Goal: Task Accomplishment & Management: Manage account settings

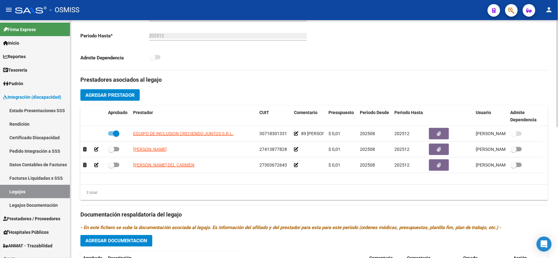
scroll to position [174, 0]
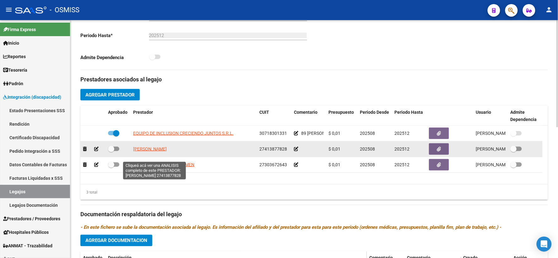
click at [156, 151] on span "[PERSON_NAME]" at bounding box center [150, 148] width 34 height 5
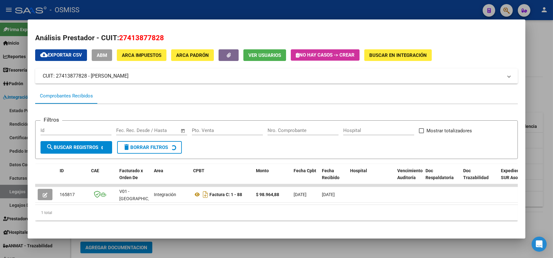
click at [540, 153] on div at bounding box center [276, 129] width 553 height 258
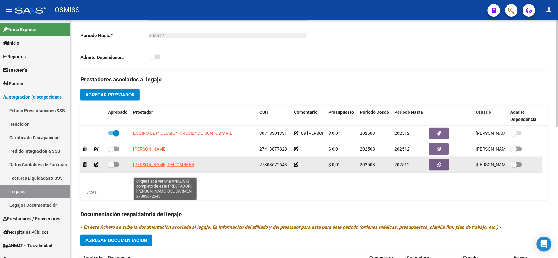
click at [158, 167] on span "[PERSON_NAME] DEL CARMEN" at bounding box center [163, 164] width 61 height 5
type textarea "27303672643"
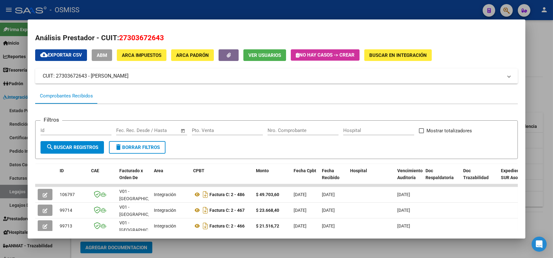
click at [538, 171] on div at bounding box center [276, 129] width 553 height 258
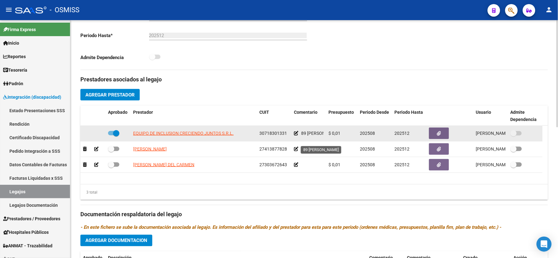
click at [314, 136] on span "89 [PERSON_NAME]" at bounding box center [321, 133] width 40 height 5
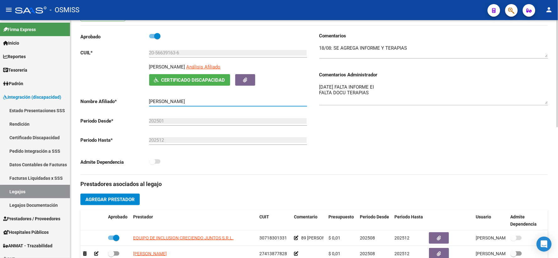
click at [161, 104] on input "[PERSON_NAME]" at bounding box center [228, 102] width 158 height 6
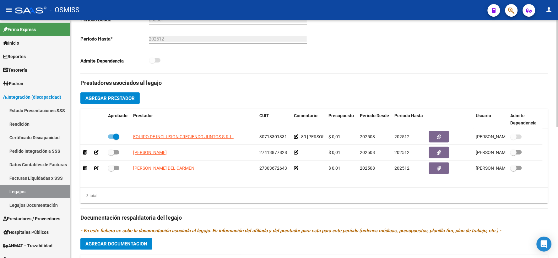
scroll to position [174, 0]
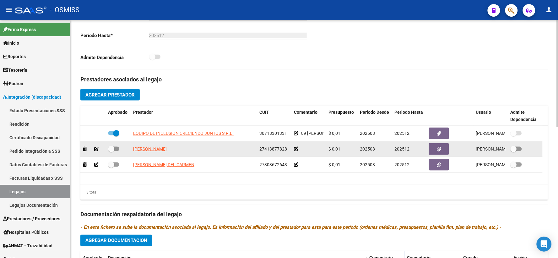
click at [295, 151] on icon at bounding box center [296, 149] width 4 height 4
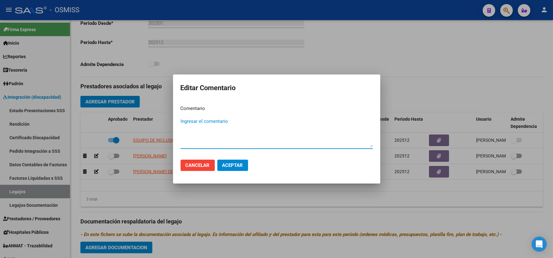
paste textarea "[PERSON_NAME]"
type textarea "[PERSON_NAME]"
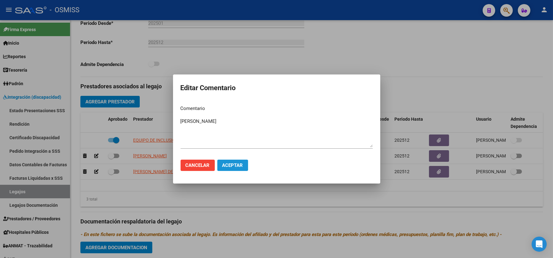
drag, startPoint x: 232, startPoint y: 164, endPoint x: 305, endPoint y: 172, distance: 73.5
click at [232, 164] on span "Aceptar" at bounding box center [232, 165] width 21 height 6
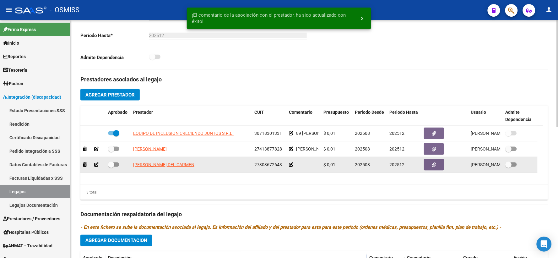
click at [291, 167] on icon at bounding box center [291, 164] width 4 height 4
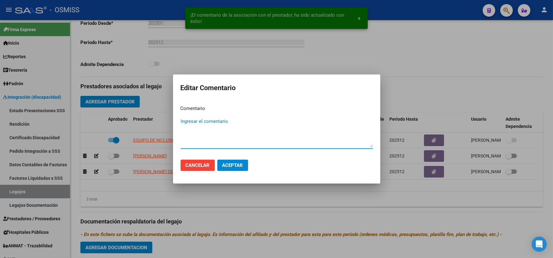
paste textarea "[PERSON_NAME]"
type textarea "[PERSON_NAME]"
click at [241, 165] on span "Aceptar" at bounding box center [232, 165] width 21 height 6
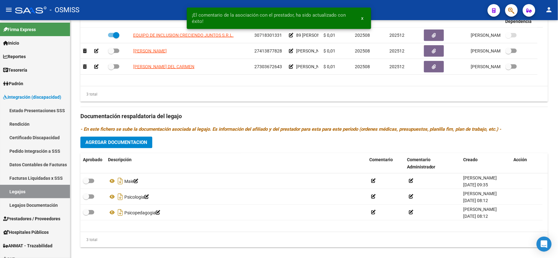
scroll to position [290, 0]
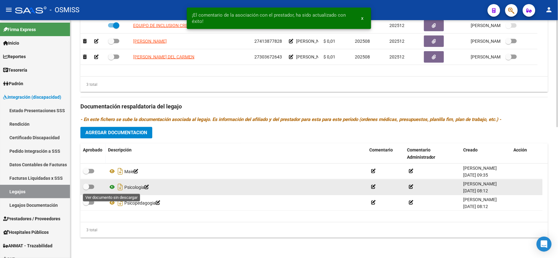
click at [112, 186] on icon at bounding box center [112, 187] width 8 height 8
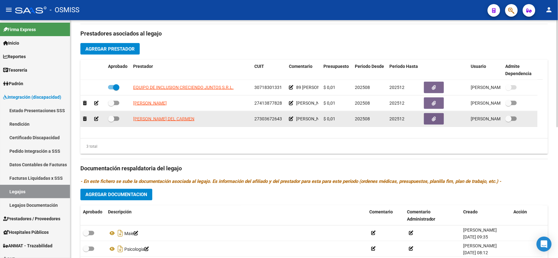
scroll to position [80, 0]
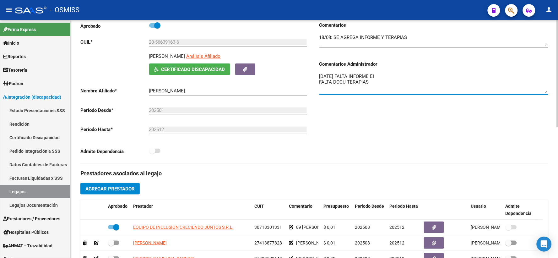
click at [320, 83] on textarea "[DATE] FALTA INFORME EI FALTA DOCU TERAPIAS" at bounding box center [433, 83] width 229 height 20
type textarea "12/9 falta docu fono ok [DATE] FALTA INFORME EI FALTA DOCU TERAPIAS"
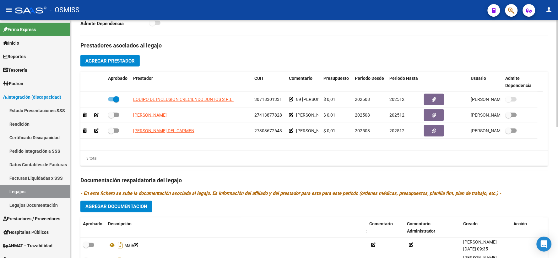
scroll to position [220, 0]
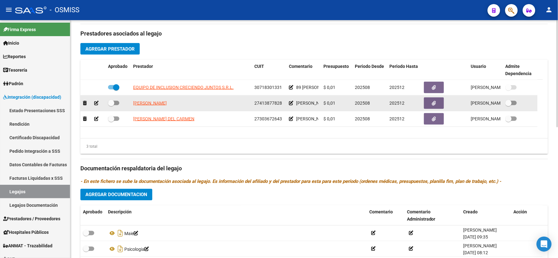
click at [290, 105] on icon at bounding box center [291, 103] width 4 height 4
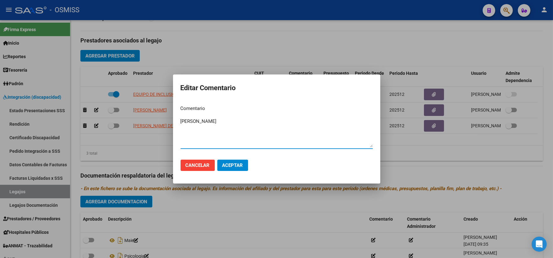
click at [180, 120] on textarea "[PERSON_NAME]" at bounding box center [276, 132] width 192 height 29
type textarea "91 PSICOL 2SS [PERSON_NAME]"
click at [228, 163] on span "Aceptar" at bounding box center [232, 165] width 21 height 6
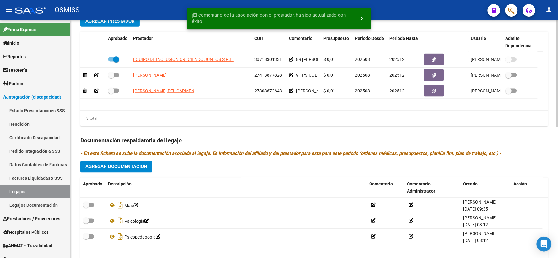
scroll to position [290, 0]
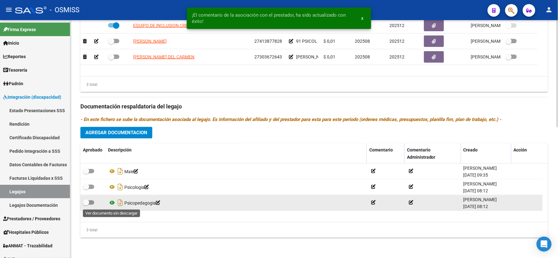
click at [111, 202] on icon at bounding box center [112, 203] width 8 height 8
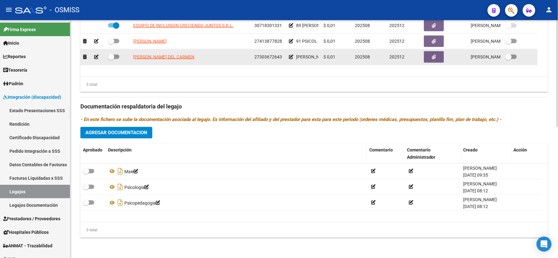
click at [291, 56] on icon at bounding box center [291, 57] width 4 height 4
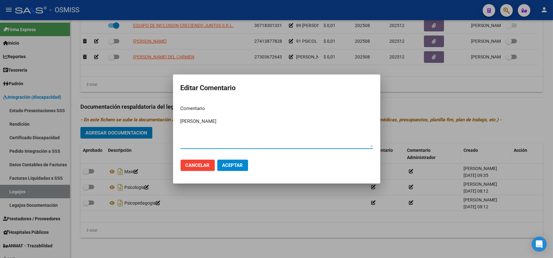
click at [180, 121] on textarea "[PERSON_NAME]" at bounding box center [276, 132] width 192 height 29
type textarea "91 PSP 2SS [PERSON_NAME]"
click at [230, 160] on button "Aceptar" at bounding box center [232, 164] width 31 height 11
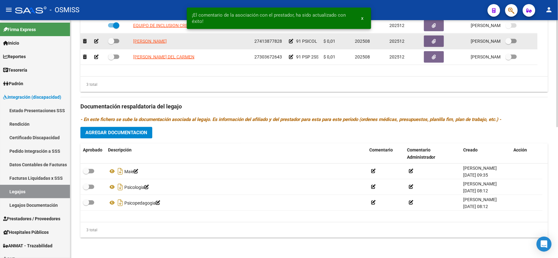
click at [110, 41] on span at bounding box center [111, 41] width 6 height 6
click at [111, 43] on input "checkbox" at bounding box center [111, 43] width 0 height 0
checkbox input "true"
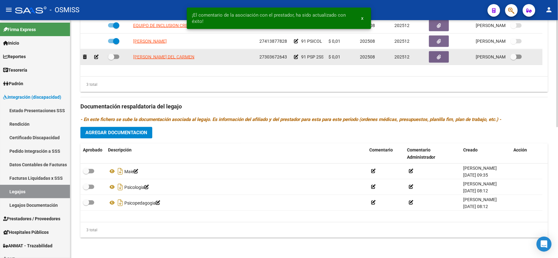
click at [111, 57] on span at bounding box center [111, 57] width 6 height 6
click at [111, 59] on input "checkbox" at bounding box center [111, 59] width 0 height 0
checkbox input "true"
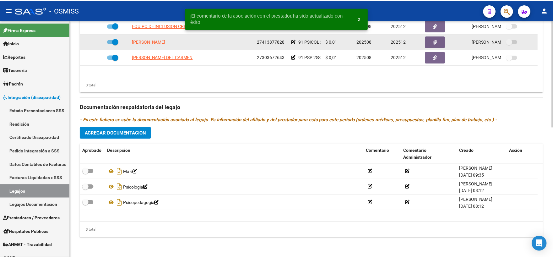
scroll to position [150, 0]
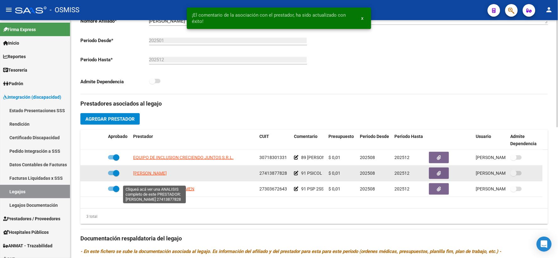
click at [148, 175] on span "[PERSON_NAME]" at bounding box center [150, 172] width 34 height 5
type textarea "27413877828"
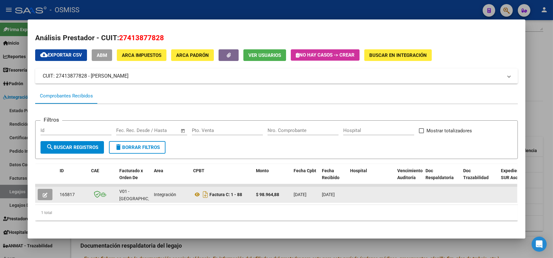
click at [43, 193] on icon "button" at bounding box center [45, 194] width 5 height 5
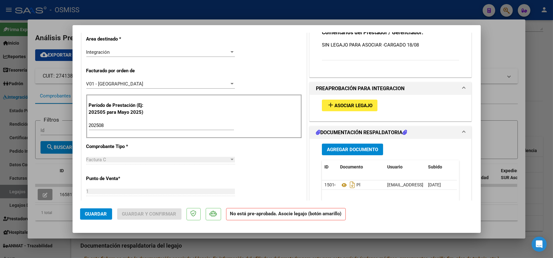
scroll to position [139, 0]
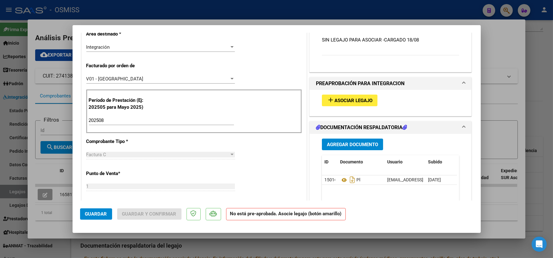
click at [349, 100] on span "Asociar Legajo" at bounding box center [353, 101] width 38 height 6
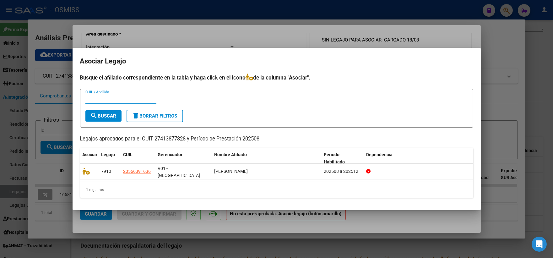
click at [505, 115] on div at bounding box center [276, 129] width 553 height 258
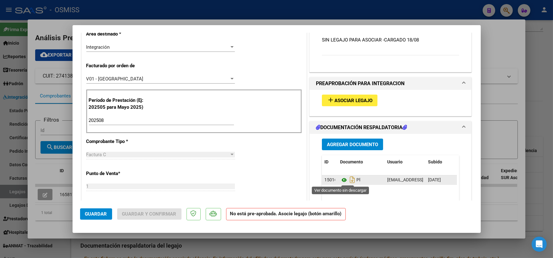
click at [341, 180] on icon at bounding box center [344, 180] width 8 height 8
click at [339, 99] on span "Asociar Legajo" at bounding box center [353, 101] width 38 height 6
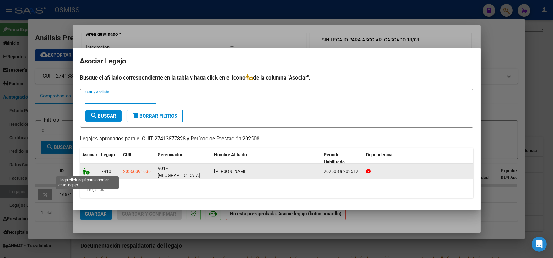
click at [83, 170] on icon at bounding box center [87, 171] width 8 height 7
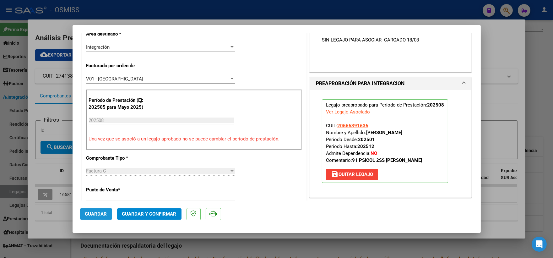
click at [95, 214] on span "Guardar" at bounding box center [96, 214] width 22 height 6
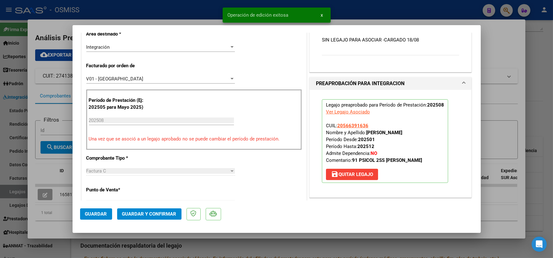
click at [489, 141] on div at bounding box center [276, 129] width 553 height 258
type input "$ 0,00"
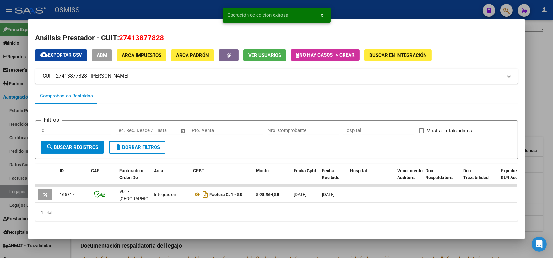
click at [537, 134] on div at bounding box center [276, 129] width 553 height 258
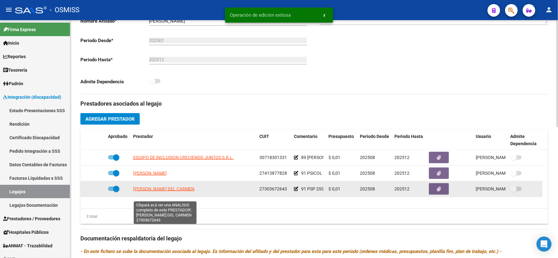
click at [149, 191] on span "[PERSON_NAME] DEL CARMEN" at bounding box center [163, 188] width 61 height 5
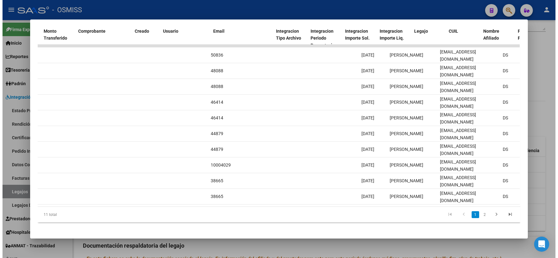
scroll to position [0, 650]
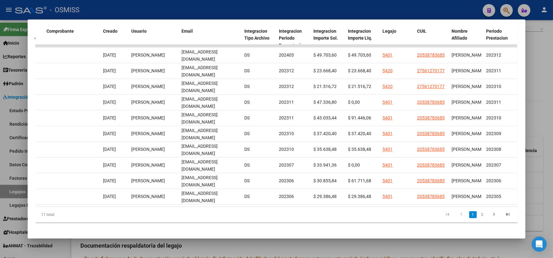
click at [539, 78] on div at bounding box center [276, 129] width 553 height 258
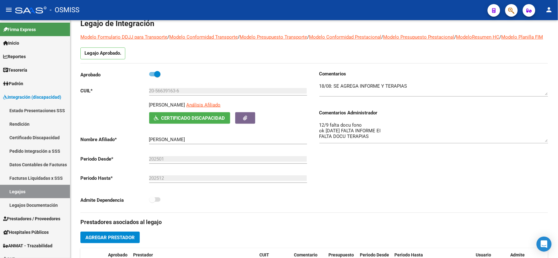
scroll to position [0, 0]
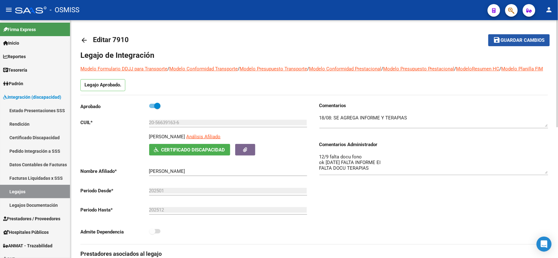
click at [515, 40] on span "Guardar cambios" at bounding box center [522, 41] width 44 height 6
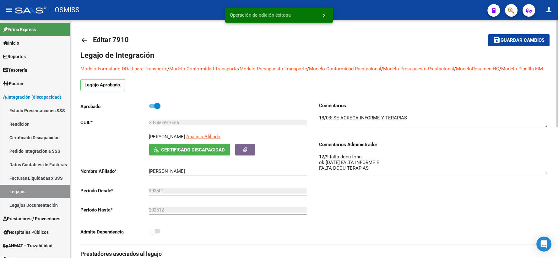
click at [81, 39] on mat-icon "arrow_back" at bounding box center [84, 40] width 8 height 8
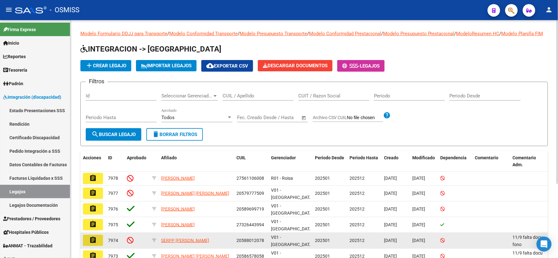
click at [93, 241] on mat-icon "assignment" at bounding box center [93, 240] width 8 height 8
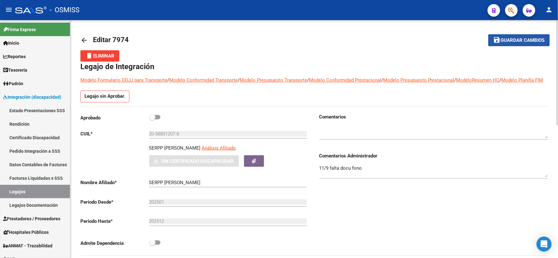
click at [502, 43] on span "Guardar cambios" at bounding box center [522, 41] width 44 height 6
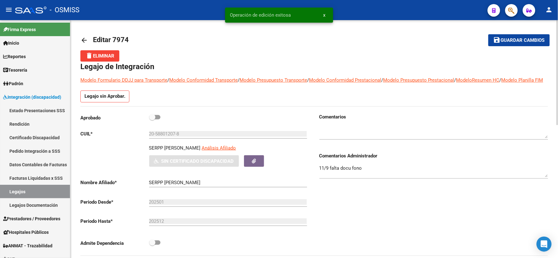
click at [83, 39] on mat-icon "arrow_back" at bounding box center [84, 40] width 8 height 8
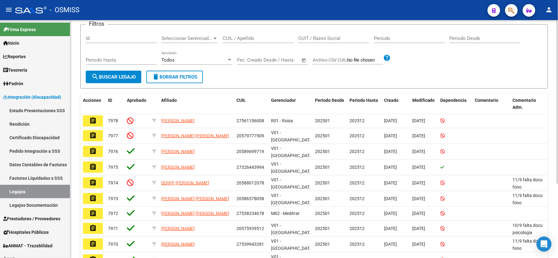
scroll to position [70, 0]
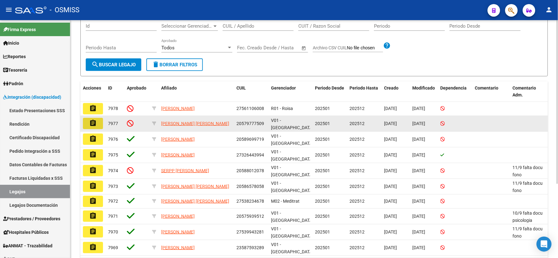
click at [95, 127] on mat-icon "assignment" at bounding box center [93, 123] width 8 height 8
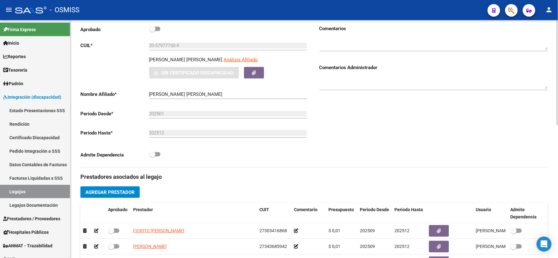
scroll to position [139, 0]
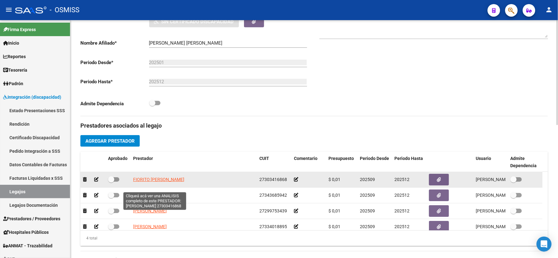
click at [161, 182] on span "FIORITO [PERSON_NAME]" at bounding box center [158, 179] width 51 height 5
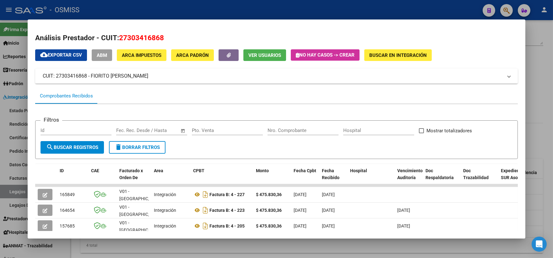
click at [539, 130] on div at bounding box center [276, 129] width 553 height 258
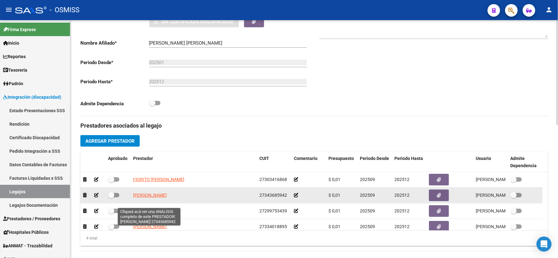
click at [141, 197] on span "[PERSON_NAME]" at bounding box center [150, 194] width 34 height 5
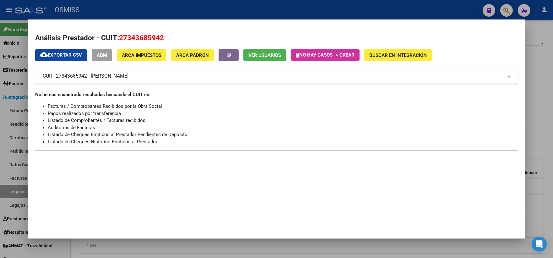
click at [537, 131] on div at bounding box center [276, 129] width 553 height 258
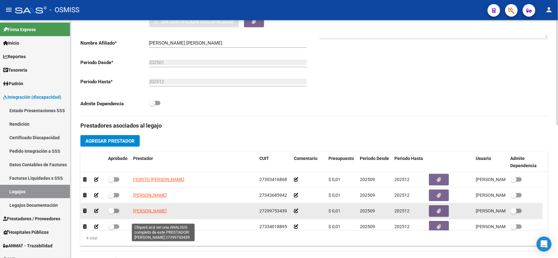
click at [155, 213] on span "[PERSON_NAME]" at bounding box center [150, 210] width 34 height 5
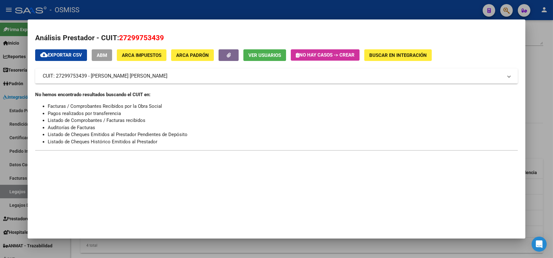
click at [532, 111] on div at bounding box center [276, 129] width 553 height 258
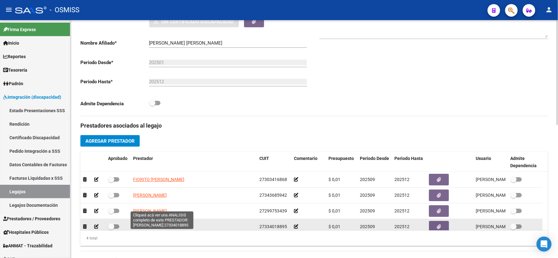
click at [164, 229] on span "[PERSON_NAME]" at bounding box center [150, 226] width 34 height 5
type textarea "27334018895"
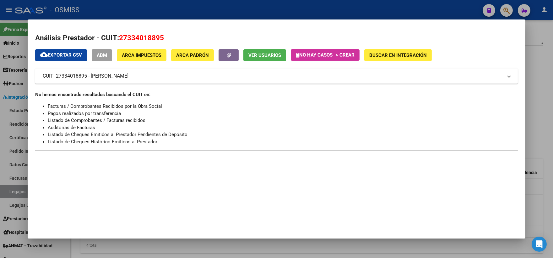
click at [537, 109] on div at bounding box center [276, 129] width 553 height 258
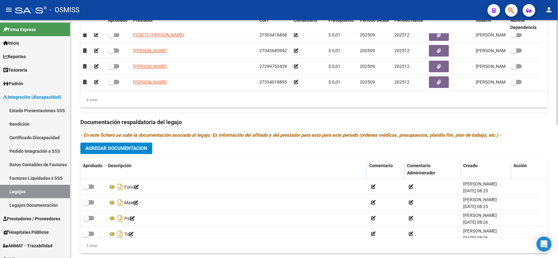
scroll to position [266, 0]
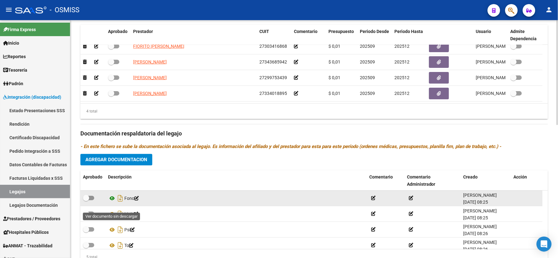
click at [111, 202] on icon at bounding box center [112, 199] width 8 height 8
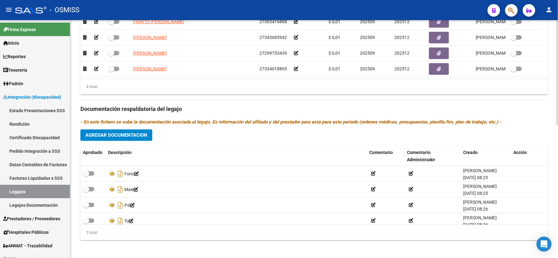
scroll to position [301, 0]
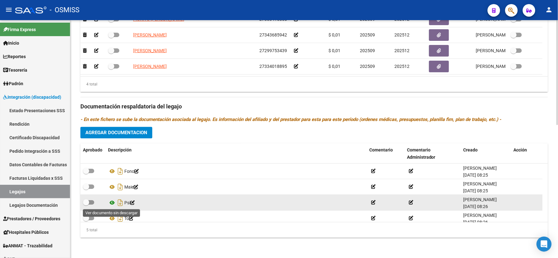
click at [112, 203] on icon at bounding box center [112, 203] width 8 height 8
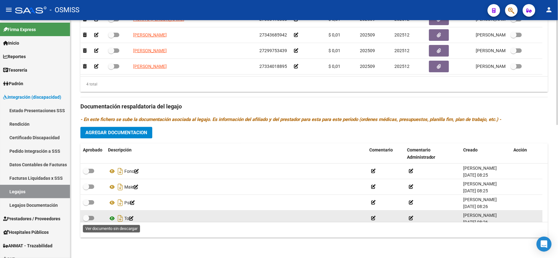
click at [113, 218] on icon at bounding box center [112, 219] width 8 height 8
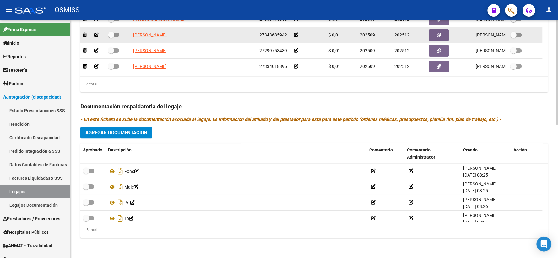
click at [295, 34] on icon at bounding box center [296, 35] width 4 height 4
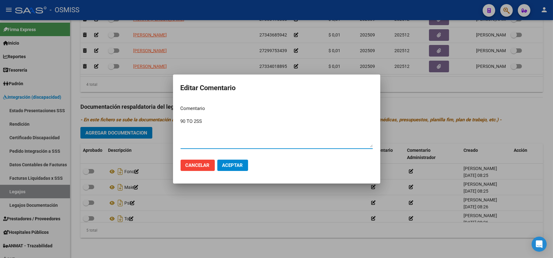
type textarea "90 TO 2SS"
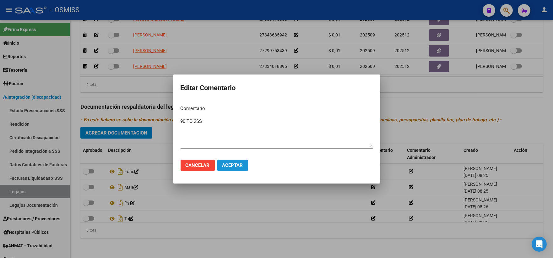
click at [239, 163] on span "Aceptar" at bounding box center [232, 165] width 21 height 6
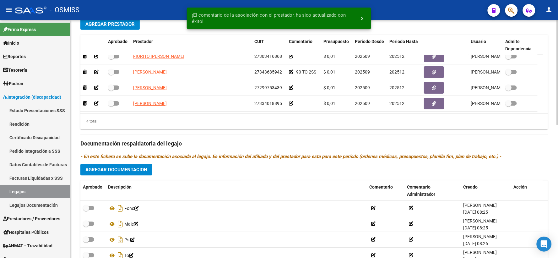
scroll to position [162, 0]
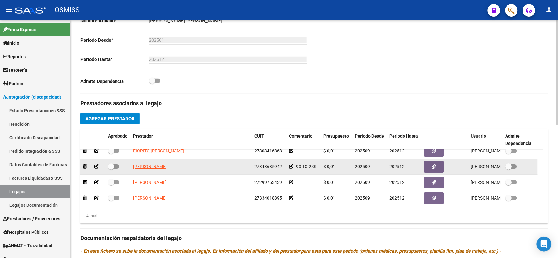
drag, startPoint x: 296, startPoint y: 172, endPoint x: 316, endPoint y: 170, distance: 20.5
click at [316, 170] on div "90 TO 2SS" at bounding box center [303, 166] width 29 height 7
copy span "90 TO 2SS"
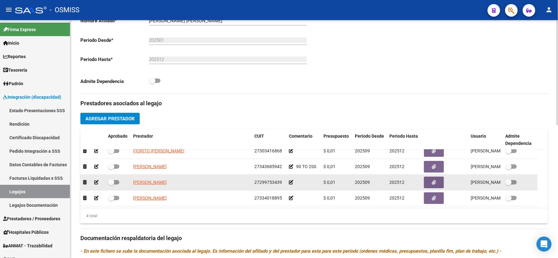
click at [289, 184] on icon at bounding box center [291, 182] width 4 height 4
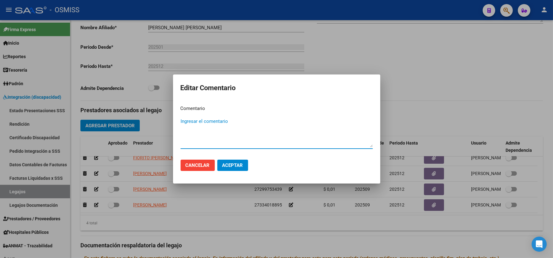
paste textarea "90 TO 2SS"
click at [189, 121] on textarea "90 TO 2SS" at bounding box center [276, 132] width 192 height 29
type textarea "90 FONO 2SS"
click at [227, 165] on span "Aceptar" at bounding box center [232, 165] width 21 height 6
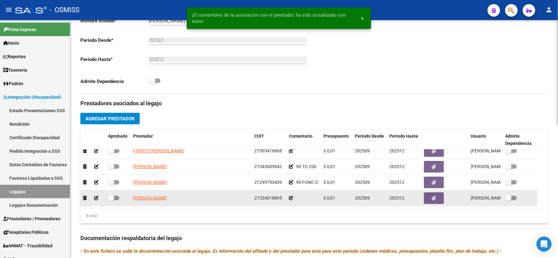
click at [290, 200] on icon at bounding box center [291, 197] width 4 height 4
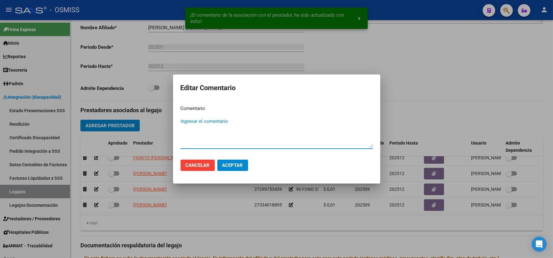
paste textarea "90 TO 2SS"
click at [190, 119] on textarea "90 TO 2SS" at bounding box center [276, 132] width 192 height 29
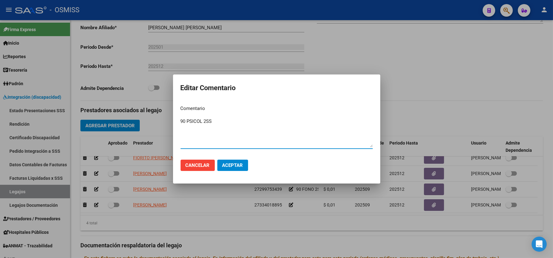
type textarea "90 PSICOL 2SS"
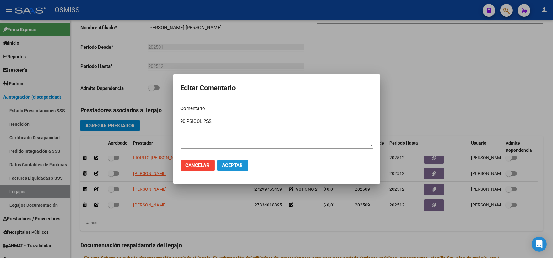
click at [234, 167] on span "Aceptar" at bounding box center [232, 165] width 21 height 6
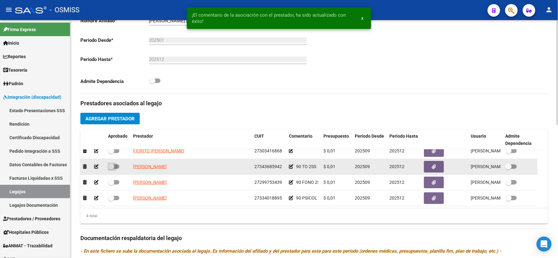
click at [111, 169] on span at bounding box center [111, 166] width 6 height 6
click at [111, 169] on input "checkbox" at bounding box center [111, 168] width 0 height 0
checkbox input "true"
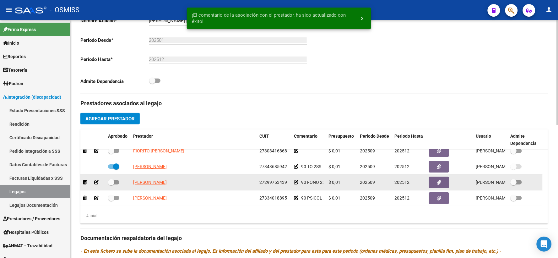
click at [111, 185] on span at bounding box center [111, 182] width 6 height 6
click at [111, 184] on input "checkbox" at bounding box center [111, 184] width 0 height 0
checkbox input "true"
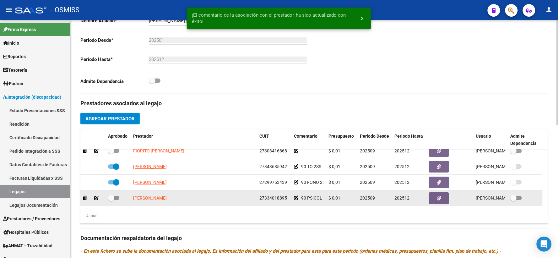
click at [110, 201] on span at bounding box center [111, 198] width 6 height 6
click at [111, 200] on input "checkbox" at bounding box center [111, 200] width 0 height 0
checkbox input "true"
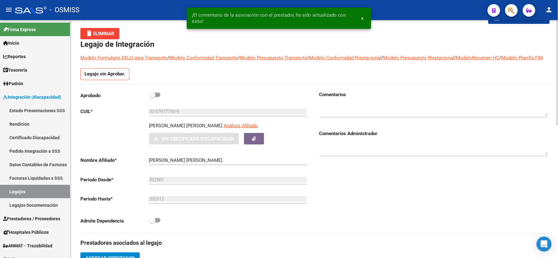
scroll to position [0, 0]
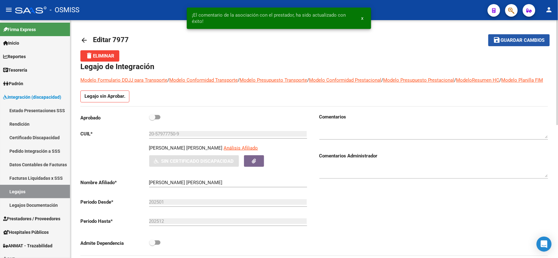
click at [512, 36] on button "save Guardar cambios" at bounding box center [518, 40] width 61 height 12
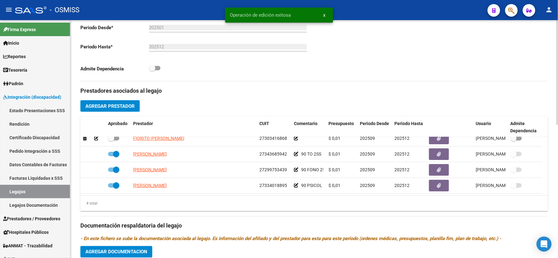
scroll to position [301, 0]
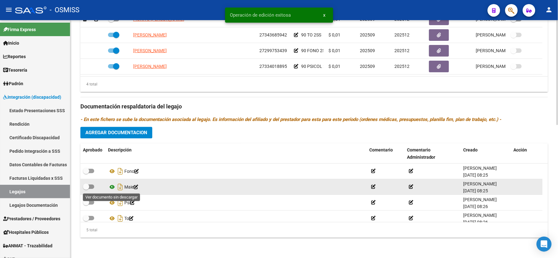
click at [112, 186] on icon at bounding box center [112, 187] width 8 height 8
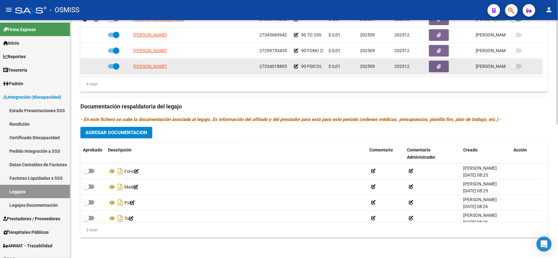
scroll to position [0, 0]
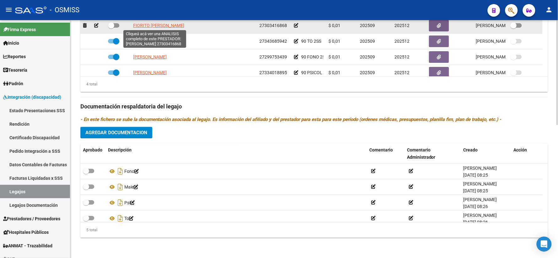
click at [154, 25] on span "FIORITO [PERSON_NAME]" at bounding box center [158, 25] width 51 height 5
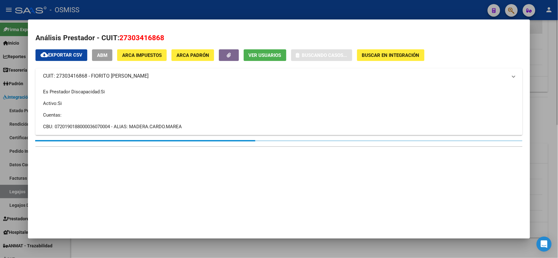
type textarea "27303416868"
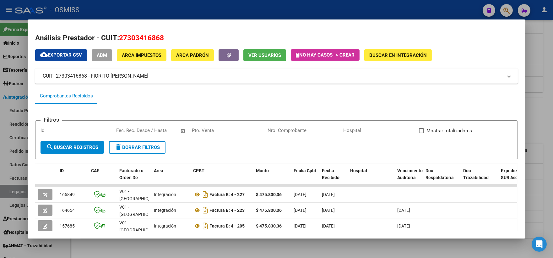
click at [537, 107] on div at bounding box center [276, 129] width 553 height 258
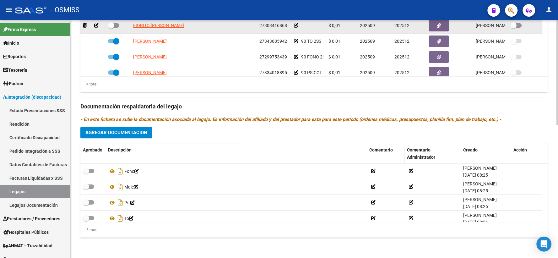
click at [295, 24] on icon at bounding box center [296, 25] width 4 height 4
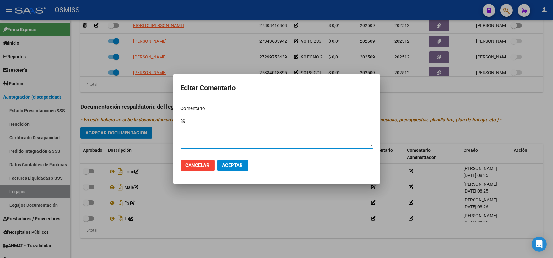
type textarea "89"
click at [222, 161] on button "Aceptar" at bounding box center [232, 164] width 31 height 11
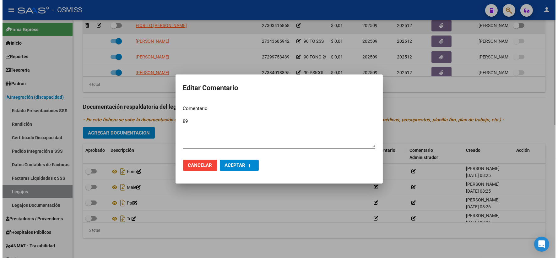
scroll to position [299, 0]
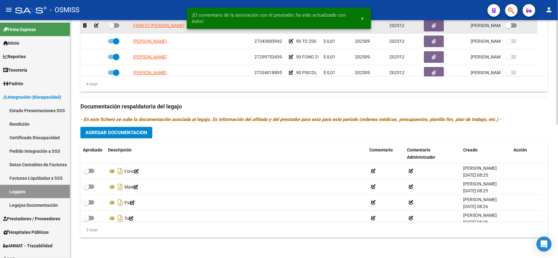
click at [112, 24] on span at bounding box center [111, 25] width 6 height 6
click at [111, 28] on input "checkbox" at bounding box center [111, 28] width 0 height 0
checkbox input "true"
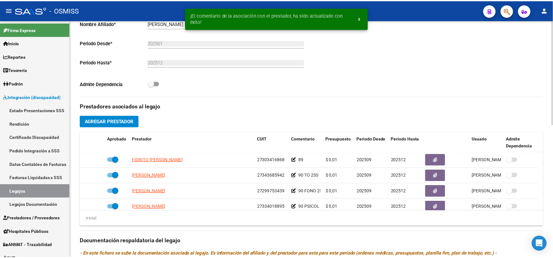
scroll to position [159, 0]
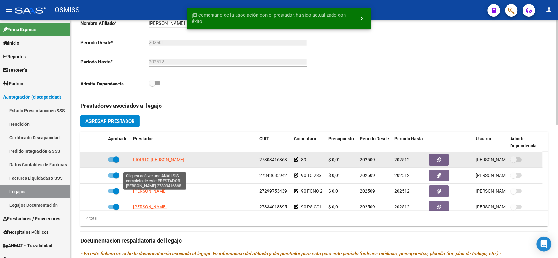
click at [152, 162] on span "FIORITO [PERSON_NAME]" at bounding box center [158, 159] width 51 height 5
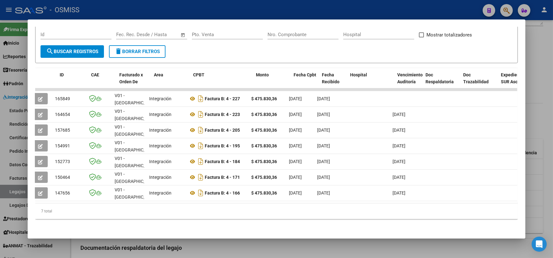
scroll to position [0, 0]
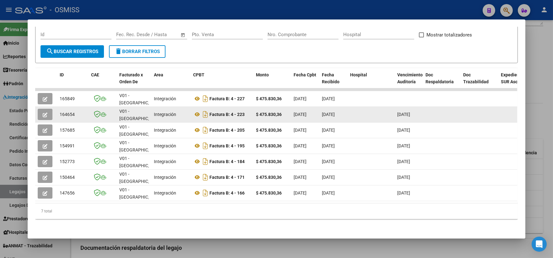
click at [43, 112] on icon "button" at bounding box center [45, 114] width 5 height 5
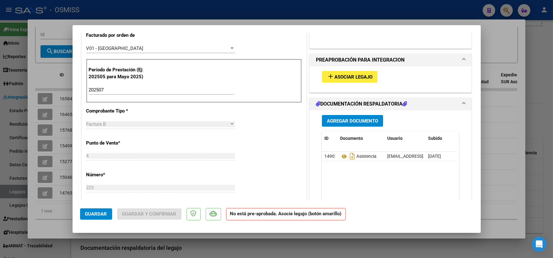
scroll to position [174, 0]
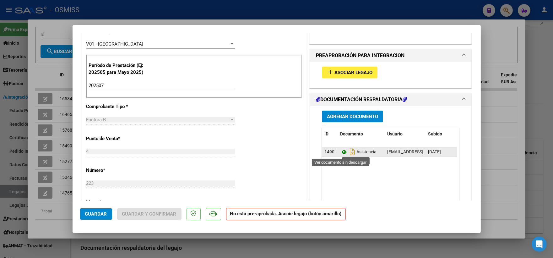
click at [341, 152] on icon at bounding box center [344, 152] width 8 height 8
click at [485, 140] on div at bounding box center [276, 129] width 553 height 258
type input "$ 0,00"
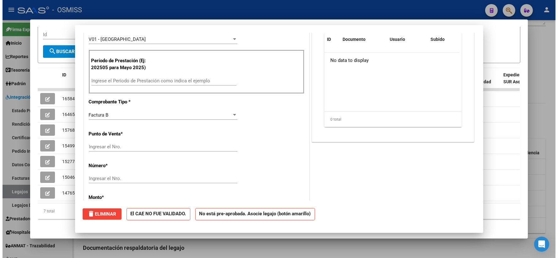
scroll to position [0, 0]
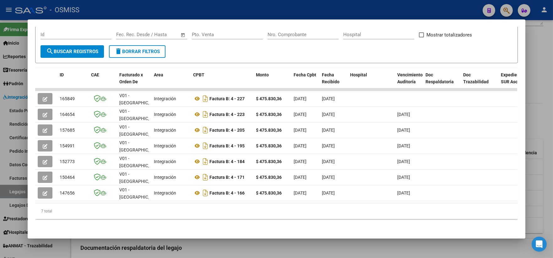
click at [535, 131] on div at bounding box center [276, 129] width 553 height 258
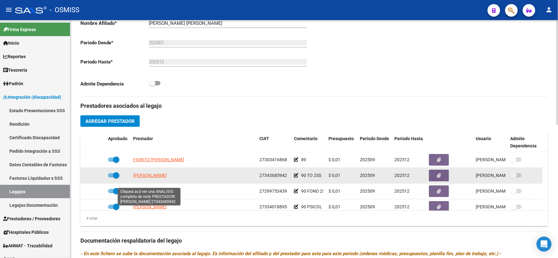
click at [150, 178] on span "[PERSON_NAME]" at bounding box center [150, 175] width 34 height 5
type textarea "27343685942"
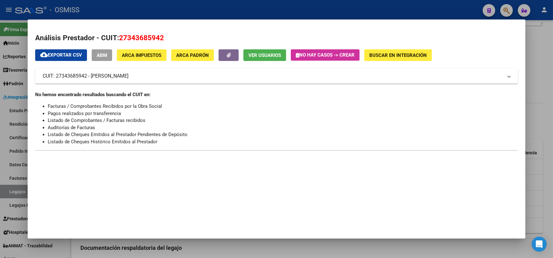
click at [531, 115] on div at bounding box center [276, 129] width 553 height 258
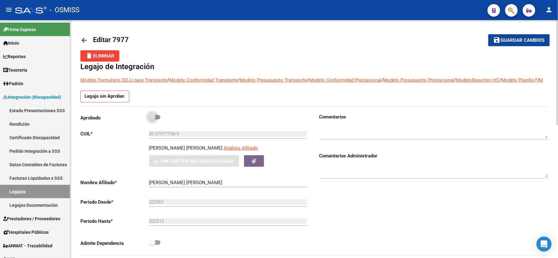
click at [153, 120] on span at bounding box center [152, 117] width 6 height 6
click at [152, 120] on input "checkbox" at bounding box center [152, 119] width 0 height 0
checkbox input "true"
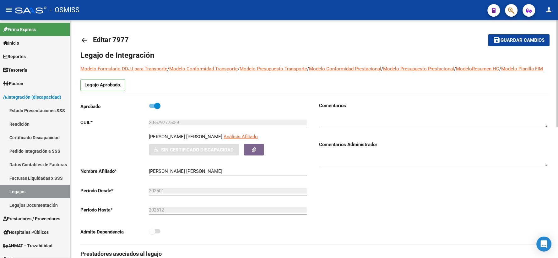
click at [513, 41] on span "Guardar cambios" at bounding box center [522, 41] width 44 height 6
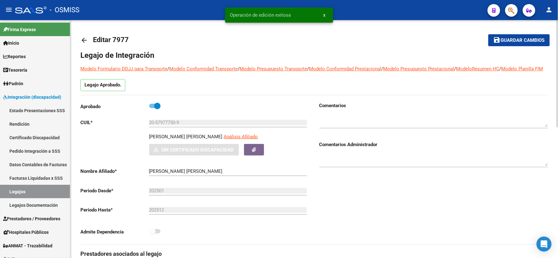
click at [83, 40] on mat-icon "arrow_back" at bounding box center [84, 40] width 8 height 8
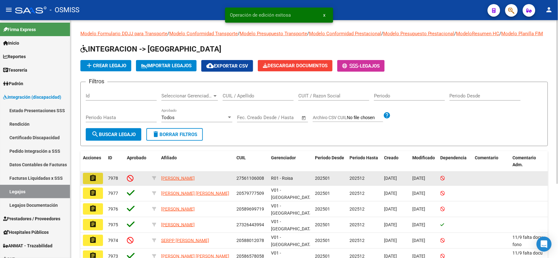
click at [93, 182] on mat-icon "assignment" at bounding box center [93, 178] width 8 height 8
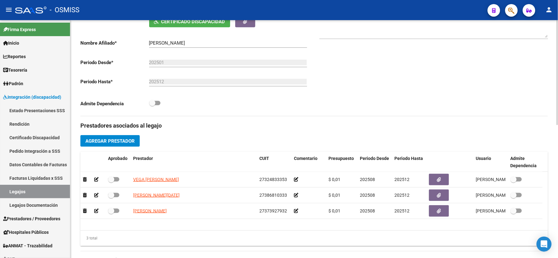
scroll to position [70, 0]
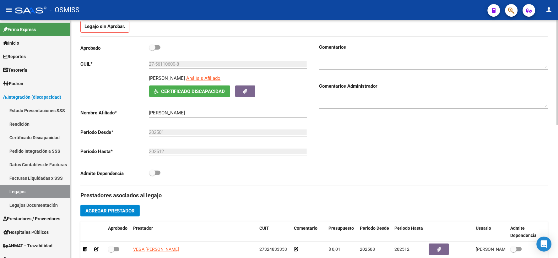
click at [158, 82] on p "[PERSON_NAME]" at bounding box center [167, 78] width 36 height 7
copy p "[PERSON_NAME]"
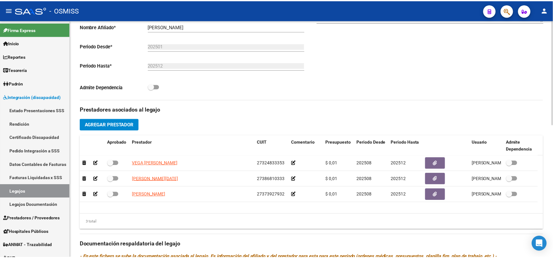
scroll to position [174, 0]
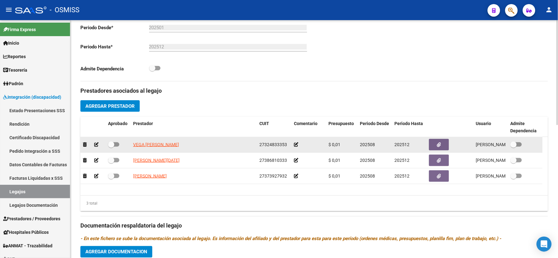
click at [294, 147] on icon at bounding box center [296, 144] width 4 height 4
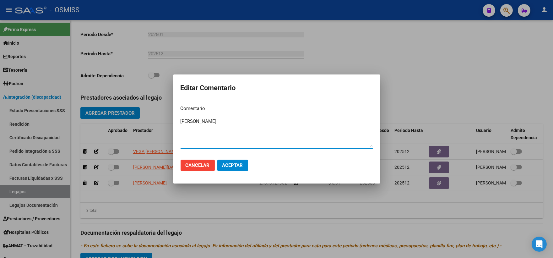
type textarea "[PERSON_NAME]"
click at [232, 169] on button "Aceptar" at bounding box center [232, 164] width 31 height 11
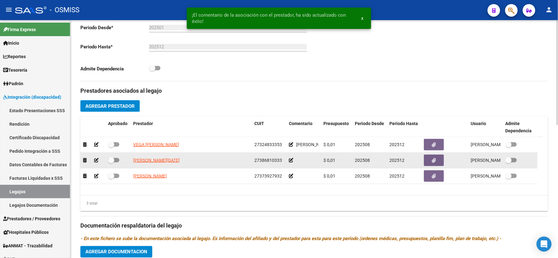
click at [291, 162] on icon at bounding box center [291, 160] width 4 height 4
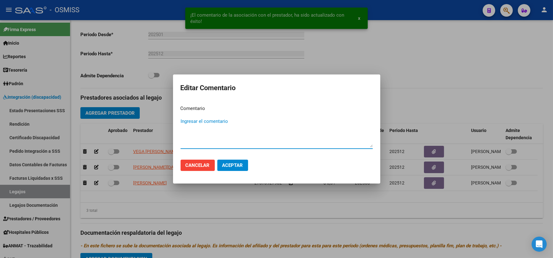
paste textarea "[PERSON_NAME]"
type textarea "[PERSON_NAME]"
click at [236, 163] on span "Aceptar" at bounding box center [232, 165] width 21 height 6
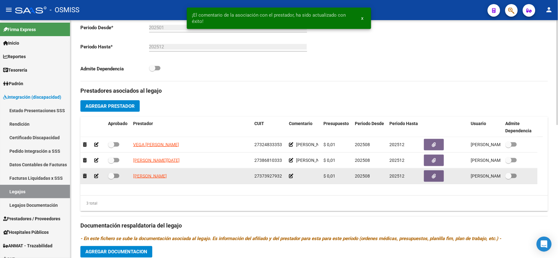
click at [290, 178] on icon at bounding box center [291, 176] width 4 height 4
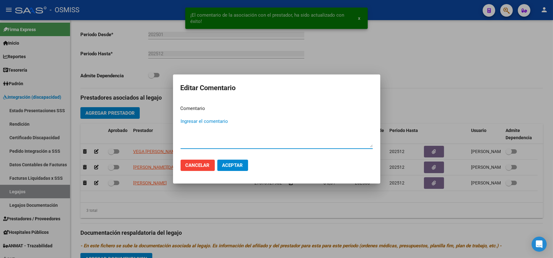
paste textarea "[PERSON_NAME]"
type textarea "[PERSON_NAME]"
click at [236, 164] on span "Aceptar" at bounding box center [232, 165] width 21 height 6
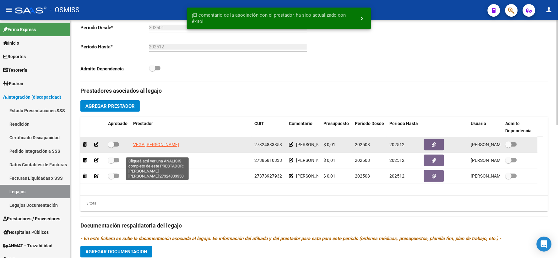
click at [162, 147] on span "VEGA [PERSON_NAME]" at bounding box center [156, 144] width 46 height 5
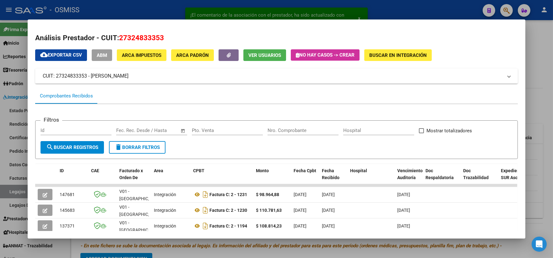
click at [537, 103] on div at bounding box center [276, 129] width 553 height 258
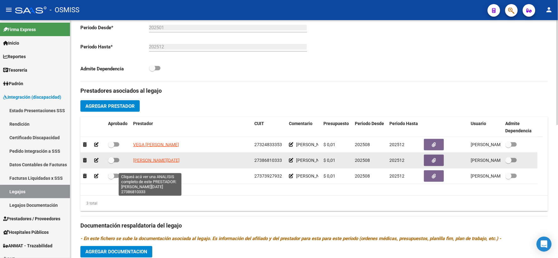
click at [152, 163] on span "[PERSON_NAME][DATE]" at bounding box center [156, 160] width 46 height 5
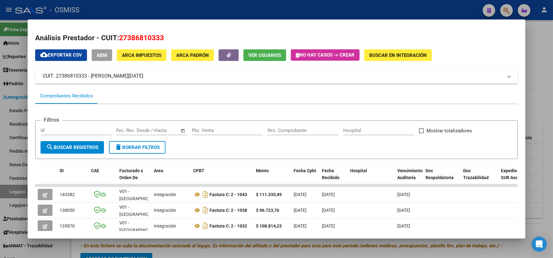
click at [533, 146] on div at bounding box center [276, 129] width 553 height 258
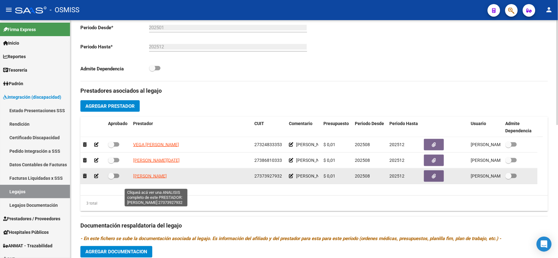
click at [164, 178] on span "[PERSON_NAME]" at bounding box center [150, 175] width 34 height 5
type textarea "27373927932"
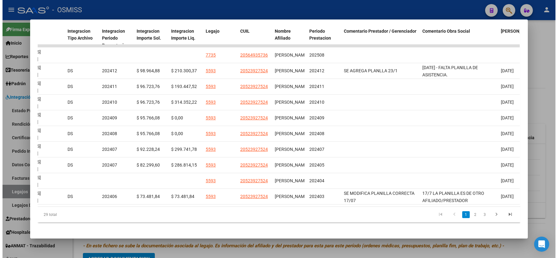
scroll to position [0, 873]
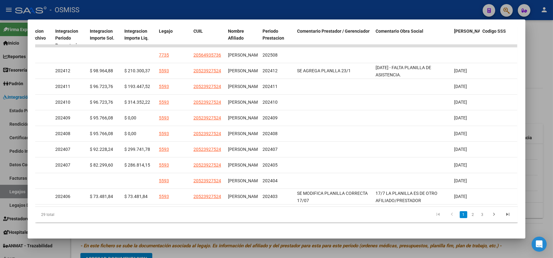
click at [533, 172] on div at bounding box center [276, 129] width 553 height 258
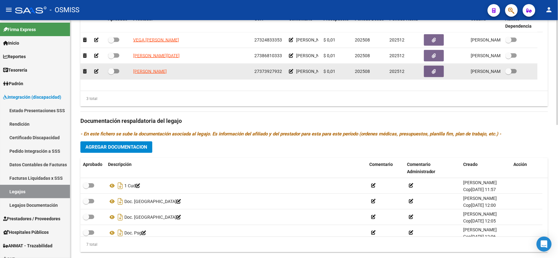
scroll to position [301, 0]
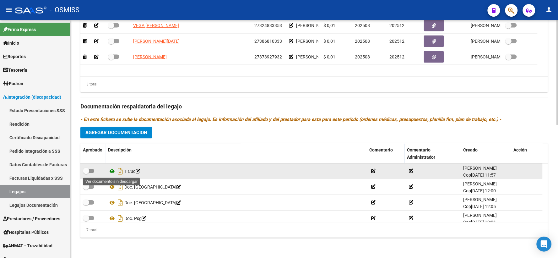
click at [112, 171] on icon at bounding box center [112, 172] width 8 height 8
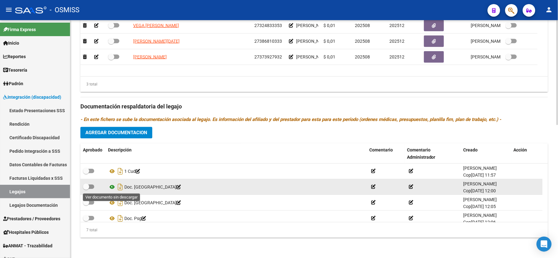
click at [111, 186] on icon at bounding box center [112, 187] width 8 height 8
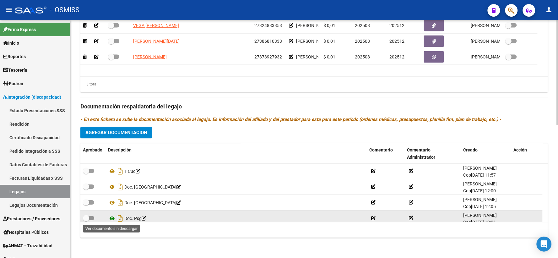
click at [111, 218] on icon at bounding box center [112, 219] width 8 height 8
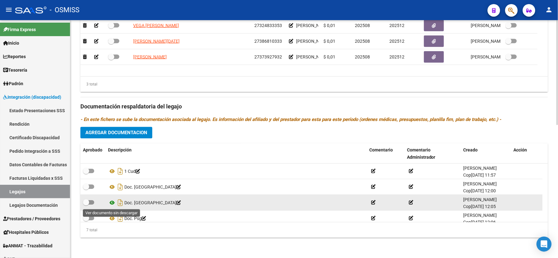
click at [112, 201] on icon at bounding box center [112, 203] width 8 height 8
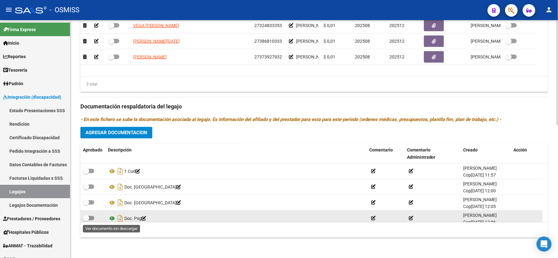
click at [113, 217] on icon at bounding box center [112, 219] width 8 height 8
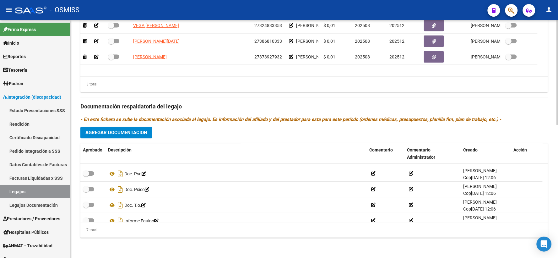
scroll to position [54, 0]
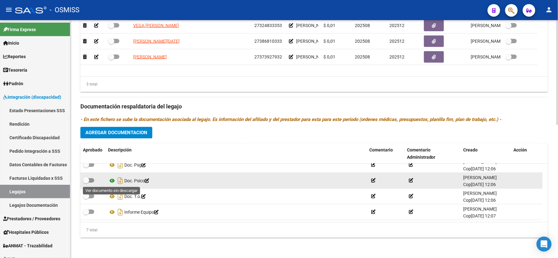
click at [111, 180] on icon at bounding box center [112, 181] width 8 height 8
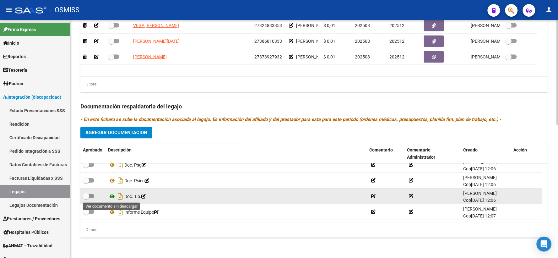
click at [112, 195] on icon at bounding box center [112, 197] width 8 height 8
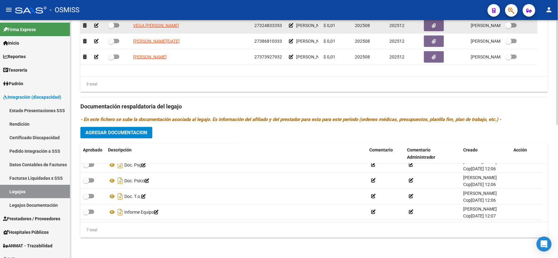
click at [290, 25] on icon at bounding box center [291, 25] width 4 height 4
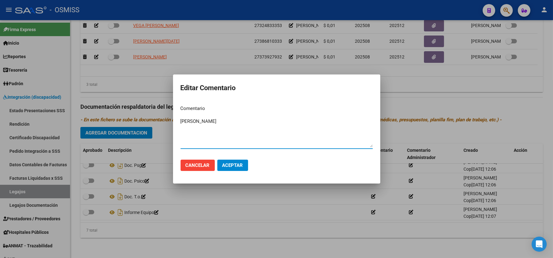
click at [180, 121] on textarea "[PERSON_NAME]" at bounding box center [276, 132] width 192 height 29
type textarea "90 PSICOL 2SS [PERSON_NAME]"
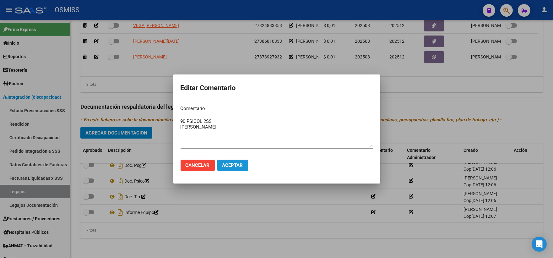
click at [234, 162] on span "Aceptar" at bounding box center [232, 165] width 21 height 6
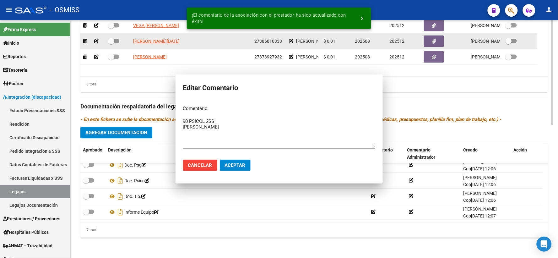
scroll to position [299, 0]
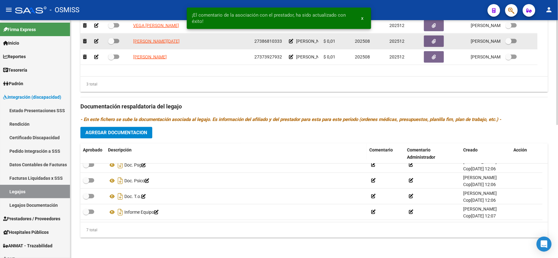
click at [290, 42] on icon at bounding box center [291, 41] width 4 height 4
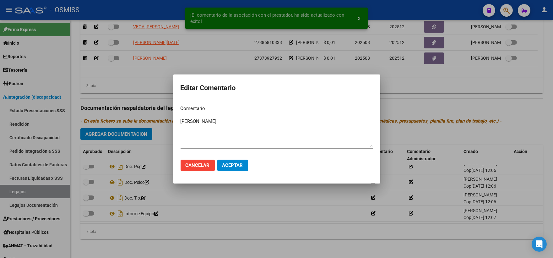
click at [180, 120] on mat-dialog-content "Comentario [PERSON_NAME] Ingresar el comentario" at bounding box center [276, 127] width 207 height 54
click at [180, 120] on textarea "[PERSON_NAME]" at bounding box center [276, 132] width 192 height 29
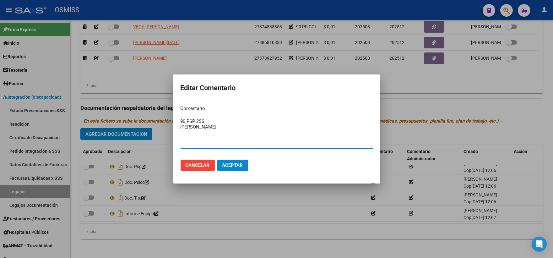
type textarea "90 PSP 2SS [PERSON_NAME]"
click at [230, 162] on button "Aceptar" at bounding box center [232, 164] width 31 height 11
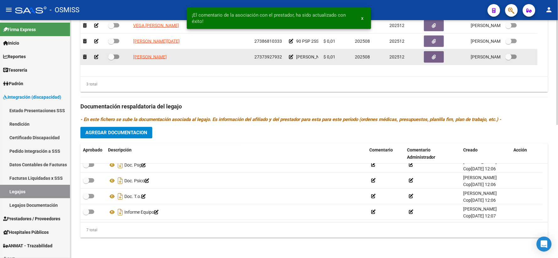
click at [290, 59] on icon at bounding box center [291, 57] width 4 height 4
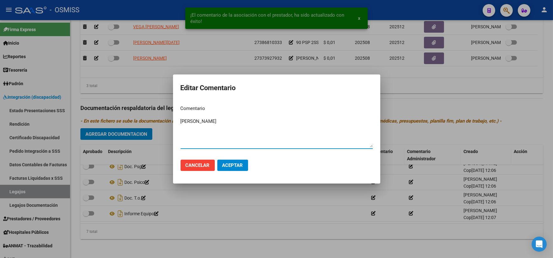
click at [181, 120] on textarea "[PERSON_NAME]" at bounding box center [276, 132] width 192 height 29
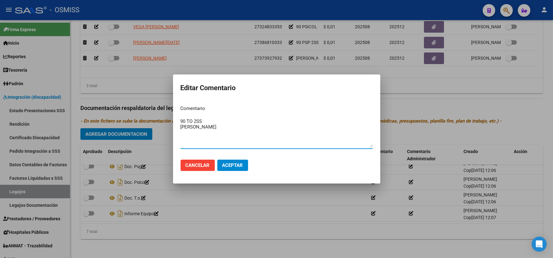
type textarea "90 TO 2SS [PERSON_NAME]"
click at [225, 168] on span "Aceptar" at bounding box center [232, 165] width 21 height 6
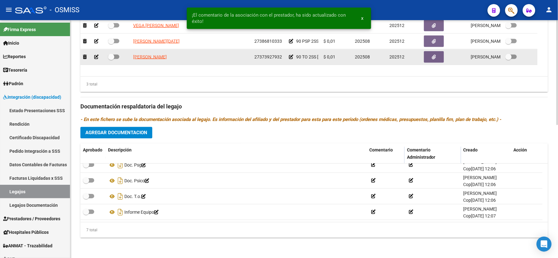
drag, startPoint x: 112, startPoint y: 59, endPoint x: 112, endPoint y: 52, distance: 6.9
click at [112, 59] on span at bounding box center [111, 57] width 6 height 6
click at [111, 59] on input "checkbox" at bounding box center [111, 59] width 0 height 0
checkbox input "true"
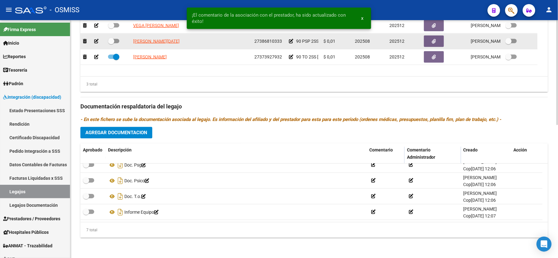
click at [111, 40] on span at bounding box center [111, 41] width 6 height 6
click at [111, 43] on input "checkbox" at bounding box center [111, 43] width 0 height 0
checkbox input "true"
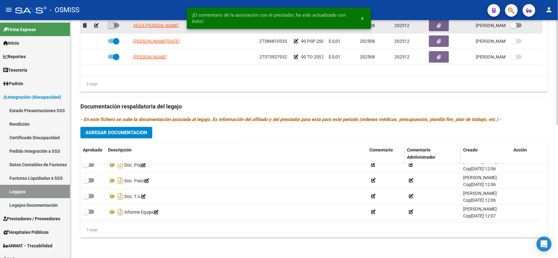
click at [111, 26] on span at bounding box center [111, 25] width 6 height 6
click at [111, 28] on input "checkbox" at bounding box center [111, 28] width 0 height 0
checkbox input "true"
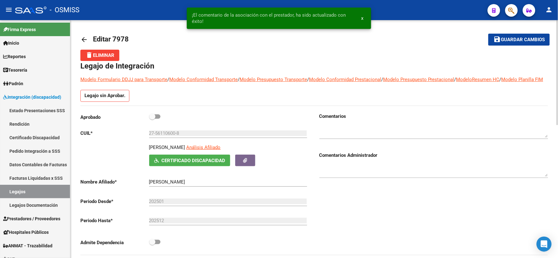
scroll to position [0, 0]
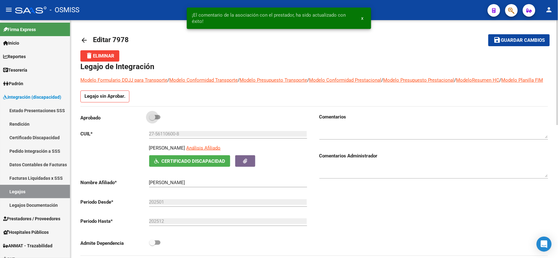
click at [151, 120] on span at bounding box center [152, 117] width 6 height 6
click at [152, 120] on input "checkbox" at bounding box center [152, 119] width 0 height 0
checkbox input "true"
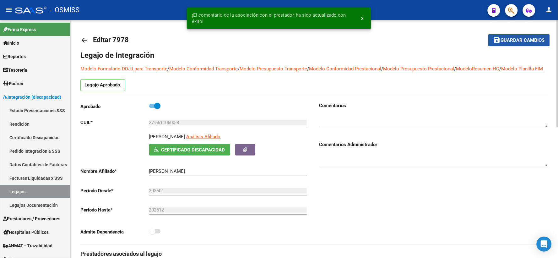
click at [523, 40] on span "Guardar cambios" at bounding box center [522, 41] width 44 height 6
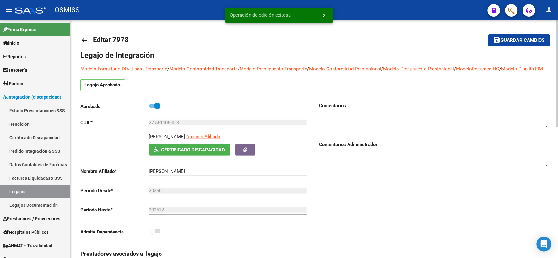
click at [83, 39] on mat-icon "arrow_back" at bounding box center [84, 40] width 8 height 8
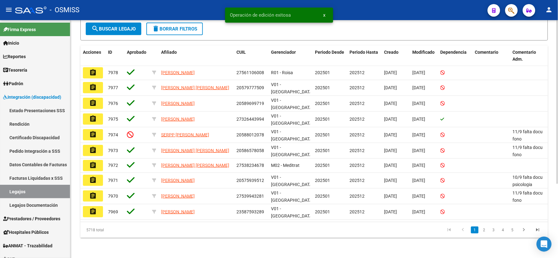
scroll to position [107, 0]
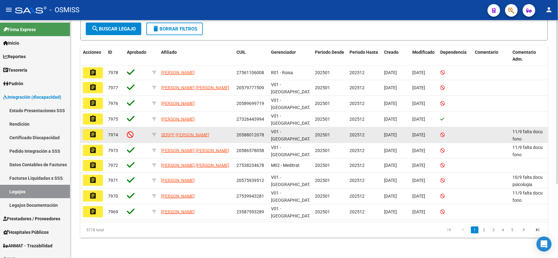
click at [92, 137] on mat-icon "assignment" at bounding box center [93, 135] width 8 height 8
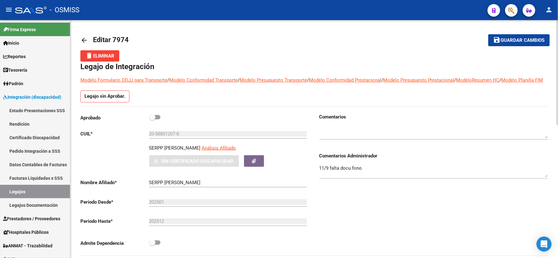
click at [518, 43] on button "save Guardar cambios" at bounding box center [518, 40] width 61 height 12
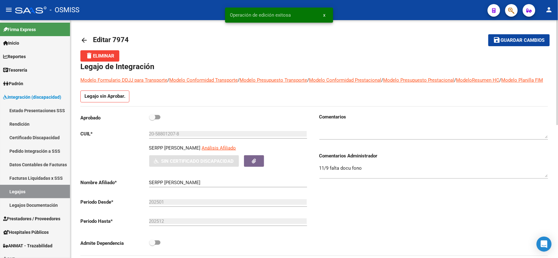
click at [86, 38] on mat-icon "arrow_back" at bounding box center [84, 40] width 8 height 8
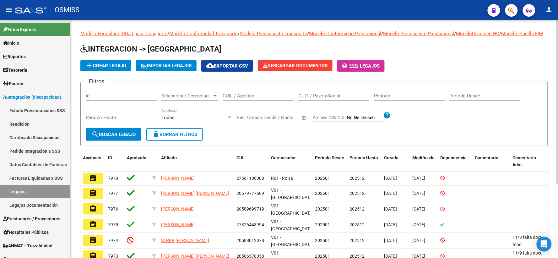
click at [419, 66] on app-list-header "INTEGRACION -> Legajos add Crear Legajo IMPORTAR LEGAJOS cloud_download Exporta…" at bounding box center [313, 95] width 467 height 102
paste input "20577824852"
type input "20577824852"
click at [120, 137] on span "search Buscar Legajo" at bounding box center [113, 134] width 44 height 6
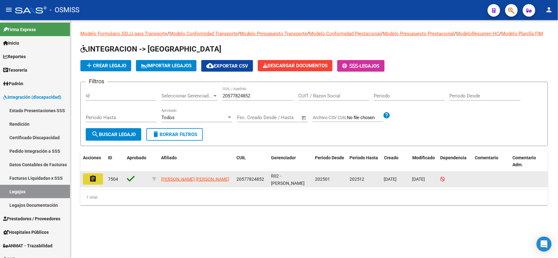
click at [92, 182] on mat-icon "assignment" at bounding box center [93, 179] width 8 height 8
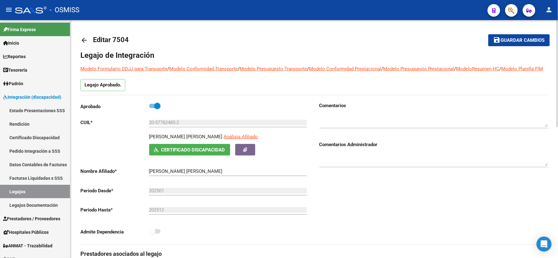
click at [84, 40] on mat-icon "arrow_back" at bounding box center [84, 40] width 8 height 8
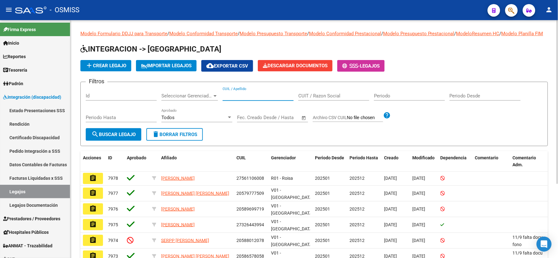
paste input "20584179865"
type input "20584179865"
click at [130, 137] on span "search Buscar Legajo" at bounding box center [113, 134] width 44 height 6
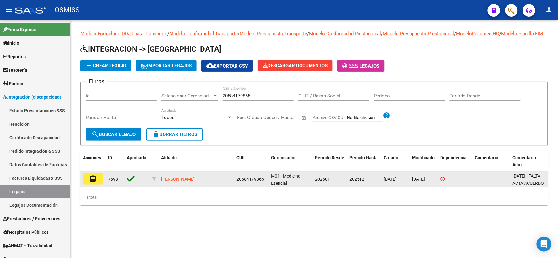
click at [91, 181] on mat-icon "assignment" at bounding box center [93, 179] width 8 height 8
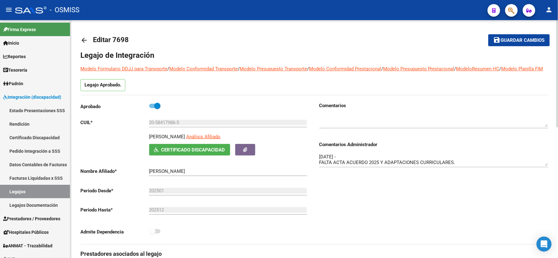
click at [83, 40] on mat-icon "arrow_back" at bounding box center [84, 40] width 8 height 8
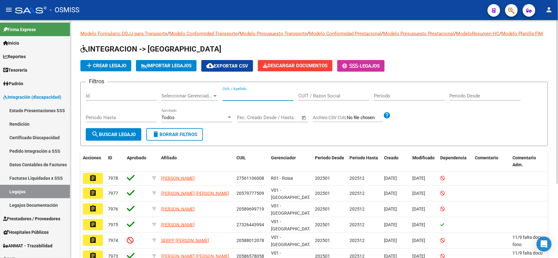
paste input "20590621553"
type input "20590621553"
click at [94, 138] on mat-icon "search" at bounding box center [95, 134] width 8 height 8
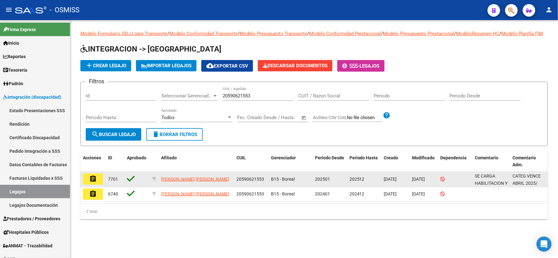
click at [95, 182] on mat-icon "assignment" at bounding box center [93, 179] width 8 height 8
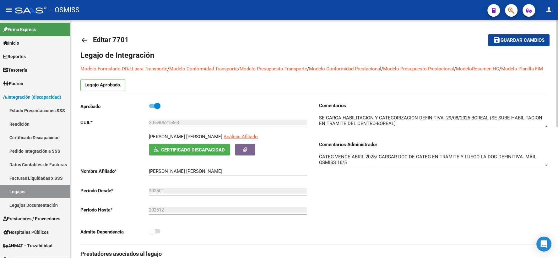
click at [84, 40] on mat-icon "arrow_back" at bounding box center [84, 40] width 8 height 8
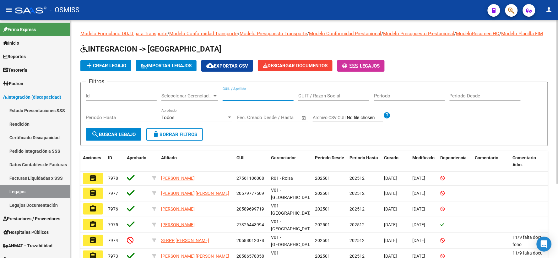
paste input "20564935736"
type input "20564935736"
click at [108, 137] on span "search Buscar Legajo" at bounding box center [113, 134] width 44 height 6
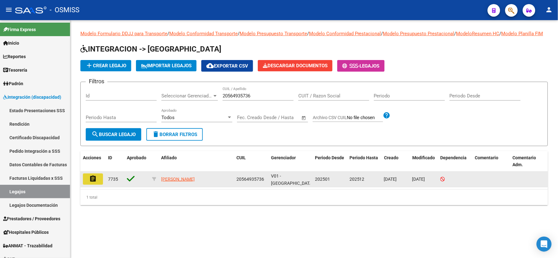
click at [88, 184] on button "assignment" at bounding box center [93, 178] width 20 height 11
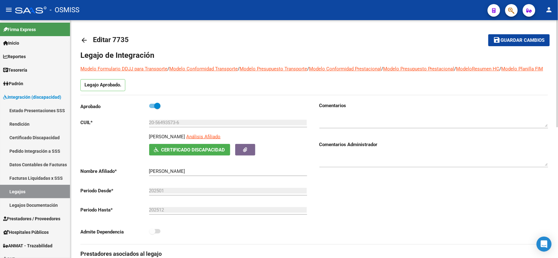
click at [82, 41] on mat-icon "arrow_back" at bounding box center [84, 40] width 8 height 8
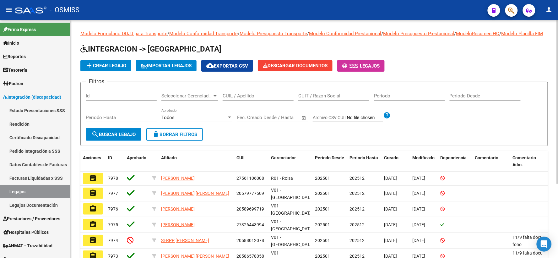
click at [237, 99] on div "CUIL / Apellido" at bounding box center [257, 93] width 71 height 13
drag, startPoint x: 237, startPoint y: 99, endPoint x: 224, endPoint y: 106, distance: 14.0
click at [224, 100] on div "CUIL / Apellido" at bounding box center [257, 93] width 71 height 13
drag, startPoint x: 224, startPoint y: 106, endPoint x: 209, endPoint y: 107, distance: 15.7
click at [209, 100] on div "Seleccionar Gerenciador Seleccionar Gerenciador" at bounding box center [189, 93] width 56 height 13
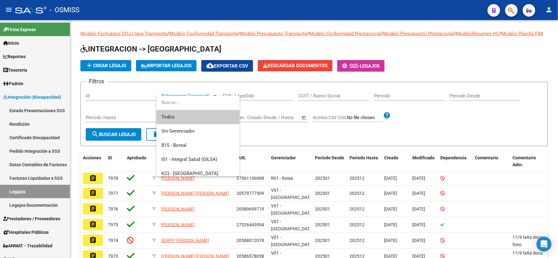
click at [256, 104] on div at bounding box center [279, 129] width 558 height 258
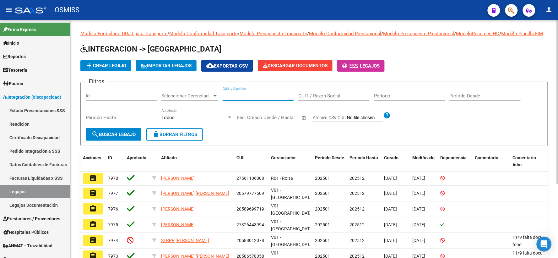
click at [256, 99] on input "CUIL / Apellido" at bounding box center [257, 96] width 71 height 6
paste input "20568536615"
type input "20568536615"
click at [102, 137] on span "search Buscar Legajo" at bounding box center [113, 134] width 44 height 6
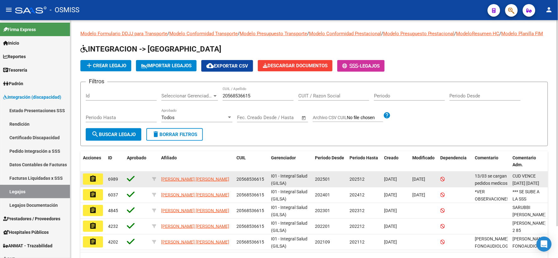
click at [88, 184] on button "assignment" at bounding box center [93, 178] width 20 height 11
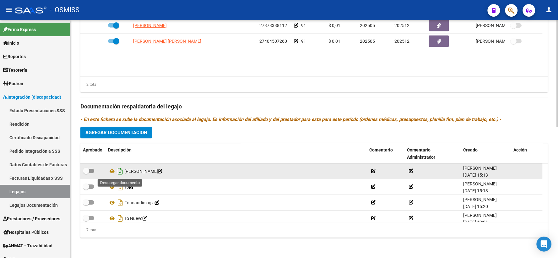
click at [120, 171] on icon "Descargar documento" at bounding box center [120, 171] width 8 height 10
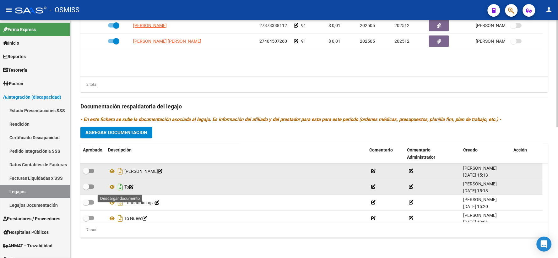
click at [120, 188] on icon "Descargar documento" at bounding box center [120, 187] width 8 height 10
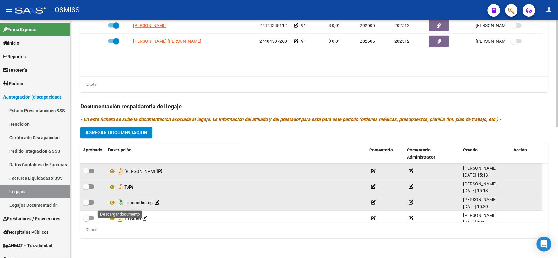
click at [120, 202] on icon "Descargar documento" at bounding box center [120, 203] width 8 height 10
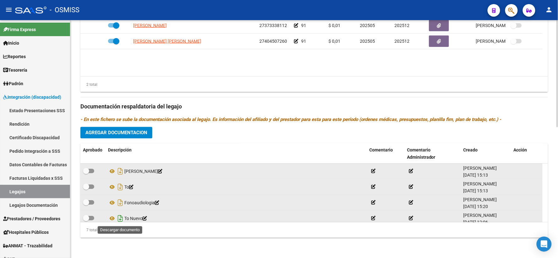
click at [121, 217] on icon "Descargar documento" at bounding box center [120, 218] width 8 height 10
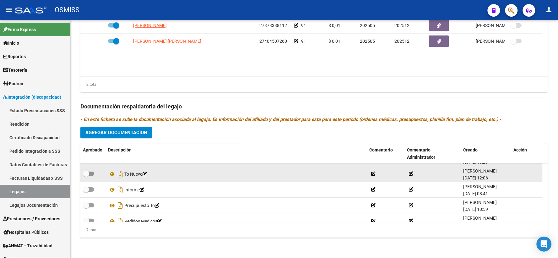
scroll to position [53, 0]
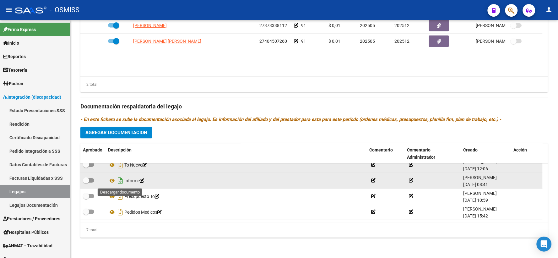
click at [118, 178] on icon "Descargar documento" at bounding box center [120, 181] width 8 height 10
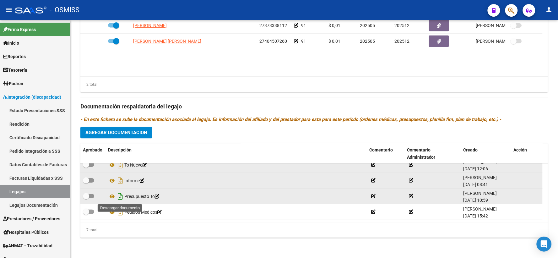
click at [122, 195] on icon "Descargar documento" at bounding box center [120, 196] width 8 height 10
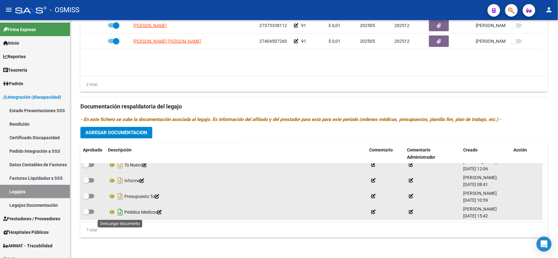
click at [118, 211] on icon "Descargar documento" at bounding box center [120, 212] width 8 height 10
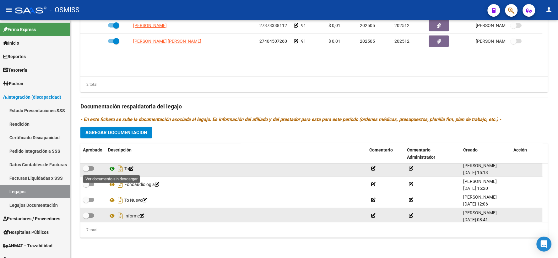
click at [111, 168] on icon at bounding box center [112, 169] width 8 height 8
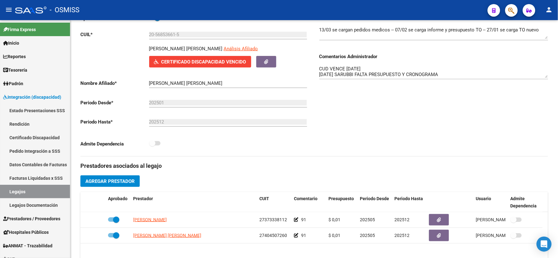
scroll to position [80, 0]
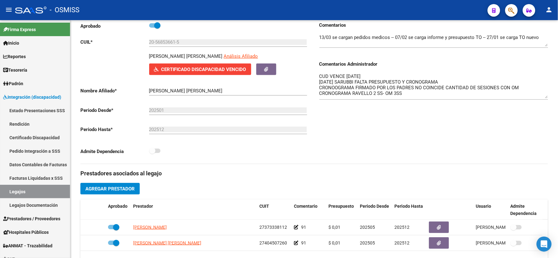
drag, startPoint x: 547, startPoint y: 92, endPoint x: 545, endPoint y: 105, distance: 13.0
click at [545, 98] on textarea "CUD VENCE [DATE] [DATE] SARUBBI FALTA PRESUPUESTO Y CRONOGRAMA CRONOOGRAMA FIRM…" at bounding box center [433, 85] width 229 height 25
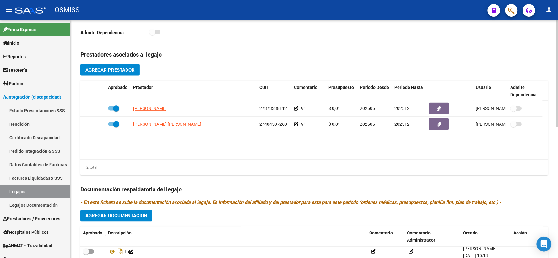
scroll to position [255, 0]
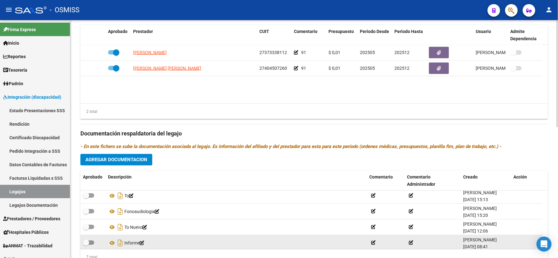
click at [108, 163] on span "Agregar Documentacion" at bounding box center [116, 160] width 62 height 6
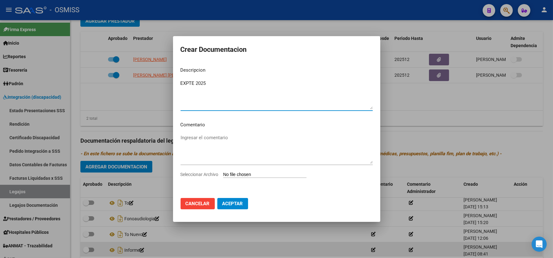
type textarea "EXPTE 2025"
type input "C:\fakepath\ilovepdf_merged_compressed - 2025-09-12T145659.523.pdf"
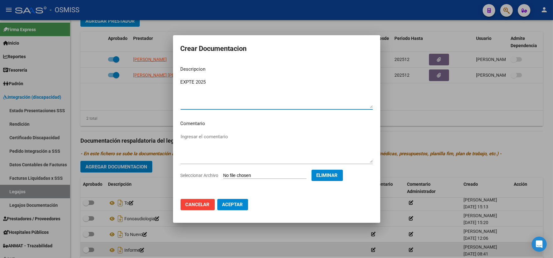
click at [228, 202] on span "Aceptar" at bounding box center [232, 204] width 21 height 6
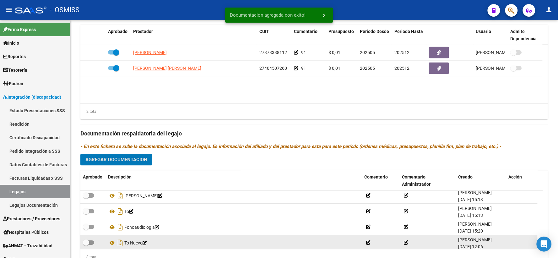
scroll to position [0, 0]
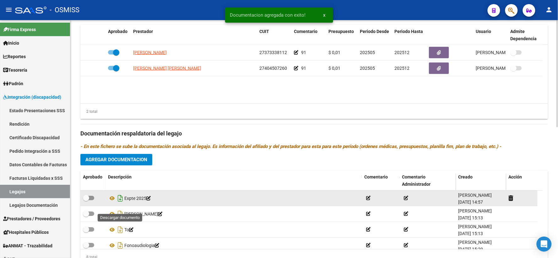
click at [120, 203] on icon "Descargar documento" at bounding box center [120, 198] width 8 height 10
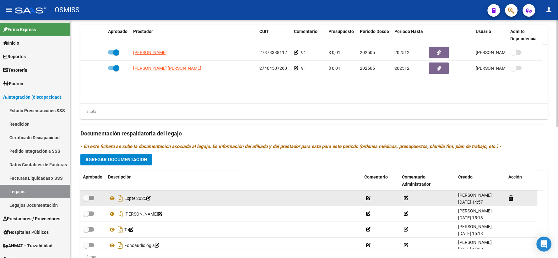
click at [115, 131] on div "Prestadores asociados al legajo Agregar Prestador Aprobado Prestador CUIT Comen…" at bounding box center [313, 129] width 467 height 280
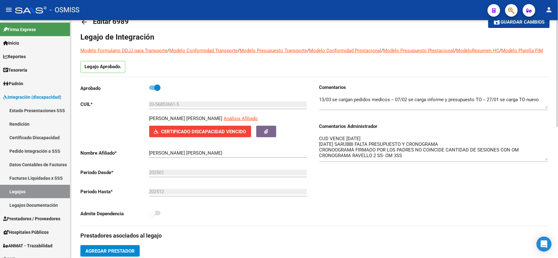
scroll to position [11, 0]
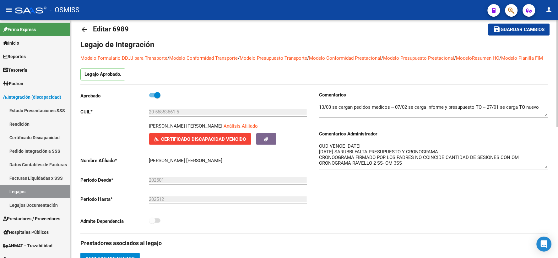
click at [512, 30] on span "Guardar cambios" at bounding box center [522, 30] width 44 height 6
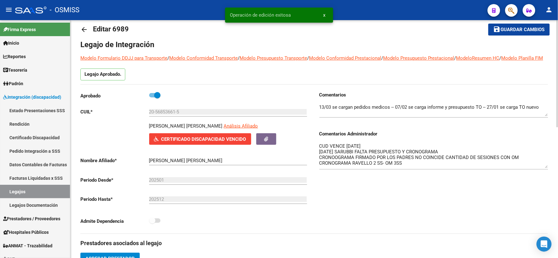
click at [84, 27] on mat-icon "arrow_back" at bounding box center [84, 30] width 8 height 8
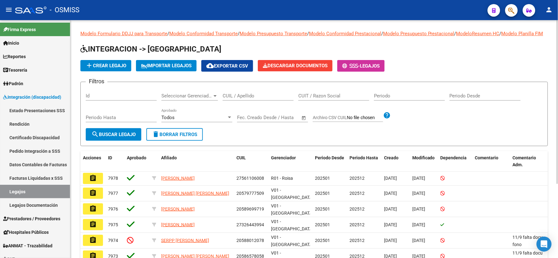
click at [238, 99] on input "CUIL / Apellido" at bounding box center [257, 96] width 71 height 6
paste input "27513783340"
type input "27513783340"
click at [99, 137] on span "search Buscar Legajo" at bounding box center [113, 134] width 44 height 6
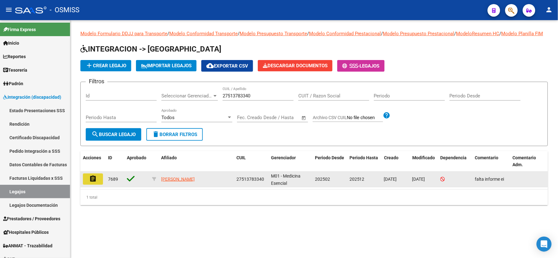
click at [96, 182] on mat-icon "assignment" at bounding box center [93, 179] width 8 height 8
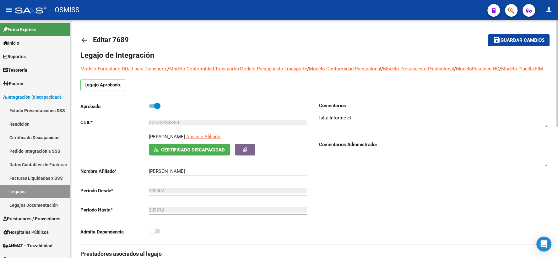
click at [86, 39] on mat-icon "arrow_back" at bounding box center [84, 40] width 8 height 8
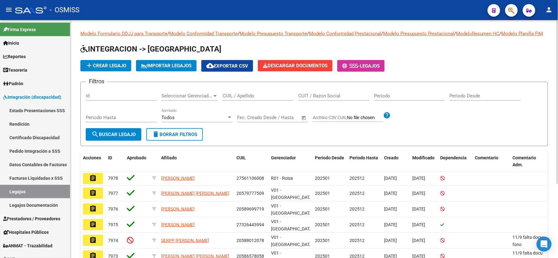
click at [241, 99] on input "CUIL / Apellido" at bounding box center [257, 96] width 71 height 6
paste input "20506457379"
type input "20506457379"
click at [119, 137] on span "search Buscar Legajo" at bounding box center [113, 134] width 44 height 6
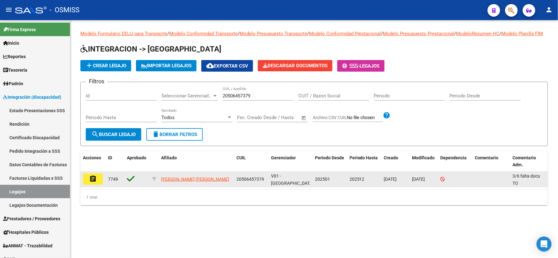
click at [96, 182] on mat-icon "assignment" at bounding box center [93, 179] width 8 height 8
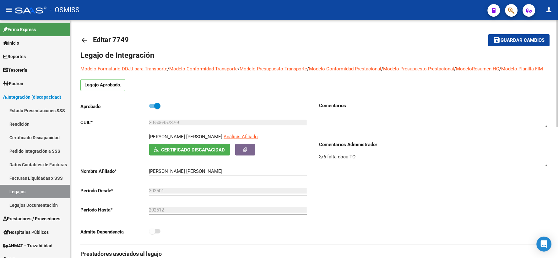
click at [81, 39] on mat-icon "arrow_back" at bounding box center [84, 40] width 8 height 8
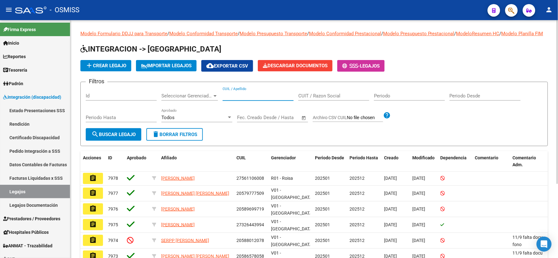
paste input "23520690549"
type input "23520690549"
click at [115, 137] on span "search Buscar Legajo" at bounding box center [113, 134] width 44 height 6
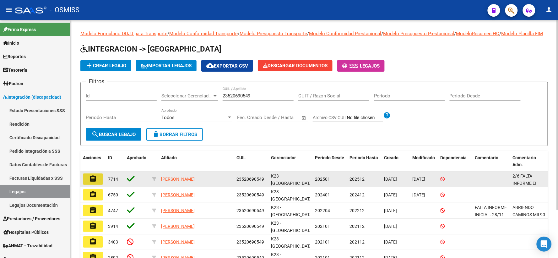
click at [93, 182] on mat-icon "assignment" at bounding box center [93, 179] width 8 height 8
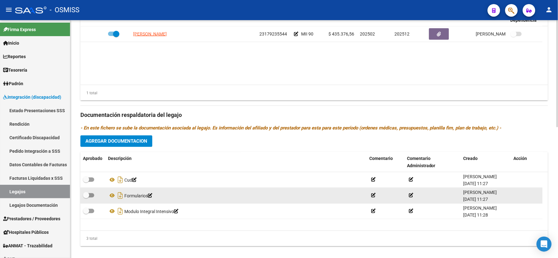
scroll to position [290, 0]
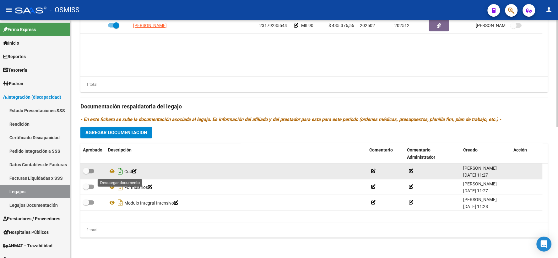
click at [118, 170] on icon "Descargar documento" at bounding box center [120, 171] width 8 height 10
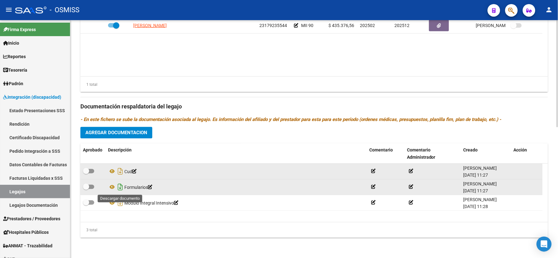
click at [118, 187] on icon "Descargar documento" at bounding box center [120, 187] width 8 height 10
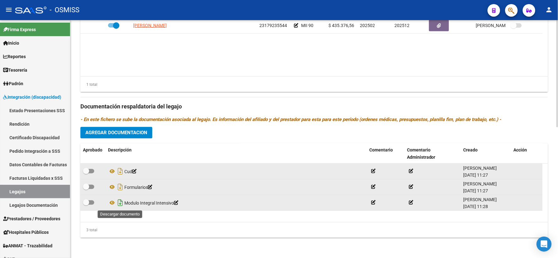
click at [120, 202] on icon "Descargar documento" at bounding box center [120, 203] width 8 height 10
click at [150, 130] on button "Agregar Documentacion" at bounding box center [116, 133] width 72 height 12
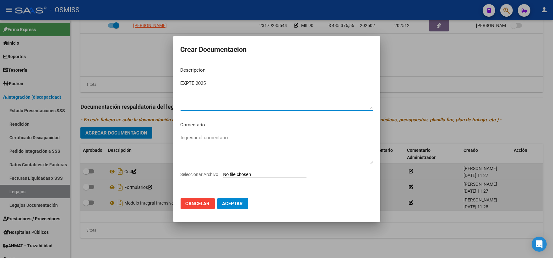
type textarea "EXPTE 2025"
type input "C:\fakepath\ilovepdf_merged_compressed - 2025-09-12T145839.438.pdf"
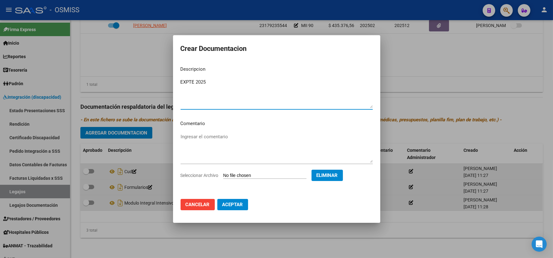
click at [214, 204] on mat-dialog-actions "Cancelar Aceptar" at bounding box center [276, 204] width 192 height 21
click at [223, 202] on span "Aceptar" at bounding box center [232, 204] width 21 height 6
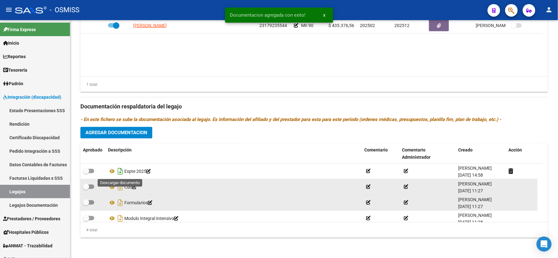
click at [121, 169] on icon "Descargar documento" at bounding box center [120, 171] width 8 height 10
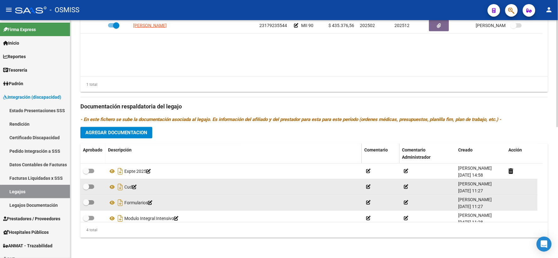
click at [165, 126] on div "Prestadores asociados al legajo Agregar Prestador Aprobado Prestador CUIT Comen…" at bounding box center [313, 102] width 467 height 280
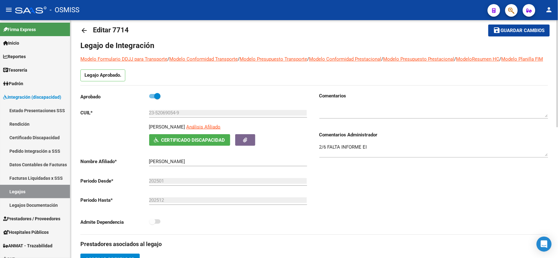
scroll to position [0, 0]
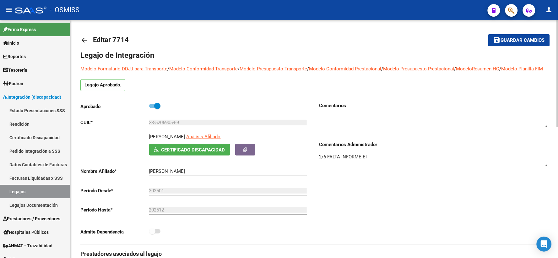
click at [512, 39] on span "Guardar cambios" at bounding box center [522, 41] width 44 height 6
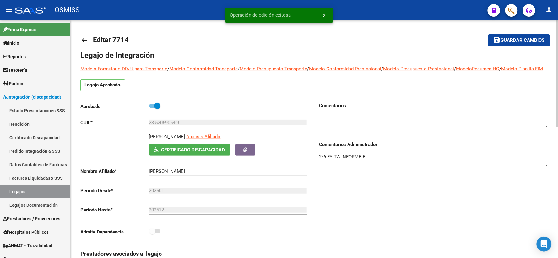
click at [83, 41] on mat-icon "arrow_back" at bounding box center [84, 40] width 8 height 8
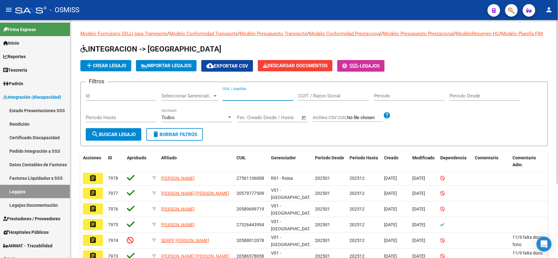
paste input "27590168799"
type input "27590168799"
click at [108, 141] on button "search Buscar Legajo" at bounding box center [114, 134] width 56 height 13
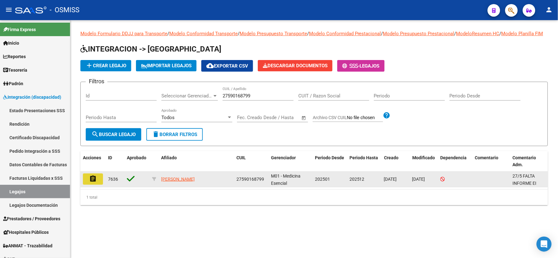
click at [96, 182] on mat-icon "assignment" at bounding box center [93, 179] width 8 height 8
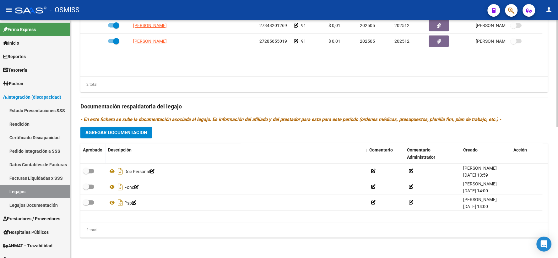
scroll to position [290, 0]
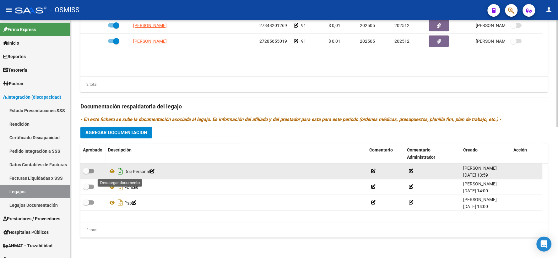
click at [120, 172] on icon "Descargar documento" at bounding box center [120, 171] width 8 height 10
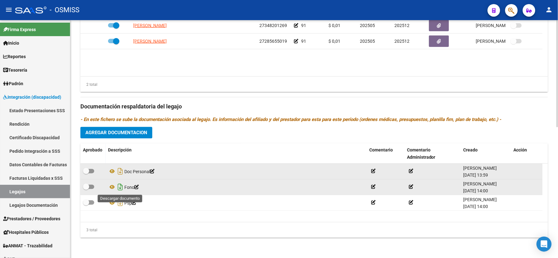
click at [119, 187] on icon "Descargar documento" at bounding box center [120, 187] width 8 height 10
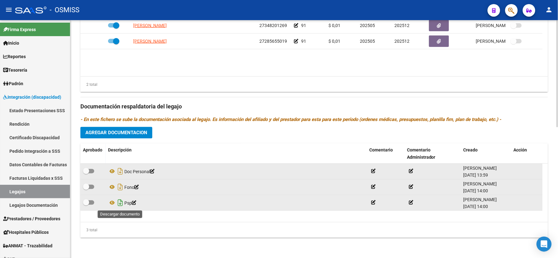
click at [119, 201] on icon "Descargar documento" at bounding box center [120, 203] width 8 height 10
click at [124, 128] on button "Agregar Documentacion" at bounding box center [116, 133] width 72 height 12
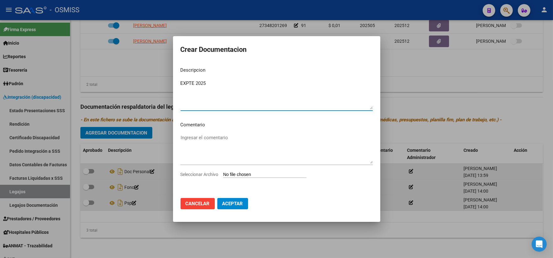
type textarea "EXPTE 2025"
type input "C:\fakepath\ilovepdf_merged_compressed - 2025-09-12T145949.877.pdf"
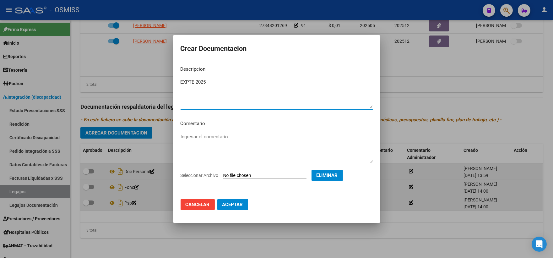
click at [230, 201] on button "Aceptar" at bounding box center [232, 204] width 31 height 11
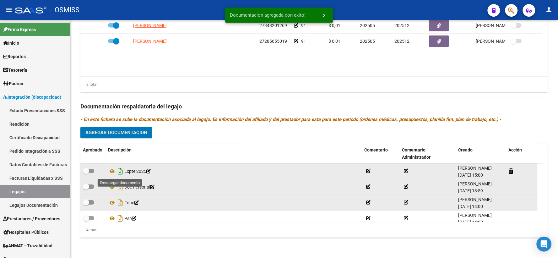
click at [119, 171] on icon "Descargar documento" at bounding box center [120, 171] width 8 height 10
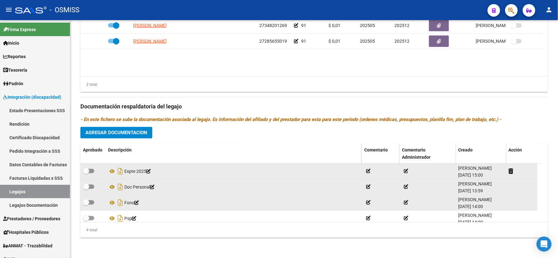
click at [154, 148] on div "Descripción" at bounding box center [233, 150] width 251 height 7
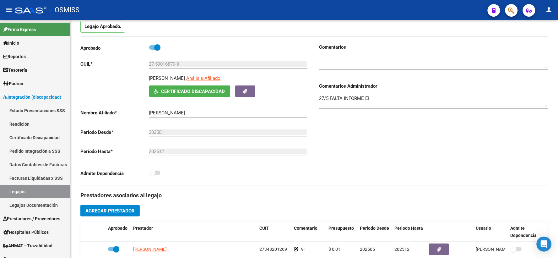
scroll to position [0, 0]
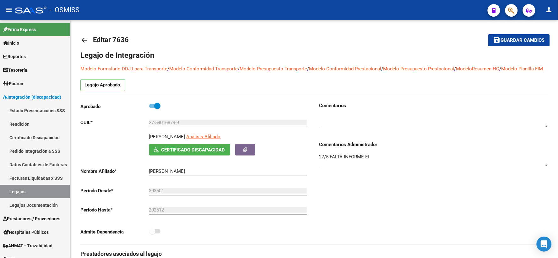
click at [512, 41] on span "Guardar cambios" at bounding box center [522, 41] width 44 height 6
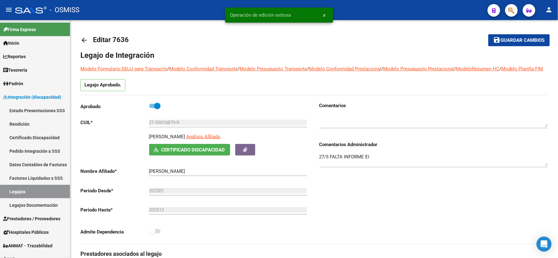
click at [86, 39] on mat-icon "arrow_back" at bounding box center [84, 40] width 8 height 8
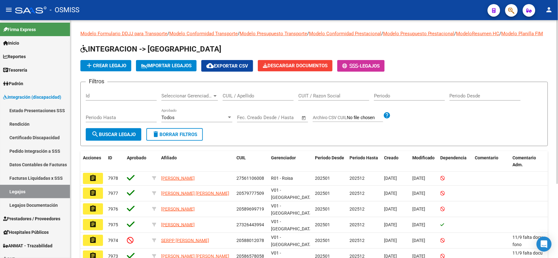
click at [224, 99] on input "CUIL / Apellido" at bounding box center [257, 96] width 71 height 6
paste input "20541960652"
type input "20541960652"
click at [112, 137] on span "search Buscar Legajo" at bounding box center [113, 134] width 44 height 6
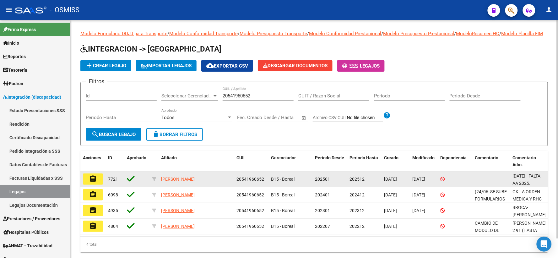
click at [96, 182] on mat-icon "assignment" at bounding box center [93, 179] width 8 height 8
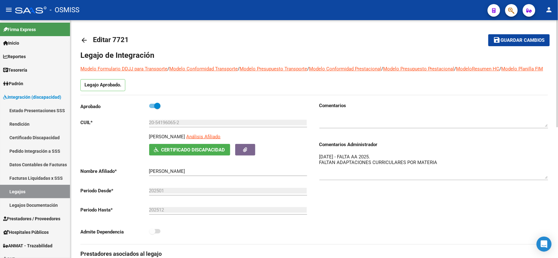
drag, startPoint x: 547, startPoint y: 170, endPoint x: 549, endPoint y: 183, distance: 13.1
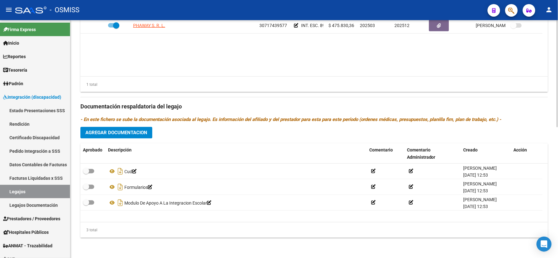
scroll to position [290, 0]
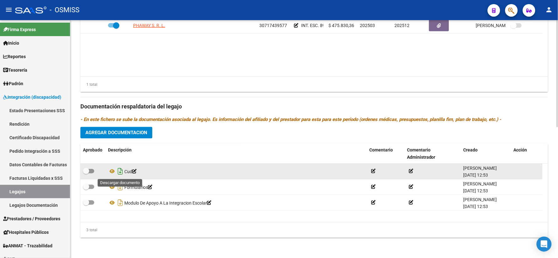
click at [120, 171] on icon "Descargar documento" at bounding box center [120, 171] width 8 height 10
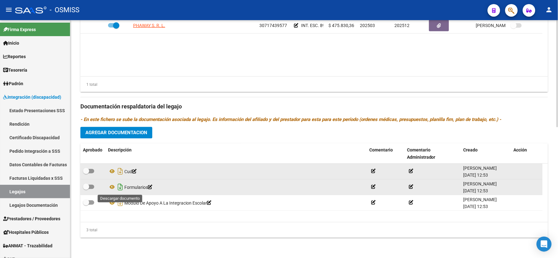
click at [120, 185] on icon "Descargar documento" at bounding box center [120, 187] width 8 height 10
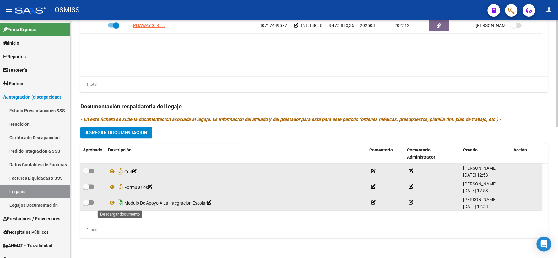
click at [120, 202] on icon "Descargar documento" at bounding box center [120, 203] width 8 height 10
click at [138, 135] on span "Agregar Documentacion" at bounding box center [116, 133] width 62 height 6
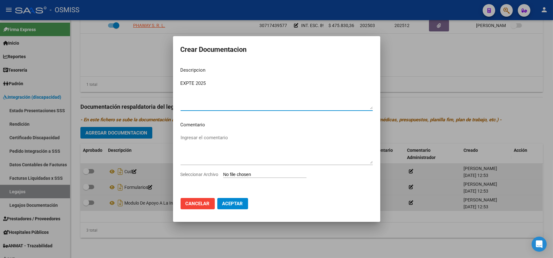
type textarea "EXPTE 2025"
type input "C:\fakepath\ilovepdf_merged_compressed - 2025-09-12T150133.664.pdf"
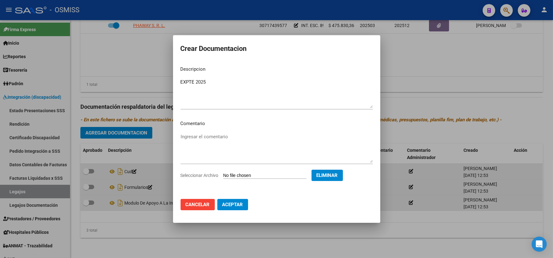
click at [236, 204] on span "Aceptar" at bounding box center [232, 204] width 21 height 6
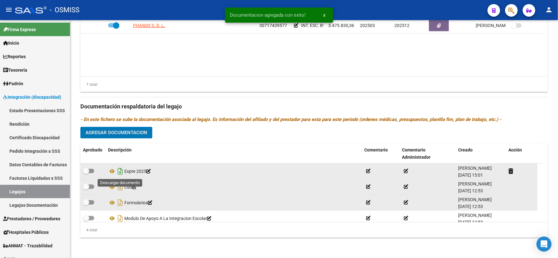
click at [121, 173] on icon "Descargar documento" at bounding box center [120, 171] width 8 height 10
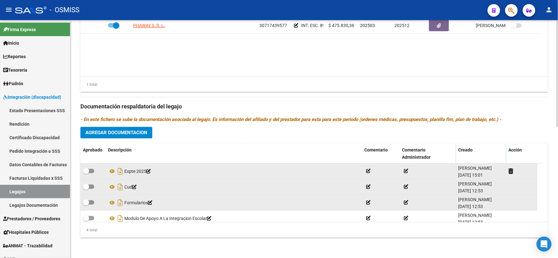
click at [169, 135] on div "Prestadores asociados al legajo Agregar Prestador Aprobado Prestador CUIT Comen…" at bounding box center [313, 102] width 467 height 280
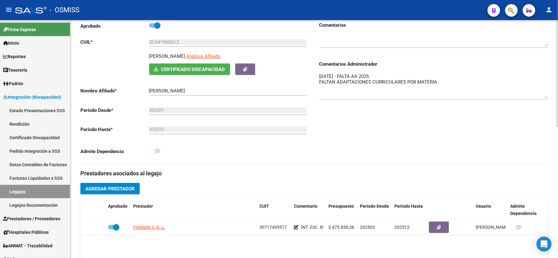
scroll to position [0, 0]
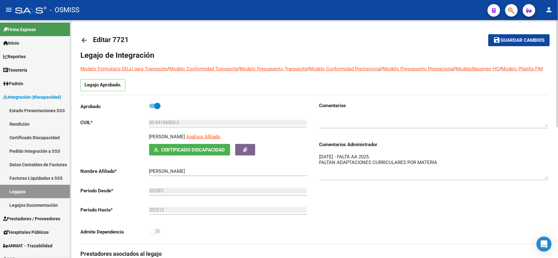
click at [507, 41] on span "Guardar cambios" at bounding box center [522, 41] width 44 height 6
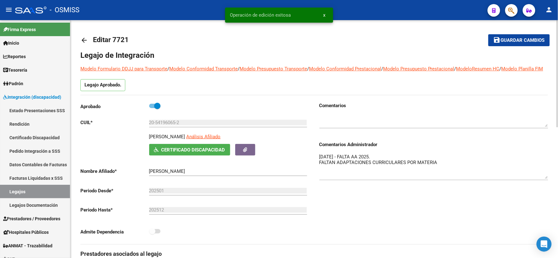
click at [82, 40] on mat-icon "arrow_back" at bounding box center [84, 40] width 8 height 8
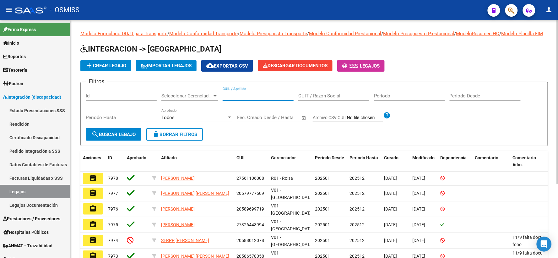
paste input "20546620264"
type input "20546620264"
click at [104, 137] on span "search Buscar Legajo" at bounding box center [113, 134] width 44 height 6
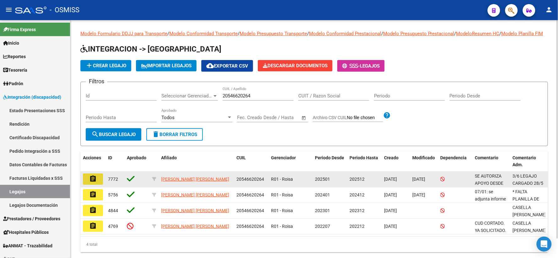
click at [94, 182] on mat-icon "assignment" at bounding box center [93, 179] width 8 height 8
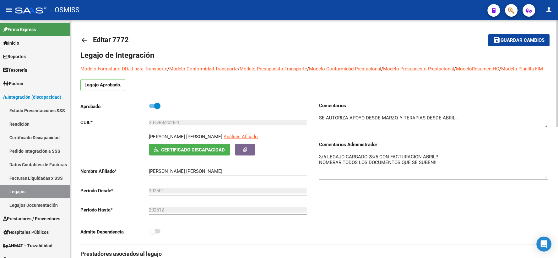
drag, startPoint x: 546, startPoint y: 173, endPoint x: 546, endPoint y: 185, distance: 12.6
click at [546, 178] on textarea "3/6 LEGAJO CARGADO 28/5 CON FACTURACION ABRIL!! NOMBRAR TODOS LOS DOCUMENTOS QU…" at bounding box center [433, 165] width 229 height 25
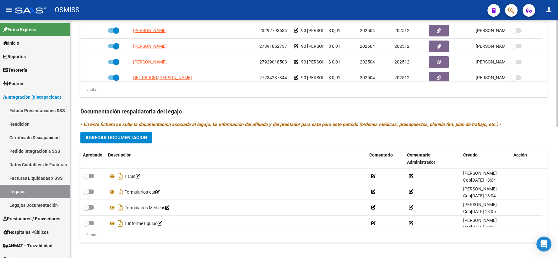
scroll to position [290, 0]
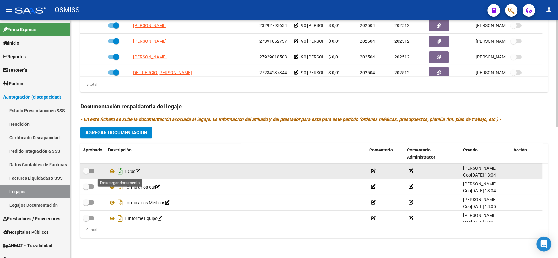
click at [119, 170] on icon "Descargar documento" at bounding box center [120, 171] width 8 height 10
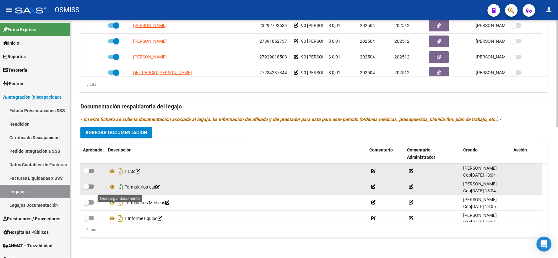
click at [118, 184] on icon "Descargar documento" at bounding box center [120, 187] width 8 height 10
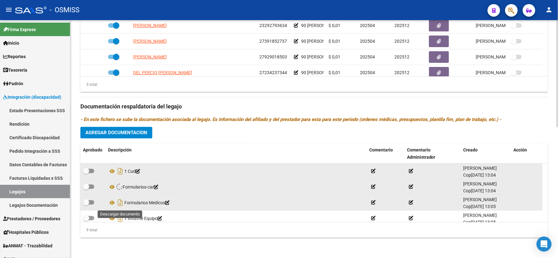
click at [120, 201] on icon "Descargar documento" at bounding box center [120, 203] width 8 height 10
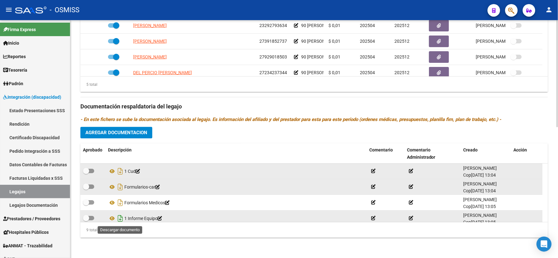
click at [120, 216] on icon "Descargar documento" at bounding box center [120, 218] width 8 height 10
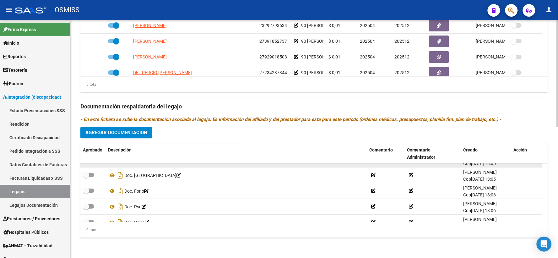
scroll to position [60, 0]
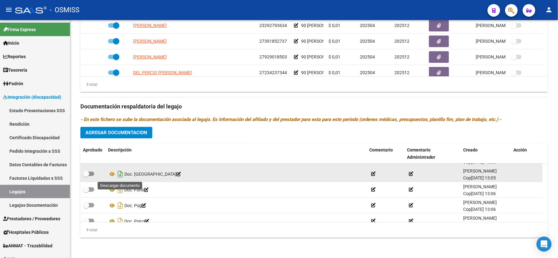
click at [121, 174] on icon "Descargar documento" at bounding box center [120, 174] width 8 height 10
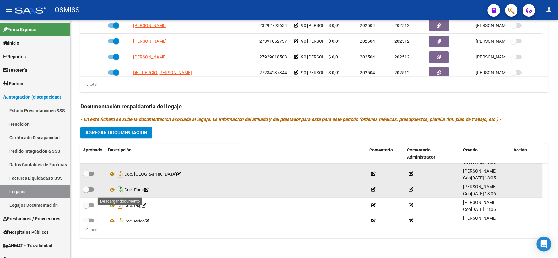
click at [121, 187] on icon "Descargar documento" at bounding box center [120, 190] width 8 height 10
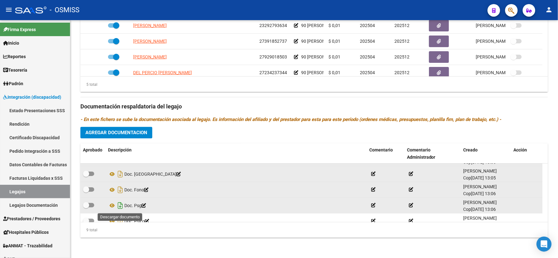
click at [120, 205] on icon "Descargar documento" at bounding box center [120, 205] width 8 height 10
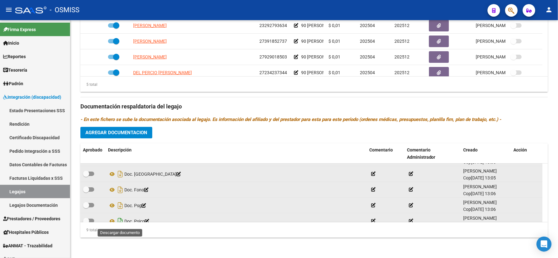
click at [120, 220] on icon "Descargar documento" at bounding box center [120, 221] width 8 height 10
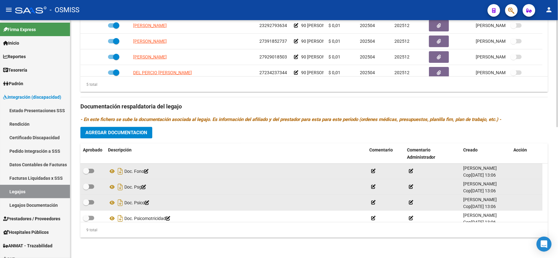
scroll to position [85, 0]
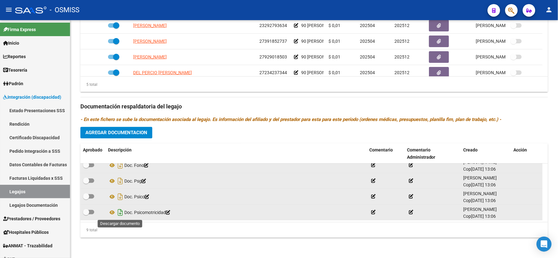
click at [117, 210] on icon "Descargar documento" at bounding box center [120, 212] width 8 height 10
click at [115, 133] on span "Agregar Documentacion" at bounding box center [116, 133] width 62 height 6
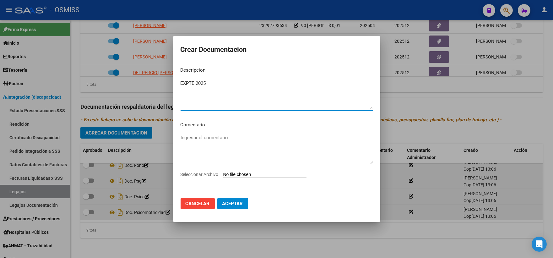
type textarea "EXPTE 2025"
type input "C:\fakepath\ilovepdf_merged_compressed - 2025-09-12T150355.138.pdf"
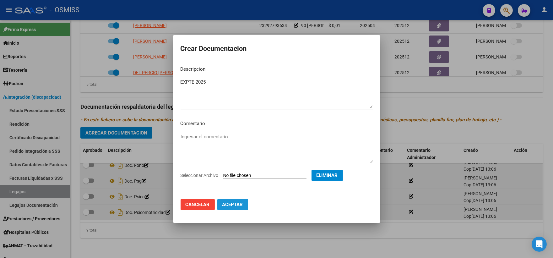
click at [228, 206] on span "Aceptar" at bounding box center [232, 204] width 21 height 6
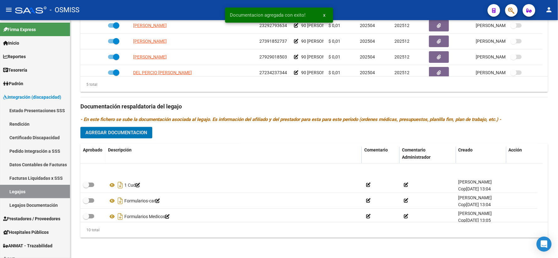
scroll to position [0, 0]
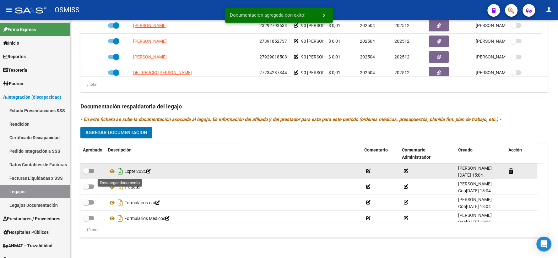
click at [121, 170] on icon "Descargar documento" at bounding box center [120, 171] width 8 height 10
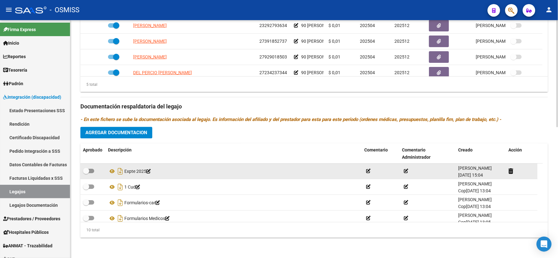
click at [160, 137] on div "Prestadores asociados al legajo Agregar Prestador Aprobado Prestador CUIT Comen…" at bounding box center [313, 102] width 467 height 280
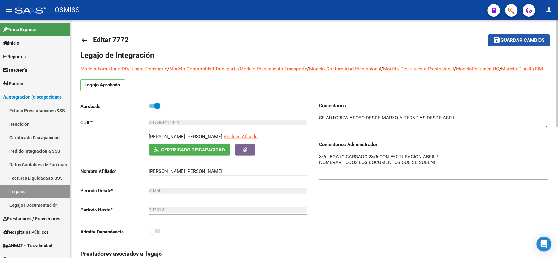
drag, startPoint x: 514, startPoint y: 40, endPoint x: 200, endPoint y: 42, distance: 314.4
click at [506, 41] on span "Guardar cambios" at bounding box center [522, 41] width 44 height 6
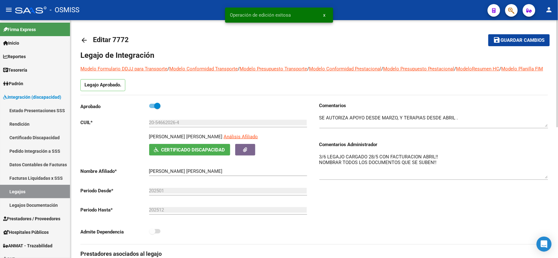
click at [85, 39] on mat-icon "arrow_back" at bounding box center [84, 40] width 8 height 8
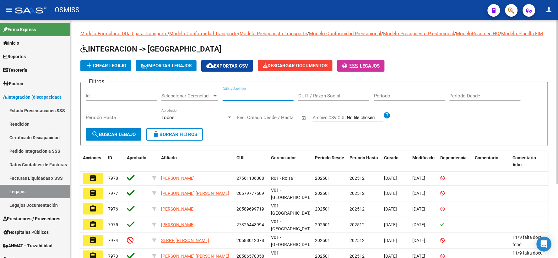
paste input "23581728859"
type input "23581728859"
click at [116, 137] on span "search Buscar Legajo" at bounding box center [113, 134] width 44 height 6
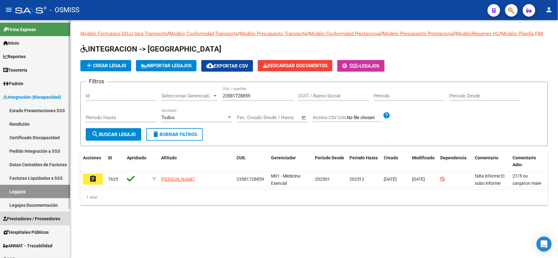
click at [27, 218] on span "Prestadores / Proveedores" at bounding box center [31, 218] width 57 height 7
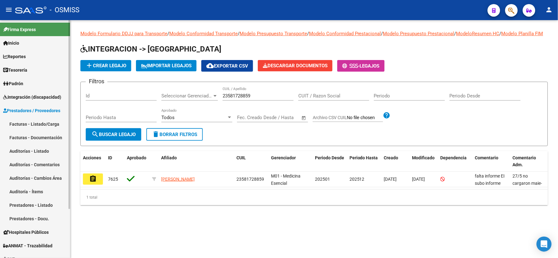
click at [44, 122] on link "Facturas - Listado/Carga" at bounding box center [35, 123] width 70 height 13
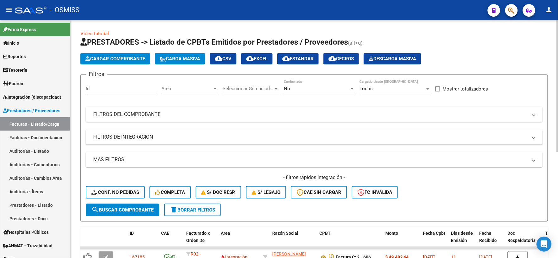
click at [180, 92] on div "Area Area" at bounding box center [189, 86] width 56 height 13
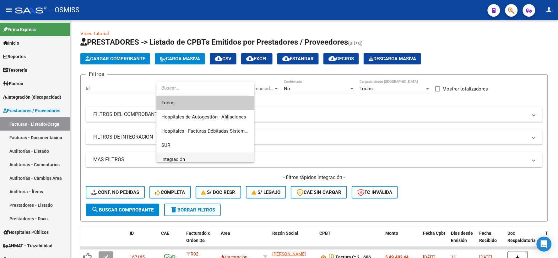
click at [190, 156] on span "Integración" at bounding box center [205, 159] width 88 height 14
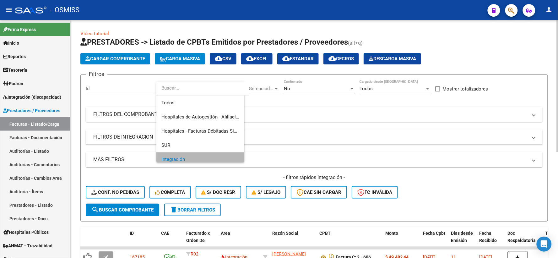
scroll to position [4, 0]
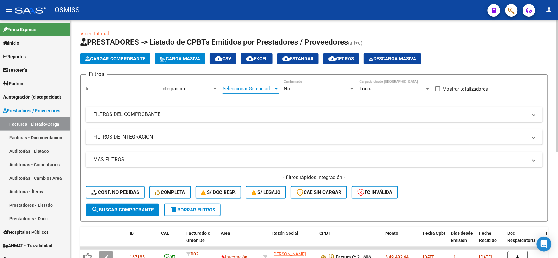
click at [254, 90] on span "Seleccionar Gerenciador" at bounding box center [247, 89] width 51 height 6
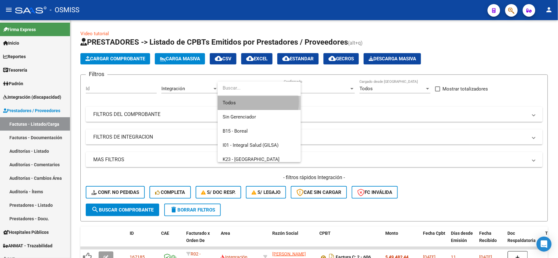
click at [252, 101] on span "Todos" at bounding box center [258, 103] width 73 height 14
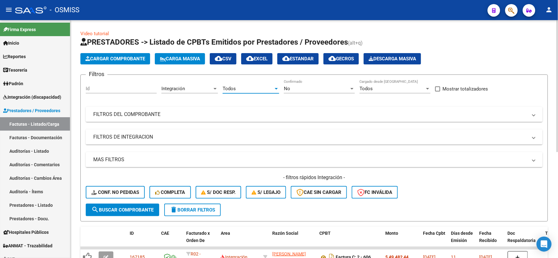
click at [121, 210] on span "search Buscar Comprobante" at bounding box center [122, 210] width 62 height 6
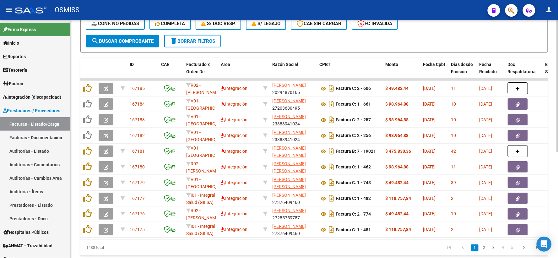
scroll to position [190, 0]
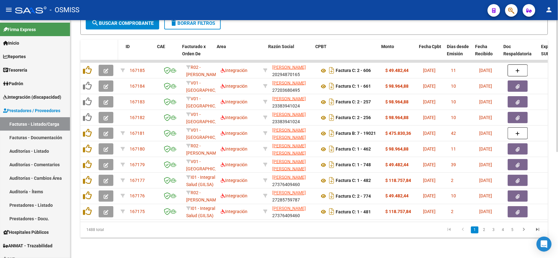
drag, startPoint x: 124, startPoint y: 52, endPoint x: 114, endPoint y: 50, distance: 10.2
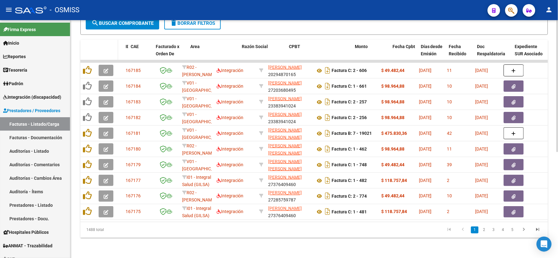
drag, startPoint x: 153, startPoint y: 50, endPoint x: 108, endPoint y: 44, distance: 45.9
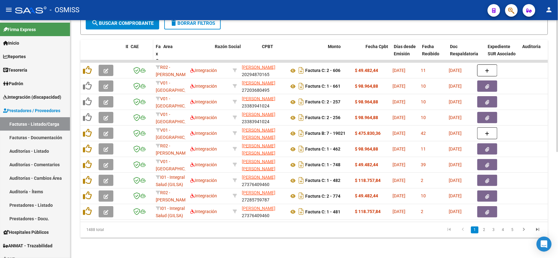
drag, startPoint x: 187, startPoint y: 52, endPoint x: 141, endPoint y: 51, distance: 45.5
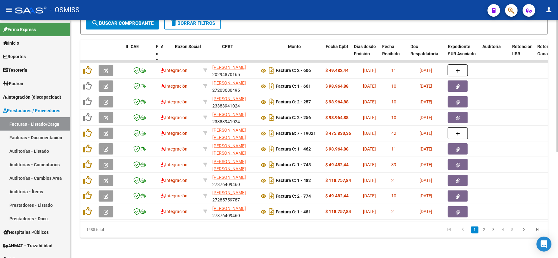
drag, startPoint x: 199, startPoint y: 51, endPoint x: 152, endPoint y: 48, distance: 46.5
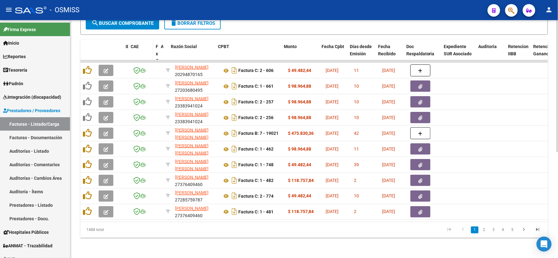
drag, startPoint x: 171, startPoint y: 49, endPoint x: 146, endPoint y: 43, distance: 26.0
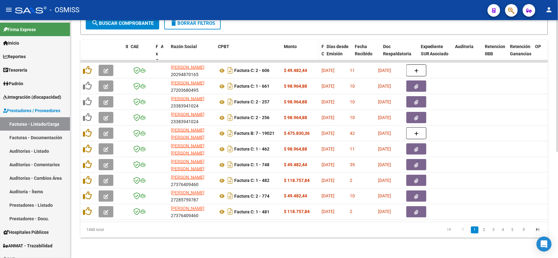
drag, startPoint x: 346, startPoint y: 52, endPoint x: 309, endPoint y: 46, distance: 37.9
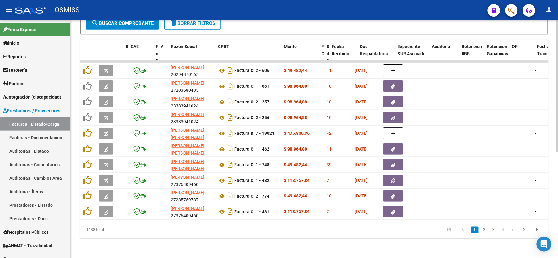
drag, startPoint x: 350, startPoint y: 49, endPoint x: 347, endPoint y: 43, distance: 6.3
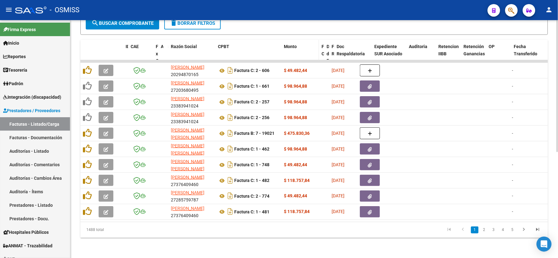
drag, startPoint x: 356, startPoint y: 47, endPoint x: 309, endPoint y: 47, distance: 46.7
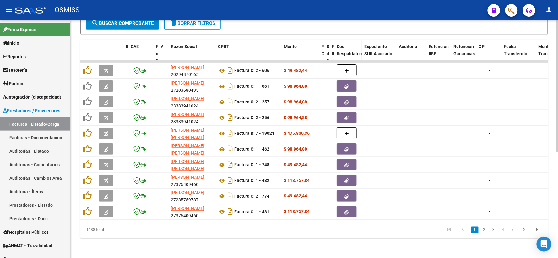
drag, startPoint x: 369, startPoint y: 49, endPoint x: 358, endPoint y: 49, distance: 11.3
click at [358, 49] on datatable-header-cell "Doc Respaldatoria" at bounding box center [348, 61] width 28 height 42
drag, startPoint x: 394, startPoint y: 49, endPoint x: 343, endPoint y: 49, distance: 50.8
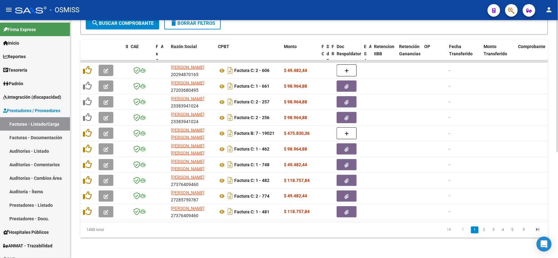
drag, startPoint x: 394, startPoint y: 50, endPoint x: 349, endPoint y: 46, distance: 45.3
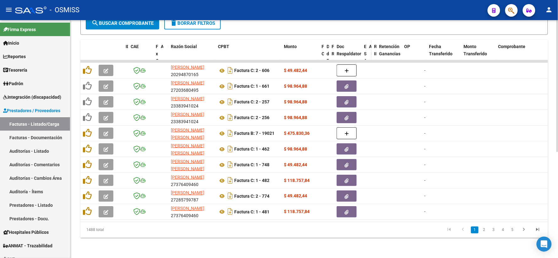
drag, startPoint x: 395, startPoint y: 49, endPoint x: 369, endPoint y: 47, distance: 26.1
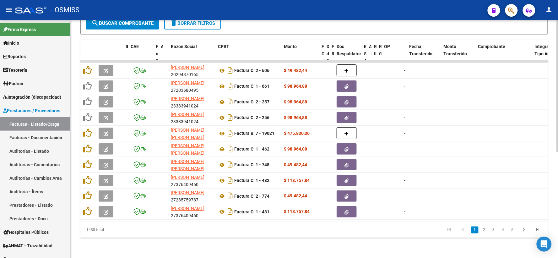
drag, startPoint x: 400, startPoint y: 50, endPoint x: 363, endPoint y: 46, distance: 37.3
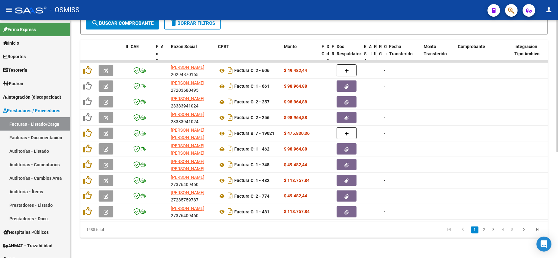
drag, startPoint x: 405, startPoint y: 50, endPoint x: 375, endPoint y: 48, distance: 30.8
drag, startPoint x: 420, startPoint y: 51, endPoint x: 374, endPoint y: 49, distance: 46.2
click at [394, 32] on div "Video tutorial PRESTADORES -> Listado de CPBTs Emitidos por Prestadores / Prove…" at bounding box center [313, 41] width 467 height 394
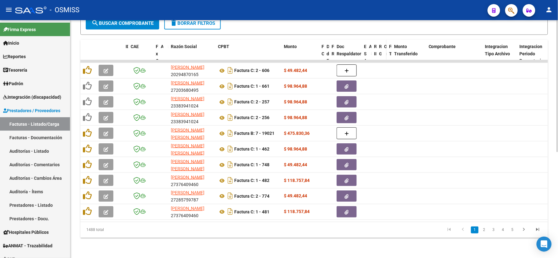
drag, startPoint x: 389, startPoint y: 41, endPoint x: 383, endPoint y: 40, distance: 6.7
drag, startPoint x: 424, startPoint y: 45, endPoint x: 372, endPoint y: 40, distance: 51.7
drag, startPoint x: 450, startPoint y: 48, endPoint x: 384, endPoint y: 40, distance: 67.0
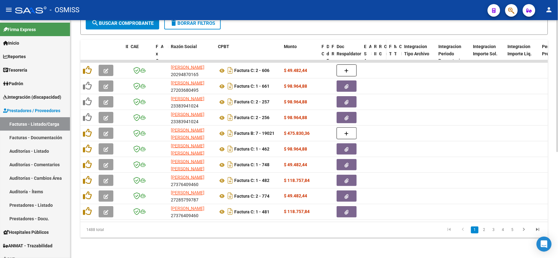
drag, startPoint x: 434, startPoint y: 48, endPoint x: 413, endPoint y: 44, distance: 22.0
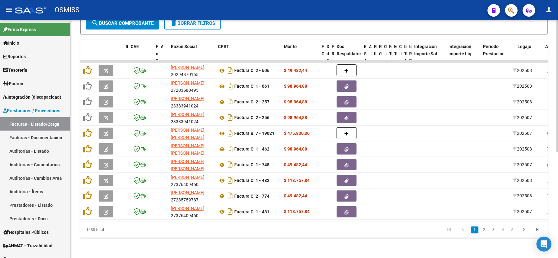
drag, startPoint x: 440, startPoint y: 48, endPoint x: 389, endPoint y: 42, distance: 50.9
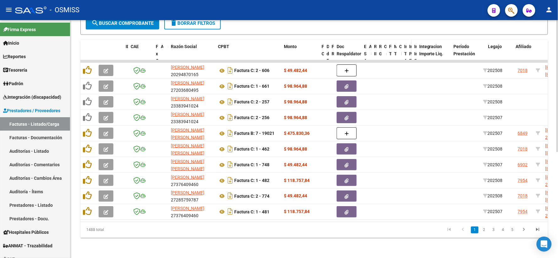
drag, startPoint x: 443, startPoint y: 48, endPoint x: 409, endPoint y: 43, distance: 34.6
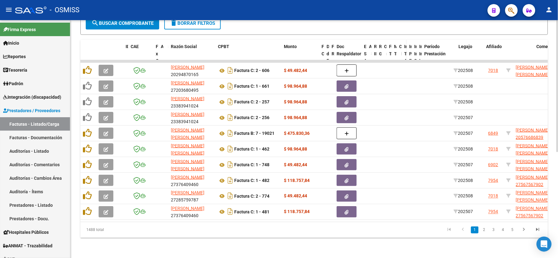
drag, startPoint x: 449, startPoint y: 49, endPoint x: 405, endPoint y: 45, distance: 44.1
click at [397, 44] on div "ID CAE Facturado x Orden De Area Razón Social CPBT Monto Fecha Cpbt Días desde …" at bounding box center [563, 61] width 966 height 42
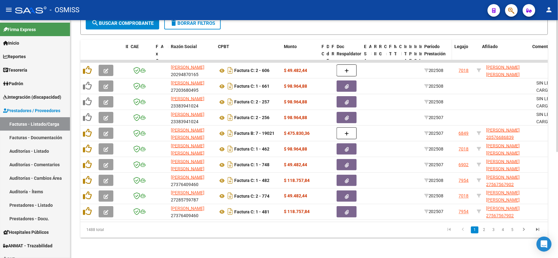
drag, startPoint x: 454, startPoint y: 46, endPoint x: 449, endPoint y: 46, distance: 4.4
click at [449, 46] on span at bounding box center [450, 61] width 3 height 42
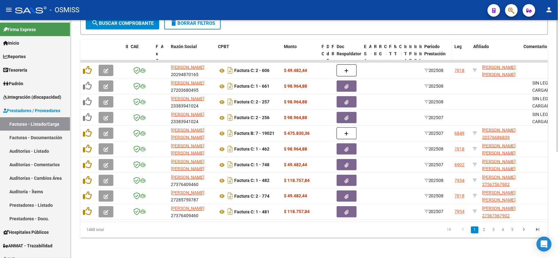
drag, startPoint x: 469, startPoint y: 51, endPoint x: 449, endPoint y: 50, distance: 20.4
click at [449, 50] on div "ID CAE Facturado x Orden De Area Razón Social CPBT Monto Fecha Cpbt Días desde …" at bounding box center [546, 61] width 932 height 42
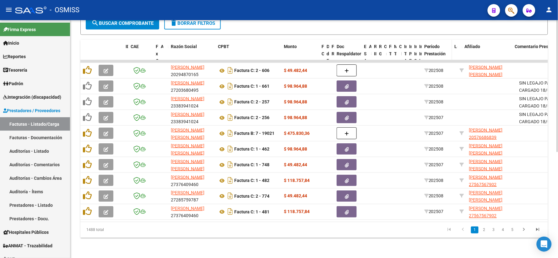
click at [451, 48] on span at bounding box center [450, 61] width 3 height 42
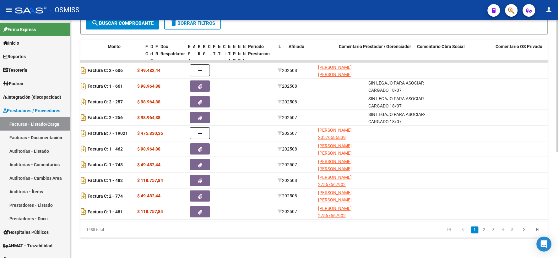
scroll to position [0, 181]
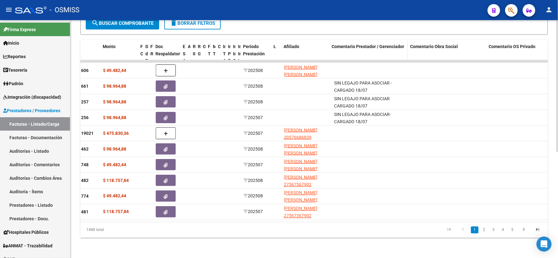
click at [326, 48] on span at bounding box center [327, 61] width 3 height 42
drag, startPoint x: 403, startPoint y: 51, endPoint x: 391, endPoint y: 49, distance: 12.1
click at [388, 49] on datatable-header-cell "Comentario Prestador / Gerenciador" at bounding box center [359, 61] width 67 height 42
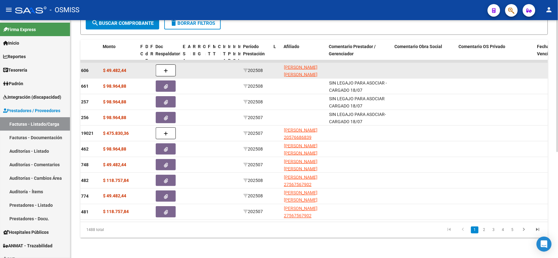
drag, startPoint x: 468, startPoint y: 48, endPoint x: 446, endPoint y: 59, distance: 25.0
click at [451, 48] on datatable-header-cell "Comentario Obra Social" at bounding box center [424, 61] width 64 height 42
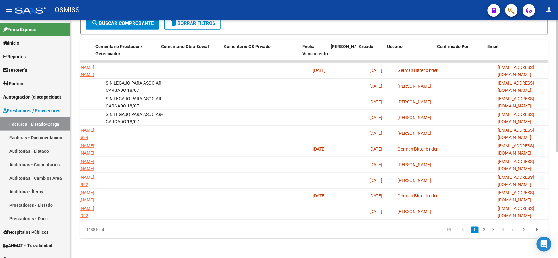
scroll to position [0, 414]
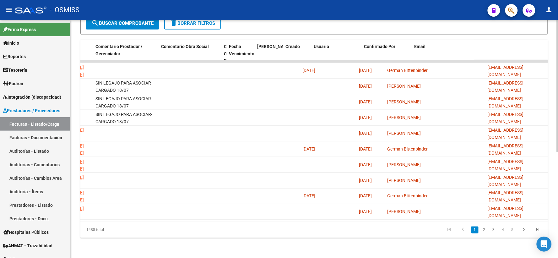
drag, startPoint x: 298, startPoint y: 46, endPoint x: 206, endPoint y: 40, distance: 92.1
click at [210, 40] on div "ID CAE Facturado x Orden De Area Razón Social CPBT Monto Fecha Cpbt Días desde …" at bounding box center [106, 61] width 881 height 42
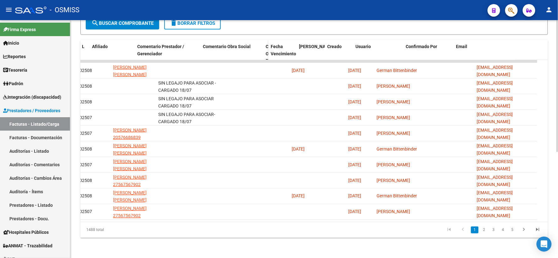
scroll to position [0, 341]
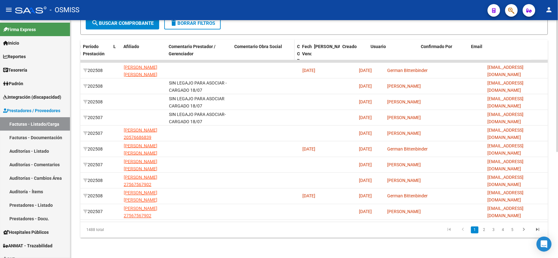
drag, startPoint x: 325, startPoint y: 48, endPoint x: 285, endPoint y: 42, distance: 41.3
click at [285, 42] on div "ID CAE Facturado x Orden De Area Razón Social CPBT Monto Fecha Cpbt Días desde …" at bounding box center [143, 61] width 808 height 42
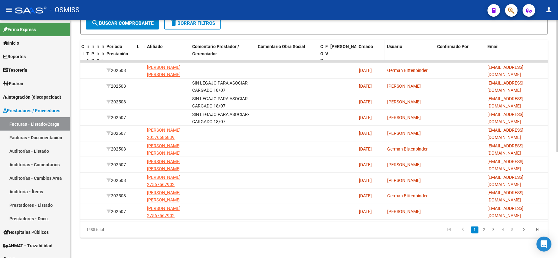
scroll to position [0, 318]
drag, startPoint x: 354, startPoint y: 48, endPoint x: 323, endPoint y: 45, distance: 30.2
click at [323, 45] on div "ID CAE Facturado x Orden De Area Razón Social CPBT Monto Fecha Cpbt Días desde …" at bounding box center [155, 61] width 785 height 42
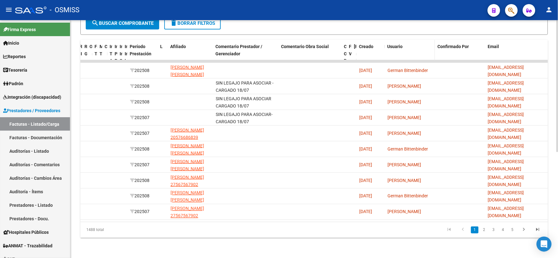
scroll to position [0, 294]
drag, startPoint x: 383, startPoint y: 49, endPoint x: 343, endPoint y: 45, distance: 39.7
click at [343, 45] on div "ID CAE Facturado x Orden De Area Razón Social CPBT Monto Fecha Cpbt Días desde …" at bounding box center [166, 61] width 761 height 42
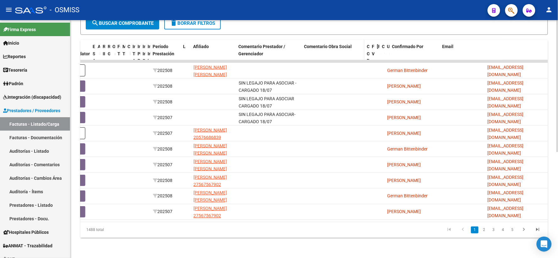
drag
click at [371, 45] on div "ID CAE Facturado x Orden De Area Razón Social CPBT Monto Fecha Cpbt Días desde …" at bounding box center [178, 61] width 738 height 42
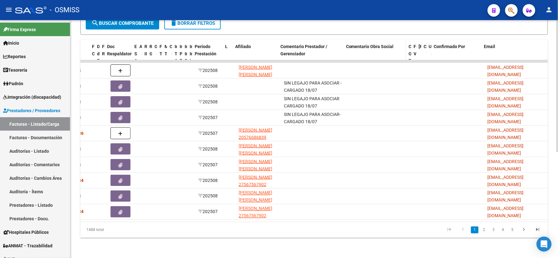
scroll to position [0, 226]
click at [409, 40] on div "ID CAE Facturado x Orden De Area Razón Social CPBT Monto Fecha Cpbt Días desde …" at bounding box center [200, 61] width 693 height 42
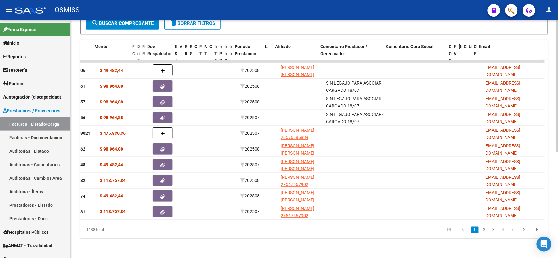
scroll to position [0, 181]
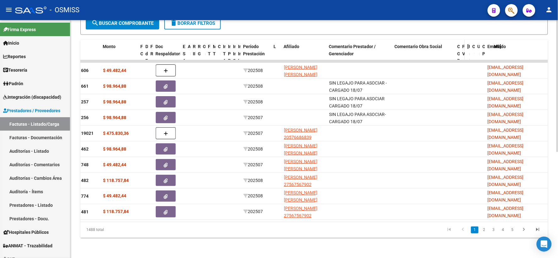
click at [473, 40] on div "ID CAE Facturado x Orden De Area Razón Social CPBT Monto Fecha Cpbt Días desde …" at bounding box center [223, 61] width 648 height 42
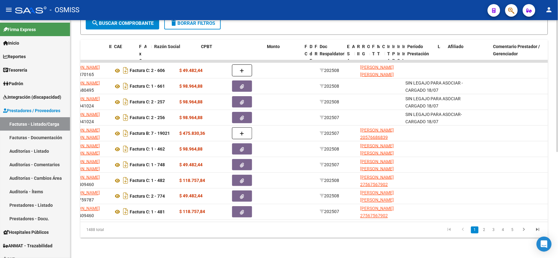
scroll to position [0, 0]
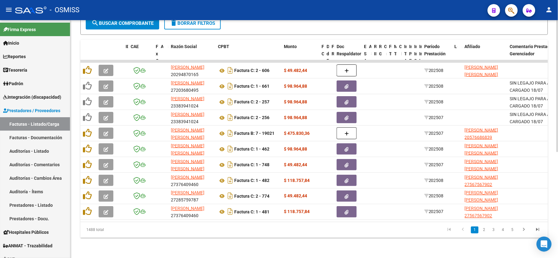
click at [150, 23] on button "search Buscar Comprobante" at bounding box center [122, 23] width 73 height 13
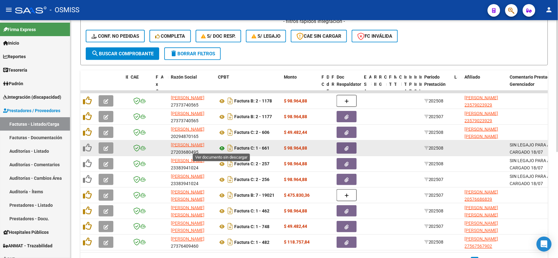
click at [222, 146] on icon at bounding box center [222, 148] width 8 height 8
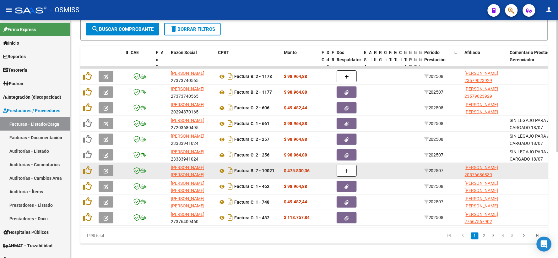
scroll to position [190, 0]
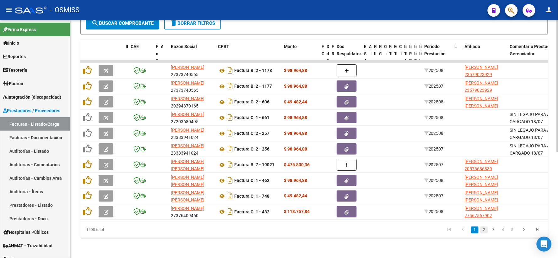
click at [487, 228] on link "2" at bounding box center [484, 229] width 8 height 7
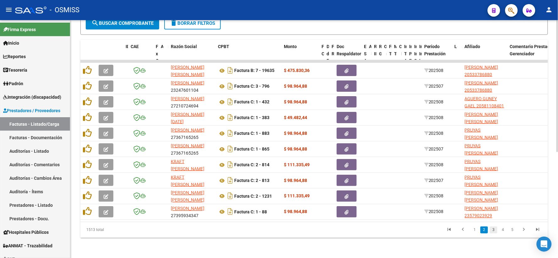
click at [494, 228] on link "3" at bounding box center [493, 229] width 8 height 7
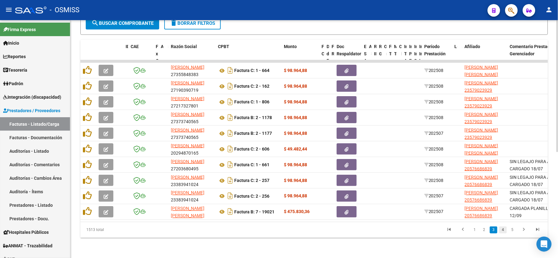
click at [502, 229] on link "4" at bounding box center [503, 229] width 8 height 7
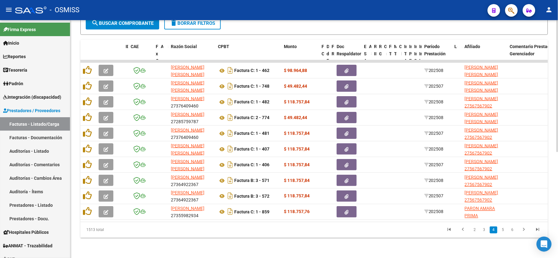
click at [502, 229] on link "5" at bounding box center [503, 229] width 8 height 7
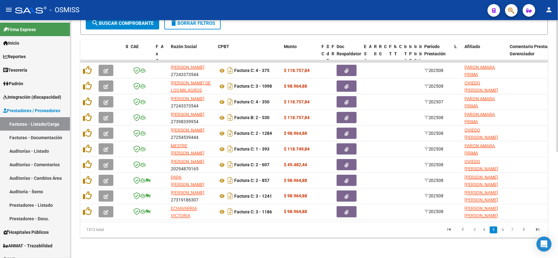
click at [502, 229] on link "6" at bounding box center [503, 229] width 8 height 7
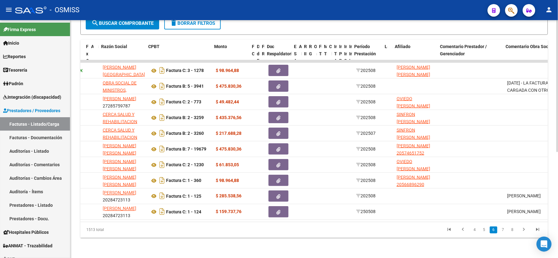
scroll to position [0, 113]
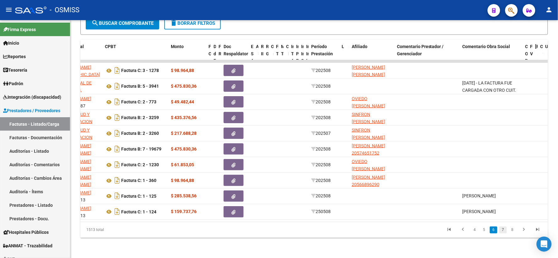
click at [503, 230] on link "7" at bounding box center [503, 229] width 8 height 7
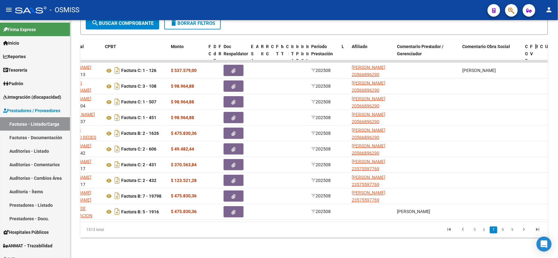
scroll to position [191, 0]
click at [483, 229] on link "6" at bounding box center [484, 229] width 8 height 7
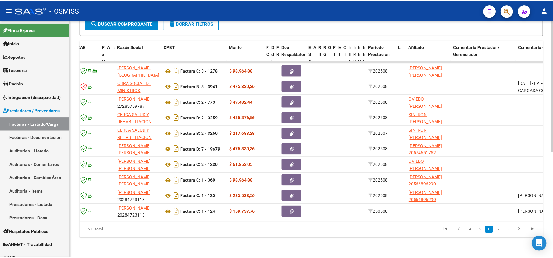
scroll to position [0, 0]
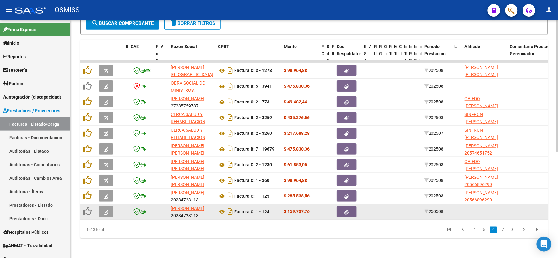
click at [103, 206] on button "button" at bounding box center [106, 211] width 15 height 11
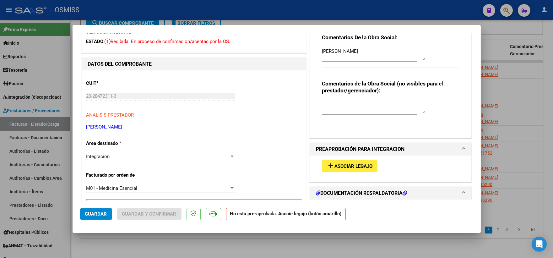
scroll to position [70, 0]
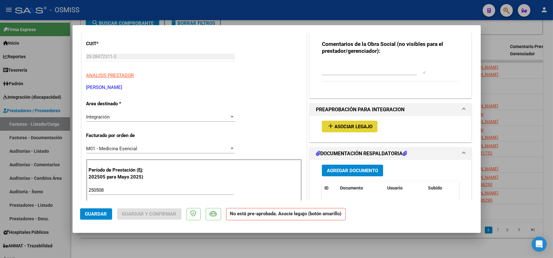
click at [346, 124] on span "Asociar Legajo" at bounding box center [353, 127] width 38 height 6
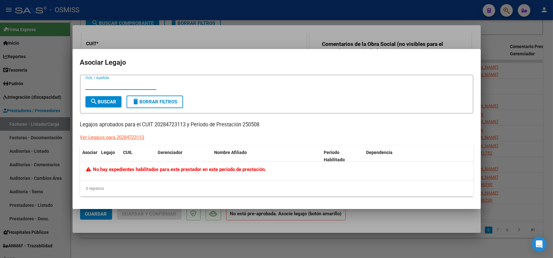
click at [446, 40] on div at bounding box center [276, 129] width 553 height 258
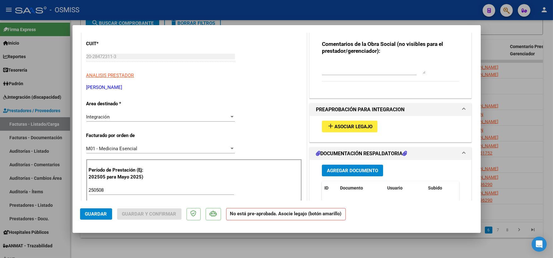
click at [543, 132] on div at bounding box center [276, 129] width 553 height 258
type input "$ 0,00"
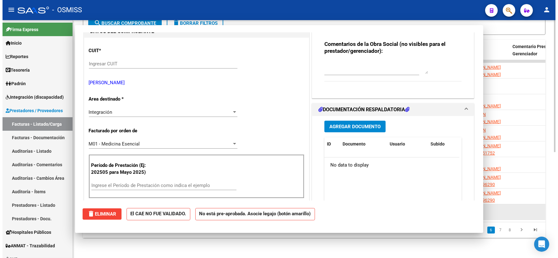
scroll to position [77, 0]
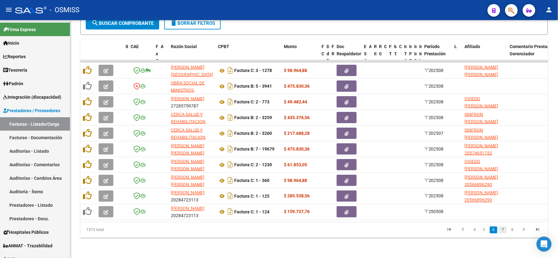
click at [504, 230] on link "7" at bounding box center [503, 229] width 8 height 7
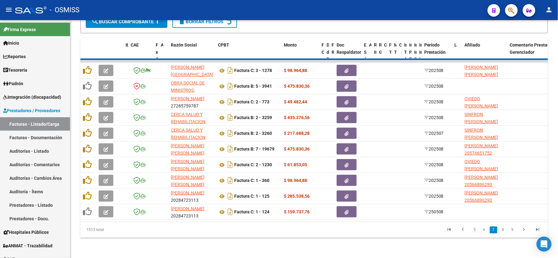
scroll to position [191, 0]
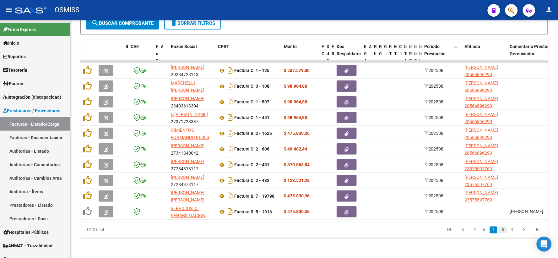
click at [504, 229] on link "8" at bounding box center [503, 229] width 8 height 7
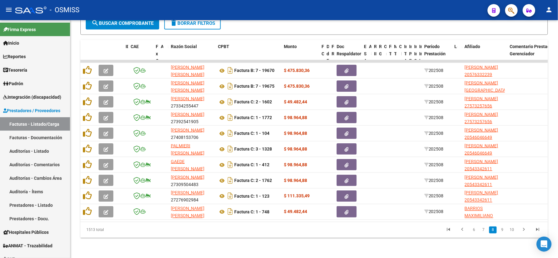
click at [504, 229] on link "9" at bounding box center [502, 229] width 8 height 7
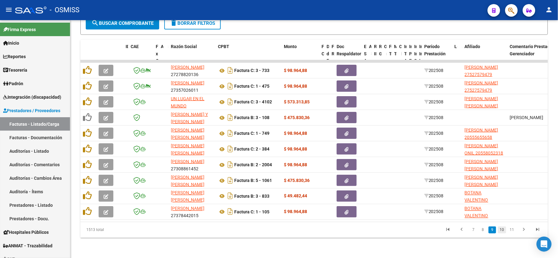
click at [504, 231] on link "10" at bounding box center [502, 229] width 8 height 7
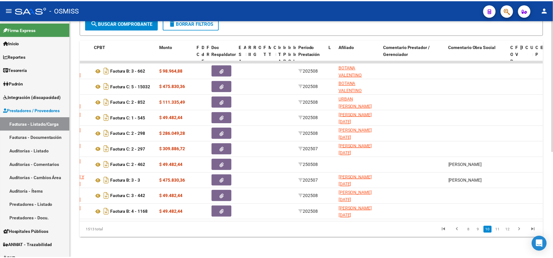
scroll to position [0, 0]
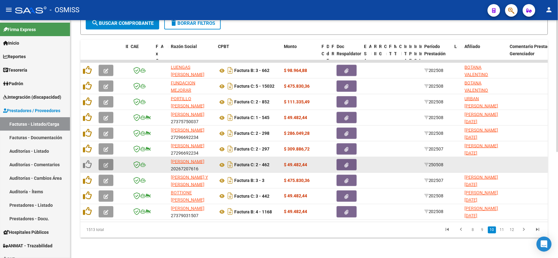
click at [108, 163] on icon "button" at bounding box center [106, 165] width 5 height 5
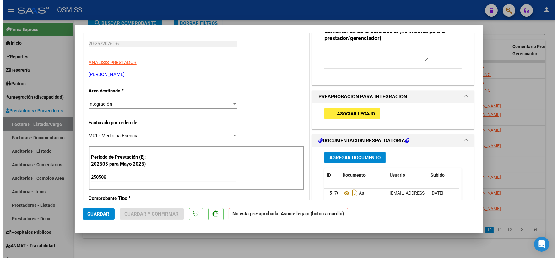
scroll to position [104, 0]
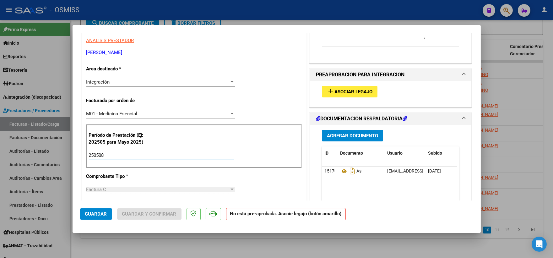
click at [143, 156] on input "250508" at bounding box center [161, 155] width 145 height 6
type input "202508"
click at [98, 211] on button "Guardar" at bounding box center [96, 213] width 32 height 11
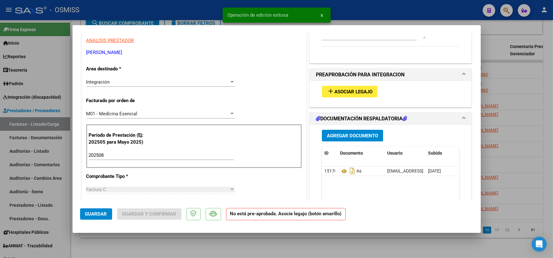
click at [341, 87] on button "add Asociar Legajo" at bounding box center [350, 92] width 56 height 12
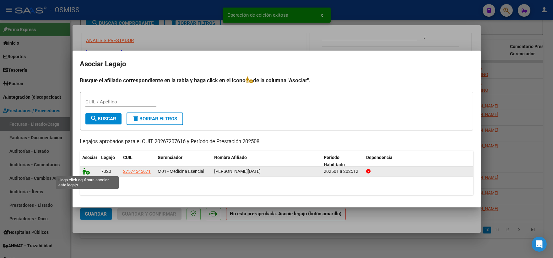
click at [84, 170] on icon at bounding box center [87, 171] width 8 height 7
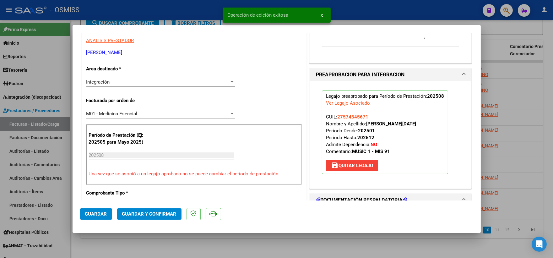
click at [96, 215] on span "Guardar" at bounding box center [96, 214] width 22 height 6
click at [227, 247] on div at bounding box center [276, 129] width 553 height 258
type input "$ 0,00"
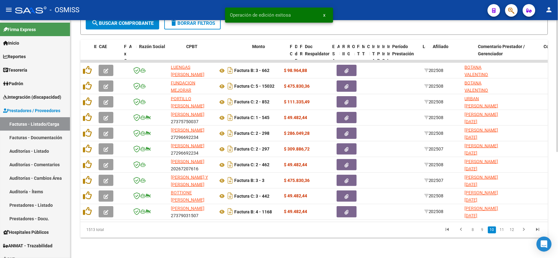
scroll to position [0, 123]
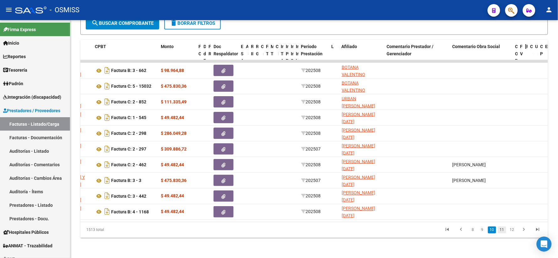
click at [503, 231] on link "11" at bounding box center [502, 229] width 8 height 7
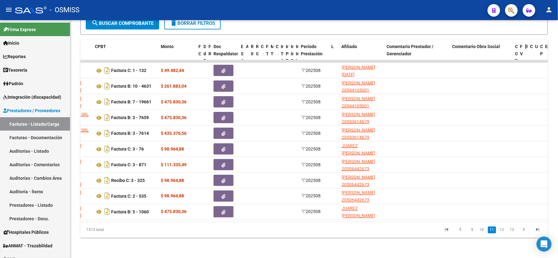
scroll to position [191, 0]
click at [503, 231] on link "12" at bounding box center [502, 229] width 8 height 7
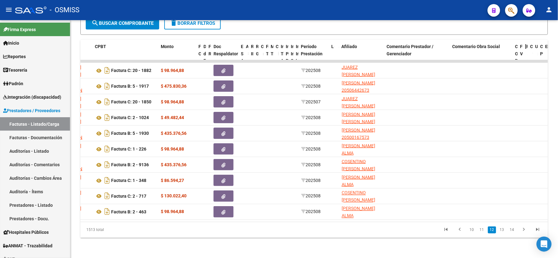
click at [503, 231] on link "13" at bounding box center [502, 229] width 8 height 7
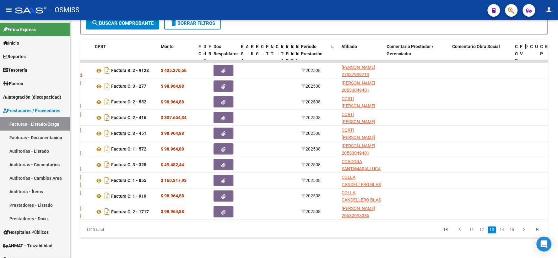
click at [503, 231] on link "14" at bounding box center [502, 229] width 8 height 7
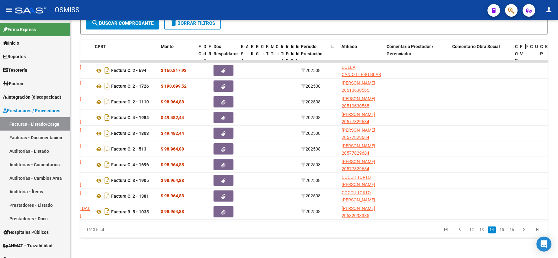
click at [503, 231] on link "15" at bounding box center [502, 229] width 8 height 7
click at [503, 231] on link "16" at bounding box center [502, 229] width 8 height 7
click at [503, 231] on link "17" at bounding box center [502, 229] width 8 height 7
click at [503, 231] on link "18" at bounding box center [502, 229] width 8 height 7
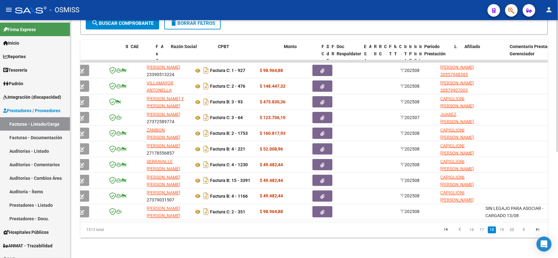
scroll to position [0, 0]
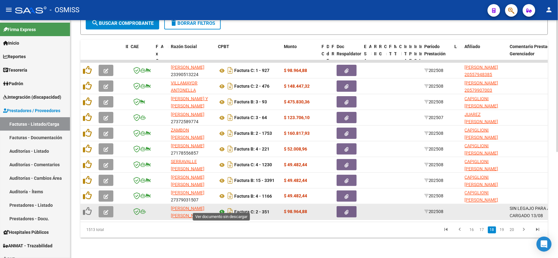
click at [221, 208] on icon at bounding box center [222, 212] width 8 height 8
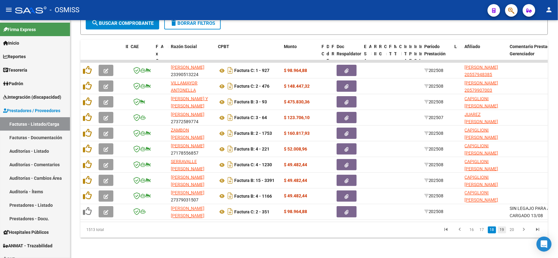
click at [502, 228] on link "19" at bounding box center [502, 229] width 8 height 7
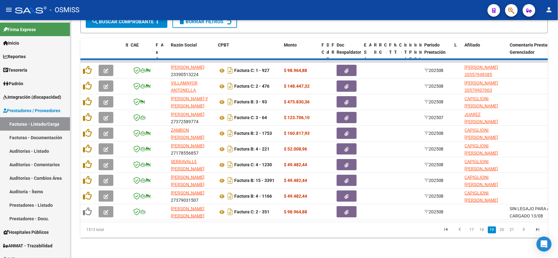
scroll to position [191, 0]
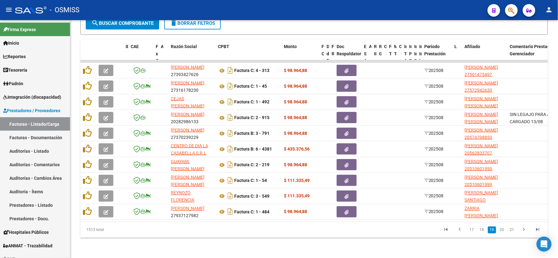
click at [502, 228] on link "20" at bounding box center [502, 229] width 8 height 7
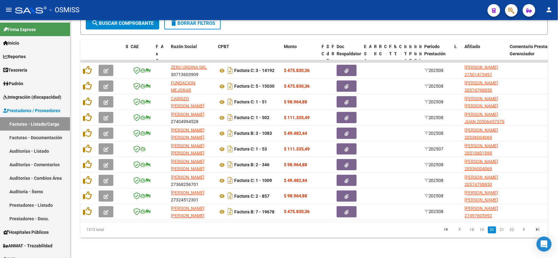
click at [502, 228] on link "21" at bounding box center [502, 229] width 8 height 7
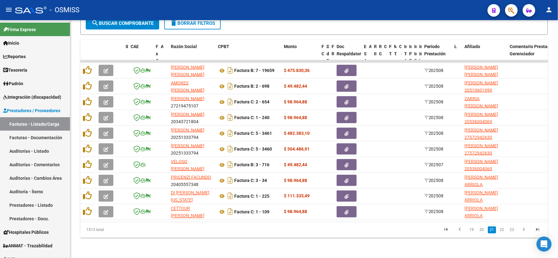
click at [502, 228] on link "22" at bounding box center [502, 229] width 8 height 7
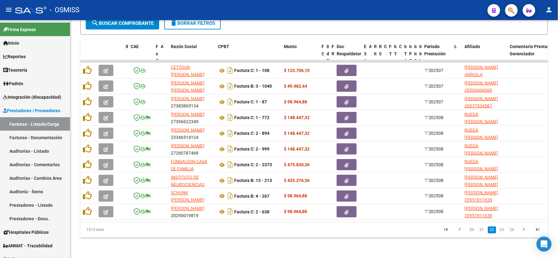
click at [502, 228] on link "23" at bounding box center [502, 229] width 8 height 7
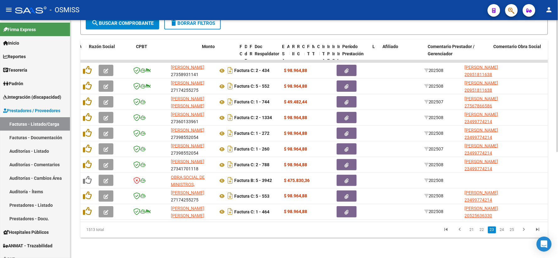
scroll to position [0, 123]
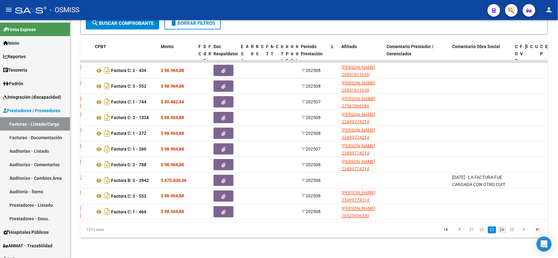
click at [503, 230] on link "24" at bounding box center [502, 229] width 8 height 7
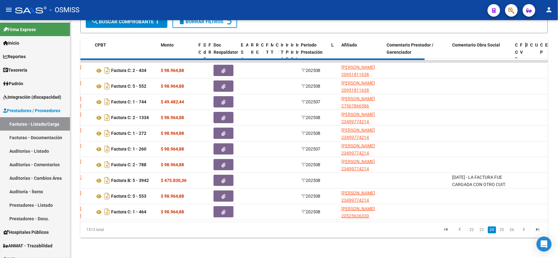
scroll to position [191, 0]
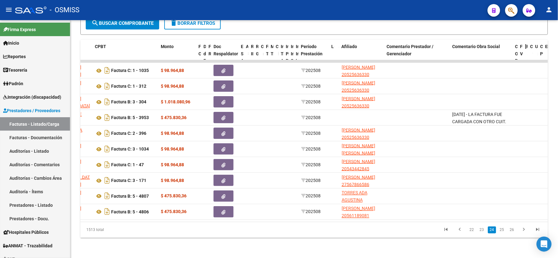
click at [503, 230] on link "25" at bounding box center [502, 229] width 8 height 7
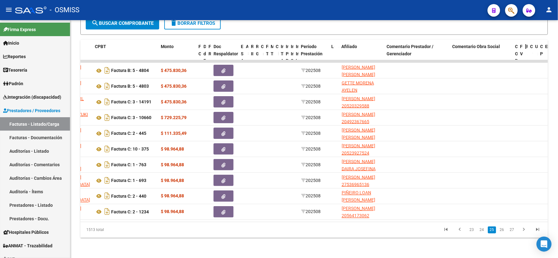
click at [503, 230] on link "26" at bounding box center [502, 229] width 8 height 7
click at [503, 230] on link "27" at bounding box center [502, 229] width 8 height 7
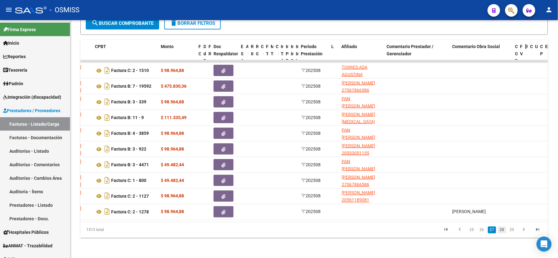
click at [504, 230] on link "28" at bounding box center [502, 229] width 8 height 7
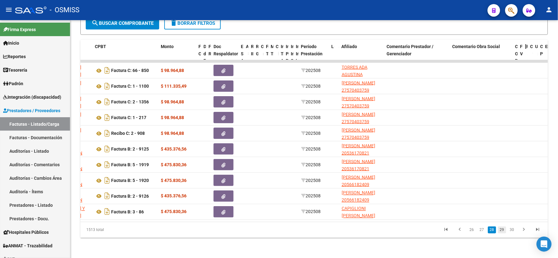
click at [500, 230] on link "29" at bounding box center [502, 229] width 8 height 7
click at [500, 230] on link "30" at bounding box center [502, 229] width 8 height 7
click at [502, 230] on link "31" at bounding box center [502, 229] width 8 height 7
click at [502, 230] on link "32" at bounding box center [502, 229] width 8 height 7
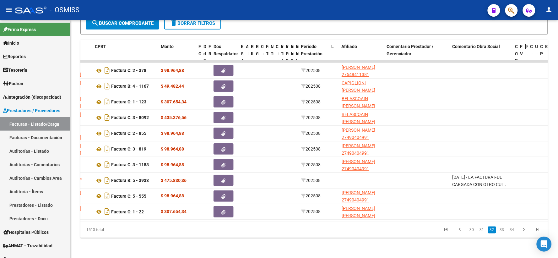
click at [503, 230] on link "33" at bounding box center [502, 229] width 8 height 7
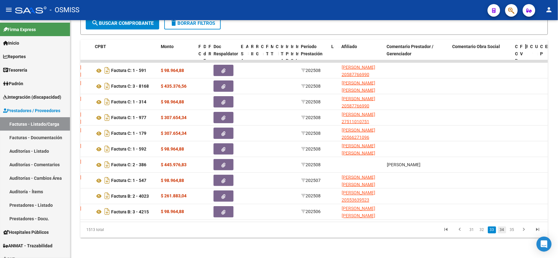
click at [503, 228] on link "34" at bounding box center [502, 229] width 8 height 7
click at [503, 228] on link "35" at bounding box center [502, 229] width 8 height 7
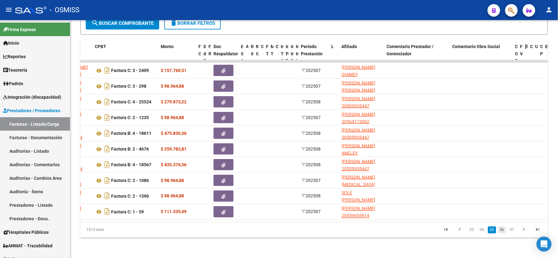
click at [503, 228] on link "36" at bounding box center [502, 229] width 8 height 7
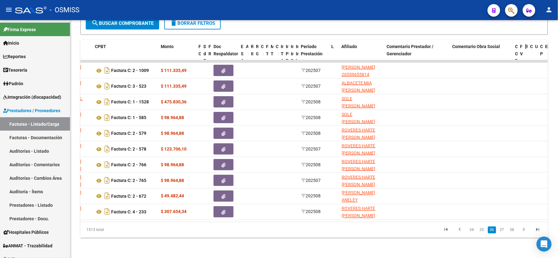
click at [503, 228] on link "37" at bounding box center [502, 229] width 8 height 7
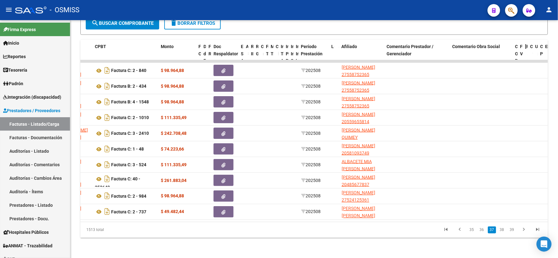
click at [503, 228] on link "38" at bounding box center [502, 229] width 8 height 7
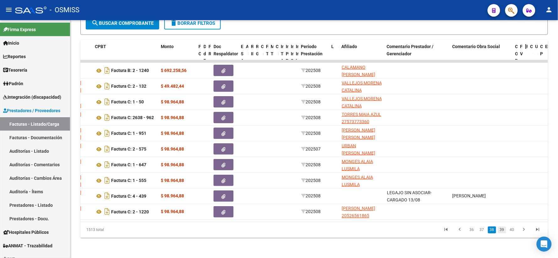
click at [499, 230] on link "39" at bounding box center [502, 229] width 8 height 7
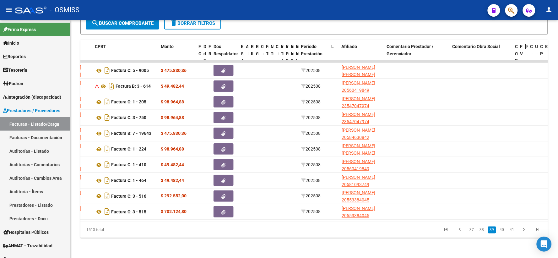
click at [499, 230] on link "40" at bounding box center [502, 229] width 8 height 7
click at [499, 230] on link "41" at bounding box center [502, 229] width 8 height 7
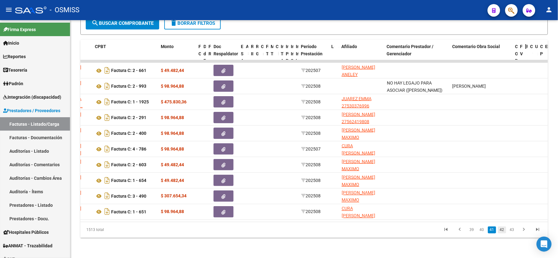
click at [501, 230] on link "42" at bounding box center [502, 229] width 8 height 7
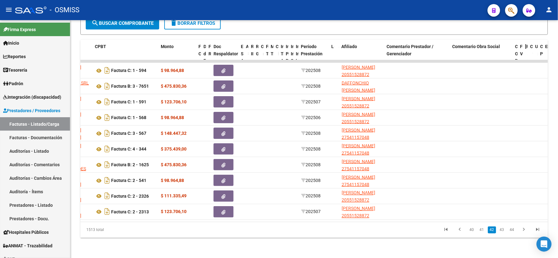
click at [501, 230] on link "43" at bounding box center [502, 229] width 8 height 7
click at [501, 230] on link "44" at bounding box center [502, 229] width 8 height 7
click at [501, 230] on link "45" at bounding box center [502, 229] width 8 height 7
click at [501, 230] on link "46" at bounding box center [502, 229] width 8 height 7
click at [501, 230] on link "47" at bounding box center [502, 229] width 8 height 7
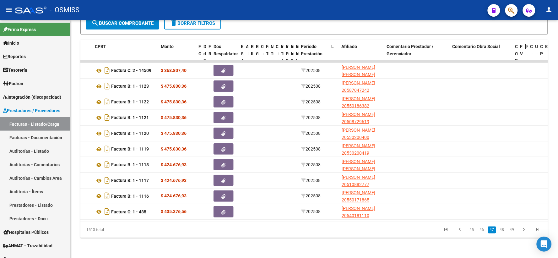
click at [501, 230] on link "48" at bounding box center [502, 229] width 8 height 7
click at [501, 230] on link "49" at bounding box center [502, 229] width 8 height 7
click at [501, 230] on link "50" at bounding box center [502, 229] width 8 height 7
click at [501, 230] on link "51" at bounding box center [502, 229] width 8 height 7
click at [501, 230] on link "52" at bounding box center [502, 229] width 8 height 7
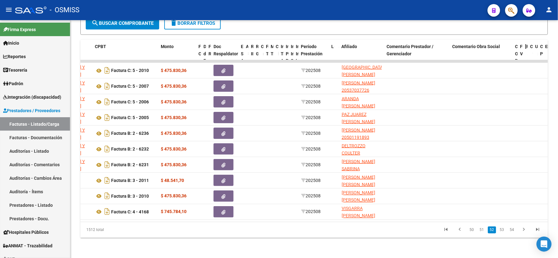
click at [501, 230] on link "53" at bounding box center [502, 229] width 8 height 7
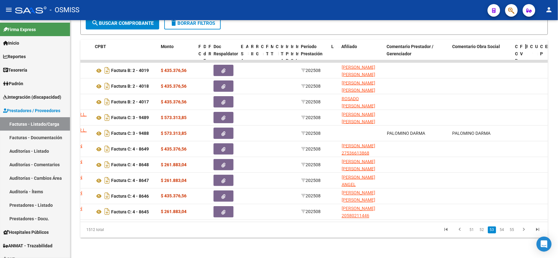
click at [501, 230] on link "54" at bounding box center [502, 229] width 8 height 7
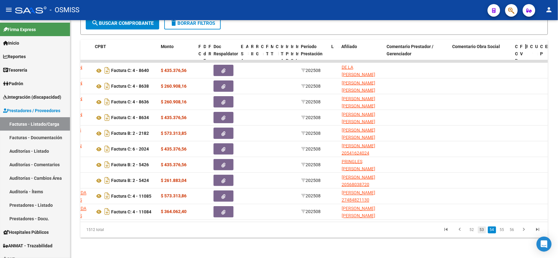
click at [483, 230] on link "53" at bounding box center [482, 229] width 8 height 7
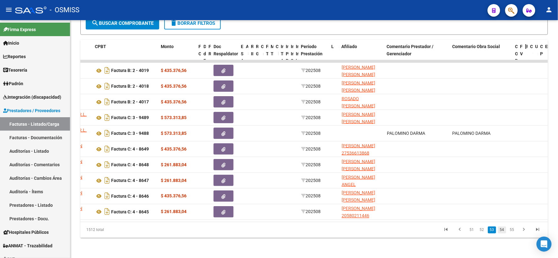
click at [504, 229] on link "54" at bounding box center [502, 229] width 8 height 7
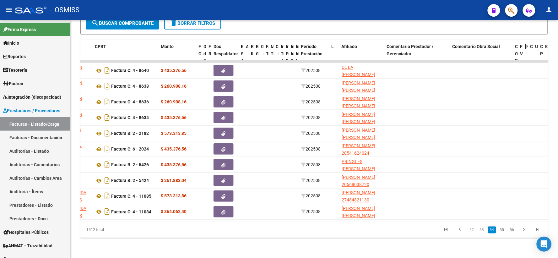
click at [504, 229] on link "55" at bounding box center [502, 229] width 8 height 7
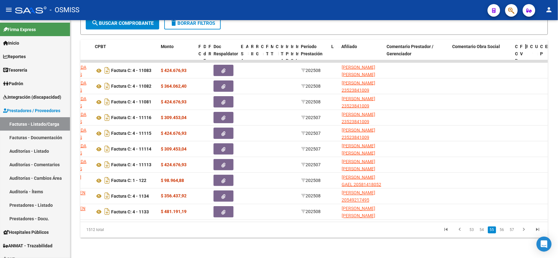
click at [504, 229] on link "56" at bounding box center [502, 229] width 8 height 7
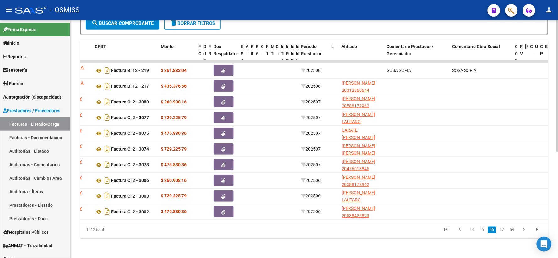
scroll to position [0, 0]
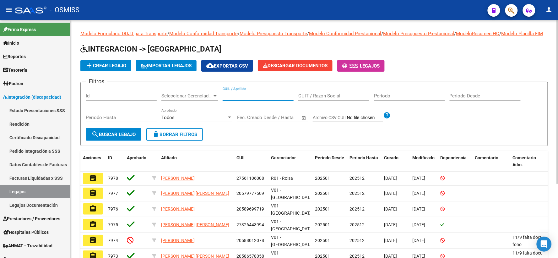
click at [242, 99] on input "CUIL / Apellido" at bounding box center [257, 96] width 71 height 6
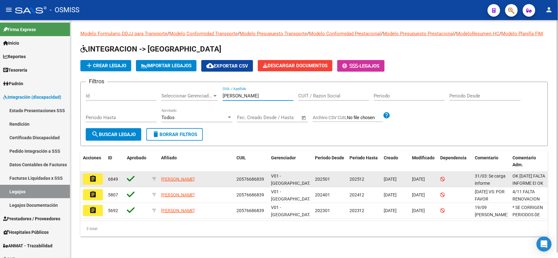
type input "garcia roman"
click at [93, 182] on mat-icon "assignment" at bounding box center [93, 179] width 8 height 8
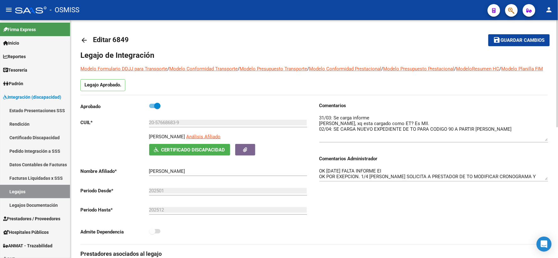
drag, startPoint x: 544, startPoint y: 133, endPoint x: 547, endPoint y: 147, distance: 14.7
click at [547, 141] on textarea at bounding box center [433, 127] width 229 height 27
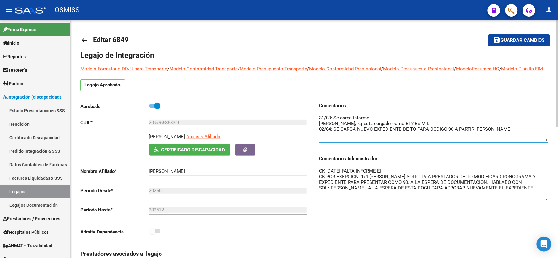
drag, startPoint x: 547, startPoint y: 186, endPoint x: 548, endPoint y: 206, distance: 19.8
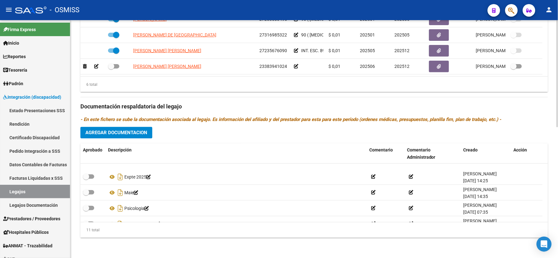
scroll to position [116, 0]
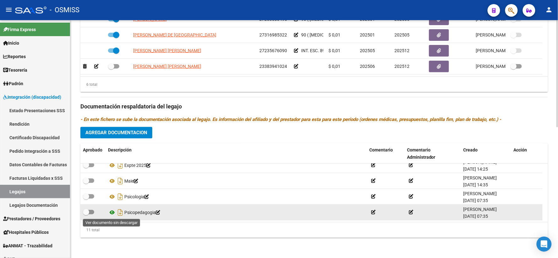
click at [112, 212] on icon at bounding box center [112, 212] width 8 height 8
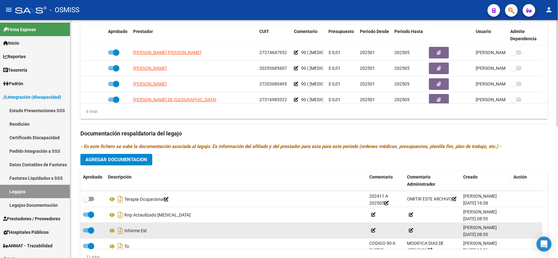
scroll to position [11, 0]
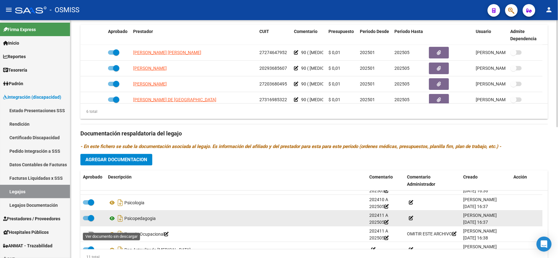
click at [111, 222] on icon at bounding box center [112, 219] width 8 height 8
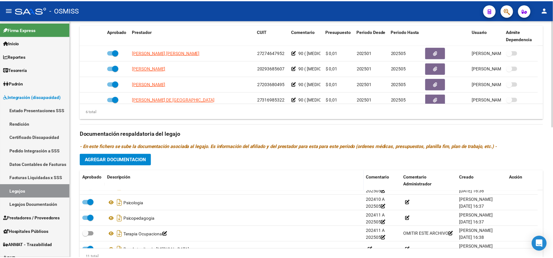
scroll to position [38, 0]
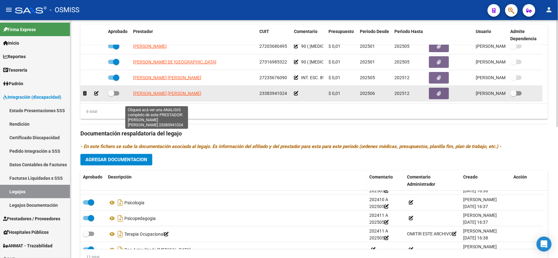
click at [148, 96] on span "[PERSON_NAME]" at bounding box center [167, 93] width 68 height 5
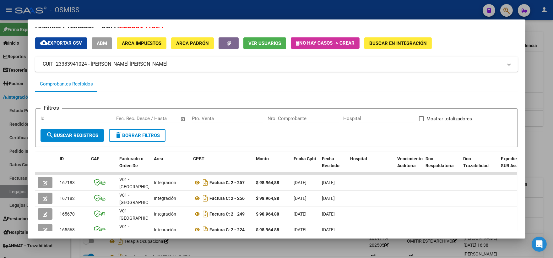
scroll to position [11, 0]
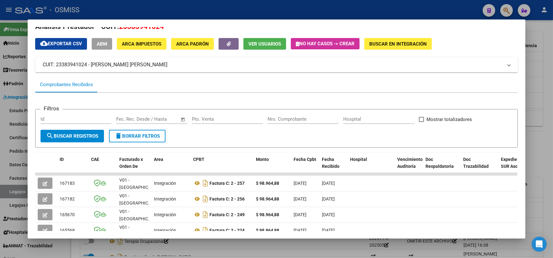
click at [542, 71] on div at bounding box center [276, 129] width 553 height 258
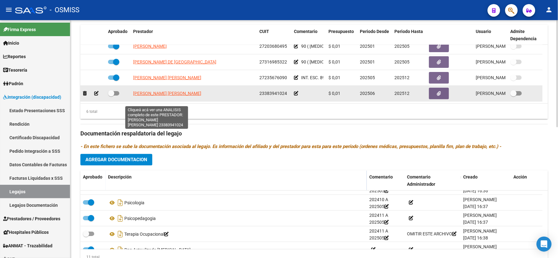
click at [156, 96] on span "[PERSON_NAME]" at bounding box center [167, 93] width 68 height 5
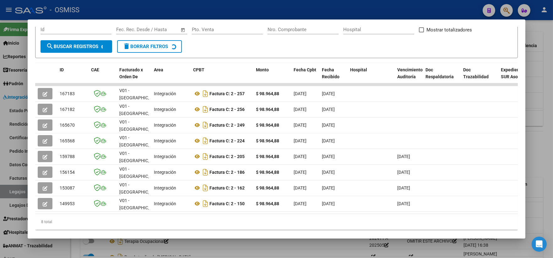
scroll to position [116, 0]
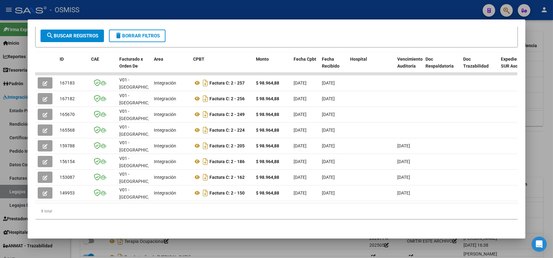
click at [537, 140] on div at bounding box center [276, 129] width 553 height 258
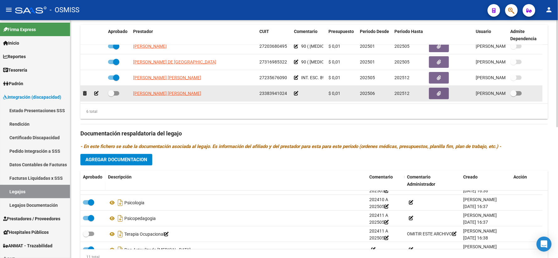
click at [295, 95] on icon at bounding box center [296, 93] width 4 height 4
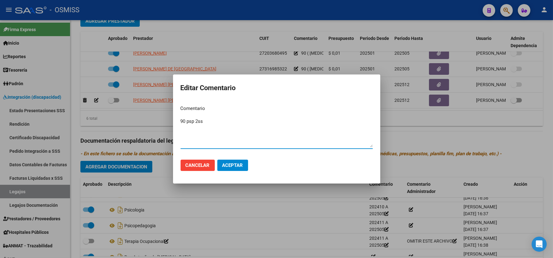
type textarea "90 psp 2ss"
click at [228, 167] on span "Aceptar" at bounding box center [232, 165] width 21 height 6
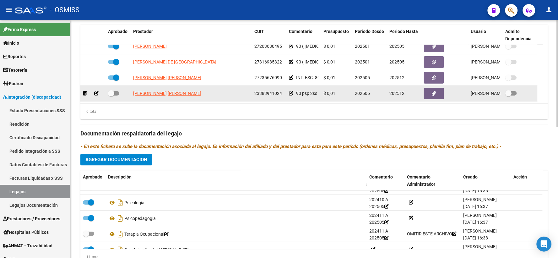
click at [112, 96] on span at bounding box center [111, 93] width 6 height 6
click at [111, 96] on input "checkbox" at bounding box center [111, 95] width 0 height 0
checkbox input "true"
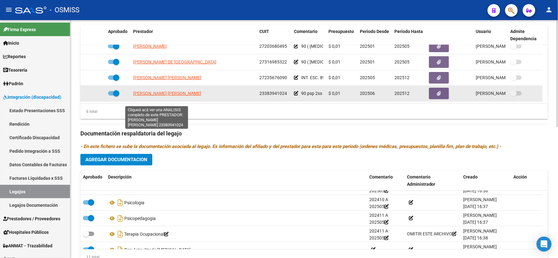
click at [151, 96] on span "[PERSON_NAME]" at bounding box center [167, 93] width 68 height 5
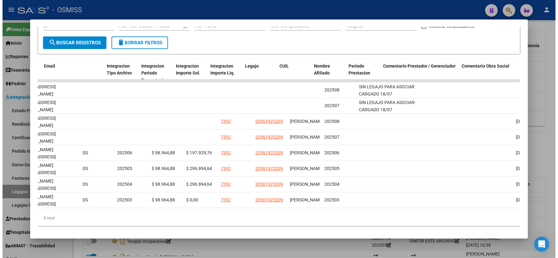
scroll to position [0, 816]
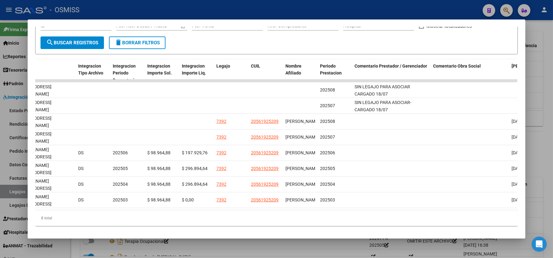
click at [542, 136] on div at bounding box center [276, 129] width 553 height 258
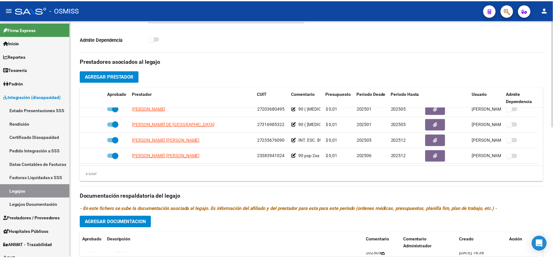
scroll to position [255, 0]
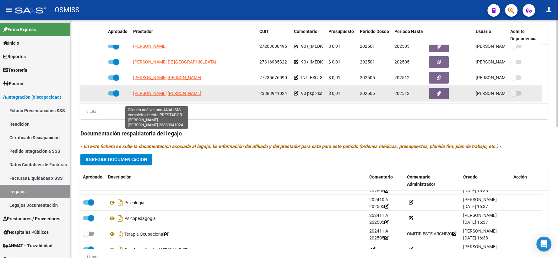
click at [145, 96] on span "[PERSON_NAME]" at bounding box center [167, 93] width 68 height 5
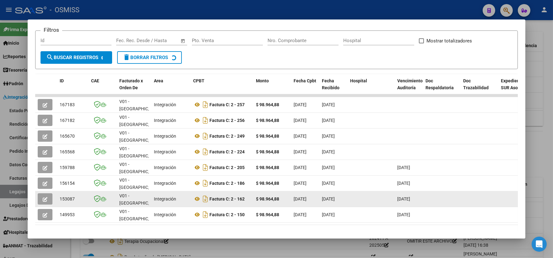
scroll to position [104, 0]
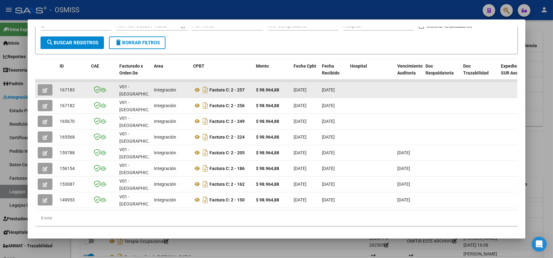
click at [43, 88] on icon "button" at bounding box center [45, 90] width 5 height 5
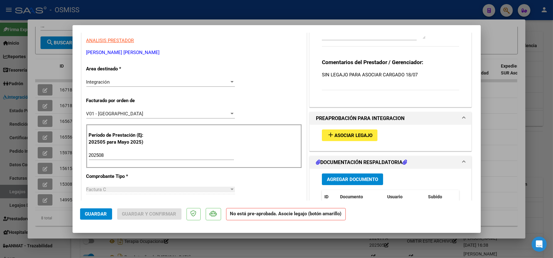
click at [343, 134] on span "Asociar Legajo" at bounding box center [353, 135] width 38 height 6
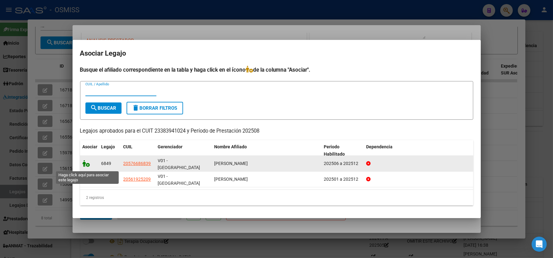
click at [83, 166] on icon at bounding box center [87, 163] width 8 height 7
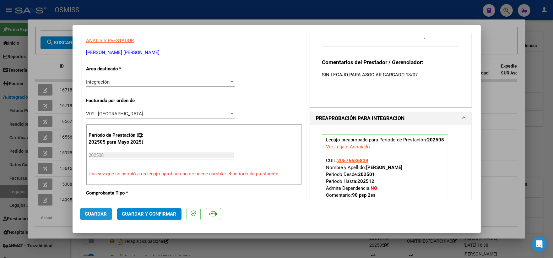
click at [90, 215] on span "Guardar" at bounding box center [96, 214] width 22 height 6
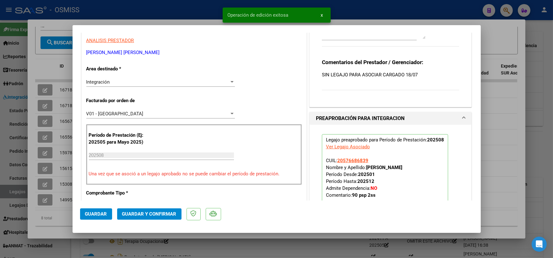
click at [491, 150] on div at bounding box center [276, 129] width 553 height 258
type input "$ 0,00"
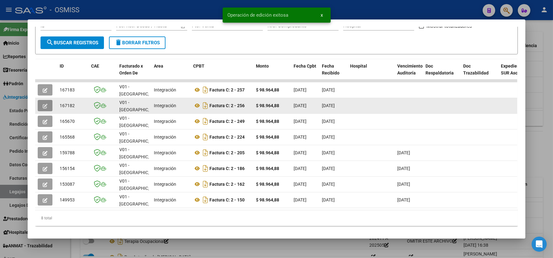
click at [43, 105] on icon "button" at bounding box center [45, 106] width 5 height 5
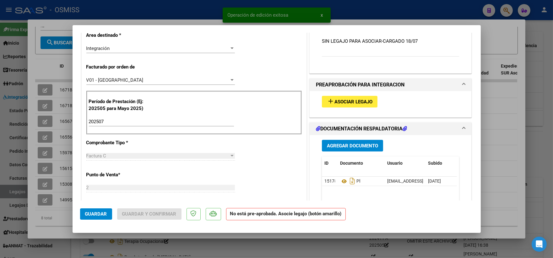
scroll to position [139, 0]
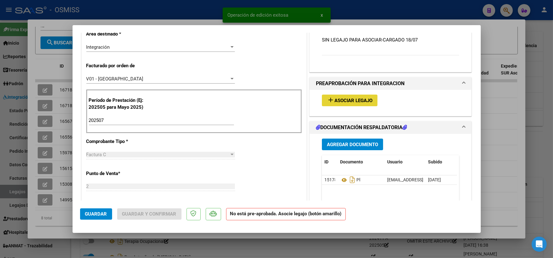
click at [340, 99] on span "Asociar Legajo" at bounding box center [353, 101] width 38 height 6
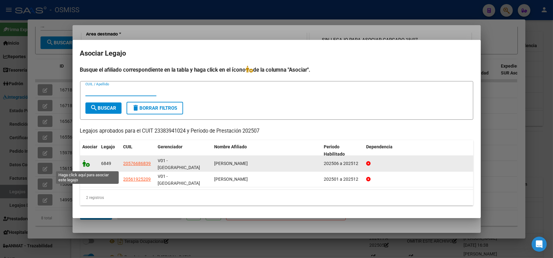
click at [83, 165] on icon at bounding box center [87, 163] width 8 height 7
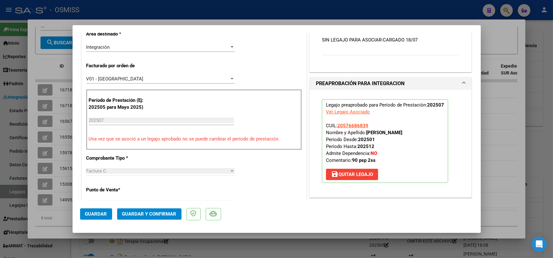
click at [89, 212] on span "Guardar" at bounding box center [96, 214] width 22 height 6
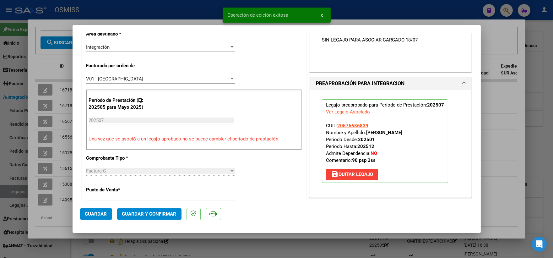
click at [507, 113] on div at bounding box center [276, 129] width 553 height 258
type input "$ 0,00"
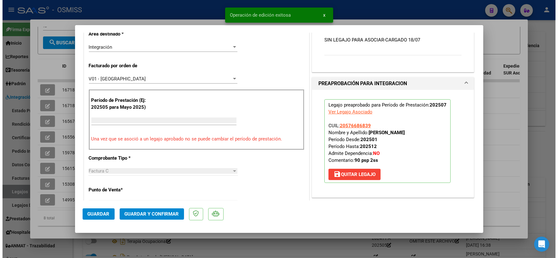
scroll to position [0, 0]
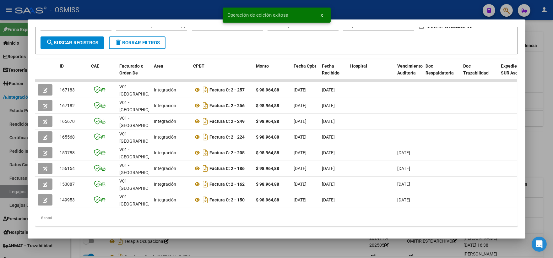
click at [535, 98] on div at bounding box center [276, 129] width 553 height 258
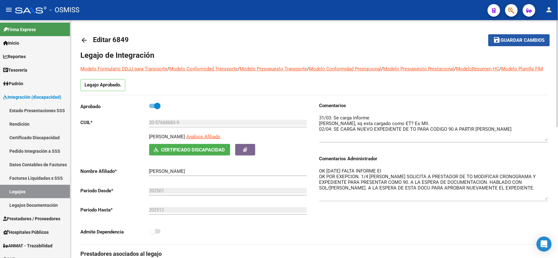
click at [505, 40] on span "Guardar cambios" at bounding box center [522, 41] width 44 height 6
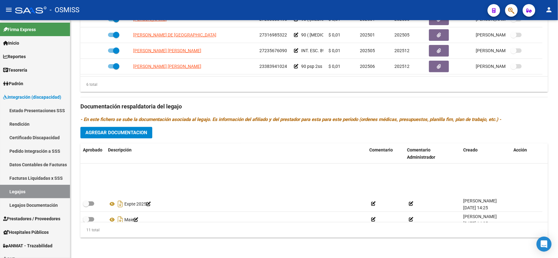
scroll to position [116, 0]
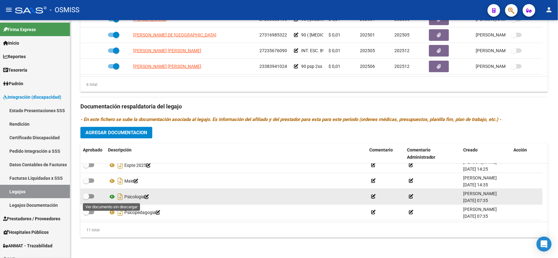
click at [112, 195] on icon at bounding box center [112, 197] width 8 height 8
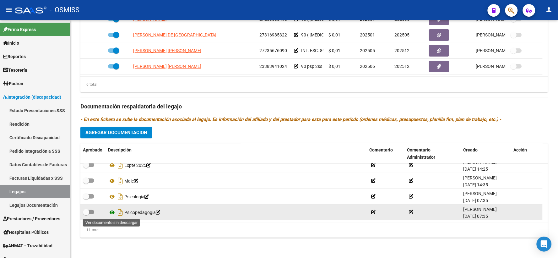
click at [112, 211] on icon at bounding box center [112, 212] width 8 height 8
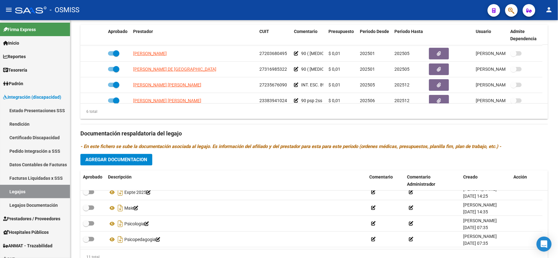
scroll to position [27, 0]
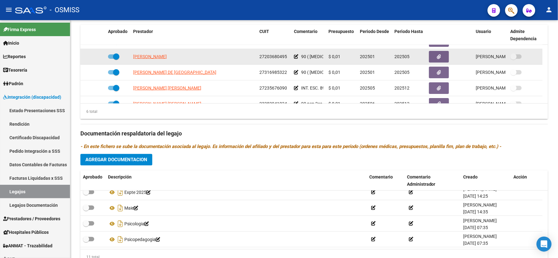
click at [111, 59] on span at bounding box center [113, 56] width 11 height 4
click at [111, 59] on input "checkbox" at bounding box center [111, 59] width 0 height 0
checkbox input "false"
click at [96, 59] on icon at bounding box center [96, 56] width 4 height 4
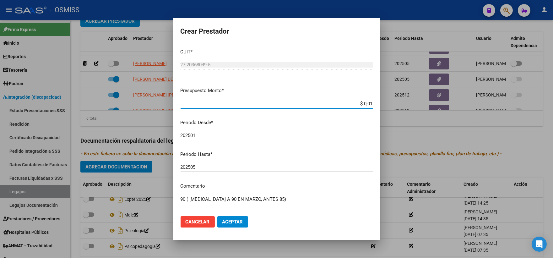
click at [236, 165] on input "202505" at bounding box center [276, 167] width 192 height 6
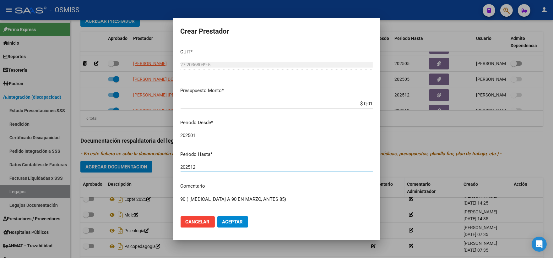
type input "202512"
click at [237, 220] on span "Aceptar" at bounding box center [232, 222] width 21 height 6
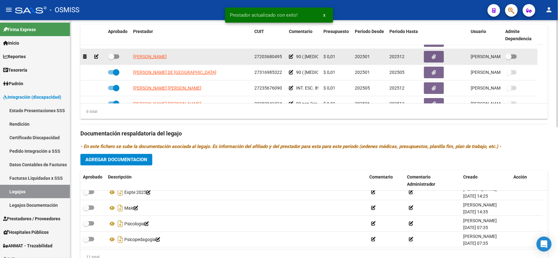
click at [113, 60] on span at bounding box center [111, 56] width 6 height 6
click at [111, 59] on input "checkbox" at bounding box center [111, 59] width 0 height 0
checkbox input "true"
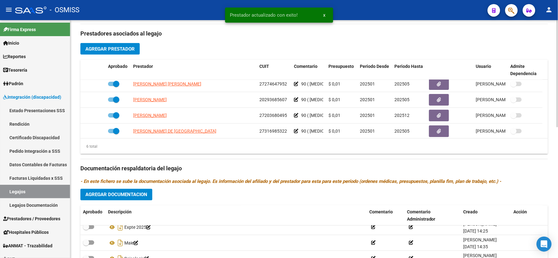
scroll to position [0, 0]
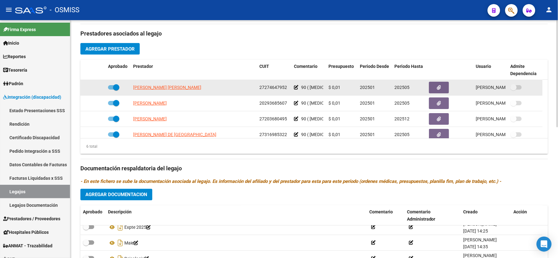
click at [111, 89] on span at bounding box center [113, 87] width 11 height 4
click at [111, 90] on input "checkbox" at bounding box center [111, 89] width 0 height 0
checkbox input "false"
click at [96, 89] on icon at bounding box center [96, 87] width 4 height 4
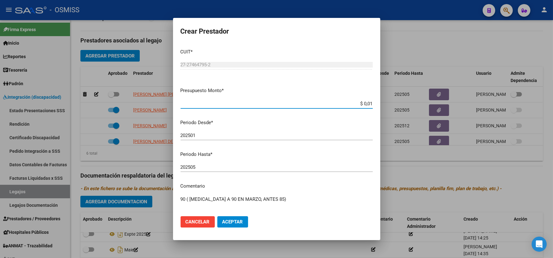
click at [250, 168] on input "202505" at bounding box center [276, 167] width 192 height 6
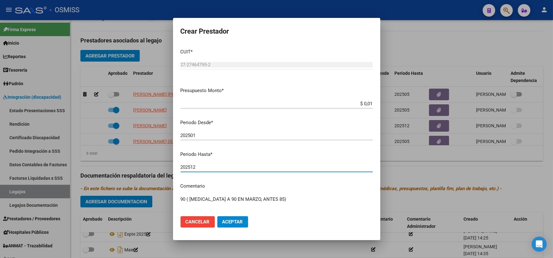
type input "202512"
click at [231, 222] on span "Aceptar" at bounding box center [232, 222] width 21 height 6
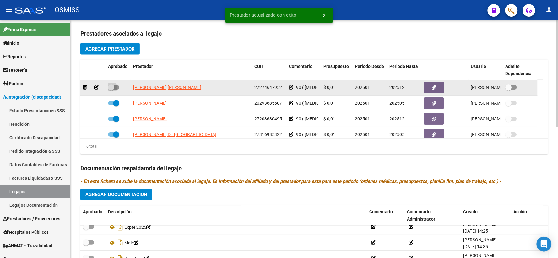
click at [112, 90] on span at bounding box center [111, 87] width 6 height 6
click at [111, 90] on input "checkbox" at bounding box center [111, 89] width 0 height 0
checkbox input "true"
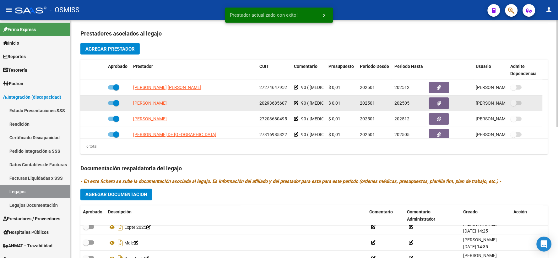
click at [109, 105] on span at bounding box center [113, 103] width 11 height 4
click at [111, 105] on input "checkbox" at bounding box center [111, 105] width 0 height 0
checkbox input "false"
click at [95, 105] on icon at bounding box center [96, 103] width 4 height 4
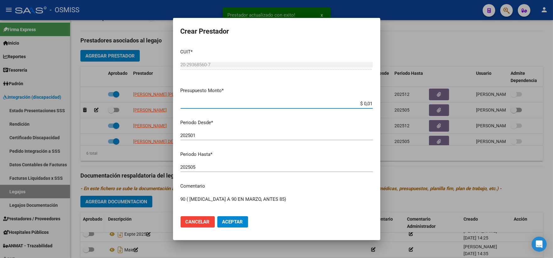
click at [206, 167] on input "202505" at bounding box center [276, 167] width 192 height 6
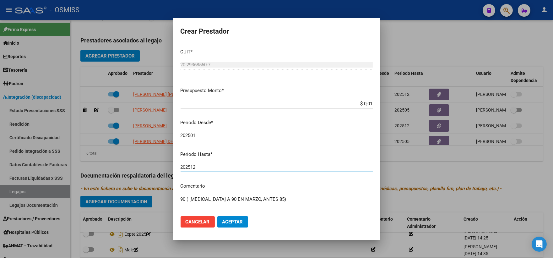
type input "202512"
click at [227, 221] on span "Aceptar" at bounding box center [232, 222] width 21 height 6
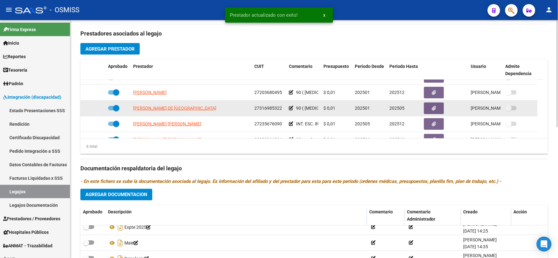
scroll to position [27, 0]
click at [111, 110] on span at bounding box center [113, 107] width 11 height 4
click at [111, 110] on input "checkbox" at bounding box center [111, 110] width 0 height 0
checkbox input "false"
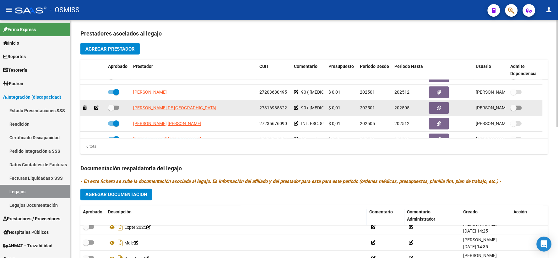
click at [96, 110] on icon at bounding box center [96, 107] width 4 height 4
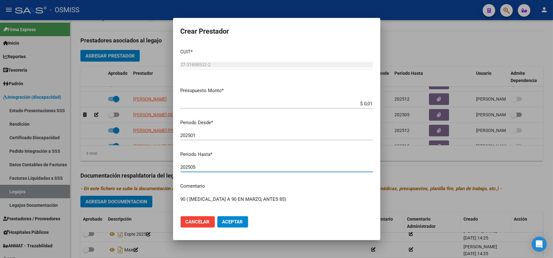
click at [209, 167] on input "202505" at bounding box center [276, 167] width 192 height 6
type input "202512"
click at [233, 221] on span "Aceptar" at bounding box center [232, 222] width 21 height 6
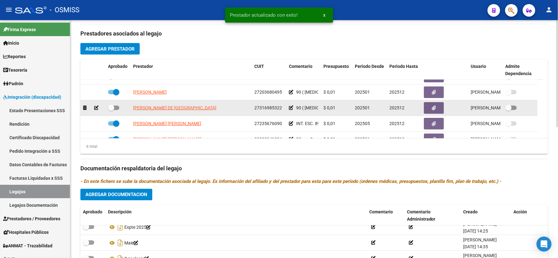
click at [111, 111] on span at bounding box center [111, 107] width 6 height 6
click at [111, 110] on input "checkbox" at bounding box center [111, 110] width 0 height 0
checkbox input "true"
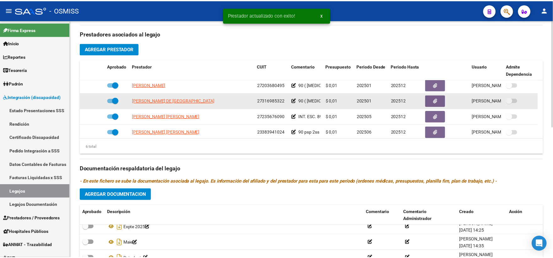
scroll to position [38, 0]
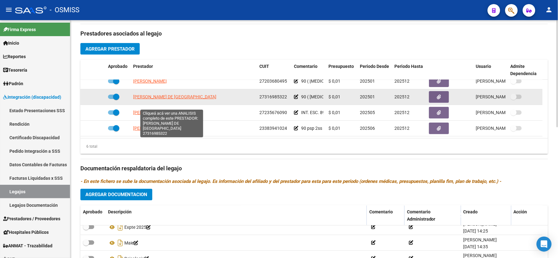
click at [166, 99] on span "MARTINEZ VICTORIA DE LOS ANGELES" at bounding box center [174, 96] width 83 height 5
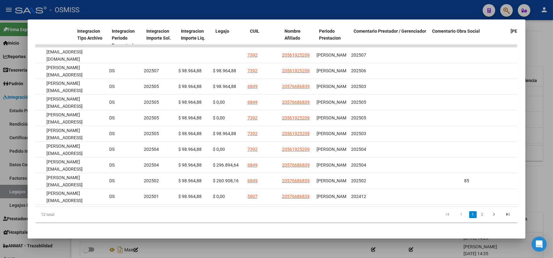
scroll to position [0, 817]
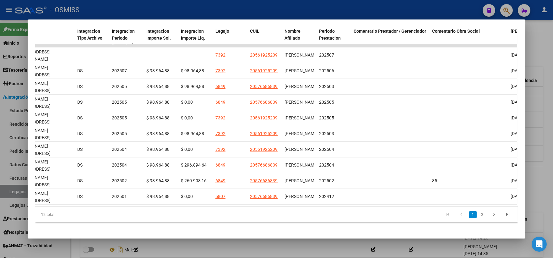
click at [536, 128] on div at bounding box center [276, 129] width 553 height 258
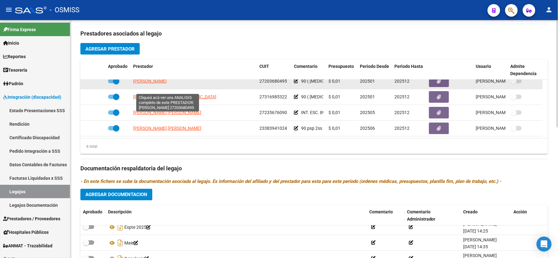
click at [156, 83] on span "[PERSON_NAME]" at bounding box center [150, 80] width 34 height 5
type textarea "27203680495"
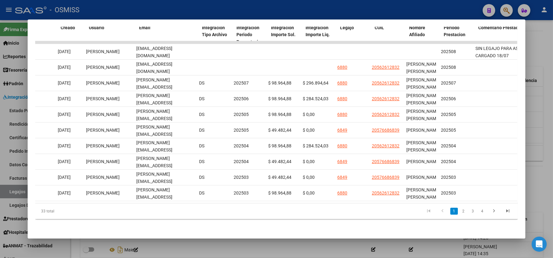
scroll to position [0, 0]
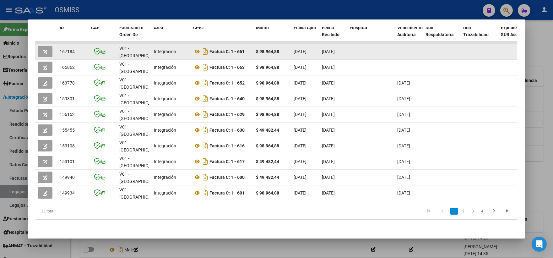
click at [44, 50] on icon "button" at bounding box center [45, 52] width 5 height 5
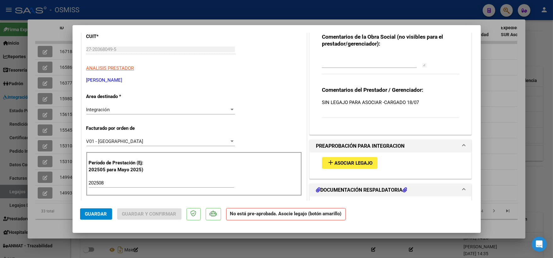
scroll to position [104, 0]
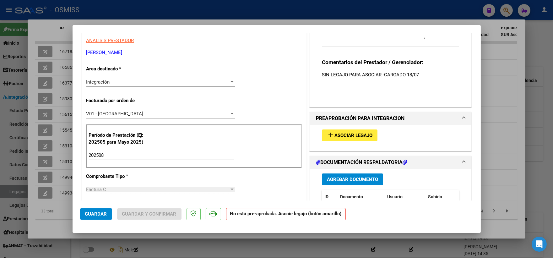
click at [342, 135] on span "Asociar Legajo" at bounding box center [353, 135] width 38 height 6
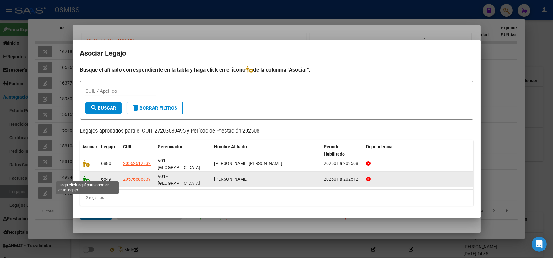
click at [85, 176] on icon at bounding box center [87, 178] width 8 height 7
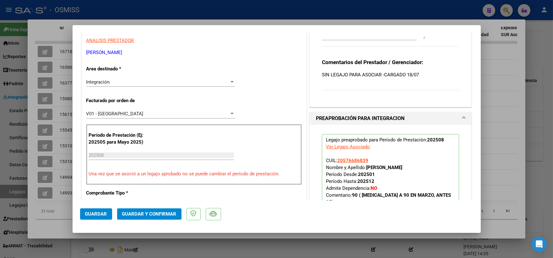
click at [92, 216] on span "Guardar" at bounding box center [96, 214] width 22 height 6
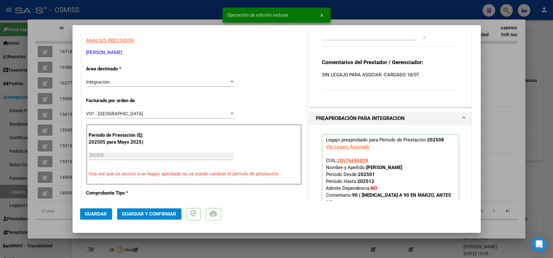
scroll to position [244, 0]
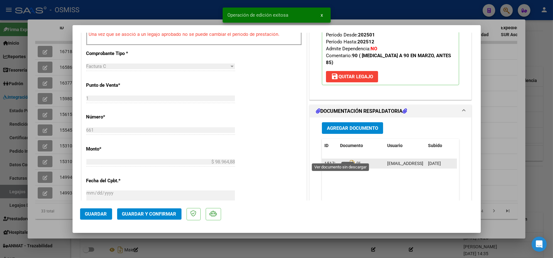
click at [340, 160] on icon at bounding box center [344, 164] width 8 height 8
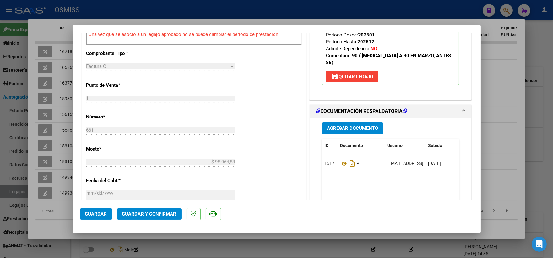
click at [509, 68] on div at bounding box center [276, 129] width 553 height 258
type input "$ 0,00"
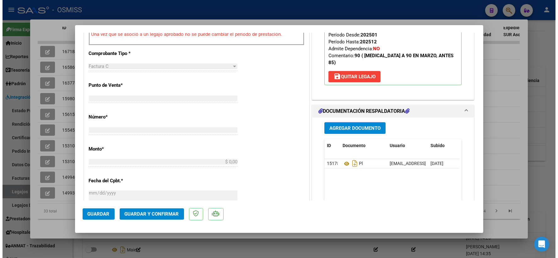
scroll to position [0, 0]
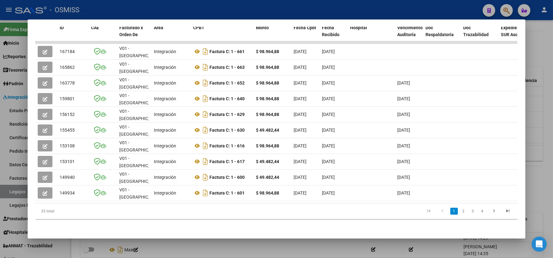
click at [532, 100] on div at bounding box center [276, 129] width 553 height 258
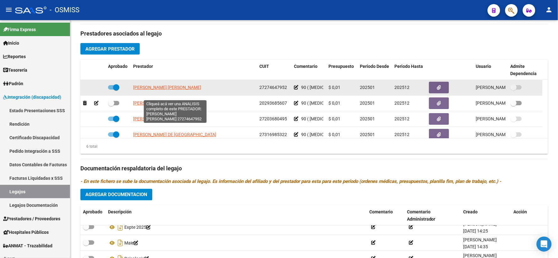
click at [154, 90] on span "CASTAGNINO MARTINEZ DANIELA MARTA" at bounding box center [167, 87] width 68 height 5
type textarea "27274647952"
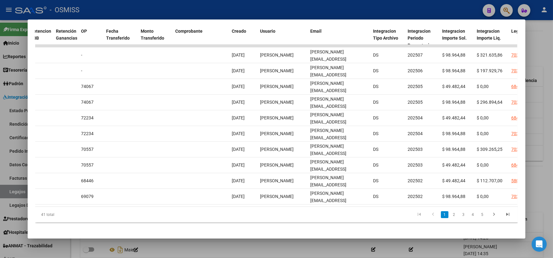
scroll to position [0, 835]
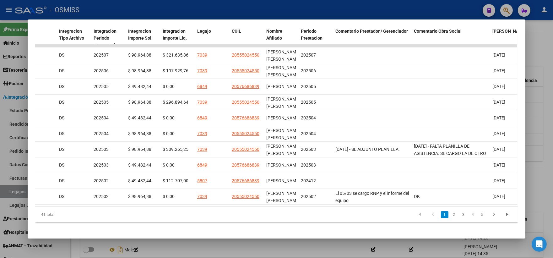
click at [541, 56] on div at bounding box center [276, 129] width 553 height 258
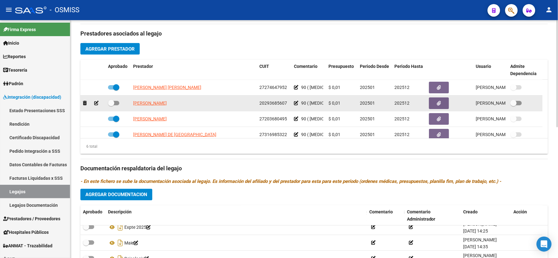
click at [114, 106] on span at bounding box center [111, 103] width 6 height 6
click at [111, 105] on input "checkbox" at bounding box center [111, 105] width 0 height 0
checkbox input "true"
click at [140, 105] on span "PASCUCCI FRANCISCO" at bounding box center [150, 102] width 34 height 5
type textarea "20293685607"
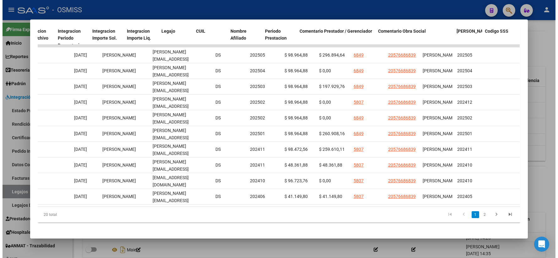
scroll to position [0, 873]
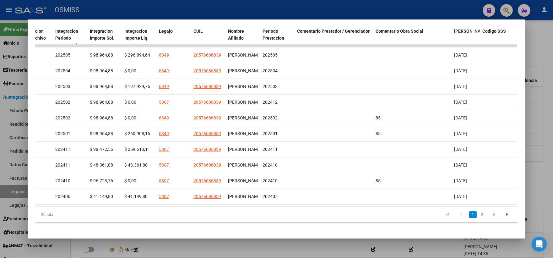
click at [540, 115] on div at bounding box center [276, 129] width 553 height 258
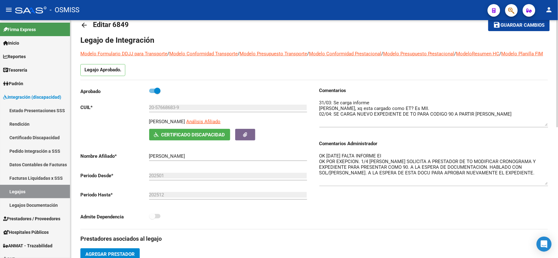
scroll to position [0, 0]
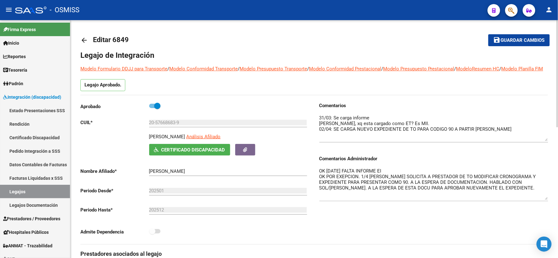
click at [500, 39] on mat-icon "save" at bounding box center [497, 40] width 8 height 8
click at [505, 38] on span "Guardar cambios" at bounding box center [522, 41] width 44 height 6
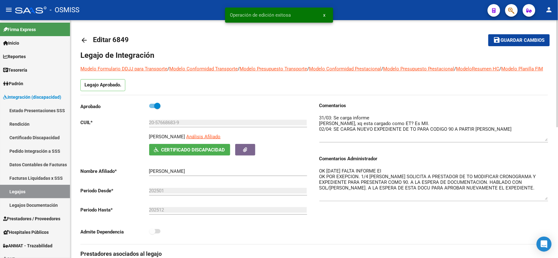
click at [85, 39] on mat-icon "arrow_back" at bounding box center [84, 40] width 8 height 8
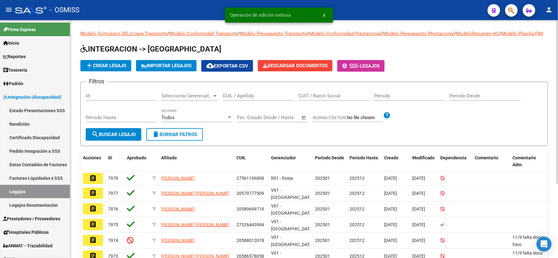
click at [242, 99] on input "CUIL / Apellido" at bounding box center [257, 96] width 71 height 6
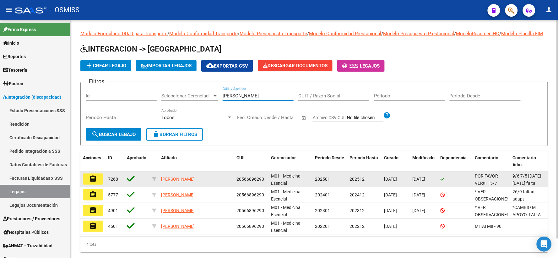
type input "robledo lautaro"
click at [93, 182] on mat-icon "assignment" at bounding box center [93, 179] width 8 height 8
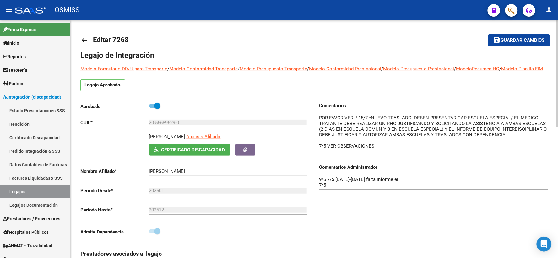
drag, startPoint x: 546, startPoint y: 132, endPoint x: 546, endPoint y: 155, distance: 22.6
click at [546, 149] on textarea at bounding box center [433, 131] width 229 height 35
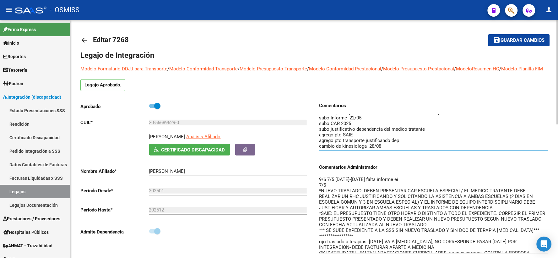
drag, startPoint x: 545, startPoint y: 195, endPoint x: 555, endPoint y: 163, distance: 32.8
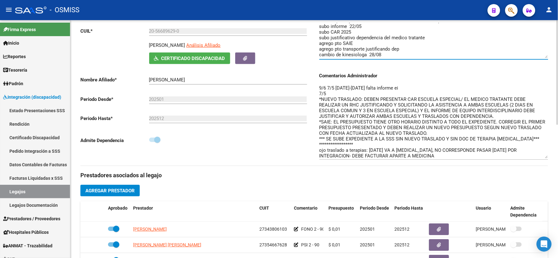
scroll to position [104, 0]
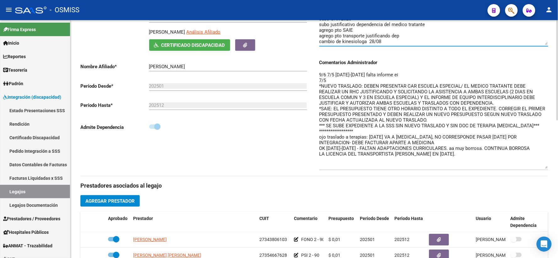
drag, startPoint x: 546, startPoint y: 151, endPoint x: 546, endPoint y: 174, distance: 23.5
click at [546, 168] on textarea "**********" at bounding box center [433, 119] width 229 height 97
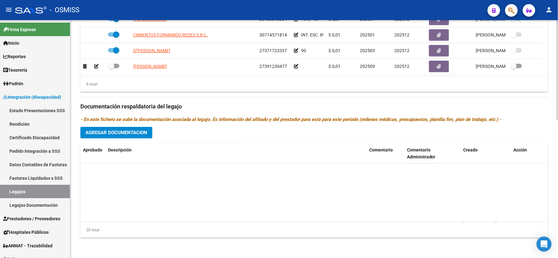
scroll to position [258, 0]
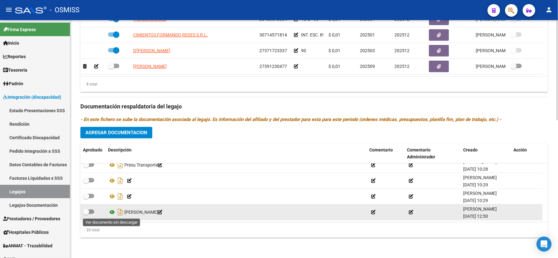
click at [113, 210] on icon at bounding box center [112, 212] width 8 height 8
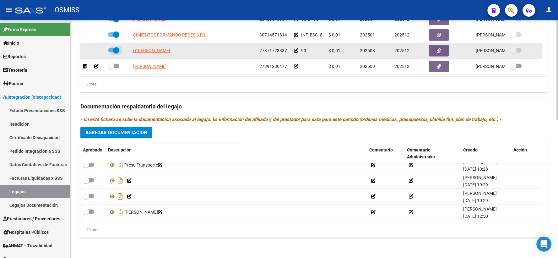
click at [111, 50] on span at bounding box center [113, 50] width 11 height 4
click at [111, 52] on input "checkbox" at bounding box center [111, 52] width 0 height 0
checkbox input "false"
click at [95, 50] on icon at bounding box center [96, 50] width 4 height 4
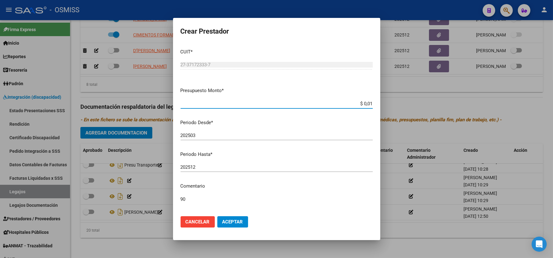
click at [211, 168] on input "202512" at bounding box center [276, 167] width 192 height 6
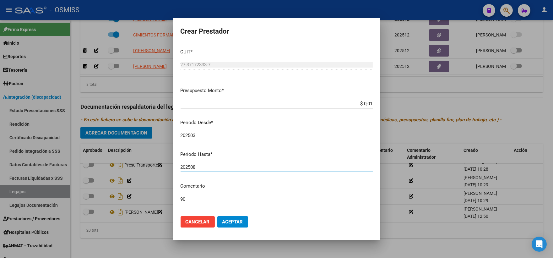
type input "202508"
click at [222, 225] on button "Aceptar" at bounding box center [232, 221] width 31 height 11
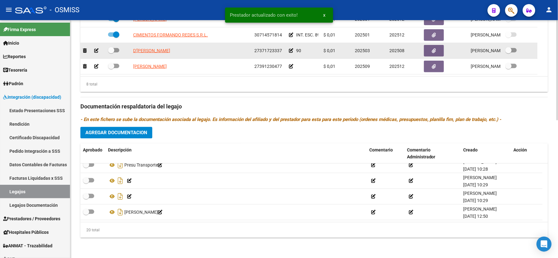
click at [110, 49] on span at bounding box center [111, 50] width 6 height 6
click at [111, 52] on input "checkbox" at bounding box center [111, 52] width 0 height 0
checkbox input "true"
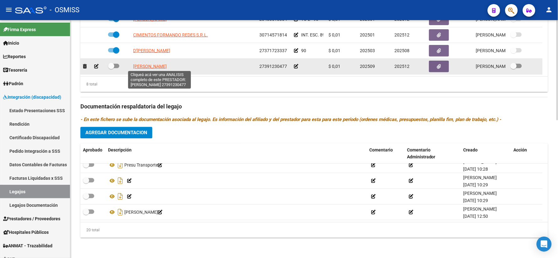
click at [164, 67] on span "RAMIREZ CARLA MARIELA" at bounding box center [150, 66] width 34 height 5
type textarea "27391230477"
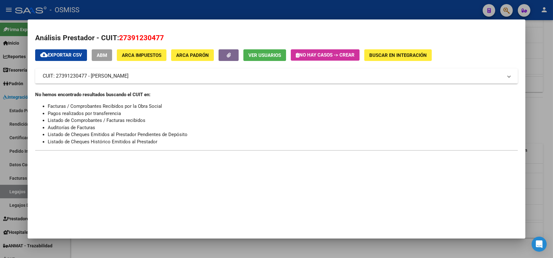
click at [531, 123] on div at bounding box center [276, 129] width 553 height 258
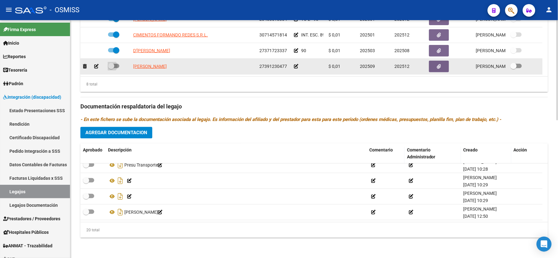
click at [109, 66] on span at bounding box center [111, 66] width 6 height 6
click at [111, 68] on input "checkbox" at bounding box center [111, 68] width 0 height 0
checkbox input "true"
click at [295, 66] on icon at bounding box center [296, 66] width 4 height 4
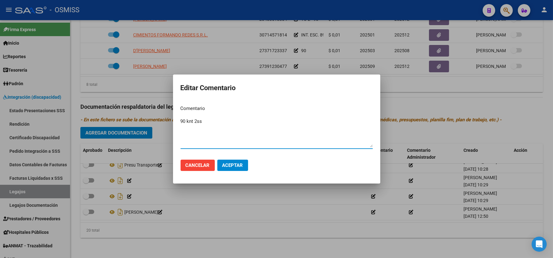
type textarea "90 knt 2ss"
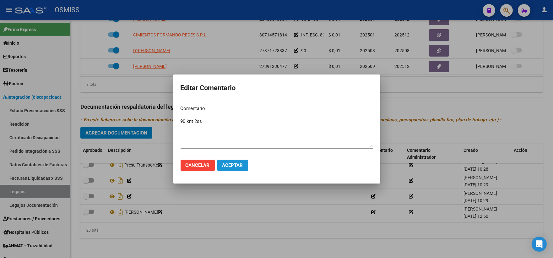
click at [237, 161] on button "Aceptar" at bounding box center [232, 164] width 31 height 11
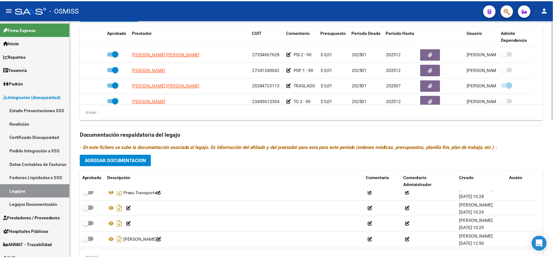
scroll to position [16, 0]
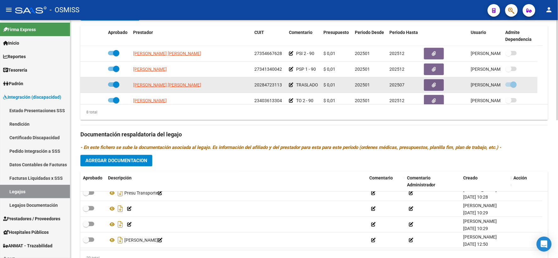
click at [289, 87] on icon at bounding box center [291, 85] width 4 height 4
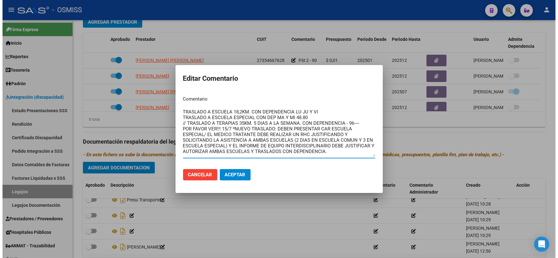
scroll to position [0, 0]
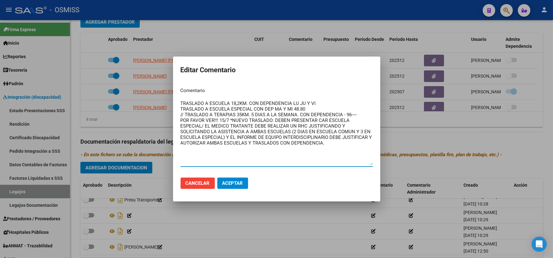
drag, startPoint x: 369, startPoint y: 147, endPoint x: 369, endPoint y: 183, distance: 36.1
click at [369, 183] on form "Editar Comentario Comentario TRASLADO A ESCUELA 18,2KM. CON DEPENDENCIA LU JU Y…" at bounding box center [276, 129] width 192 height 130
click at [236, 182] on span "Aceptar" at bounding box center [232, 183] width 21 height 6
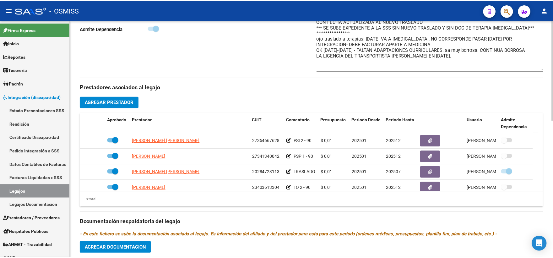
scroll to position [255, 0]
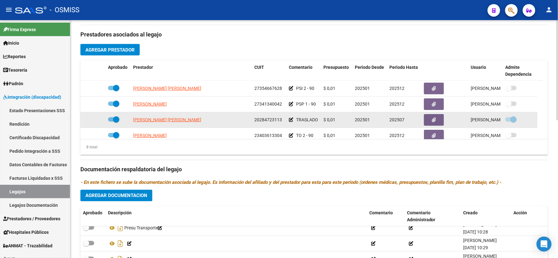
click at [109, 121] on span at bounding box center [113, 119] width 11 height 4
click at [111, 122] on input "checkbox" at bounding box center [111, 121] width 0 height 0
checkbox input "false"
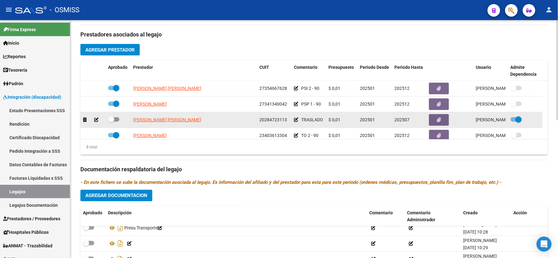
click at [95, 122] on icon at bounding box center [96, 119] width 4 height 4
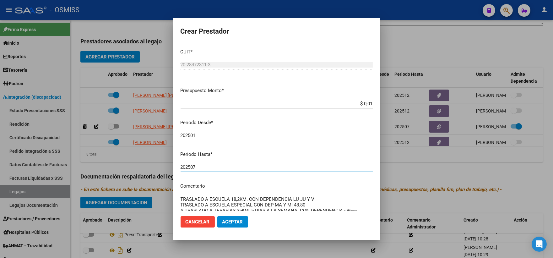
click at [198, 164] on input "202507" at bounding box center [276, 167] width 192 height 6
type input "202512"
click at [238, 221] on span "Aceptar" at bounding box center [232, 222] width 21 height 6
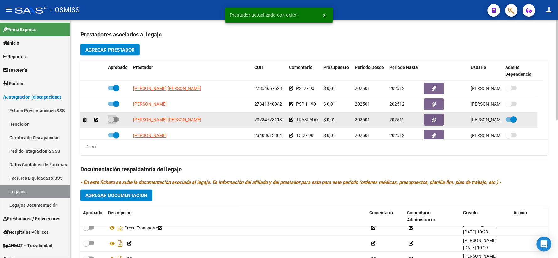
click at [110, 122] on span at bounding box center [111, 119] width 6 height 6
click at [111, 122] on input "checkbox" at bounding box center [111, 121] width 0 height 0
checkbox input "true"
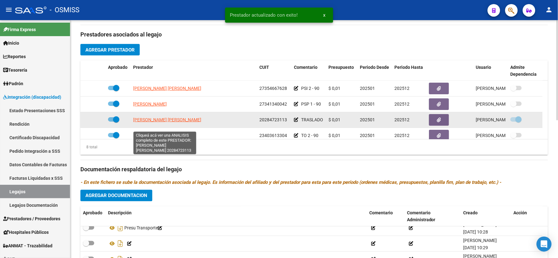
click at [145, 122] on span "[PERSON_NAME]" at bounding box center [167, 119] width 68 height 5
type textarea "20284723113"
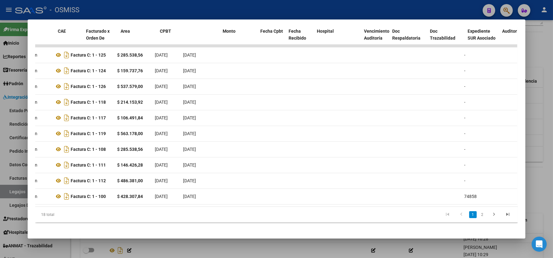
scroll to position [0, 0]
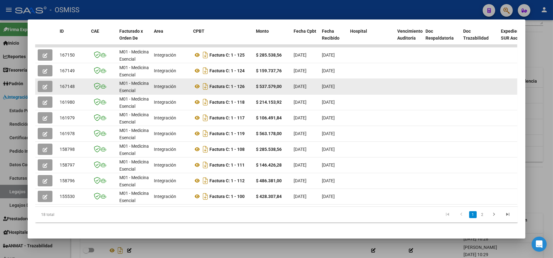
click at [43, 86] on icon "button" at bounding box center [45, 86] width 5 height 5
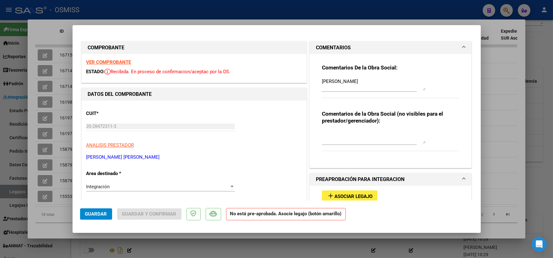
click at [335, 194] on span "Asociar Legajo" at bounding box center [353, 196] width 38 height 6
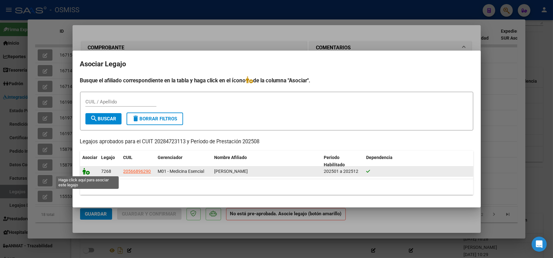
click at [86, 171] on icon at bounding box center [87, 171] width 8 height 7
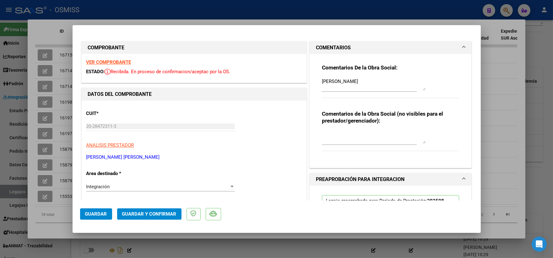
drag, startPoint x: 96, startPoint y: 215, endPoint x: 231, endPoint y: 204, distance: 135.4
click at [96, 215] on span "Guardar" at bounding box center [96, 214] width 22 height 6
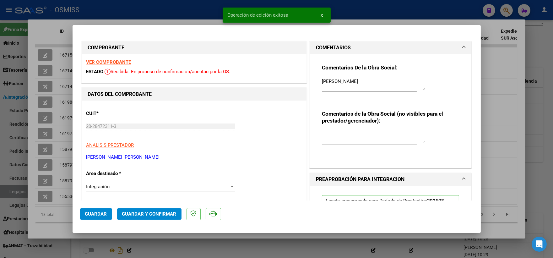
click at [538, 113] on div at bounding box center [276, 129] width 553 height 258
type input "$ 0,00"
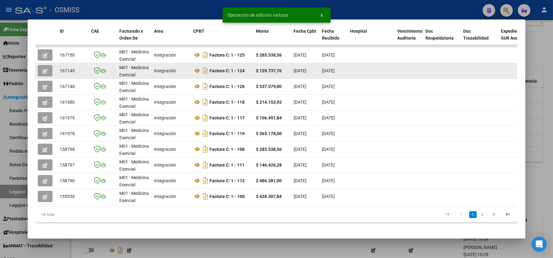
click at [43, 69] on icon "button" at bounding box center [45, 71] width 5 height 5
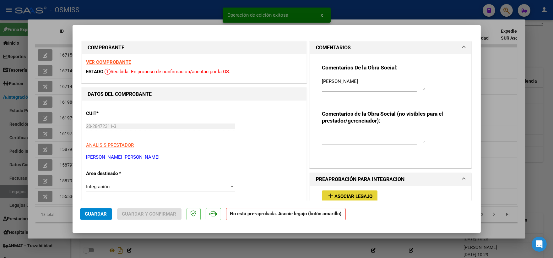
click at [340, 193] on span "Asociar Legajo" at bounding box center [353, 196] width 38 height 6
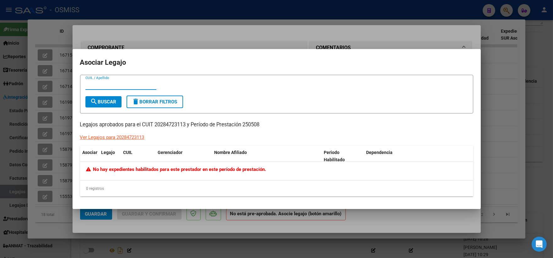
click at [488, 142] on div at bounding box center [276, 129] width 553 height 258
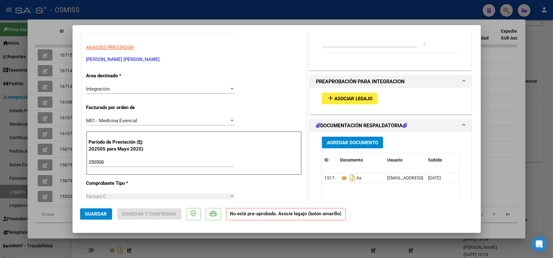
scroll to position [106, 0]
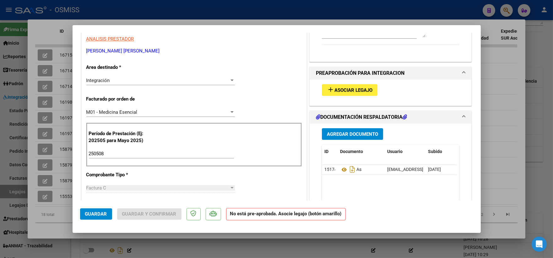
click at [353, 90] on span "Asociar Legajo" at bounding box center [353, 90] width 38 height 6
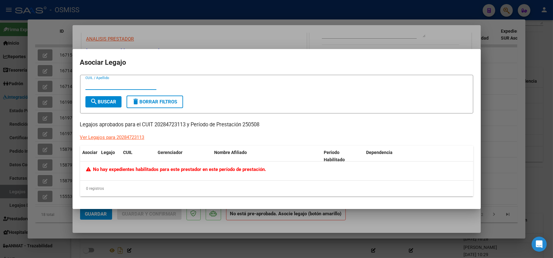
click at [508, 114] on div at bounding box center [276, 129] width 553 height 258
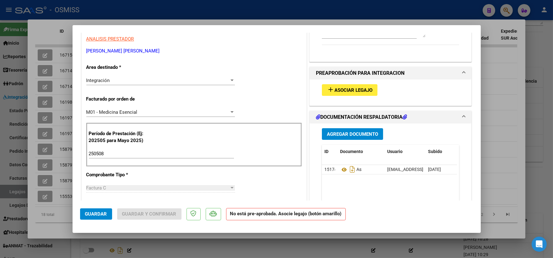
click at [534, 115] on div at bounding box center [276, 129] width 553 height 258
type input "$ 0,00"
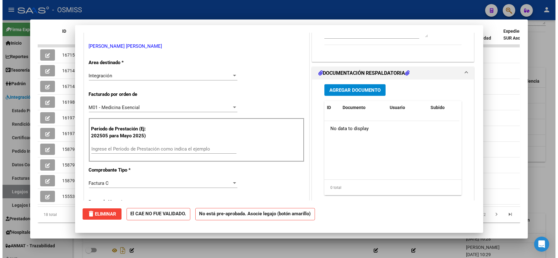
scroll to position [0, 0]
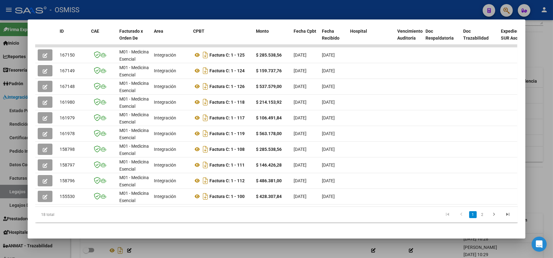
click at [534, 115] on div at bounding box center [276, 129] width 553 height 258
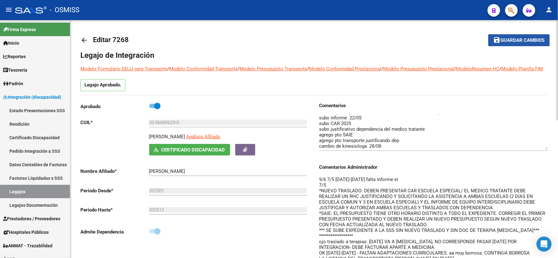
click at [513, 38] on span "Guardar cambios" at bounding box center [522, 41] width 44 height 6
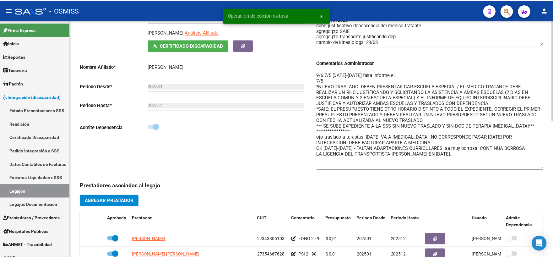
scroll to position [209, 0]
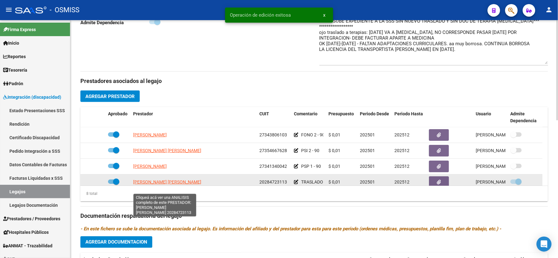
click at [152, 184] on span "[PERSON_NAME]" at bounding box center [167, 181] width 68 height 5
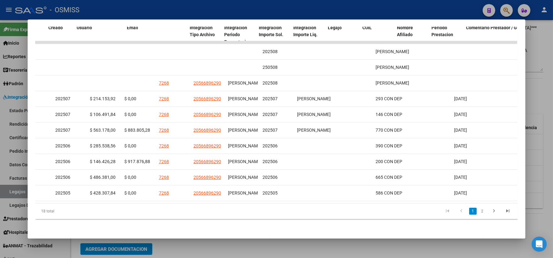
scroll to position [0, 0]
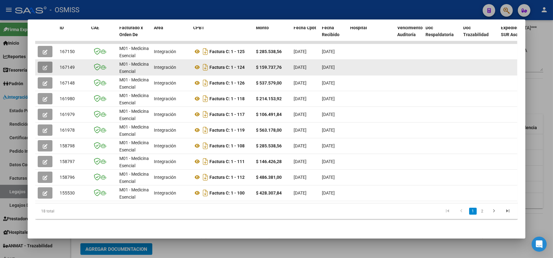
click at [43, 65] on icon "button" at bounding box center [45, 67] width 5 height 5
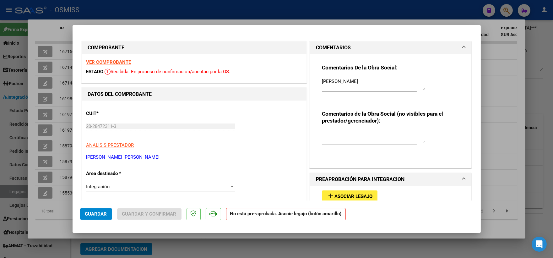
click at [334, 194] on span "Asociar Legajo" at bounding box center [353, 196] width 38 height 6
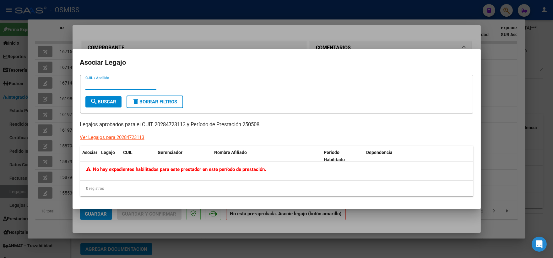
click at [489, 109] on div at bounding box center [276, 129] width 553 height 258
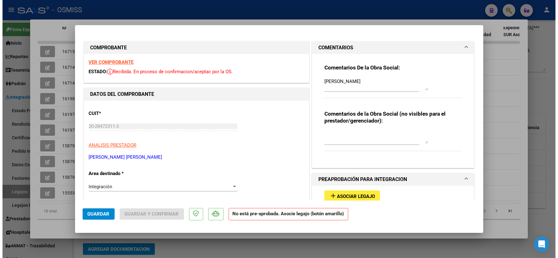
scroll to position [2, 0]
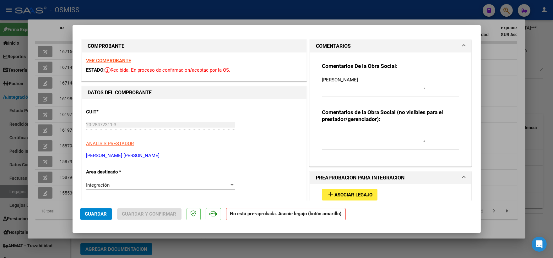
click at [494, 96] on div at bounding box center [276, 129] width 553 height 258
type input "$ 0,00"
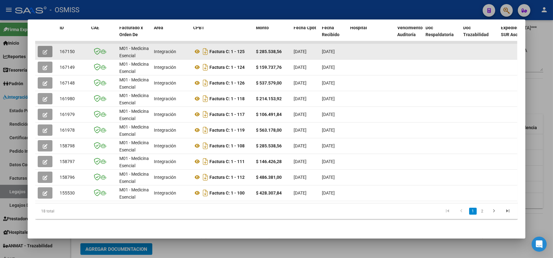
click at [46, 47] on button "button" at bounding box center [45, 51] width 15 height 11
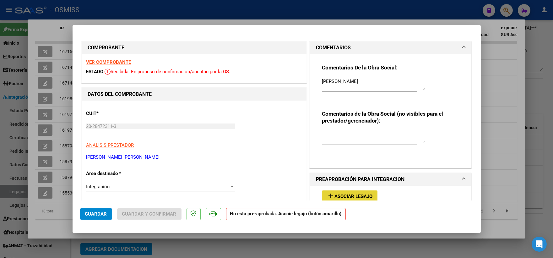
click at [341, 193] on span "Asociar Legajo" at bounding box center [353, 196] width 38 height 6
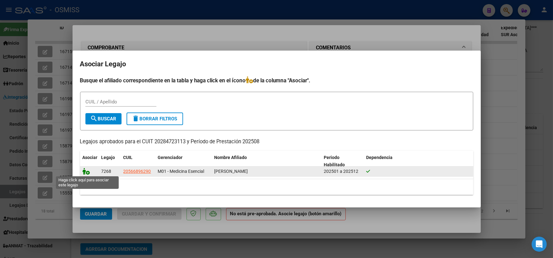
click at [84, 171] on icon at bounding box center [87, 171] width 8 height 7
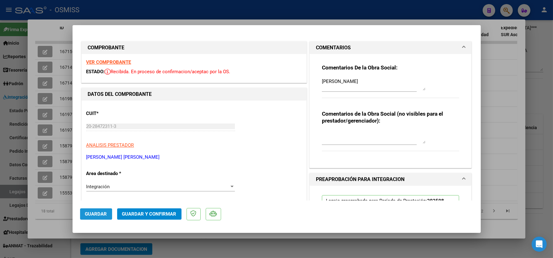
click at [96, 212] on span "Guardar" at bounding box center [96, 214] width 22 height 6
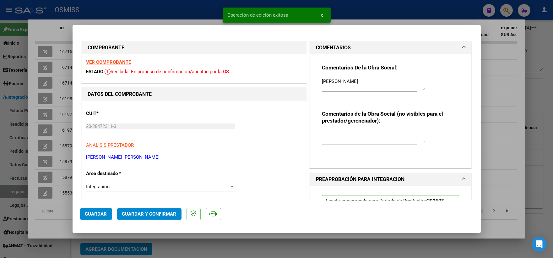
click at [496, 114] on div at bounding box center [276, 129] width 553 height 258
type input "$ 0,00"
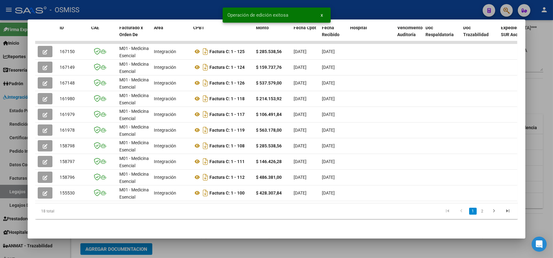
click at [536, 95] on div at bounding box center [276, 129] width 553 height 258
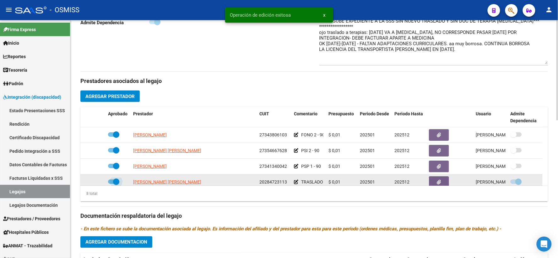
click at [112, 184] on span at bounding box center [113, 181] width 11 height 4
click at [111, 184] on input "checkbox" at bounding box center [111, 184] width 0 height 0
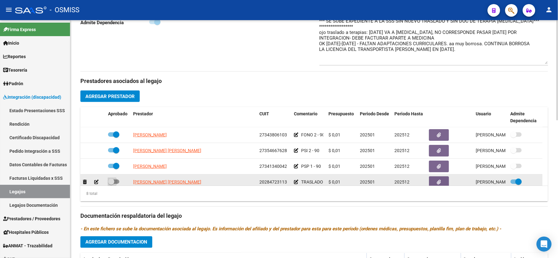
click at [112, 184] on span at bounding box center [111, 181] width 6 height 6
click at [111, 184] on input "checkbox" at bounding box center [111, 184] width 0 height 0
checkbox input "true"
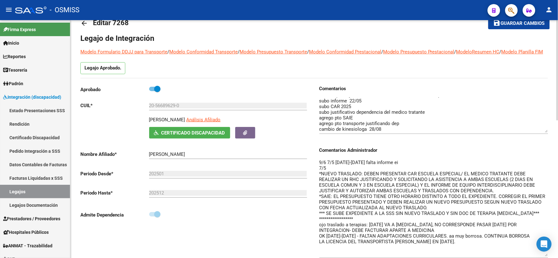
scroll to position [0, 0]
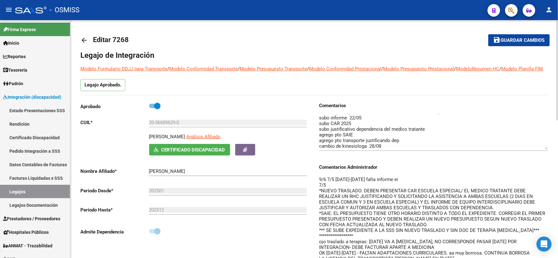
click at [518, 39] on span "Guardar cambios" at bounding box center [522, 41] width 44 height 6
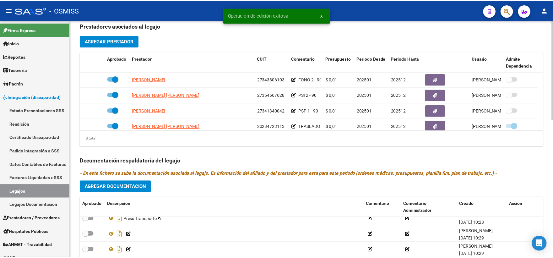
scroll to position [279, 0]
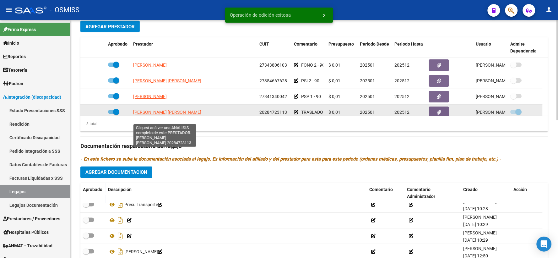
click at [154, 115] on span "[PERSON_NAME]" at bounding box center [167, 112] width 68 height 5
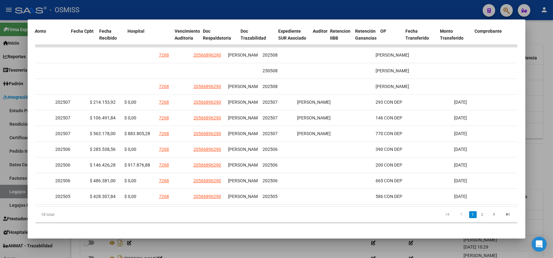
scroll to position [0, 0]
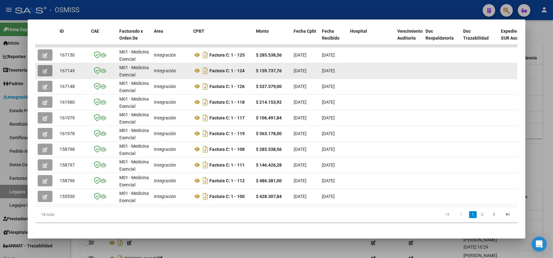
click at [43, 70] on icon "button" at bounding box center [45, 71] width 5 height 5
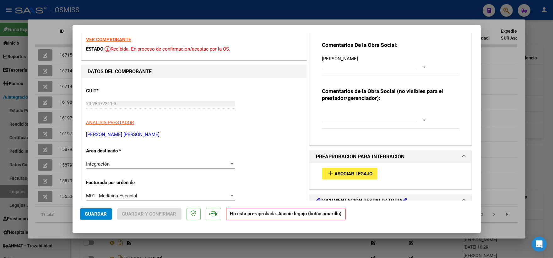
scroll to position [35, 0]
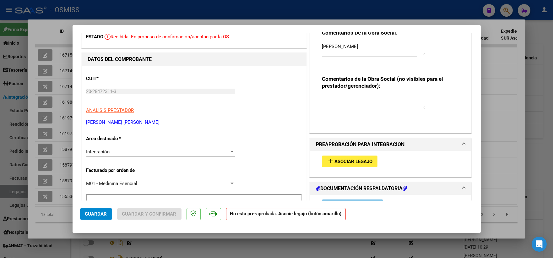
click at [344, 161] on span "Asociar Legajo" at bounding box center [353, 161] width 38 height 6
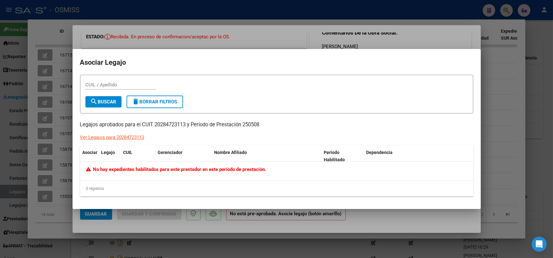
click at [490, 129] on div at bounding box center [276, 129] width 553 height 258
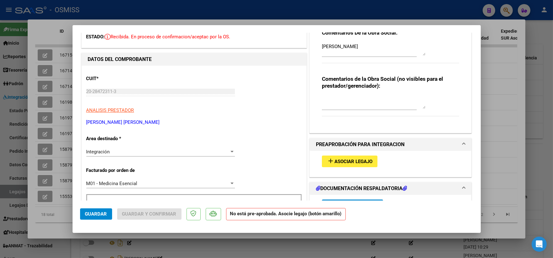
click at [490, 129] on div at bounding box center [276, 129] width 553 height 258
type input "$ 0,00"
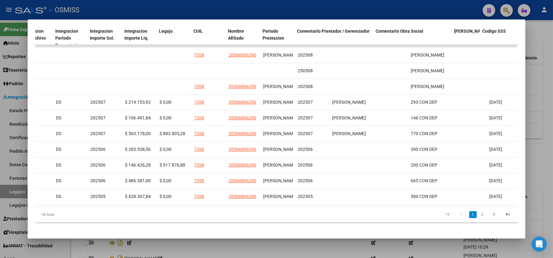
scroll to position [0, 873]
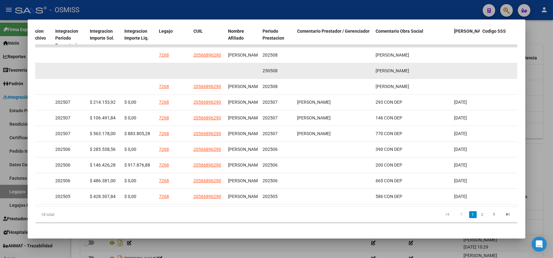
click at [295, 76] on datatable-body-cell at bounding box center [333, 70] width 78 height 15
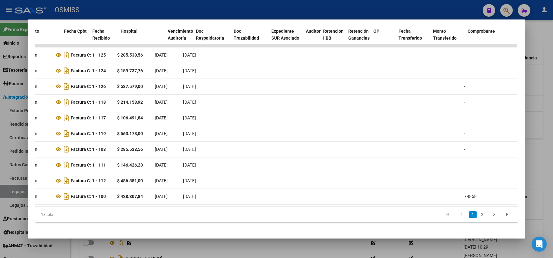
scroll to position [0, 0]
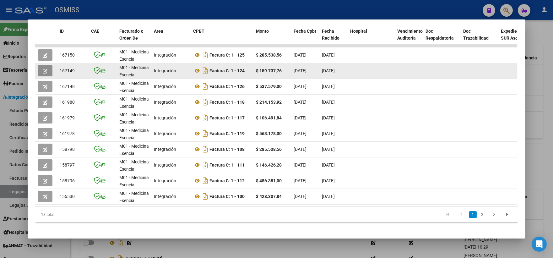
click at [45, 71] on icon "button" at bounding box center [45, 71] width 5 height 5
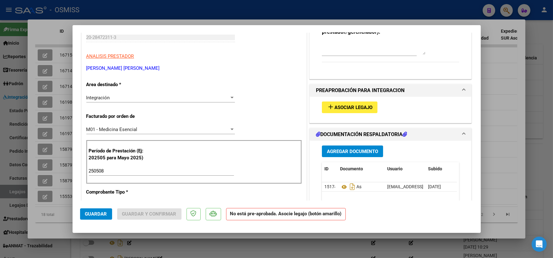
scroll to position [104, 0]
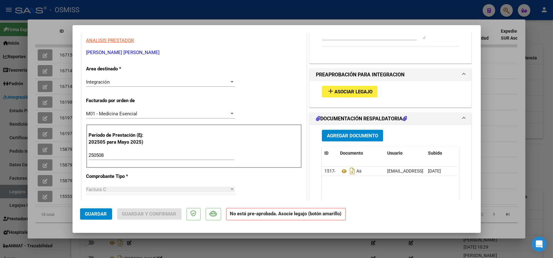
click at [330, 91] on mat-icon "add" at bounding box center [331, 91] width 8 height 8
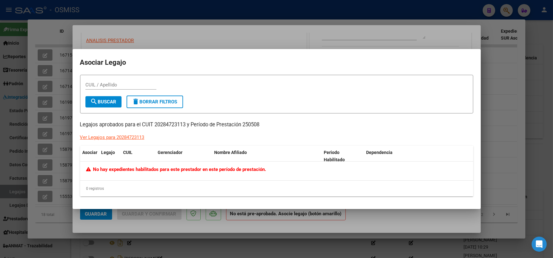
click at [318, 42] on div at bounding box center [276, 129] width 553 height 258
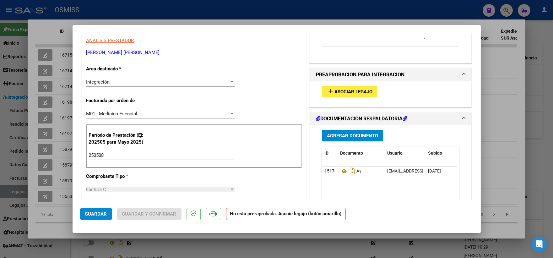
click at [501, 139] on div at bounding box center [276, 129] width 553 height 258
type input "$ 0,00"
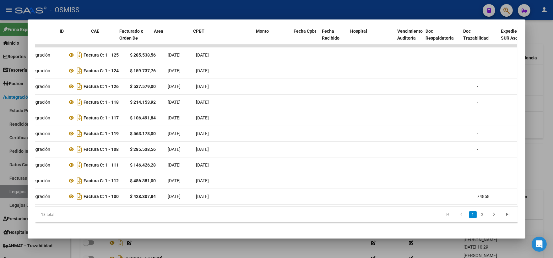
scroll to position [0, 0]
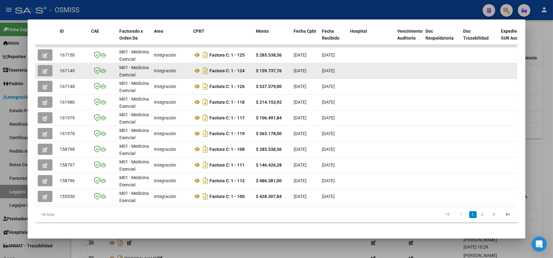
click at [43, 71] on icon "button" at bounding box center [45, 71] width 5 height 5
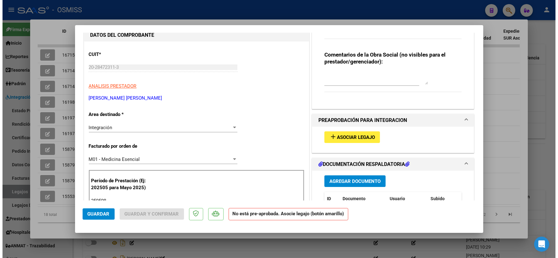
scroll to position [39, 0]
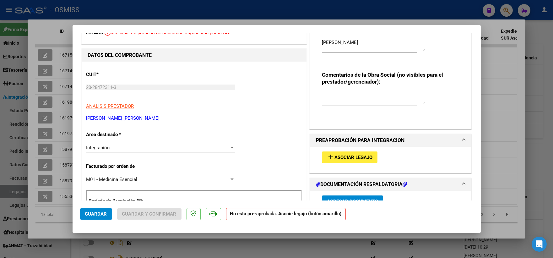
click at [346, 157] on span "Asociar Legajo" at bounding box center [353, 157] width 38 height 6
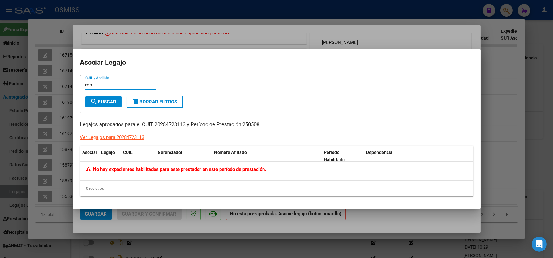
type input "rob"
click at [355, 218] on div at bounding box center [276, 129] width 553 height 258
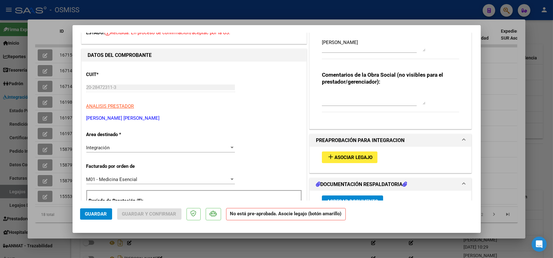
click at [514, 124] on div at bounding box center [276, 129] width 553 height 258
type input "$ 0,00"
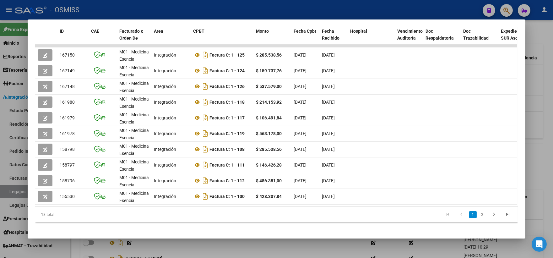
click at [538, 126] on div at bounding box center [276, 129] width 553 height 258
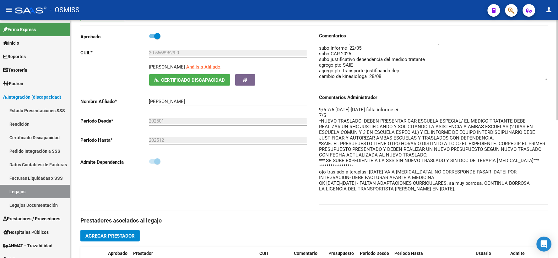
scroll to position [0, 0]
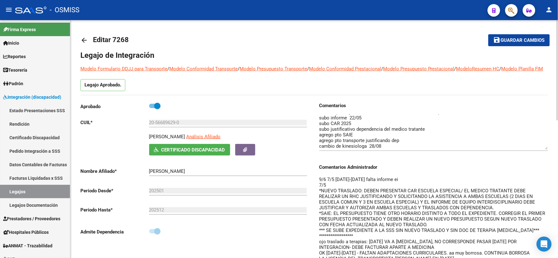
click at [513, 42] on span "Guardar cambios" at bounding box center [522, 41] width 44 height 6
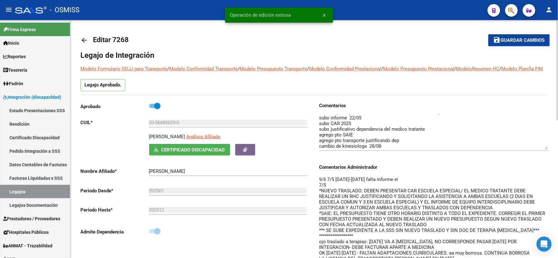
click at [83, 40] on mat-icon "arrow_back" at bounding box center [84, 40] width 8 height 8
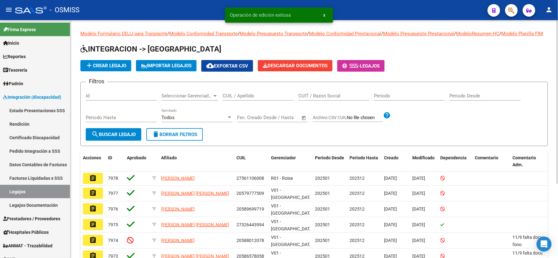
click at [248, 99] on input "CUIL / Apellido" at bounding box center [257, 96] width 71 height 6
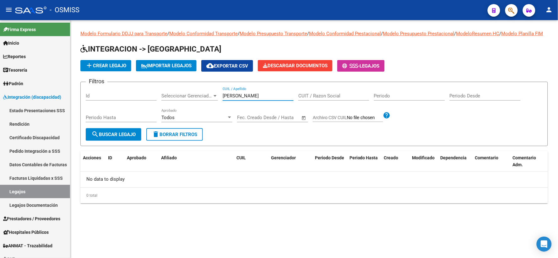
click at [227, 99] on input "roha carola" at bounding box center [257, 96] width 71 height 6
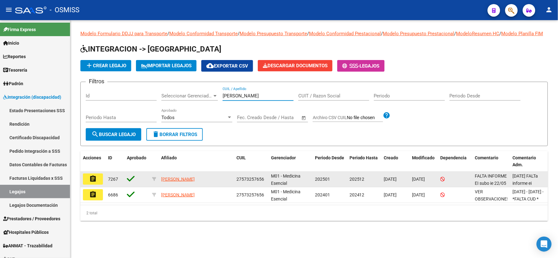
type input "[PERSON_NAME]"
click at [95, 182] on mat-icon "assignment" at bounding box center [93, 179] width 8 height 8
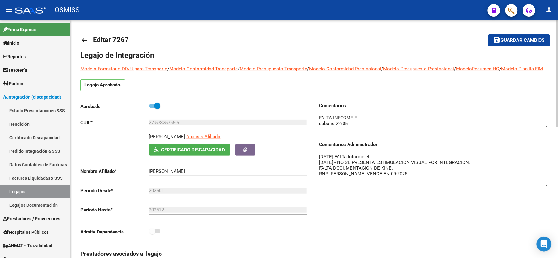
drag, startPoint x: 543, startPoint y: 172, endPoint x: 548, endPoint y: 192, distance: 20.9
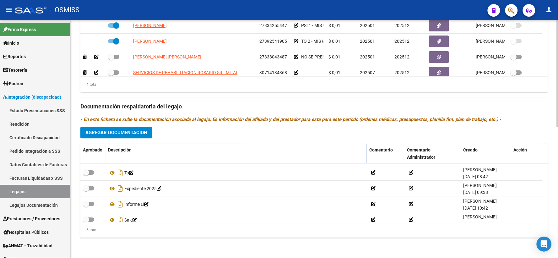
scroll to position [38, 0]
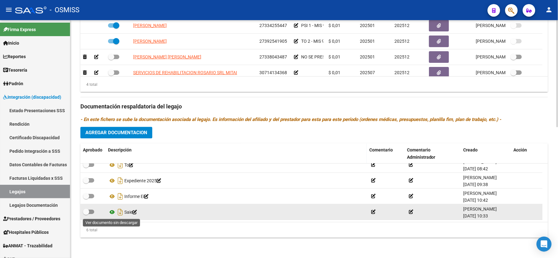
click at [111, 210] on icon at bounding box center [112, 212] width 8 height 8
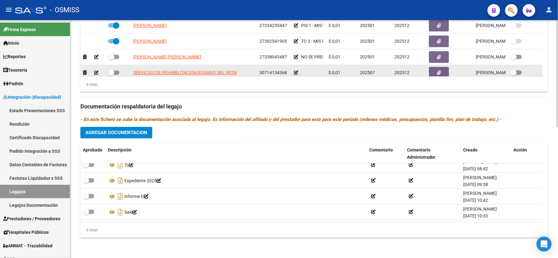
click at [296, 71] on icon at bounding box center [296, 72] width 4 height 4
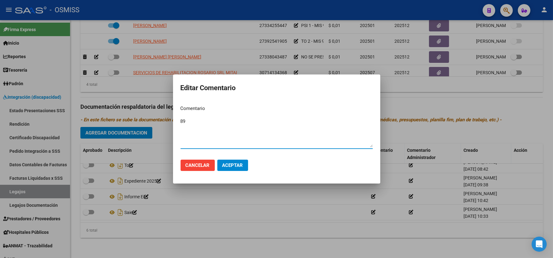
type textarea "89"
click at [237, 166] on span "Aceptar" at bounding box center [232, 165] width 21 height 6
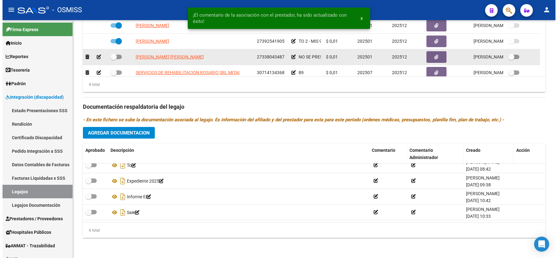
scroll to position [4, 0]
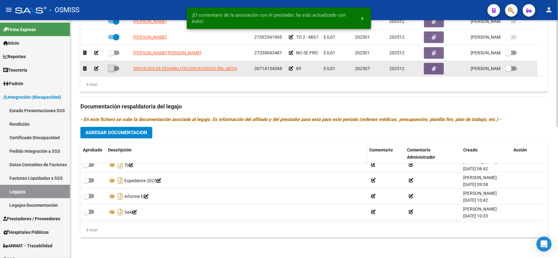
click at [109, 69] on span at bounding box center [111, 68] width 6 height 6
click at [111, 71] on input "checkbox" at bounding box center [111, 71] width 0 height 0
checkbox input "true"
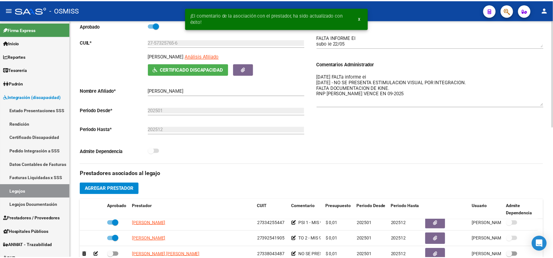
scroll to position [220, 0]
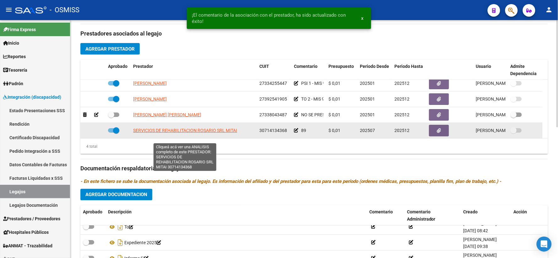
click at [195, 133] on span "SERVICIOS DE REHABILITACION ROSARIO SRL MITAI" at bounding box center [185, 130] width 104 height 5
type textarea "30714134368"
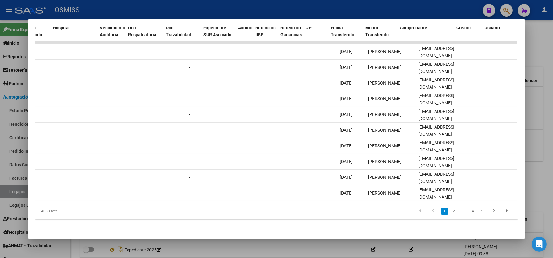
scroll to position [0, 0]
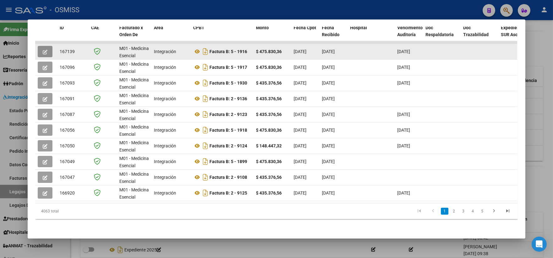
click at [43, 50] on icon "button" at bounding box center [45, 52] width 5 height 5
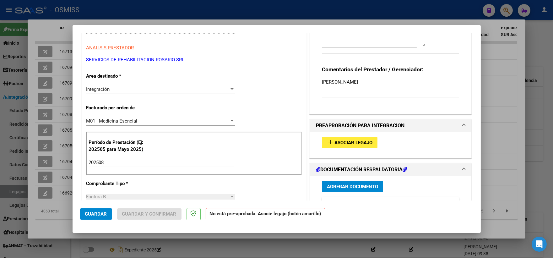
scroll to position [104, 0]
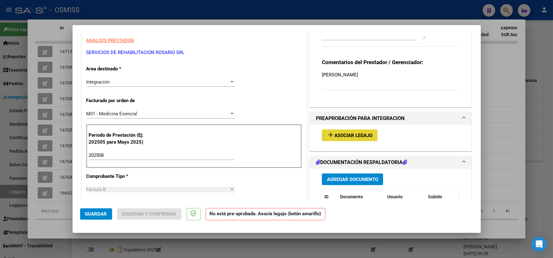
click at [341, 135] on span "Asociar Legajo" at bounding box center [353, 135] width 38 height 6
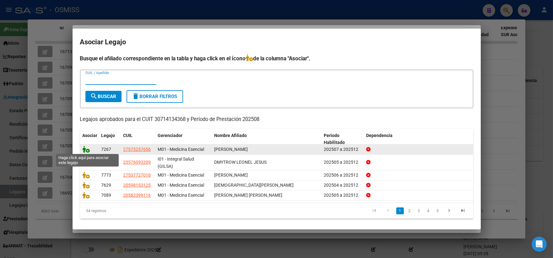
click at [83, 148] on icon at bounding box center [87, 149] width 8 height 7
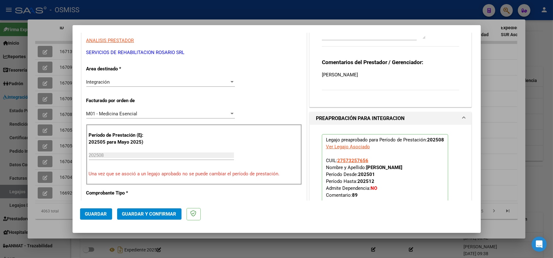
click at [85, 214] on span "Guardar" at bounding box center [96, 214] width 22 height 6
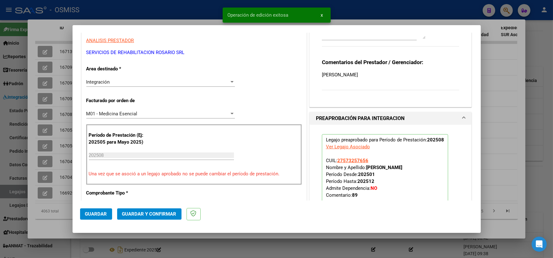
click at [501, 97] on div at bounding box center [276, 129] width 553 height 258
type input "$ 0,00"
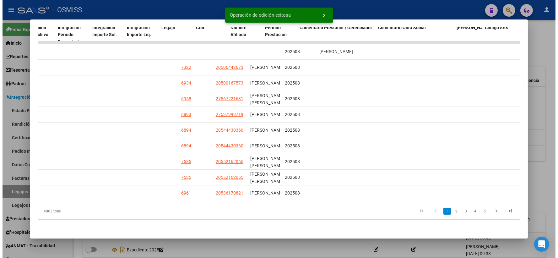
scroll to position [0, 873]
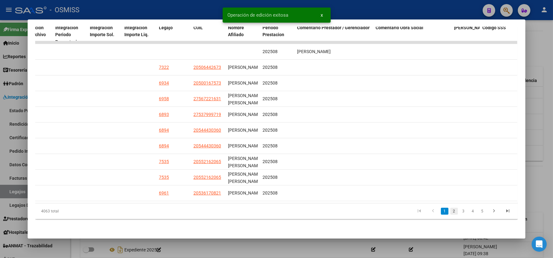
click at [452, 209] on link "2" at bounding box center [454, 210] width 8 height 7
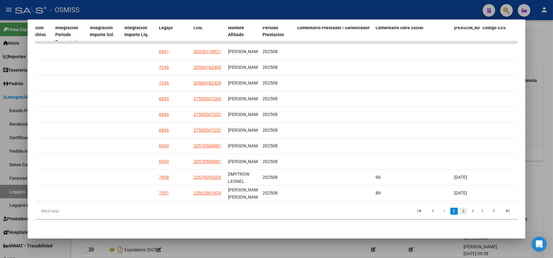
click at [461, 211] on link "3" at bounding box center [463, 210] width 8 height 7
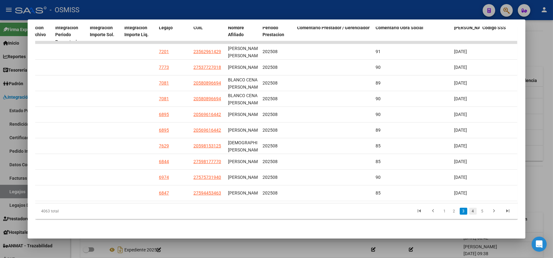
click at [472, 211] on link "4" at bounding box center [473, 210] width 8 height 7
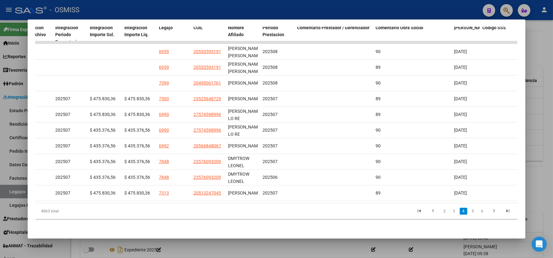
click at [540, 141] on div at bounding box center [276, 129] width 553 height 258
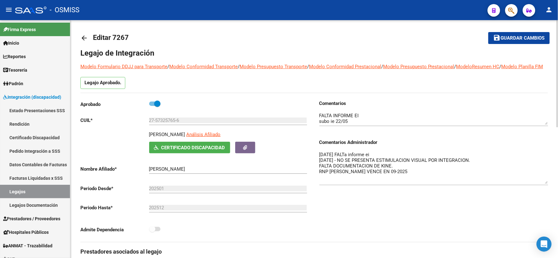
scroll to position [0, 0]
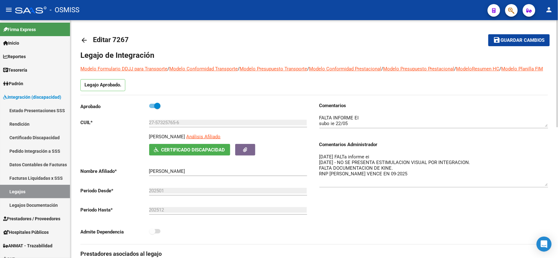
click at [507, 36] on button "save Guardar cambios" at bounding box center [518, 40] width 61 height 12
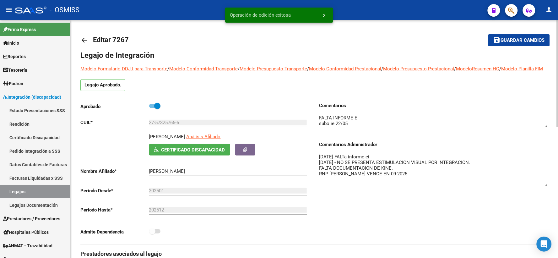
click at [83, 40] on mat-icon "arrow_back" at bounding box center [84, 40] width 8 height 8
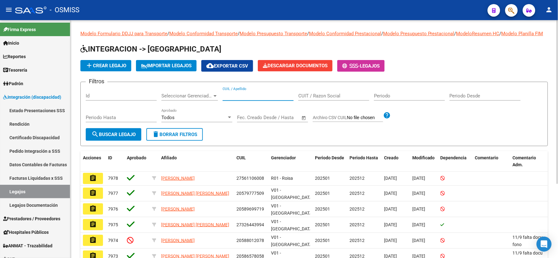
click at [237, 99] on input "CUIL / Apellido" at bounding box center [257, 96] width 71 height 6
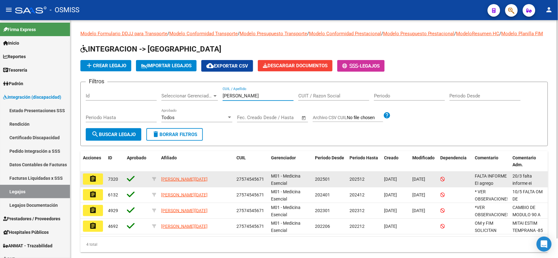
type input "[PERSON_NAME]"
click at [94, 181] on mat-icon "assignment" at bounding box center [93, 179] width 8 height 8
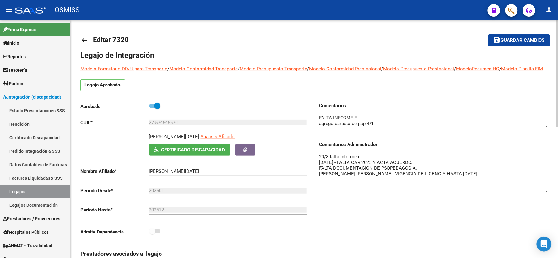
drag, startPoint x: 544, startPoint y: 172, endPoint x: 546, endPoint y: 198, distance: 26.5
click at [546, 192] on textarea "20/3 falta informe ei 21/02/2025 - FALTA CAR 2025 Y ACTA ACUERDO. FALTA DOCUMEN…" at bounding box center [433, 172] width 229 height 39
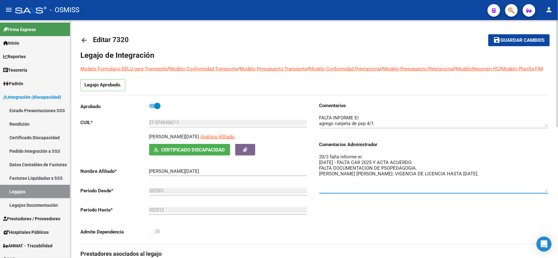
click at [385, 176] on textarea "20/3 falta informe ei 21/02/2025 - FALTA CAR 2025 Y ACTA ACUERDO. FALTA DOCUMEN…" at bounding box center [433, 172] width 229 height 39
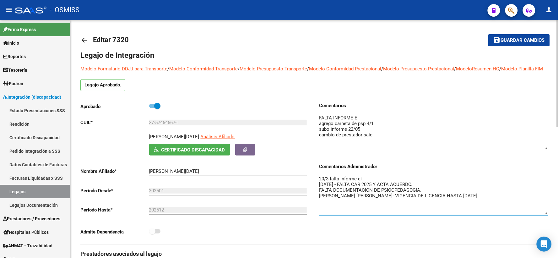
drag, startPoint x: 545, startPoint y: 133, endPoint x: 548, endPoint y: 155, distance: 22.1
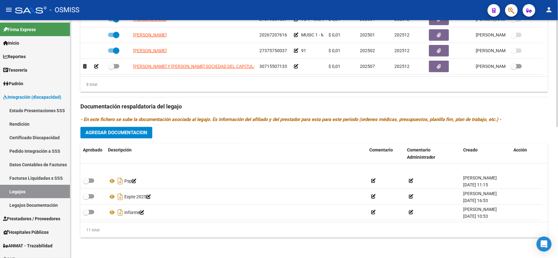
scroll to position [116, 0]
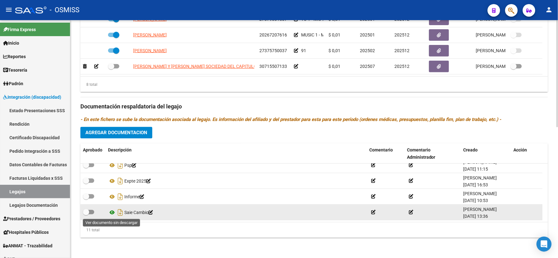
type textarea "20/3 falta informe ei 21/02/2025 - FALTA CAR 2025 Y ACTA ACUERDO. FALTA DOCUMEN…"
click at [113, 211] on icon at bounding box center [112, 212] width 8 height 8
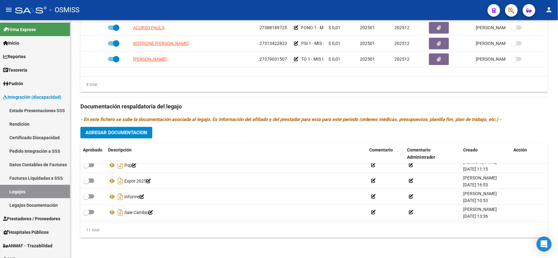
scroll to position [0, 0]
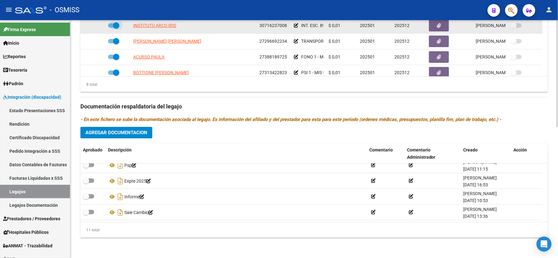
click at [110, 24] on span at bounding box center [113, 25] width 11 height 4
click at [111, 28] on input "checkbox" at bounding box center [111, 28] width 0 height 0
checkbox input "false"
click at [98, 27] on icon at bounding box center [96, 25] width 4 height 4
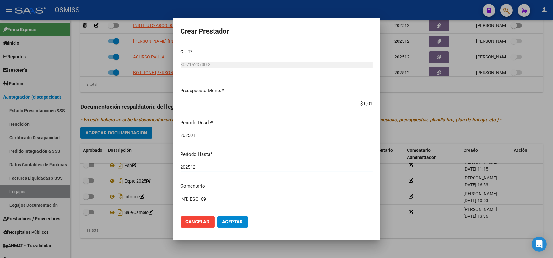
click at [218, 166] on input "202512" at bounding box center [276, 167] width 192 height 6
type input "202506"
click at [232, 223] on span "Aceptar" at bounding box center [232, 222] width 21 height 6
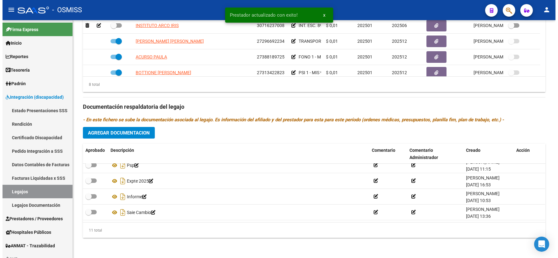
scroll to position [287, 0]
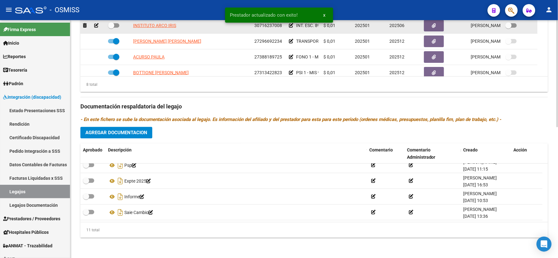
click at [112, 28] on span at bounding box center [111, 25] width 6 height 6
click at [111, 28] on input "checkbox" at bounding box center [111, 28] width 0 height 0
checkbox input "true"
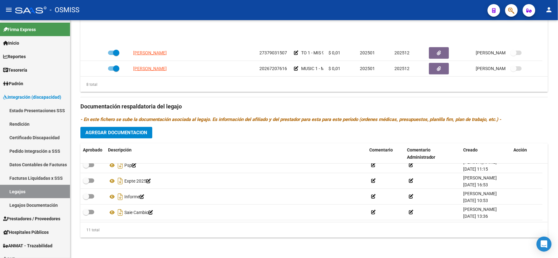
scroll to position [69, 0]
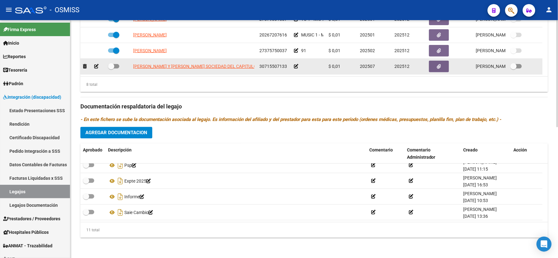
click at [296, 68] on icon at bounding box center [296, 66] width 4 height 4
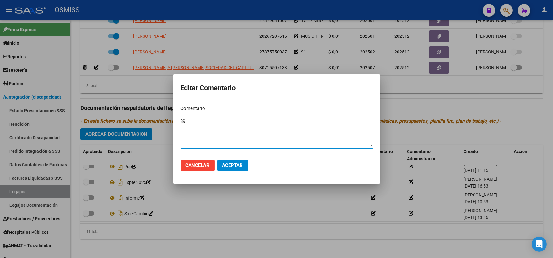
type textarea "89"
click at [237, 163] on span "Aceptar" at bounding box center [232, 165] width 21 height 6
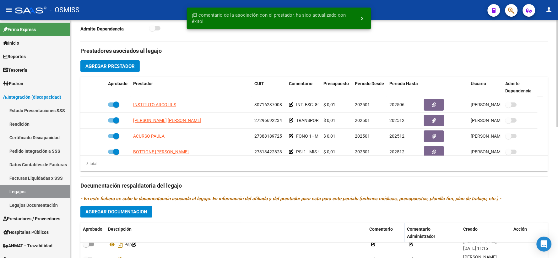
scroll to position [113, 0]
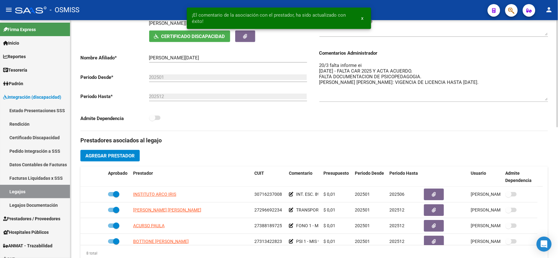
click at [187, 61] on input "[PERSON_NAME][DATE]" at bounding box center [228, 58] width 158 height 6
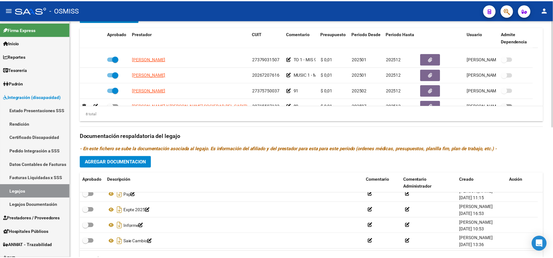
scroll to position [69, 0]
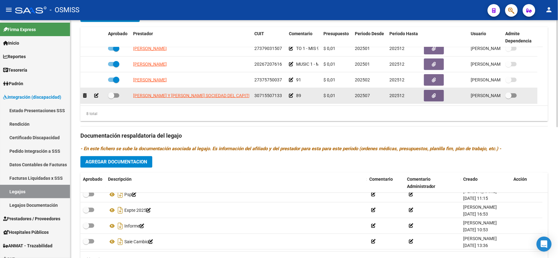
click at [291, 98] on icon at bounding box center [291, 95] width 4 height 4
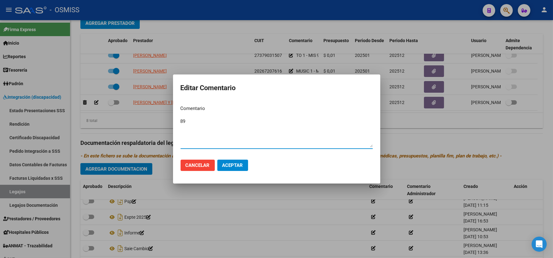
paste textarea "[PERSON_NAME][DATE]"
type textarea "89 RODRIGUEZ MICAELA LUCIA"
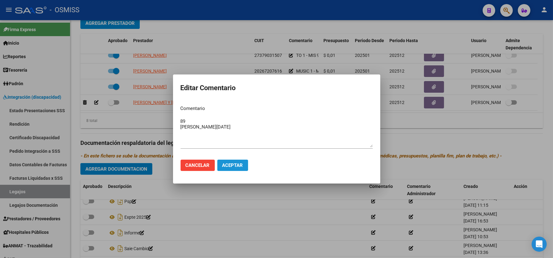
click at [228, 165] on span "Aceptar" at bounding box center [232, 165] width 21 height 6
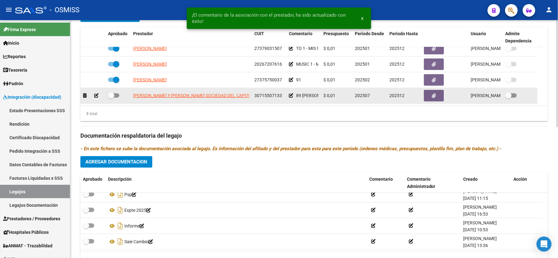
click at [108, 99] on span at bounding box center [111, 95] width 6 height 6
click at [111, 98] on input "checkbox" at bounding box center [111, 98] width 0 height 0
checkbox input "true"
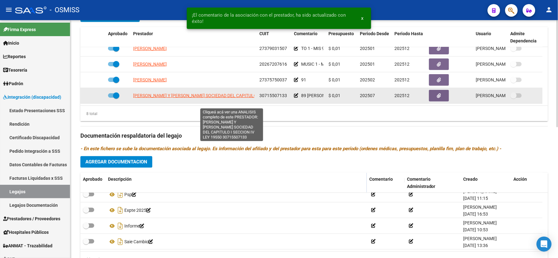
click at [203, 98] on span "[PERSON_NAME] Y [PERSON_NAME] SOCIEDAD DEL CAPITULO I SECCION IV LEY 19550" at bounding box center [219, 95] width 172 height 5
type textarea "30715507133"
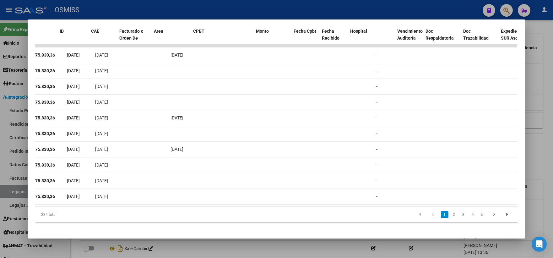
scroll to position [0, 0]
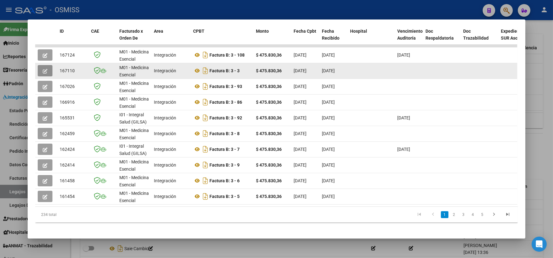
click at [43, 72] on icon "button" at bounding box center [45, 71] width 5 height 5
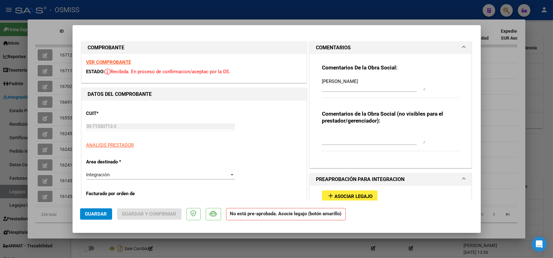
click at [347, 195] on span "Asociar Legajo" at bounding box center [353, 196] width 38 height 6
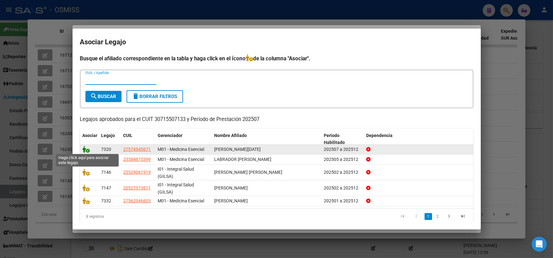
click at [83, 149] on icon at bounding box center [87, 149] width 8 height 7
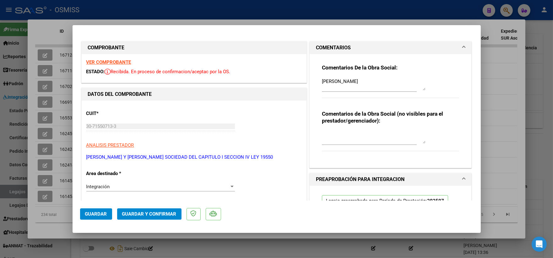
click at [102, 214] on span "Guardar" at bounding box center [96, 214] width 22 height 6
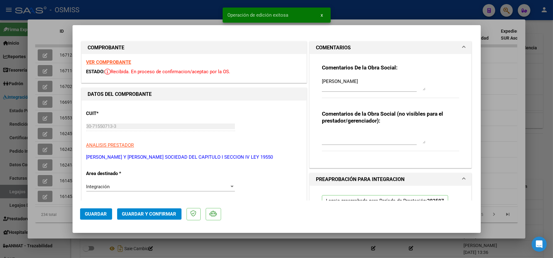
click at [501, 96] on div at bounding box center [276, 129] width 553 height 258
type input "$ 0,00"
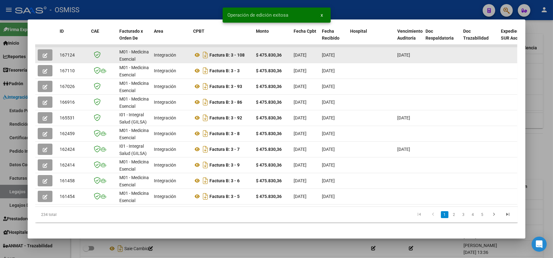
click at [39, 52] on button "button" at bounding box center [45, 54] width 15 height 11
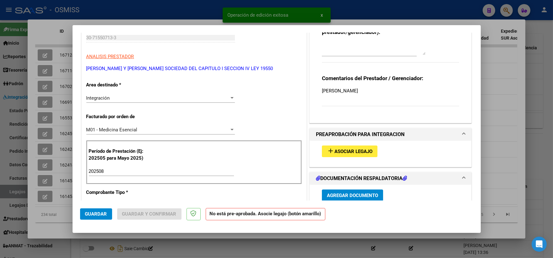
scroll to position [104, 0]
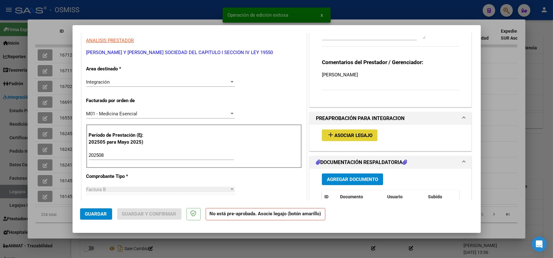
click at [341, 135] on span "Asociar Legajo" at bounding box center [353, 135] width 38 height 6
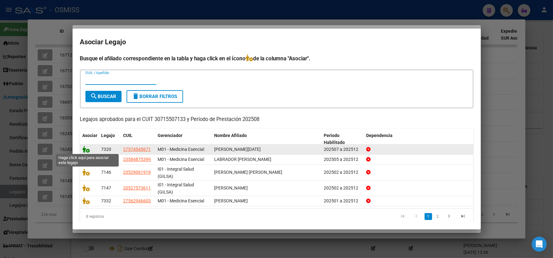
click at [89, 148] on icon at bounding box center [87, 149] width 8 height 7
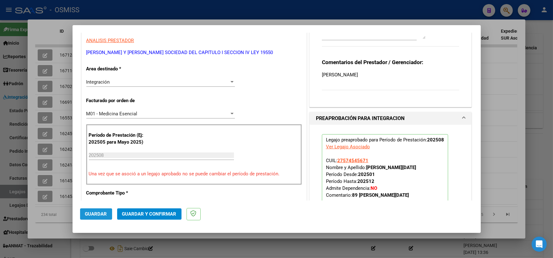
click at [96, 214] on span "Guardar" at bounding box center [96, 214] width 22 height 6
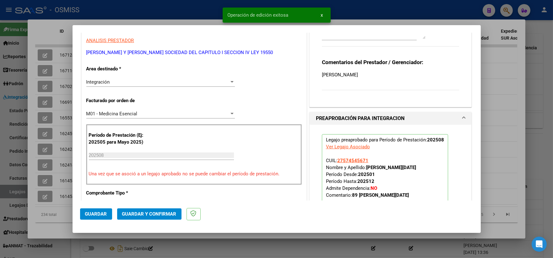
click at [493, 134] on div at bounding box center [276, 129] width 553 height 258
type input "$ 0,00"
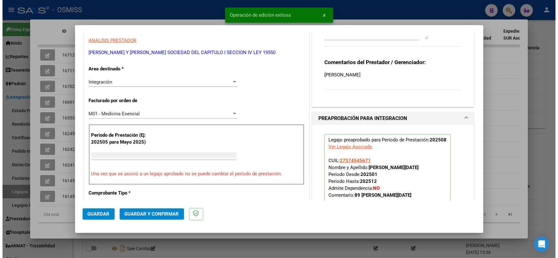
scroll to position [0, 0]
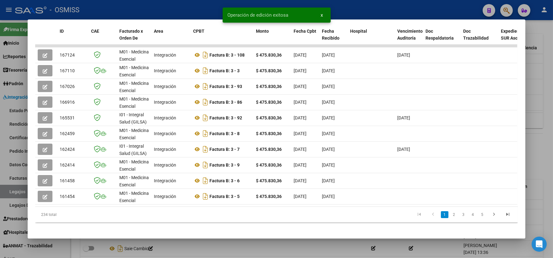
click at [534, 148] on div at bounding box center [276, 129] width 553 height 258
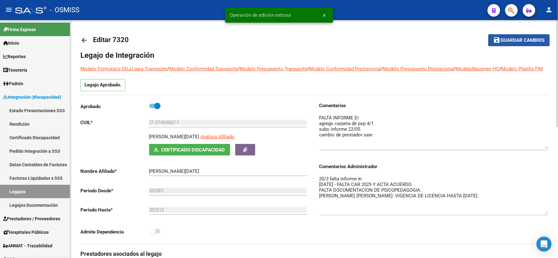
click at [528, 40] on span "Guardar cambios" at bounding box center [522, 41] width 44 height 6
click at [85, 38] on mat-icon "arrow_back" at bounding box center [84, 40] width 8 height 8
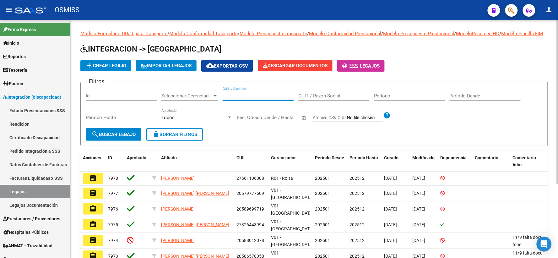
click at [258, 99] on input "CUIL / Apellido" at bounding box center [257, 96] width 71 height 6
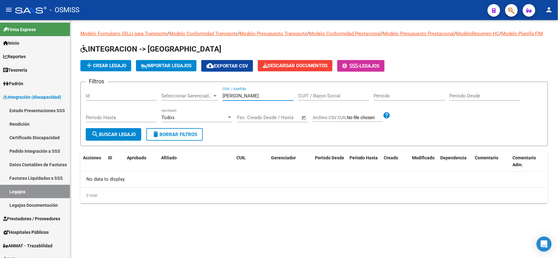
click at [249, 99] on input "RODRIGUEZ ICAELA" at bounding box center [257, 96] width 71 height 6
type input "[PERSON_NAME]"
click at [101, 137] on span "search Buscar Legajo" at bounding box center [113, 134] width 44 height 6
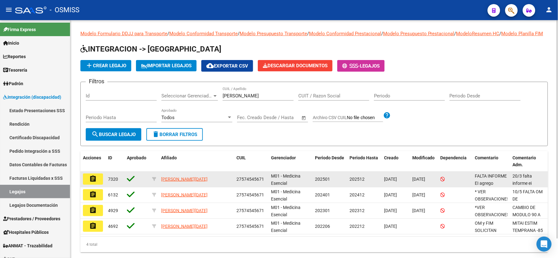
click at [96, 182] on mat-icon "assignment" at bounding box center [93, 179] width 8 height 8
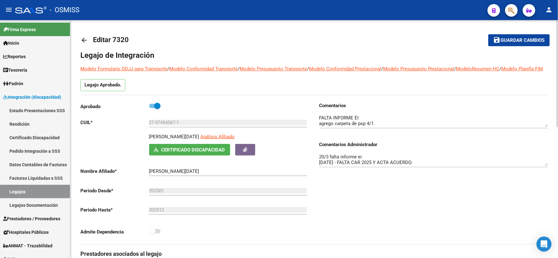
drag, startPoint x: 514, startPoint y: 38, endPoint x: 399, endPoint y: 52, distance: 115.3
click at [510, 39] on span "Guardar cambios" at bounding box center [522, 41] width 44 height 6
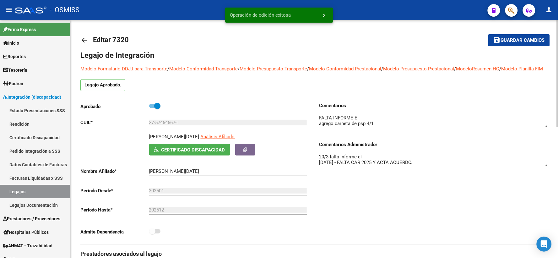
click at [86, 40] on mat-icon "arrow_back" at bounding box center [84, 40] width 8 height 8
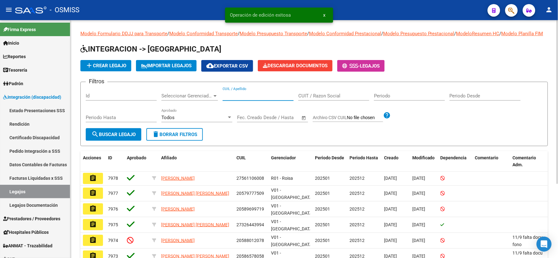
click at [230, 99] on input "CUIL / Apellido" at bounding box center [257, 96] width 71 height 6
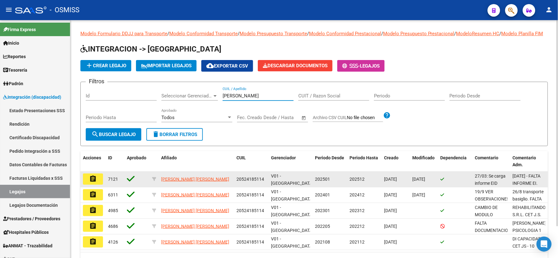
type input "SANDOVAL DOMINGUEZ"
click at [85, 184] on button "assignment" at bounding box center [93, 178] width 20 height 11
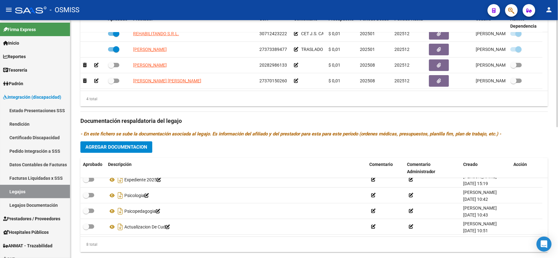
scroll to position [290, 0]
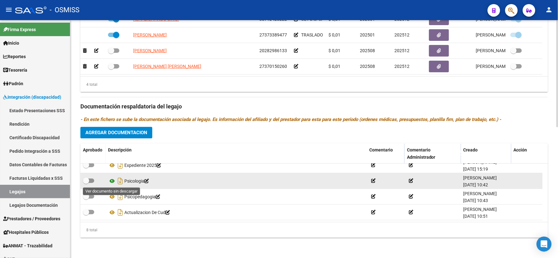
click at [111, 181] on icon at bounding box center [112, 181] width 8 height 8
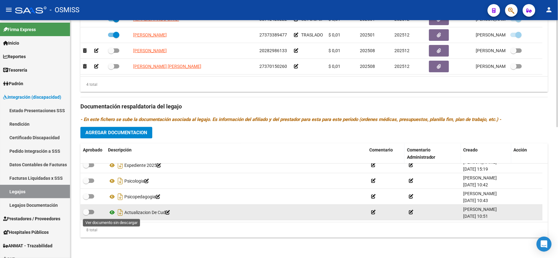
click at [112, 212] on icon at bounding box center [112, 212] width 8 height 8
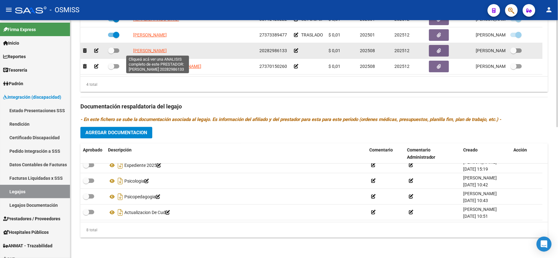
click at [145, 49] on span "[PERSON_NAME]" at bounding box center [150, 50] width 34 height 5
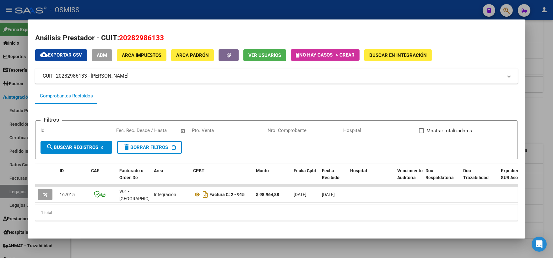
click at [542, 118] on div at bounding box center [276, 129] width 553 height 258
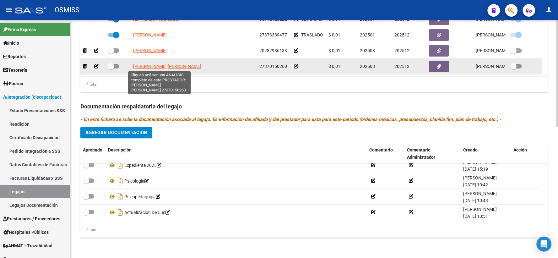
click at [161, 65] on span "[PERSON_NAME] [PERSON_NAME]" at bounding box center [167, 66] width 68 height 5
type textarea "27370150260"
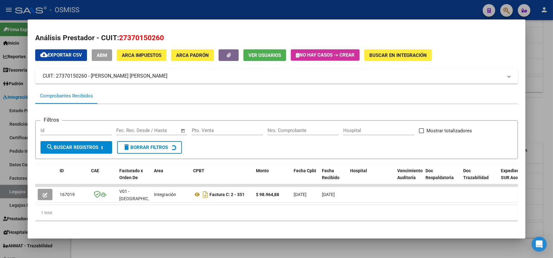
click at [536, 122] on div at bounding box center [276, 129] width 553 height 258
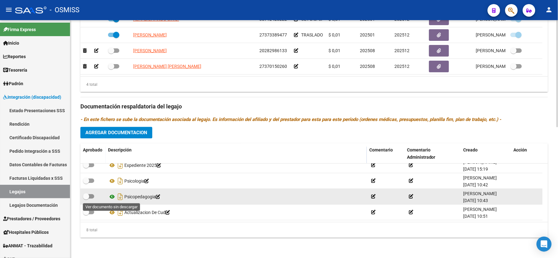
click at [112, 196] on icon at bounding box center [112, 197] width 8 height 8
click at [110, 196] on icon at bounding box center [112, 197] width 8 height 8
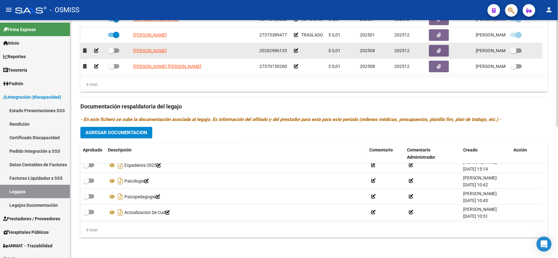
click at [296, 50] on icon at bounding box center [296, 50] width 4 height 4
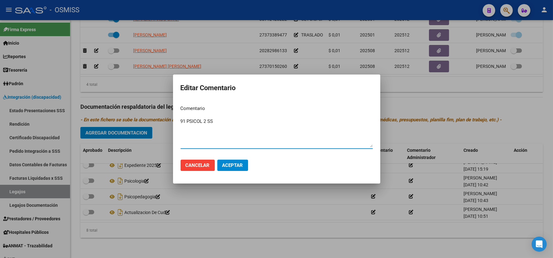
type textarea "91 PSICOL 2 SS"
click at [238, 167] on span "Aceptar" at bounding box center [232, 165] width 21 height 6
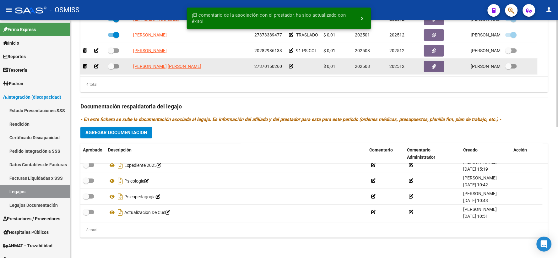
click at [291, 65] on icon at bounding box center [291, 66] width 4 height 4
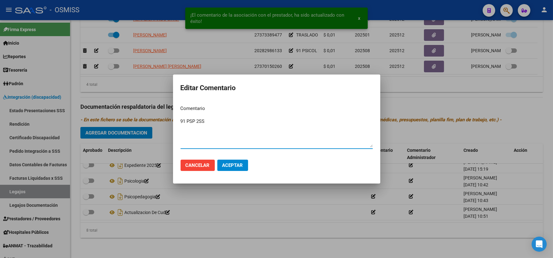
type textarea "91 PSP 2SS"
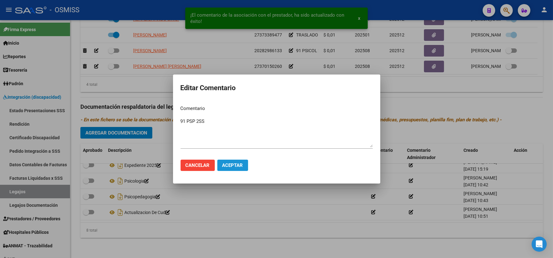
click at [240, 165] on span "Aceptar" at bounding box center [232, 165] width 21 height 6
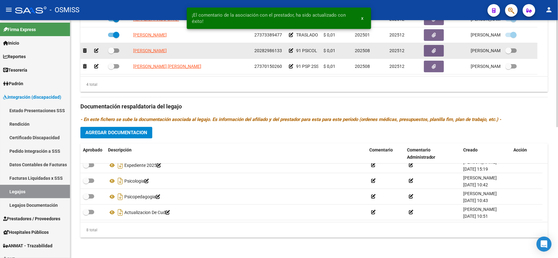
click at [112, 50] on span at bounding box center [111, 50] width 6 height 6
click at [111, 53] on input "checkbox" at bounding box center [111, 53] width 0 height 0
checkbox input "true"
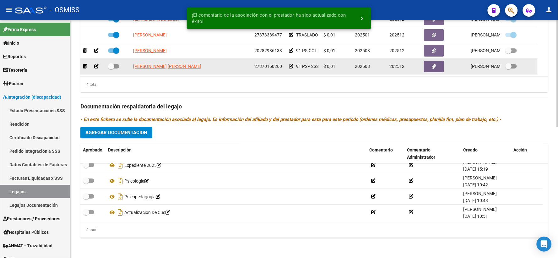
click at [111, 67] on span at bounding box center [111, 66] width 6 height 6
click at [111, 68] on input "checkbox" at bounding box center [111, 68] width 0 height 0
checkbox input "true"
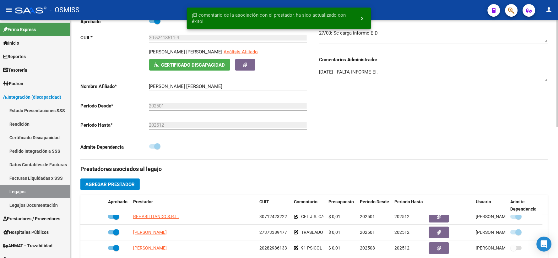
scroll to position [80, 0]
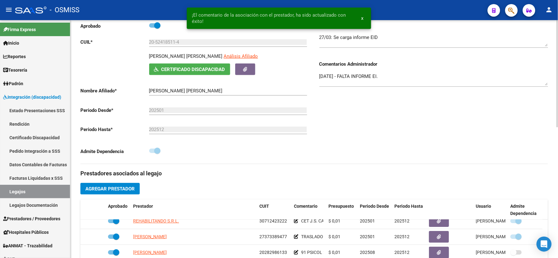
click at [321, 83] on textarea "28/01/2025 - FALTA INFORME EI." at bounding box center [433, 79] width 229 height 13
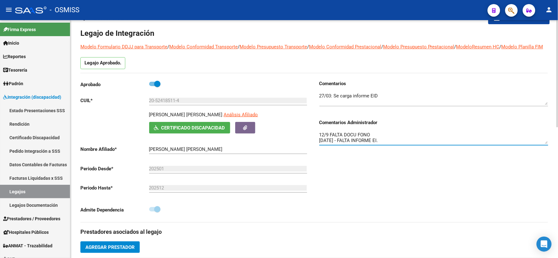
scroll to position [0, 0]
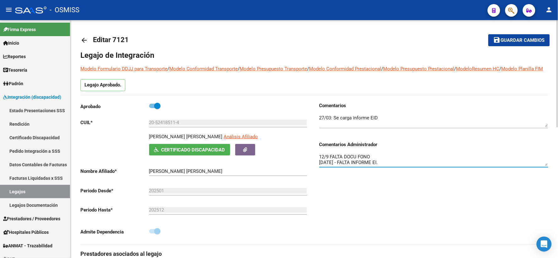
type textarea "12/9 FALTA DOCU FONO 28/01/2025 - FALTA INFORME EI."
click at [507, 41] on span "Guardar cambios" at bounding box center [522, 41] width 44 height 6
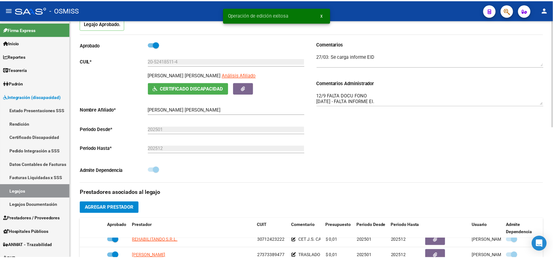
scroll to position [209, 0]
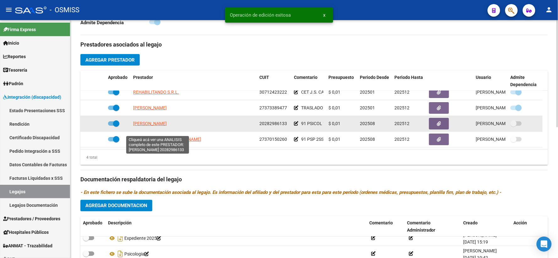
click at [156, 126] on span "[PERSON_NAME]" at bounding box center [150, 123] width 34 height 5
type textarea "20282986133"
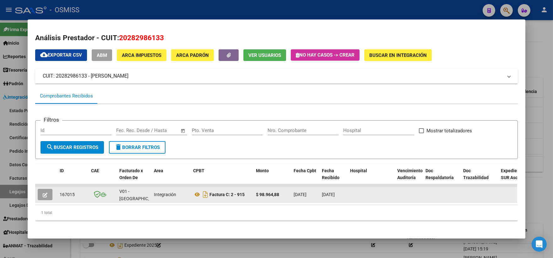
click at [43, 193] on icon "button" at bounding box center [45, 194] width 5 height 5
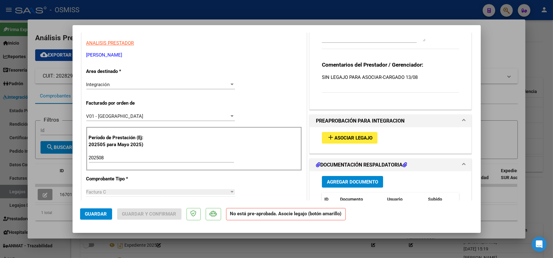
scroll to position [104, 0]
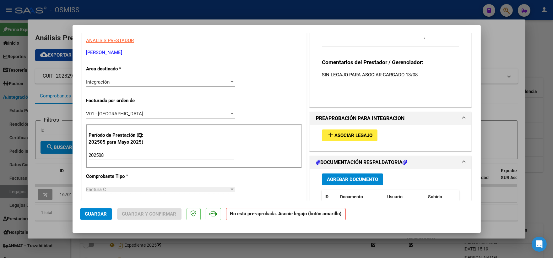
click at [337, 133] on span "Asociar Legajo" at bounding box center [353, 135] width 38 height 6
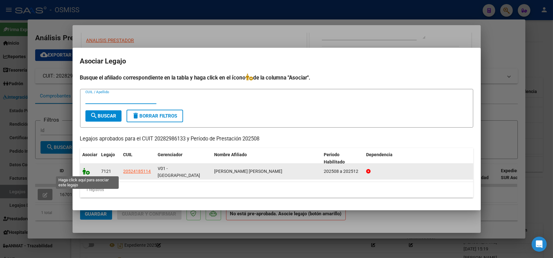
click at [89, 171] on icon at bounding box center [87, 171] width 8 height 7
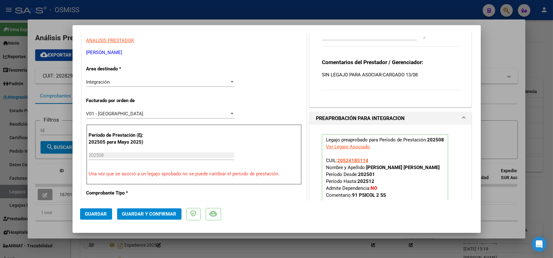
click at [89, 210] on button "Guardar" at bounding box center [96, 213] width 32 height 11
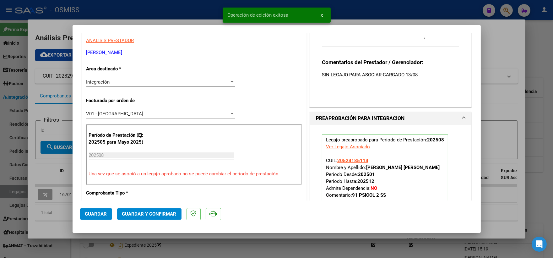
click at [495, 136] on div at bounding box center [276, 129] width 553 height 258
type input "$ 0,00"
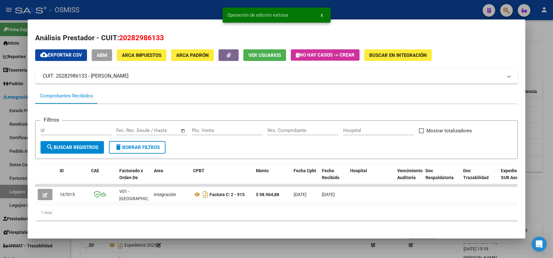
click at [535, 136] on div at bounding box center [276, 129] width 553 height 258
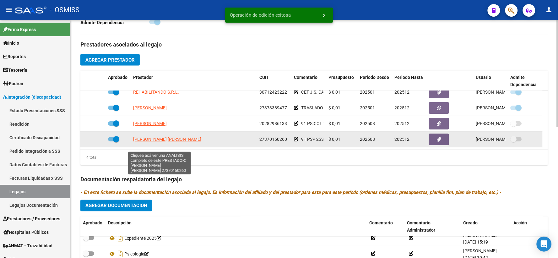
click at [146, 142] on span "[PERSON_NAME] [PERSON_NAME]" at bounding box center [167, 138] width 68 height 5
type textarea "27370150260"
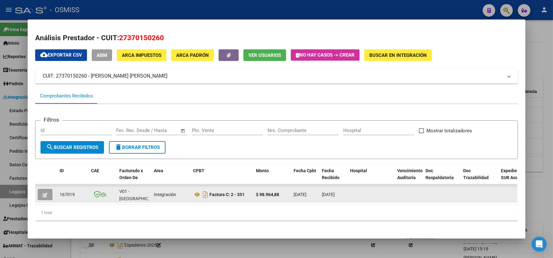
click at [42, 189] on button "button" at bounding box center [45, 194] width 15 height 11
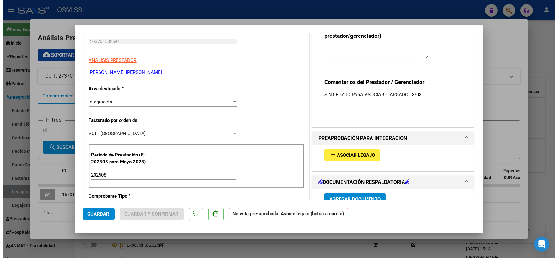
scroll to position [139, 0]
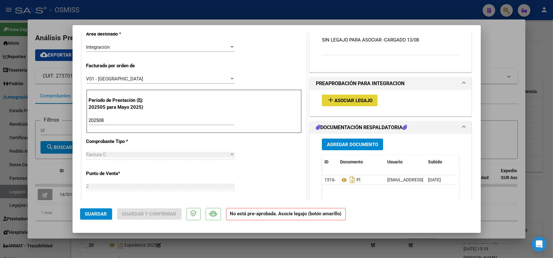
click at [339, 98] on span "Asociar Legajo" at bounding box center [353, 101] width 38 height 6
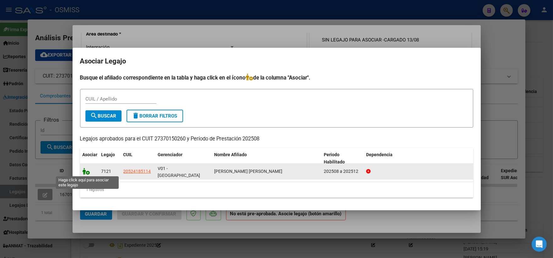
click at [83, 170] on icon at bounding box center [87, 171] width 8 height 7
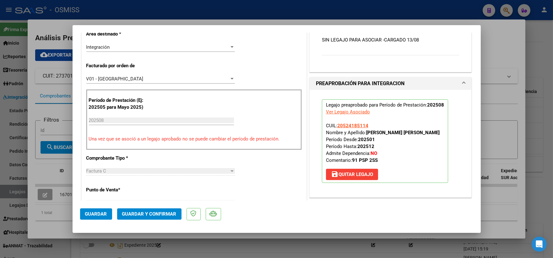
click at [94, 216] on span "Guardar" at bounding box center [96, 214] width 22 height 6
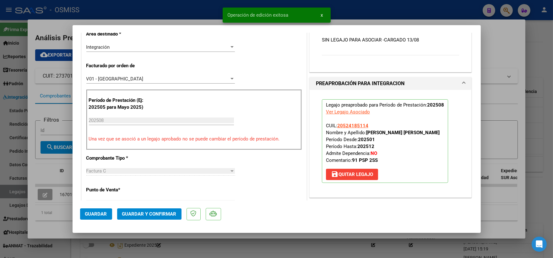
click at [493, 140] on div at bounding box center [276, 129] width 553 height 258
type input "$ 0,00"
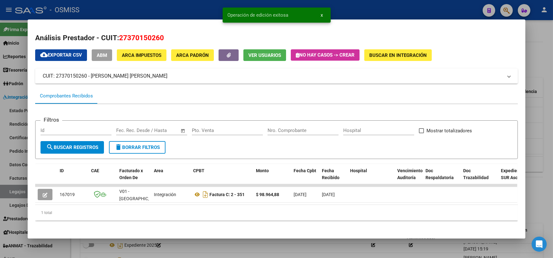
click at [537, 140] on div at bounding box center [276, 129] width 553 height 258
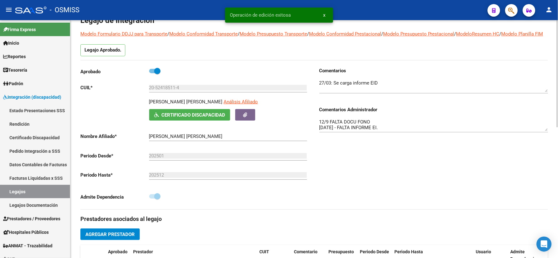
scroll to position [0, 0]
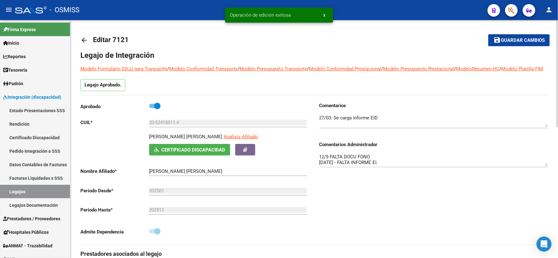
click at [518, 39] on span "Guardar cambios" at bounding box center [522, 41] width 44 height 6
click at [85, 38] on mat-icon "arrow_back" at bounding box center [84, 40] width 8 height 8
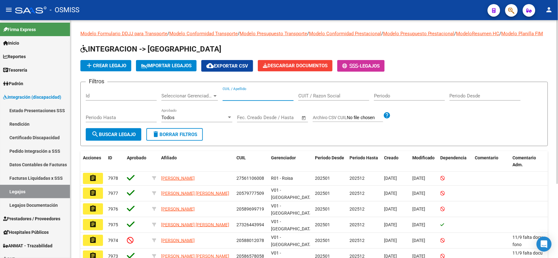
click at [225, 99] on input "CUIL / Apellido" at bounding box center [257, 96] width 71 height 6
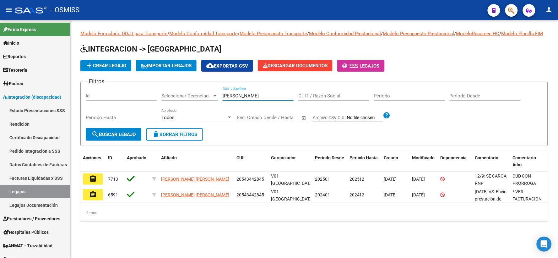
type input "[PERSON_NAME]"
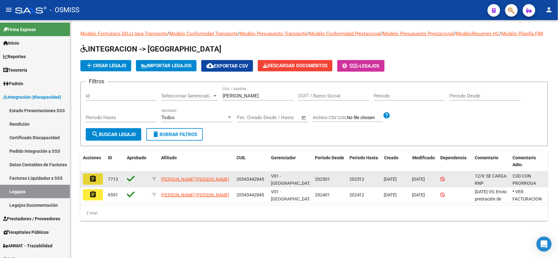
click at [94, 182] on mat-icon "assignment" at bounding box center [93, 179] width 8 height 8
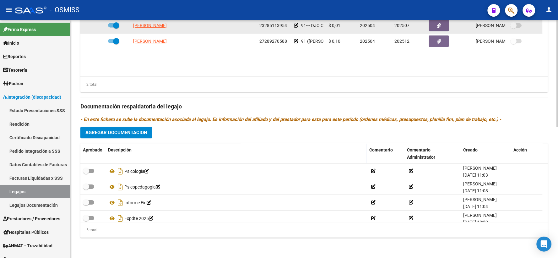
click at [113, 22] on span at bounding box center [116, 25] width 6 height 6
click at [111, 28] on input "checkbox" at bounding box center [111, 28] width 0 height 0
checkbox input "false"
click at [95, 24] on icon at bounding box center [96, 25] width 4 height 4
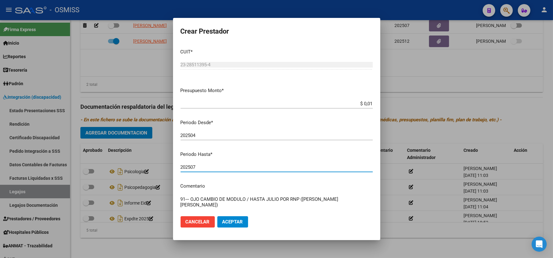
click at [231, 167] on input "202507" at bounding box center [276, 167] width 192 height 6
type input "202512"
click at [190, 198] on textarea "91--- OJO CAMBIO DE MODULO / HASTA JULIO POR RNP (LOPEZ GOMEZ MATEO IGNACIO)" at bounding box center [276, 209] width 192 height 29
type textarea "91--- ok OJO CAMBIO DE MODULO / HASTA JULIO POR RNP (LOPEZ GOMEZ MATEO IGNACIO)"
click at [220, 222] on button "Aceptar" at bounding box center [232, 221] width 31 height 11
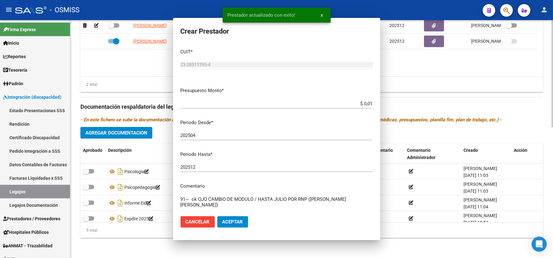
scroll to position [287, 0]
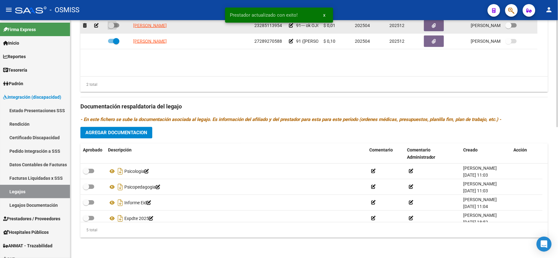
click at [110, 26] on span at bounding box center [111, 25] width 6 height 6
click at [111, 28] on input "checkbox" at bounding box center [111, 28] width 0 height 0
checkbox input "true"
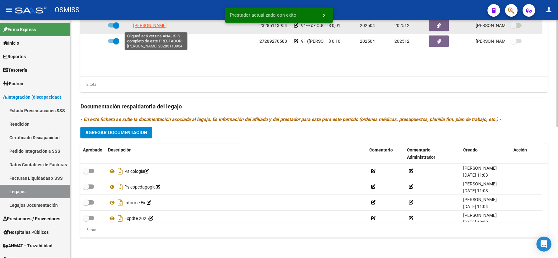
click at [137, 28] on span "[PERSON_NAME]" at bounding box center [150, 25] width 34 height 5
type textarea "23285113954"
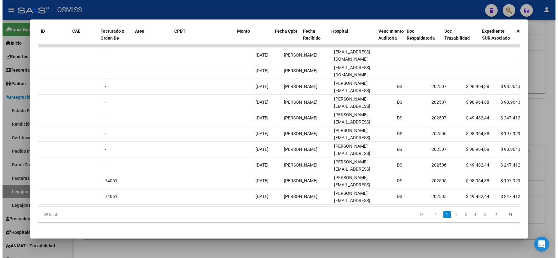
scroll to position [0, 0]
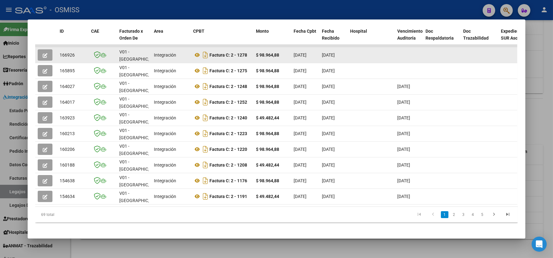
click at [43, 53] on icon "button" at bounding box center [45, 55] width 5 height 5
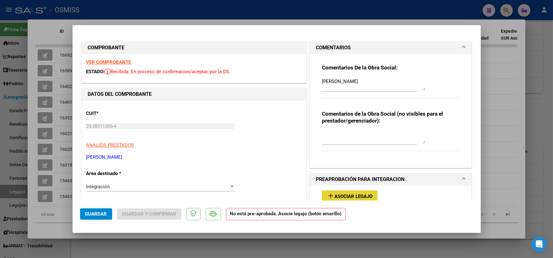
click at [361, 193] on span "add Asociar Legajo" at bounding box center [349, 196] width 45 height 6
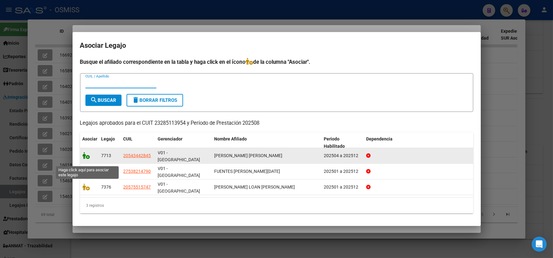
click at [86, 159] on icon at bounding box center [87, 155] width 8 height 7
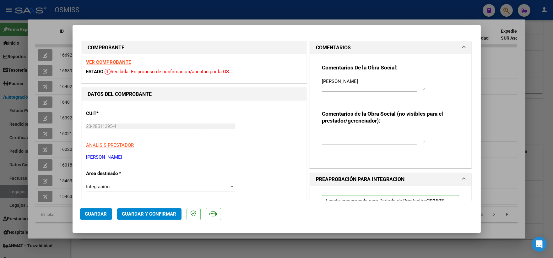
click at [98, 212] on span "Guardar" at bounding box center [96, 214] width 22 height 6
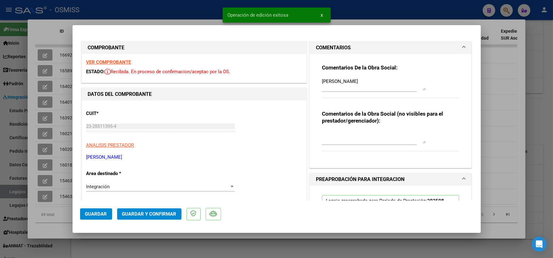
click at [504, 131] on div at bounding box center [276, 129] width 553 height 258
type input "$ 0,00"
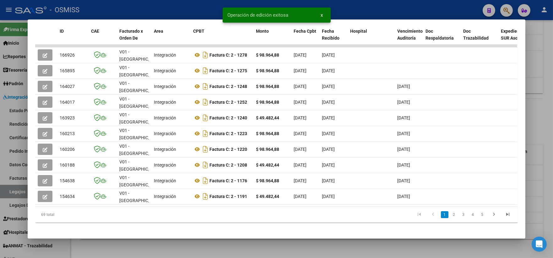
click at [540, 121] on div at bounding box center [276, 129] width 553 height 258
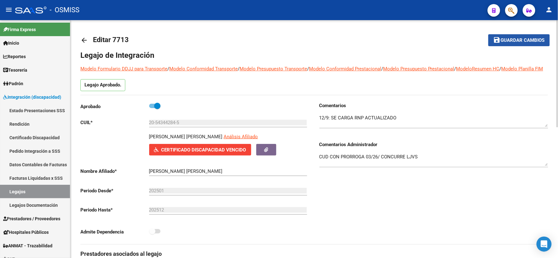
click at [504, 40] on span "Guardar cambios" at bounding box center [522, 41] width 44 height 6
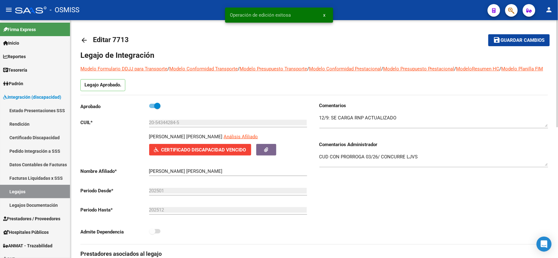
click at [84, 38] on mat-icon "arrow_back" at bounding box center [84, 40] width 8 height 8
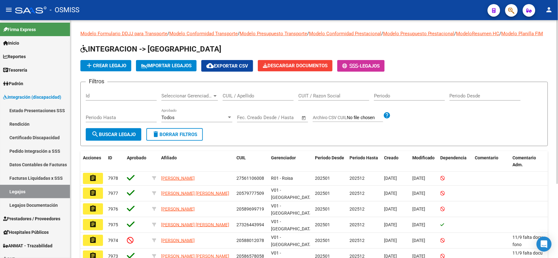
click at [247, 99] on input "CUIL / Apellido" at bounding box center [257, 96] width 71 height 6
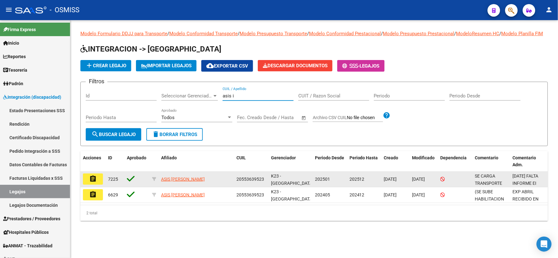
type input "asis i"
click at [95, 182] on mat-icon "assignment" at bounding box center [93, 179] width 8 height 8
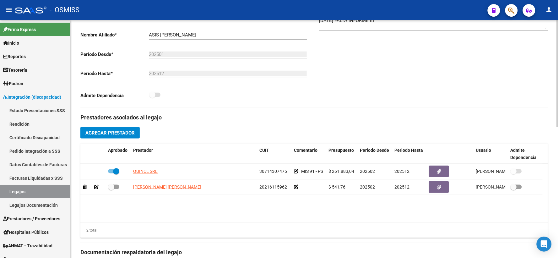
scroll to position [174, 0]
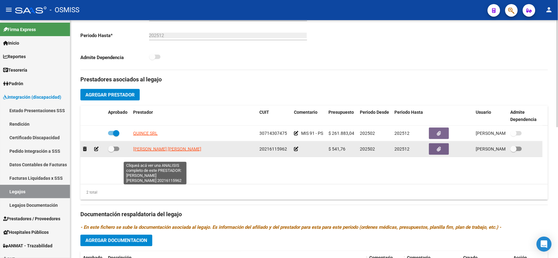
click at [152, 151] on span "[PERSON_NAME]" at bounding box center [167, 148] width 68 height 5
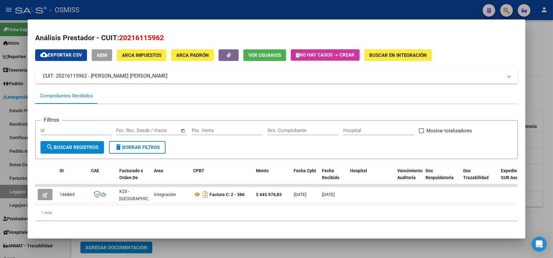
click at [530, 177] on div at bounding box center [276, 129] width 553 height 258
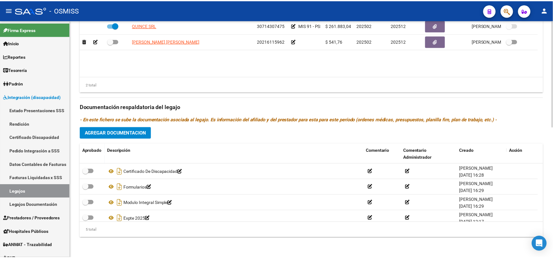
scroll to position [22, 0]
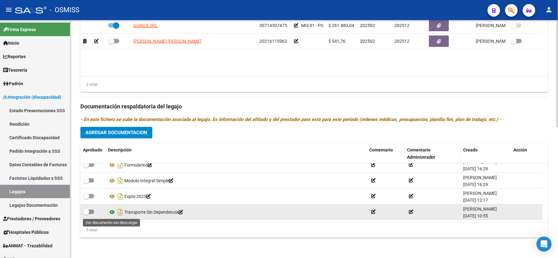
click at [111, 211] on icon at bounding box center [112, 212] width 8 height 8
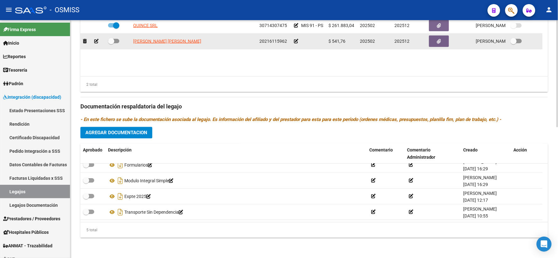
click at [294, 42] on icon at bounding box center [296, 41] width 4 height 4
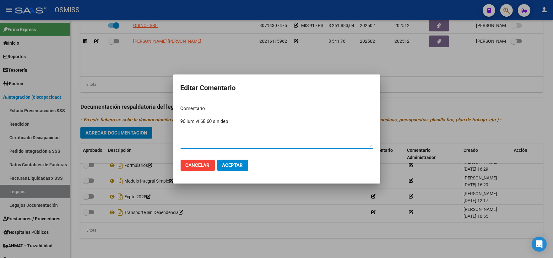
click at [222, 165] on span "Aceptar" at bounding box center [232, 165] width 21 height 6
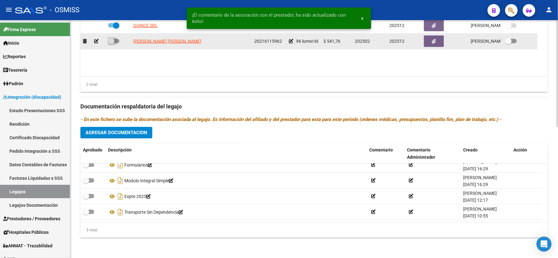
click at [111, 42] on span at bounding box center [111, 41] width 6 height 6
click at [111, 43] on input "checkbox" at bounding box center [111, 43] width 0 height 0
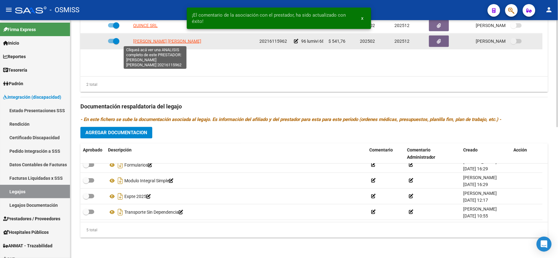
click at [145, 40] on span "[PERSON_NAME]" at bounding box center [167, 41] width 68 height 5
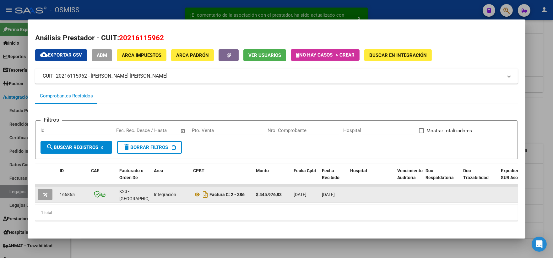
click at [43, 193] on icon "button" at bounding box center [45, 194] width 5 height 5
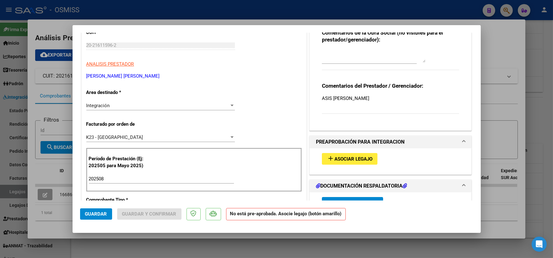
scroll to position [104, 0]
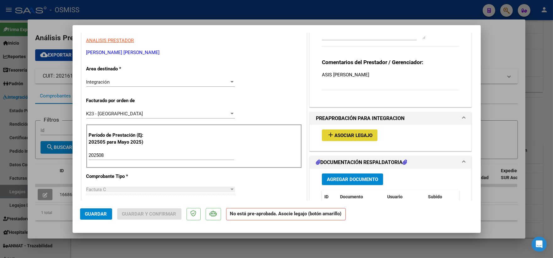
click at [334, 136] on span "Asociar Legajo" at bounding box center [353, 135] width 38 height 6
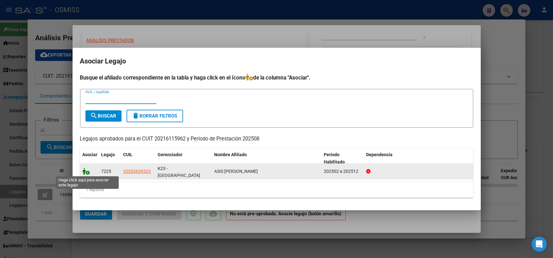
click at [83, 170] on icon at bounding box center [87, 171] width 8 height 7
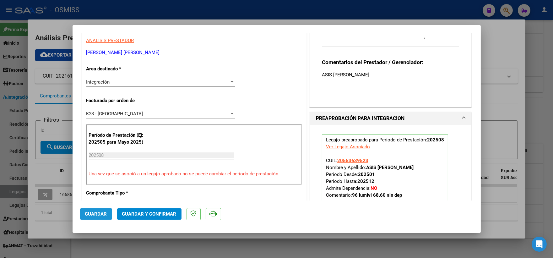
click at [91, 214] on span "Guardar" at bounding box center [96, 214] width 22 height 6
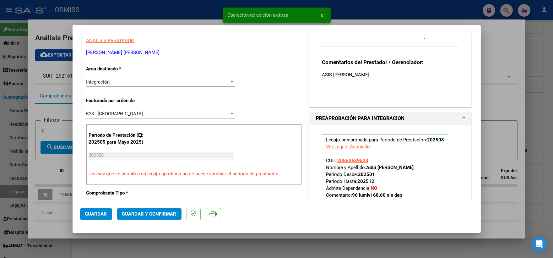
click at [503, 93] on div at bounding box center [276, 129] width 553 height 258
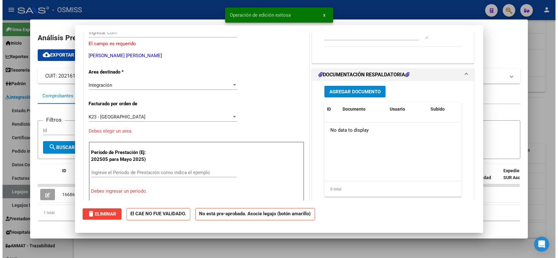
scroll to position [0, 0]
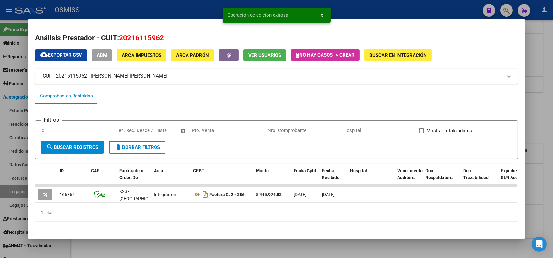
click at [541, 109] on div at bounding box center [276, 129] width 553 height 258
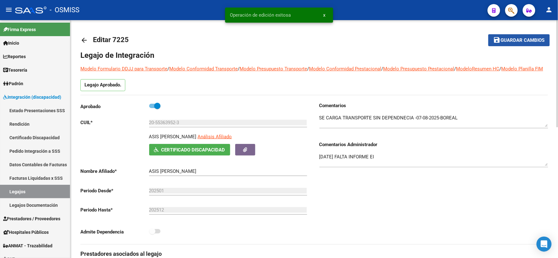
click at [521, 36] on button "save Guardar cambios" at bounding box center [518, 40] width 61 height 12
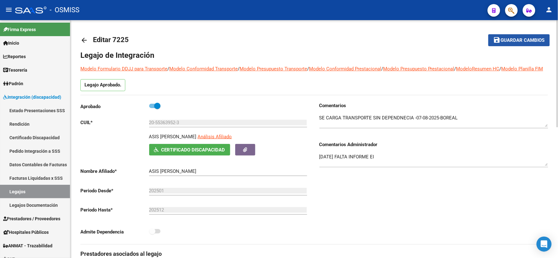
click at [498, 38] on mat-icon "save" at bounding box center [497, 40] width 8 height 8
click at [85, 41] on mat-icon "arrow_back" at bounding box center [84, 40] width 8 height 8
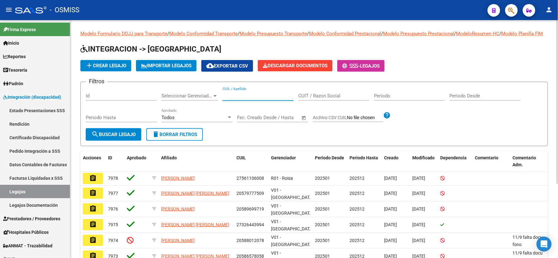
click at [235, 99] on input "CUIL / Apellido" at bounding box center [257, 96] width 71 height 6
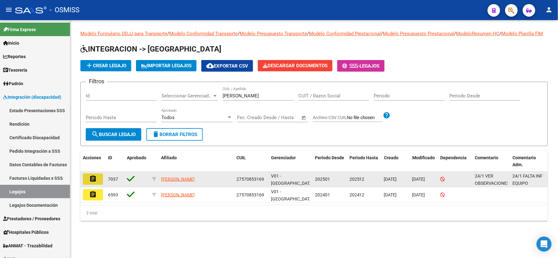
click at [95, 182] on mat-icon "assignment" at bounding box center [93, 179] width 8 height 8
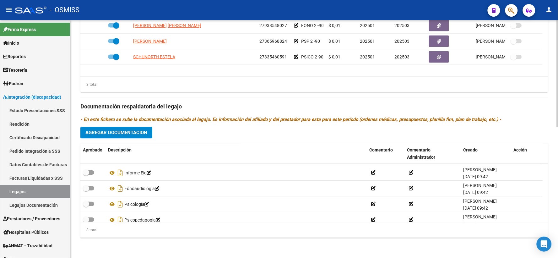
scroll to position [69, 0]
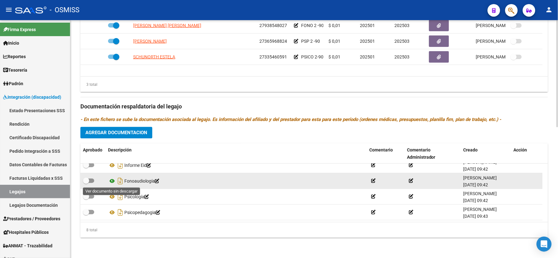
click at [112, 179] on icon at bounding box center [112, 181] width 8 height 8
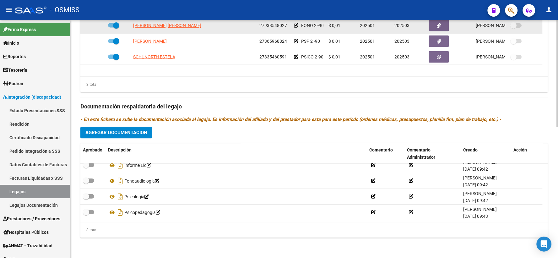
click at [112, 24] on span at bounding box center [113, 25] width 11 height 4
click at [111, 28] on input "checkbox" at bounding box center [111, 28] width 0 height 0
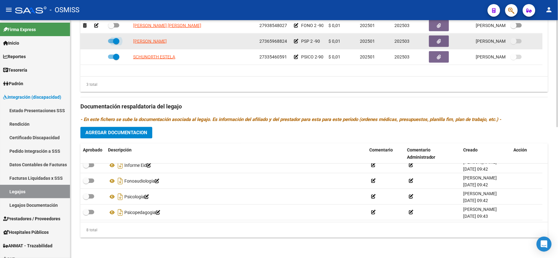
click at [112, 38] on label at bounding box center [113, 41] width 11 height 8
click at [111, 43] on input "checkbox" at bounding box center [111, 43] width 0 height 0
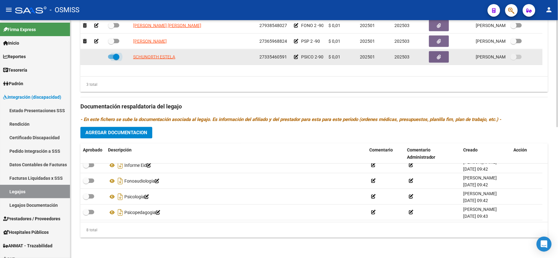
click at [110, 56] on span at bounding box center [113, 57] width 11 height 4
click at [111, 59] on input "checkbox" at bounding box center [111, 59] width 0 height 0
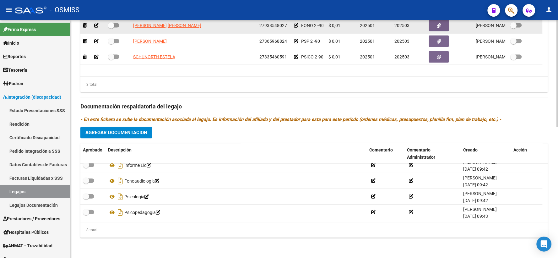
click at [97, 25] on icon at bounding box center [96, 25] width 4 height 4
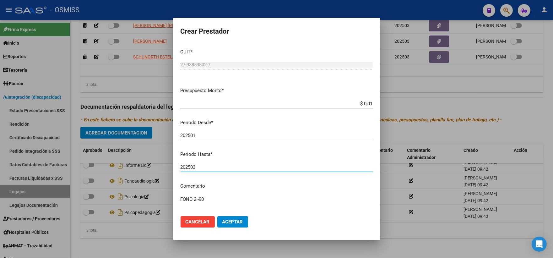
click at [216, 164] on input "202503" at bounding box center [276, 167] width 192 height 6
click at [234, 222] on span "Aceptar" at bounding box center [232, 222] width 21 height 6
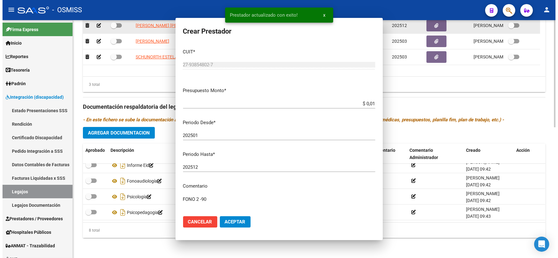
scroll to position [287, 0]
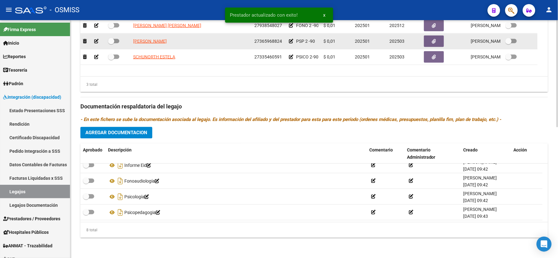
click at [96, 43] on icon at bounding box center [96, 41] width 4 height 4
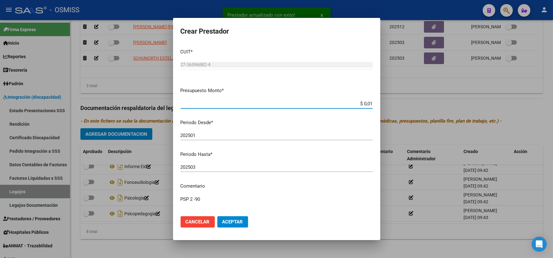
click at [216, 168] on input "202503" at bounding box center [276, 167] width 192 height 6
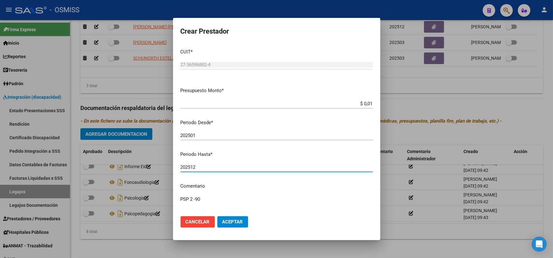
click at [238, 221] on span "Aceptar" at bounding box center [232, 222] width 21 height 6
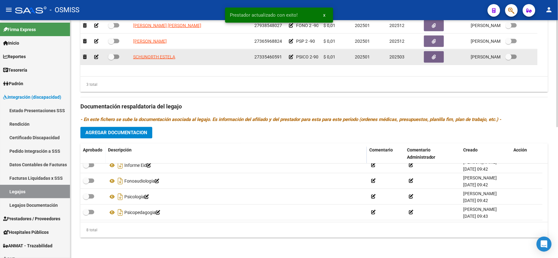
click at [95, 57] on icon at bounding box center [96, 57] width 4 height 4
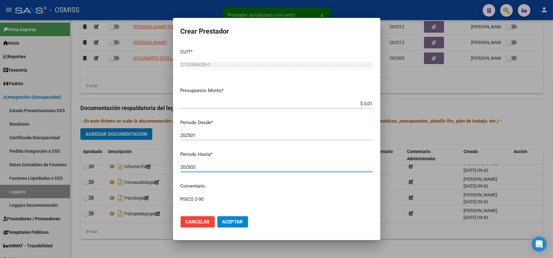
click at [202, 167] on input "202503" at bounding box center [276, 167] width 192 height 6
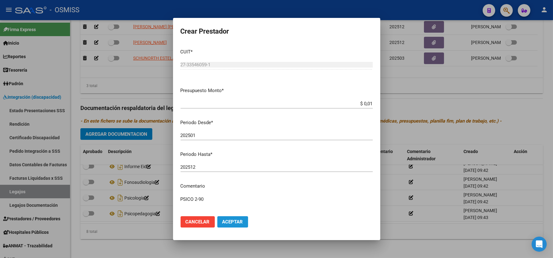
click at [232, 217] on button "Aceptar" at bounding box center [232, 221] width 31 height 11
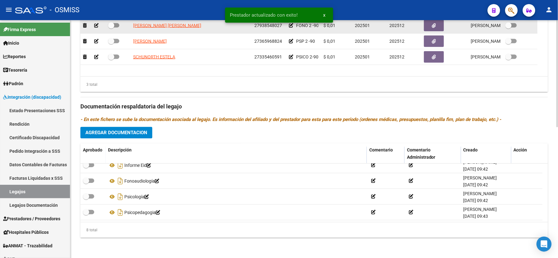
click at [112, 26] on span at bounding box center [111, 25] width 6 height 6
click at [111, 28] on input "checkbox" at bounding box center [111, 28] width 0 height 0
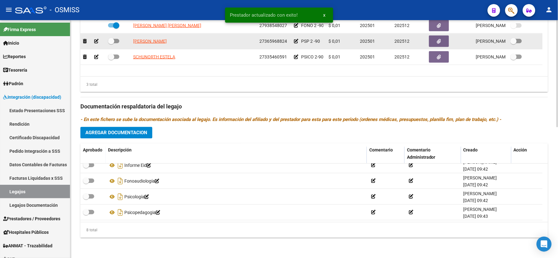
click at [109, 42] on span at bounding box center [111, 41] width 6 height 6
click at [111, 43] on input "checkbox" at bounding box center [111, 43] width 0 height 0
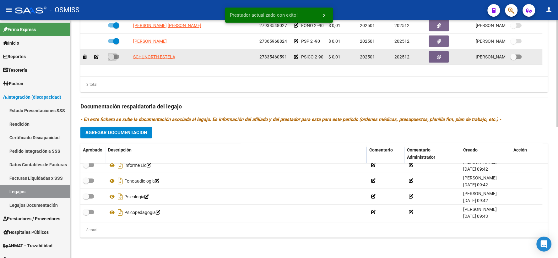
click at [111, 57] on span at bounding box center [111, 57] width 6 height 6
click at [111, 59] on input "checkbox" at bounding box center [111, 59] width 0 height 0
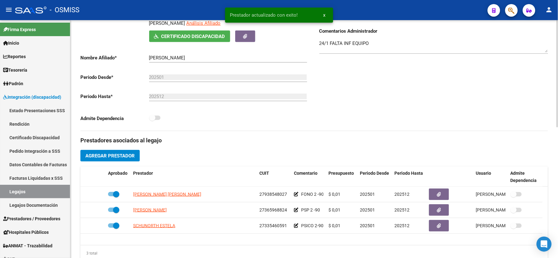
scroll to position [0, 0]
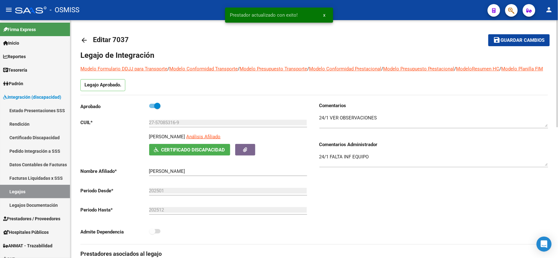
drag, startPoint x: 515, startPoint y: 41, endPoint x: 512, endPoint y: 41, distance: 3.5
click at [515, 41] on span "Guardar cambios" at bounding box center [522, 41] width 44 height 6
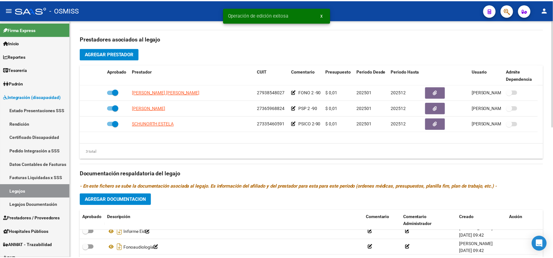
scroll to position [244, 0]
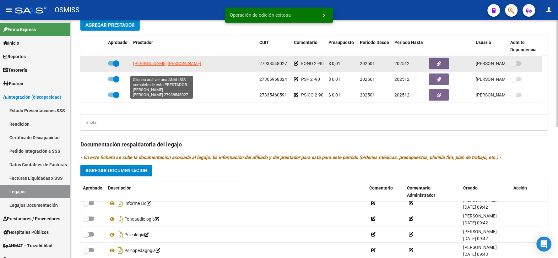
click at [155, 66] on span "SILVA VERGARA KAREN KRIS" at bounding box center [167, 63] width 68 height 5
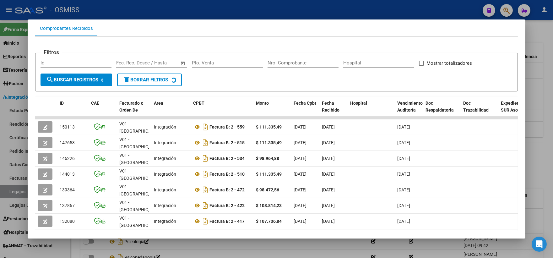
scroll to position [104, 0]
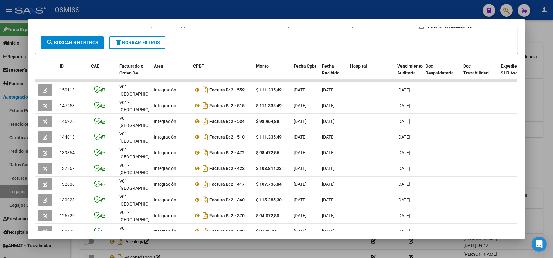
click at [540, 129] on div at bounding box center [276, 129] width 553 height 258
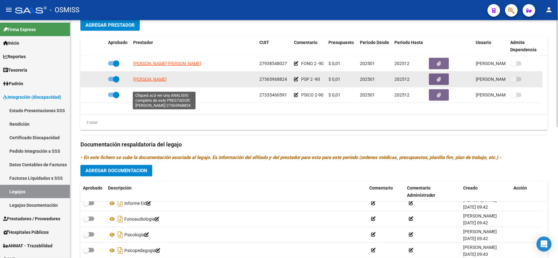
click at [162, 82] on span "[PERSON_NAME]" at bounding box center [150, 79] width 34 height 5
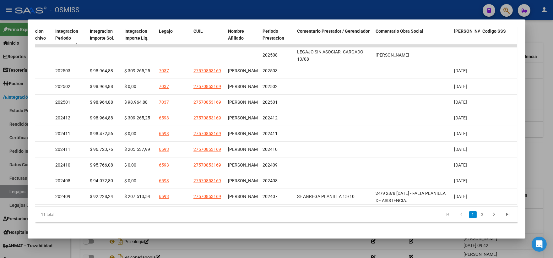
scroll to position [0, 0]
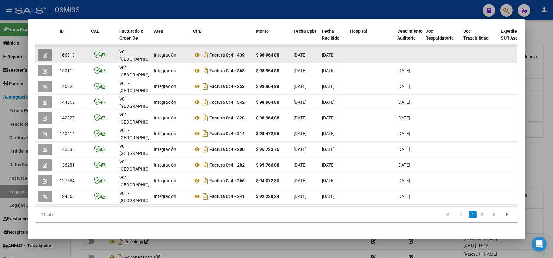
click at [43, 54] on icon "button" at bounding box center [45, 55] width 5 height 5
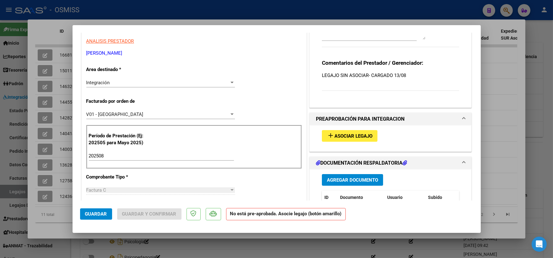
scroll to position [139, 0]
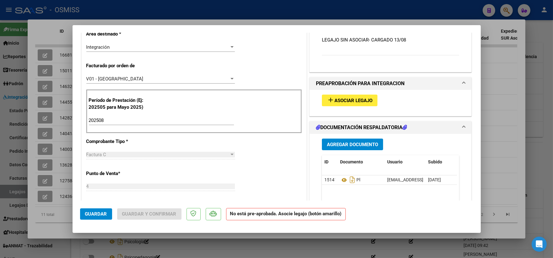
click at [337, 100] on span "Asociar Legajo" at bounding box center [353, 101] width 38 height 6
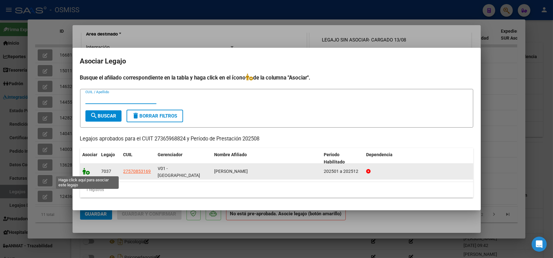
click at [86, 168] on icon at bounding box center [87, 171] width 8 height 7
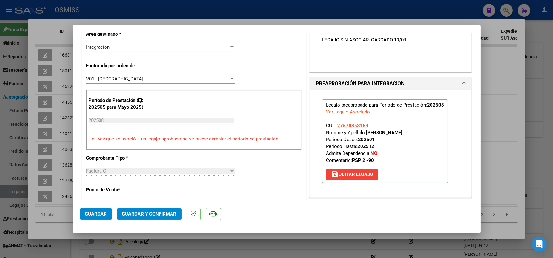
click at [91, 216] on span "Guardar" at bounding box center [96, 214] width 22 height 6
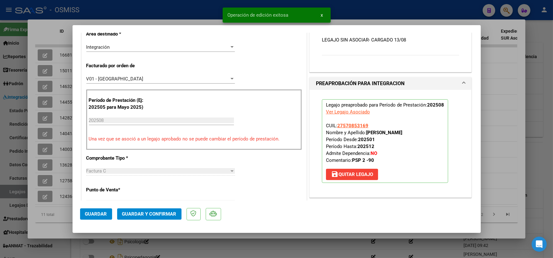
click at [507, 132] on div at bounding box center [276, 129] width 553 height 258
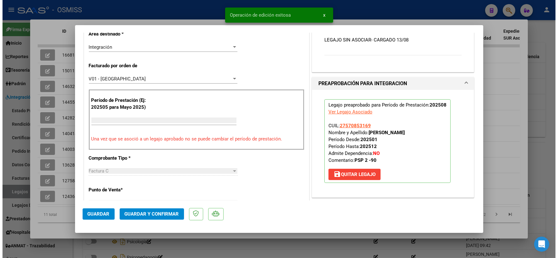
scroll to position [0, 0]
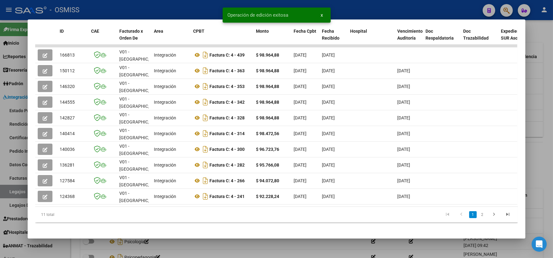
click at [540, 121] on div at bounding box center [276, 129] width 553 height 258
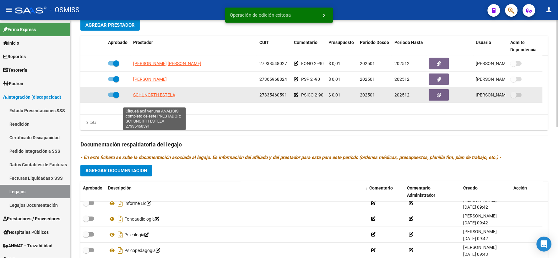
click at [153, 97] on span "SCHUNORTH ESTELA" at bounding box center [154, 94] width 42 height 5
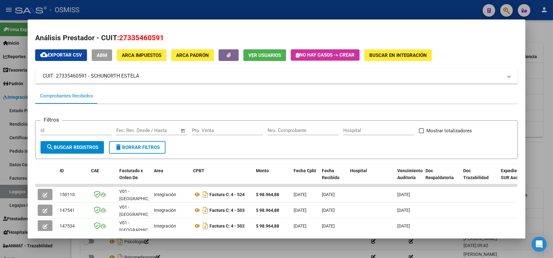
click at [537, 90] on div at bounding box center [276, 129] width 553 height 258
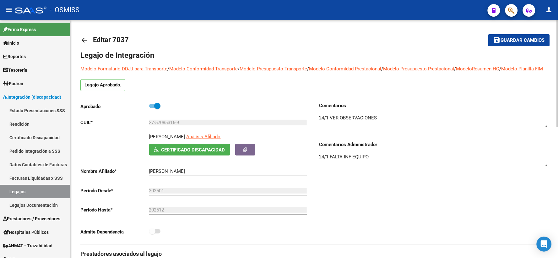
click at [501, 42] on span "Guardar cambios" at bounding box center [522, 41] width 44 height 6
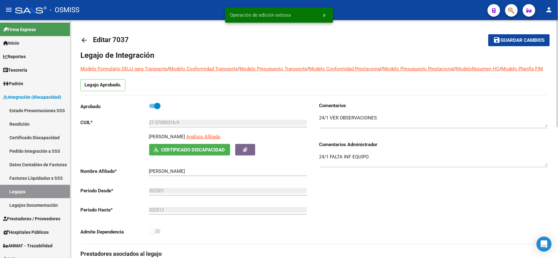
click at [82, 38] on mat-icon "arrow_back" at bounding box center [84, 40] width 8 height 8
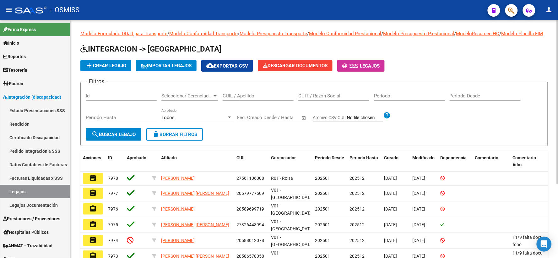
click at [265, 99] on input "CUIL / Apellido" at bounding box center [257, 96] width 71 height 6
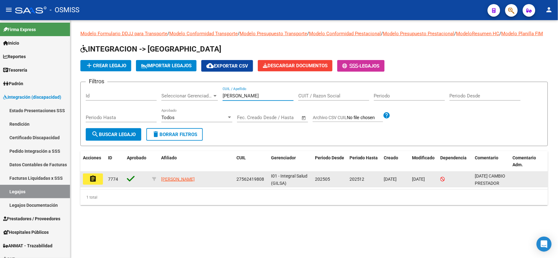
click at [98, 184] on button "assignment" at bounding box center [93, 178] width 20 height 11
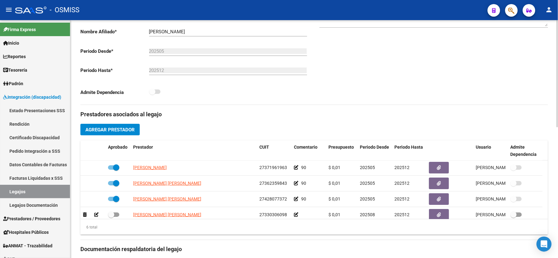
scroll to position [38, 0]
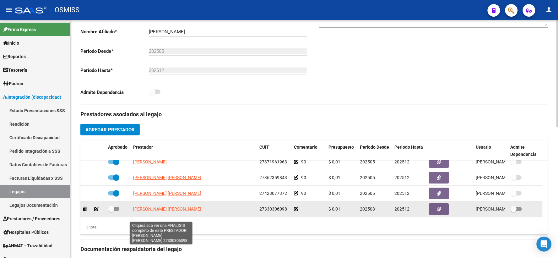
click at [173, 211] on span "[PERSON_NAME]" at bounding box center [167, 208] width 68 height 5
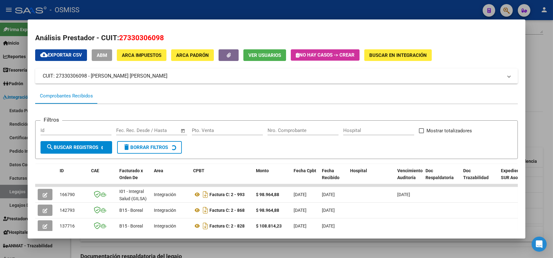
click at [531, 113] on div at bounding box center [276, 129] width 553 height 258
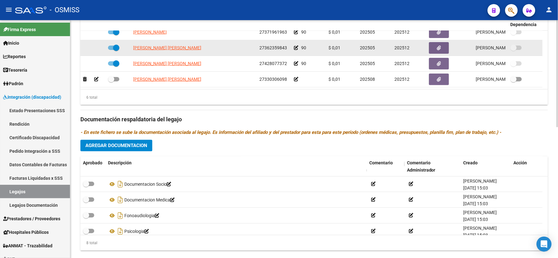
scroll to position [279, 0]
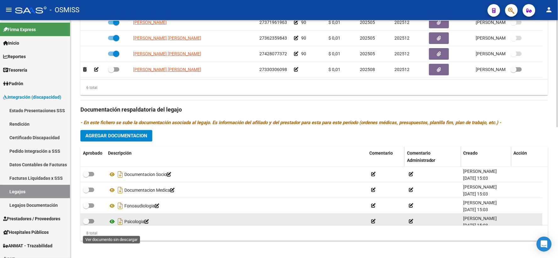
click at [113, 225] on icon at bounding box center [112, 222] width 8 height 8
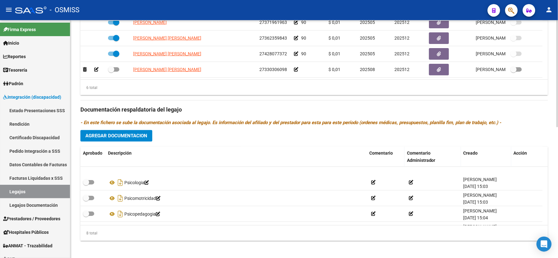
scroll to position [69, 0]
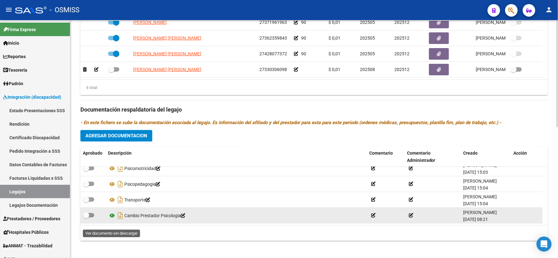
click at [112, 219] on icon at bounding box center [112, 215] width 8 height 8
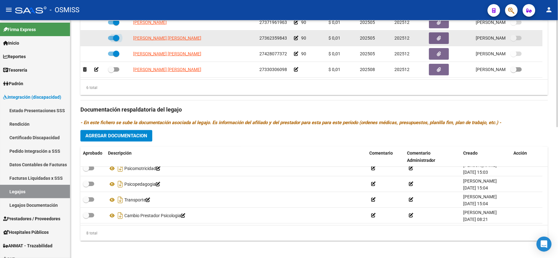
click at [111, 40] on span at bounding box center [113, 38] width 11 height 4
click at [111, 40] on input "checkbox" at bounding box center [111, 40] width 0 height 0
click at [94, 40] on icon at bounding box center [96, 38] width 4 height 4
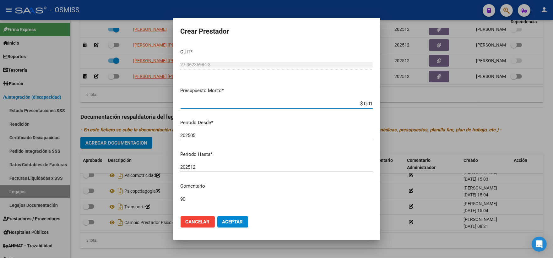
click at [210, 165] on input "202512" at bounding box center [276, 167] width 192 height 6
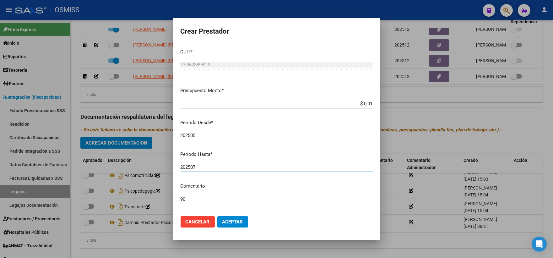
click at [228, 222] on span "Aceptar" at bounding box center [232, 222] width 21 height 6
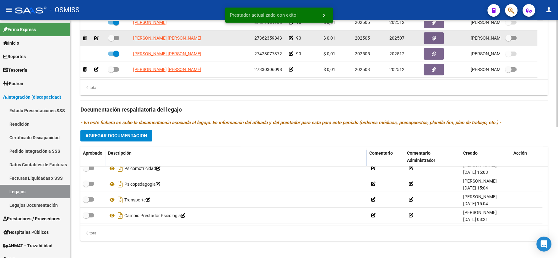
click at [110, 41] on span at bounding box center [111, 38] width 6 height 6
click at [111, 40] on input "checkbox" at bounding box center [111, 40] width 0 height 0
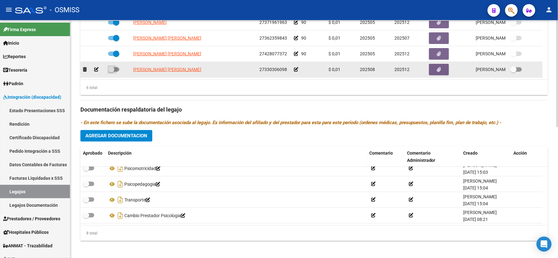
click at [111, 72] on span at bounding box center [111, 69] width 6 height 6
click at [111, 72] on input "checkbox" at bounding box center [111, 72] width 0 height 0
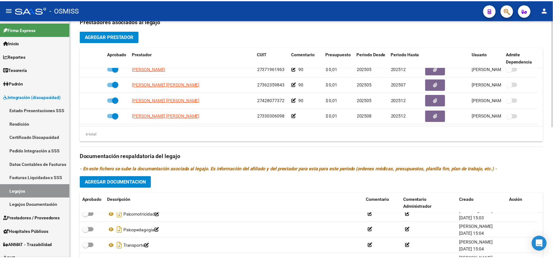
scroll to position [244, 0]
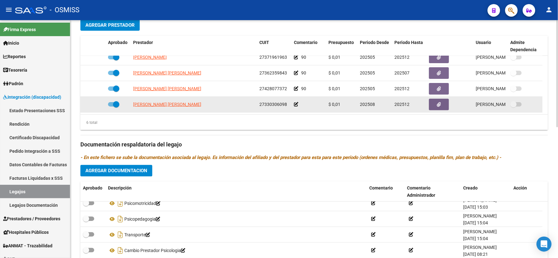
click at [296, 106] on icon at bounding box center [296, 104] width 4 height 4
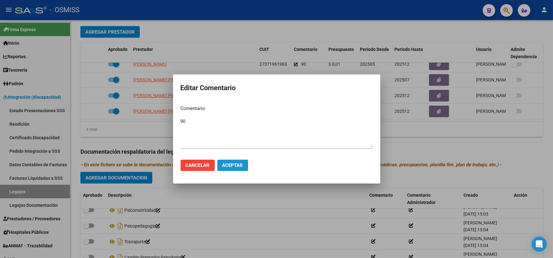
click at [234, 161] on button "Aceptar" at bounding box center [232, 164] width 31 height 11
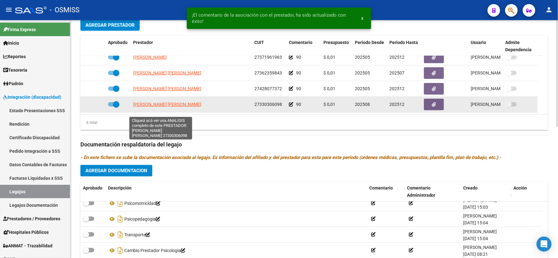
click at [169, 107] on span "[PERSON_NAME]" at bounding box center [167, 104] width 68 height 5
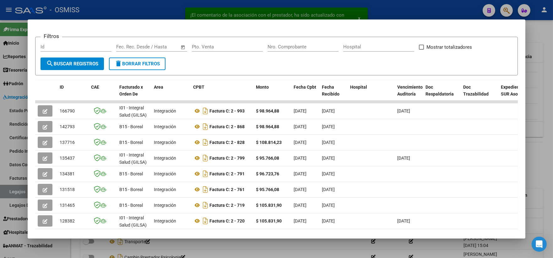
scroll to position [104, 0]
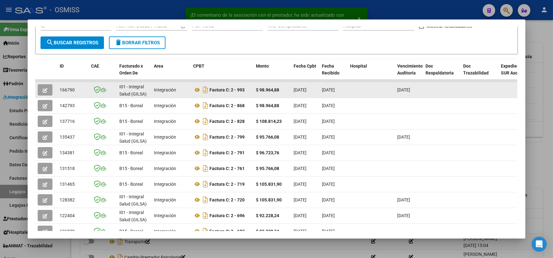
click at [43, 88] on icon "button" at bounding box center [45, 90] width 5 height 5
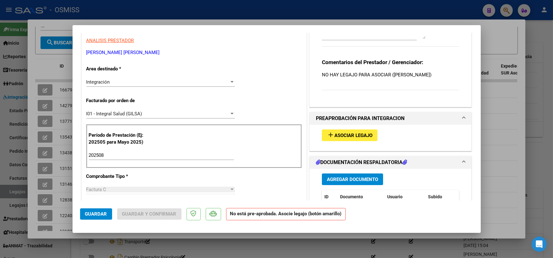
click at [339, 133] on span "Asociar Legajo" at bounding box center [353, 135] width 38 height 6
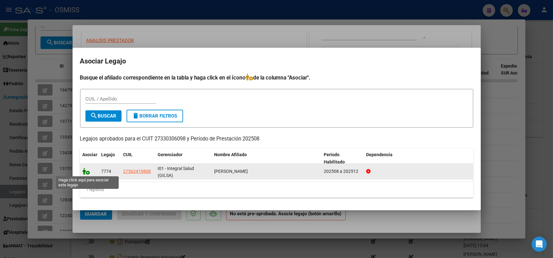
click at [84, 171] on icon at bounding box center [87, 171] width 8 height 7
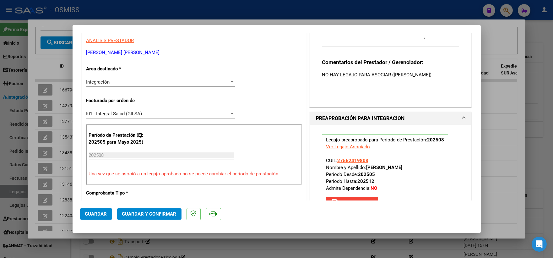
click at [93, 212] on span "Guardar" at bounding box center [96, 214] width 22 height 6
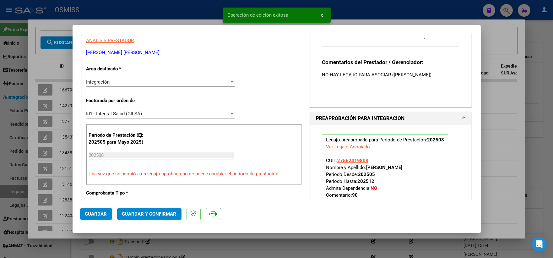
click at [493, 97] on div at bounding box center [276, 129] width 553 height 258
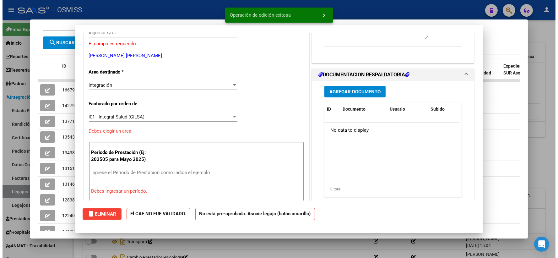
scroll to position [0, 0]
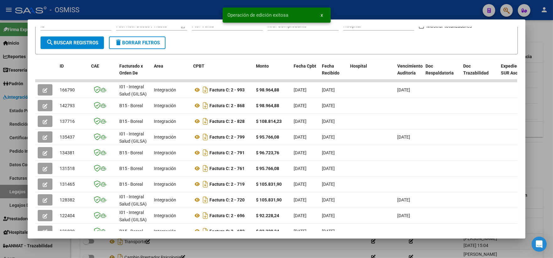
click at [537, 144] on div at bounding box center [276, 129] width 553 height 258
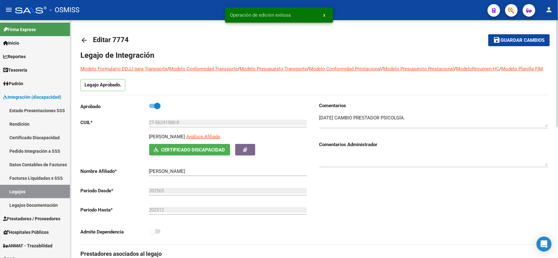
click at [516, 40] on span "Guardar cambios" at bounding box center [522, 41] width 44 height 6
click at [83, 38] on mat-icon "arrow_back" at bounding box center [84, 40] width 8 height 8
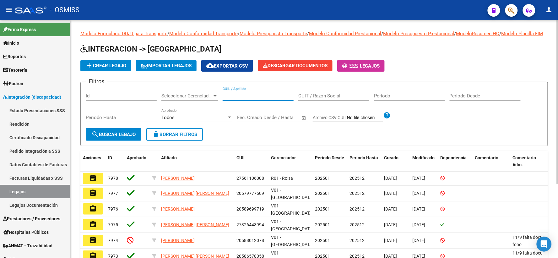
click at [259, 99] on input "CUIL / Apellido" at bounding box center [257, 96] width 71 height 6
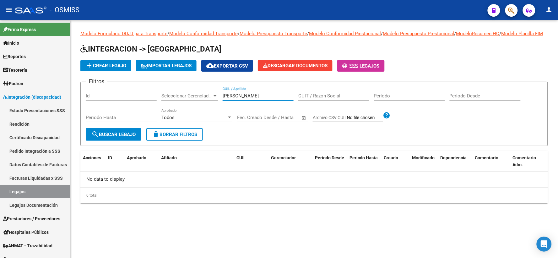
click at [239, 99] on input "palomin darma" at bounding box center [257, 96] width 71 height 6
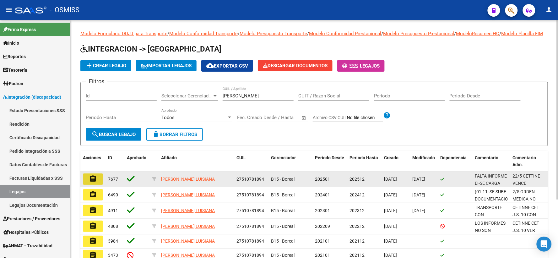
click at [95, 182] on mat-icon "assignment" at bounding box center [93, 179] width 8 height 8
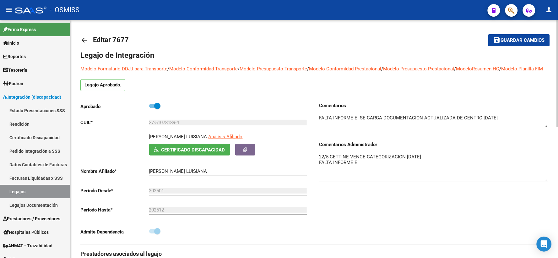
drag, startPoint x: 545, startPoint y: 172, endPoint x: 544, endPoint y: 187, distance: 15.1
click at [544, 180] on textarea "22/5 CETTINE VENCE CATEGORIZACION JUNIO25 FALTA INFORME EI" at bounding box center [433, 166] width 229 height 27
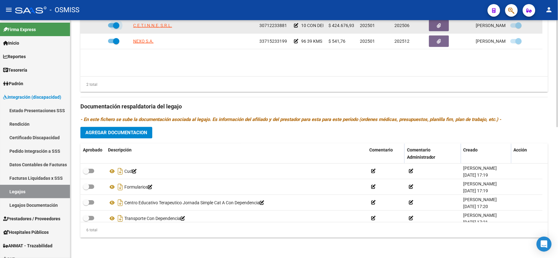
click at [112, 24] on span at bounding box center [113, 25] width 11 height 4
click at [111, 28] on input "checkbox" at bounding box center [111, 28] width 0 height 0
click at [95, 25] on icon at bounding box center [96, 25] width 4 height 4
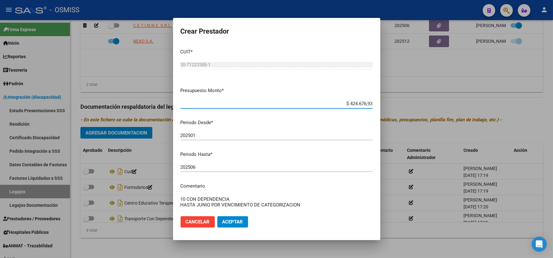
click at [242, 168] on input "202506" at bounding box center [276, 167] width 192 height 6
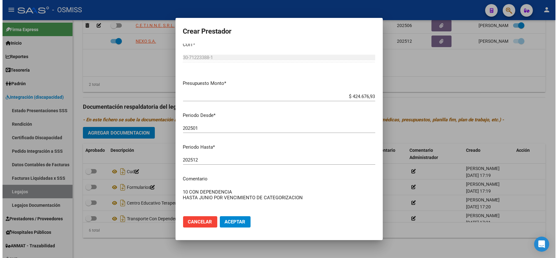
scroll to position [20, 0]
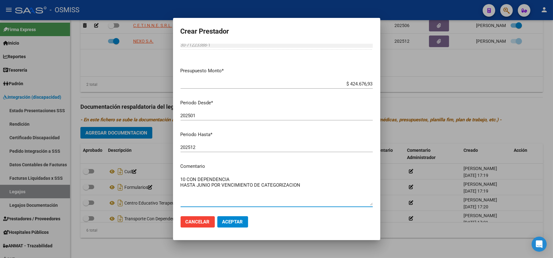
drag, startPoint x: 180, startPoint y: 205, endPoint x: 305, endPoint y: 195, distance: 124.9
click at [305, 195] on textarea "10 CON DEPENDENCIA HASTA JUNIO POR VENCIMIENTO DE CATEGORIZACION" at bounding box center [276, 190] width 192 height 29
click at [236, 221] on span "Aceptar" at bounding box center [232, 222] width 21 height 6
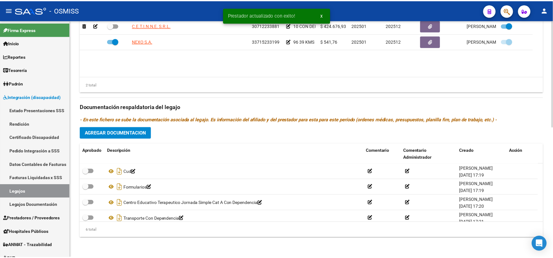
scroll to position [113, 0]
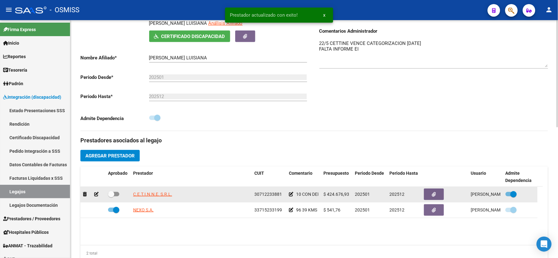
click at [107, 201] on datatable-body-cell at bounding box center [117, 193] width 25 height 15
click at [111, 197] on span at bounding box center [111, 194] width 6 height 6
click at [111, 196] on input "checkbox" at bounding box center [111, 196] width 0 height 0
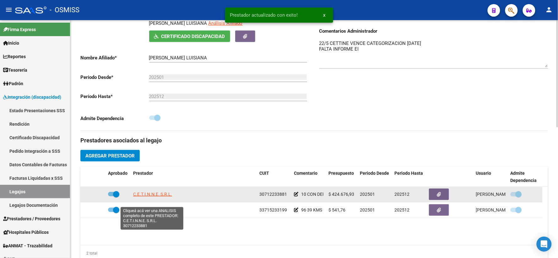
click at [153, 196] on span "C.E.T.I.N.N.E. S.R.L." at bounding box center [152, 193] width 39 height 5
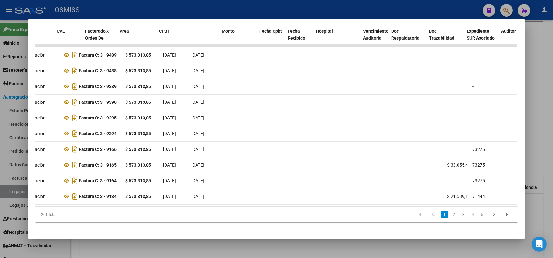
scroll to position [0, 0]
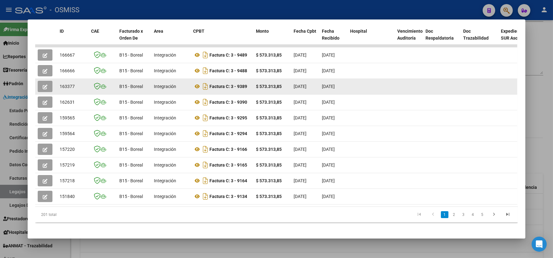
click at [39, 84] on button "button" at bounding box center [45, 86] width 15 height 11
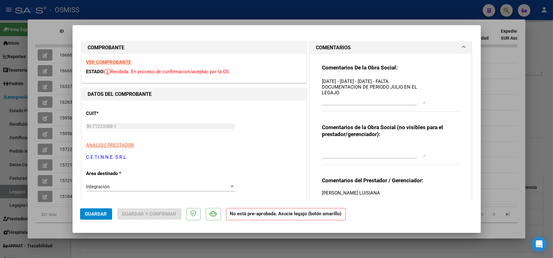
drag, startPoint x: 419, startPoint y: 88, endPoint x: 419, endPoint y: 102, distance: 13.5
click at [419, 102] on textarea "25/08/2025 - 22/08/2025 - 19/08/2025 - FALTA DOCUMENTACION DE PERIODO JULIO EN …" at bounding box center [374, 91] width 104 height 26
click at [322, 82] on textarea "25/08/2025 - 22/08/2025 - 19/08/2025 - FALTA DOCUMENTACION DE PERIODO JULIO EN …" at bounding box center [374, 91] width 104 height 26
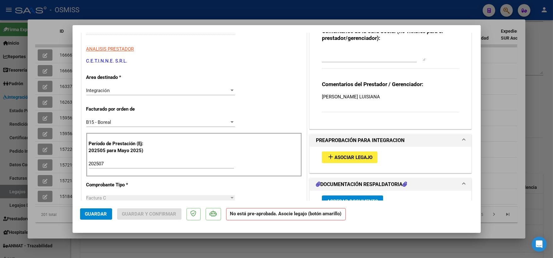
scroll to position [104, 0]
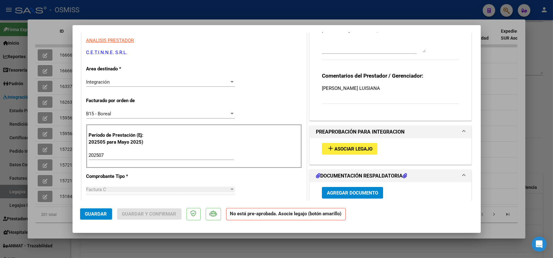
click at [342, 151] on span "Asociar Legajo" at bounding box center [353, 149] width 38 height 6
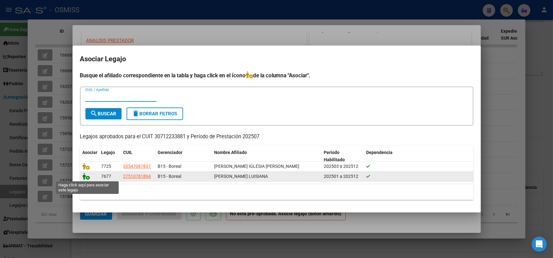
click at [84, 177] on icon at bounding box center [87, 176] width 8 height 7
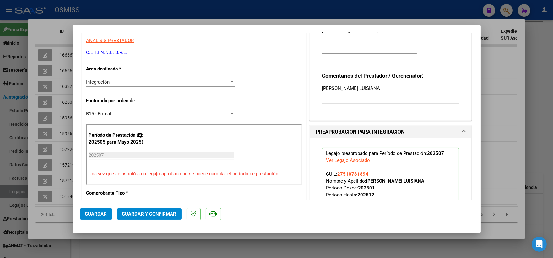
click at [98, 215] on span "Guardar" at bounding box center [96, 214] width 22 height 6
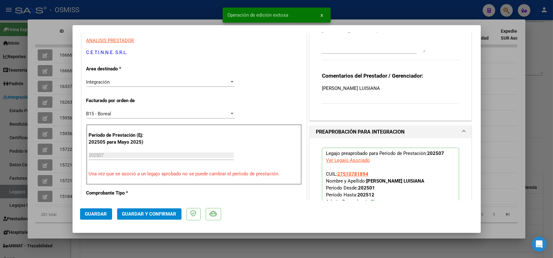
click at [512, 152] on div at bounding box center [276, 129] width 553 height 258
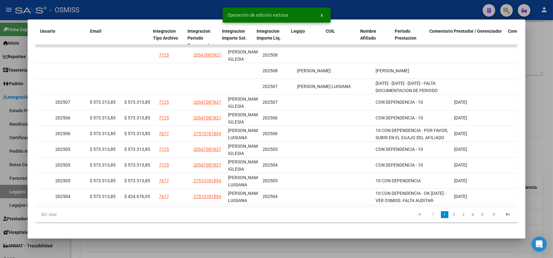
scroll to position [0, 0]
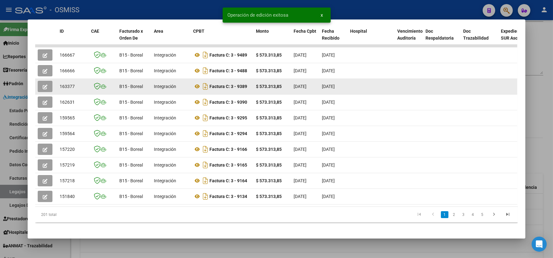
click at [43, 84] on icon "button" at bounding box center [45, 86] width 5 height 5
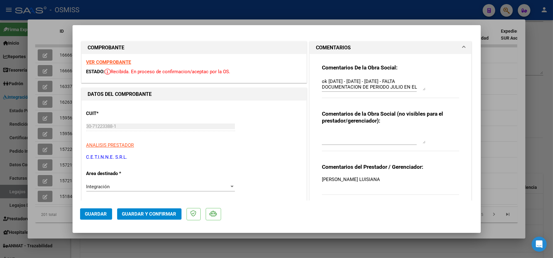
click at [513, 112] on div at bounding box center [276, 129] width 553 height 258
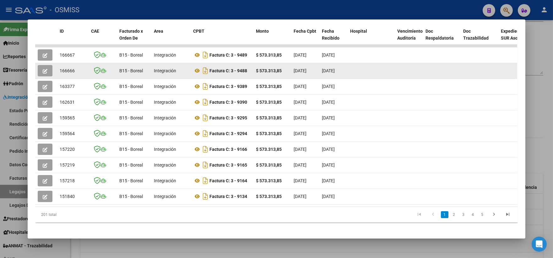
click at [43, 69] on icon "button" at bounding box center [45, 71] width 5 height 5
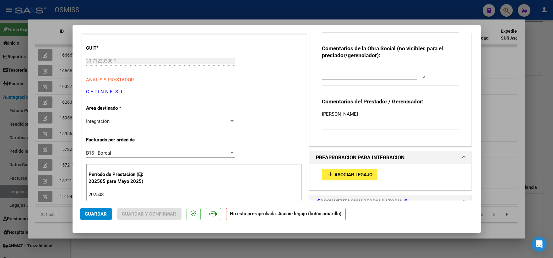
scroll to position [104, 0]
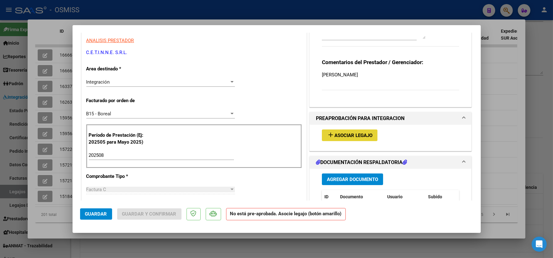
click at [343, 132] on span "Asociar Legajo" at bounding box center [353, 135] width 38 height 6
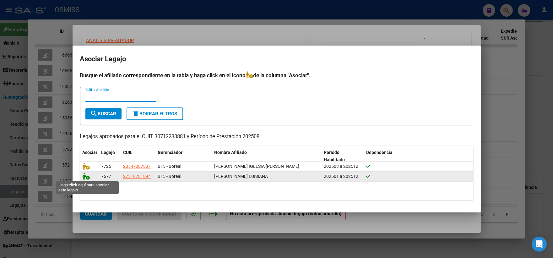
click at [86, 176] on icon at bounding box center [87, 176] width 8 height 7
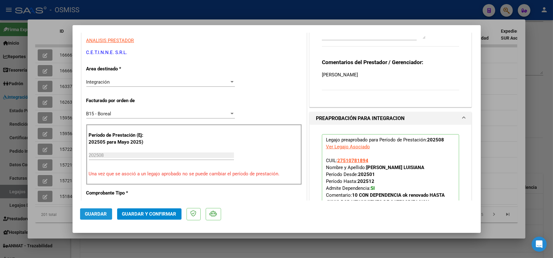
click at [89, 212] on span "Guardar" at bounding box center [96, 214] width 22 height 6
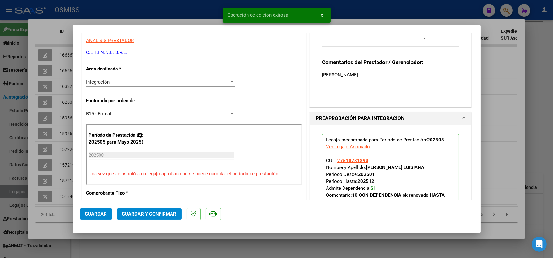
click at [489, 117] on div at bounding box center [276, 129] width 553 height 258
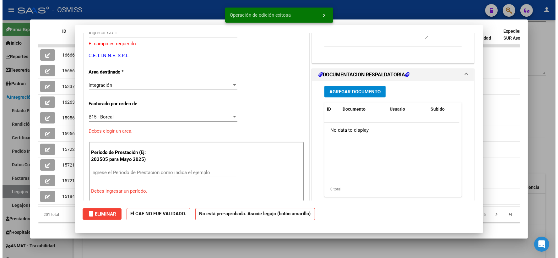
scroll to position [0, 0]
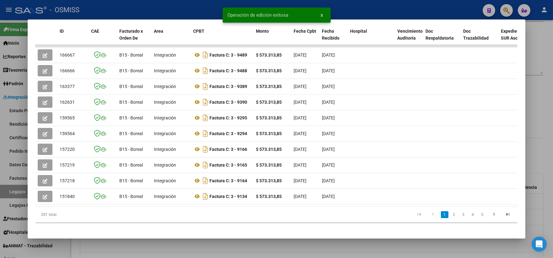
click at [547, 140] on div at bounding box center [276, 129] width 553 height 258
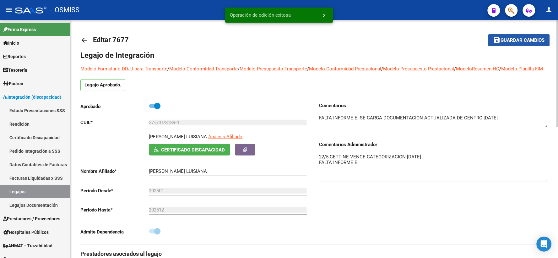
click at [518, 41] on span "Guardar cambios" at bounding box center [522, 41] width 44 height 6
click at [85, 38] on mat-icon "arrow_back" at bounding box center [84, 40] width 8 height 8
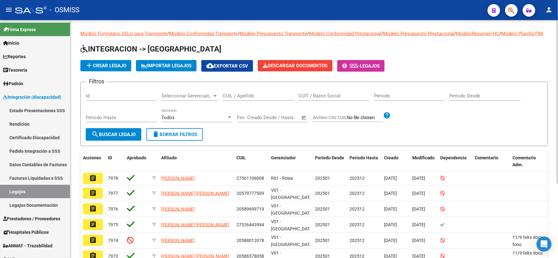
click at [236, 99] on input "CUIL / Apellido" at bounding box center [257, 96] width 71 height 6
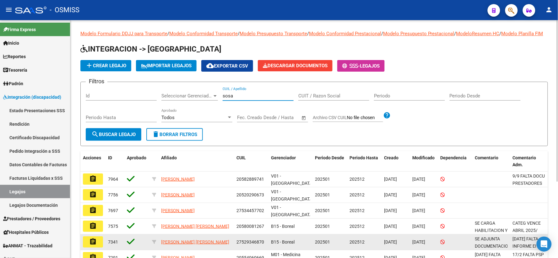
click at [90, 245] on mat-icon "assignment" at bounding box center [93, 242] width 8 height 8
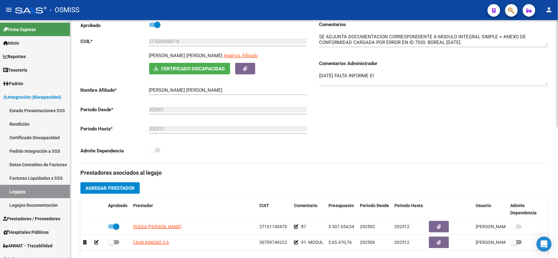
scroll to position [70, 0]
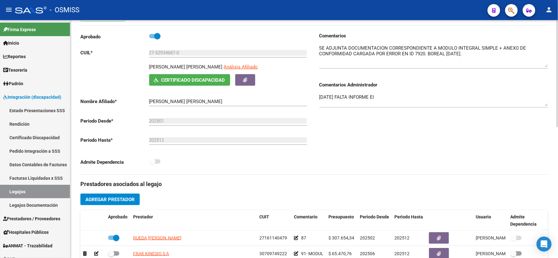
drag, startPoint x: 546, startPoint y: 63, endPoint x: 547, endPoint y: 73, distance: 10.1
click at [547, 67] on textarea at bounding box center [433, 56] width 229 height 23
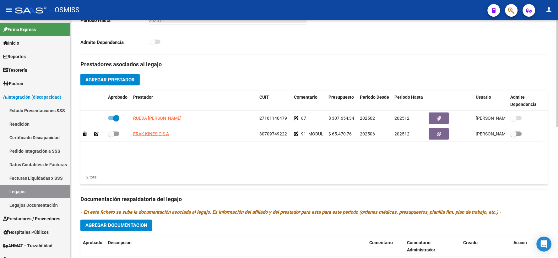
scroll to position [209, 0]
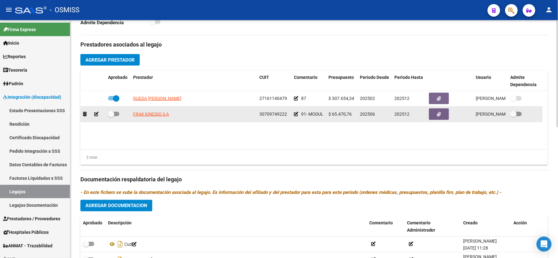
click at [112, 117] on span at bounding box center [111, 114] width 6 height 6
click at [111, 116] on input "checkbox" at bounding box center [111, 116] width 0 height 0
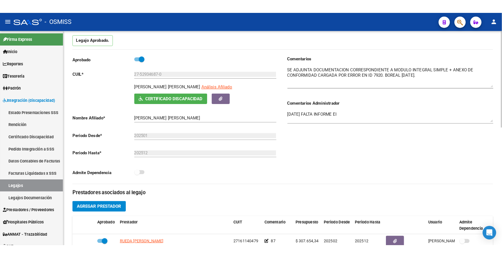
scroll to position [0, 0]
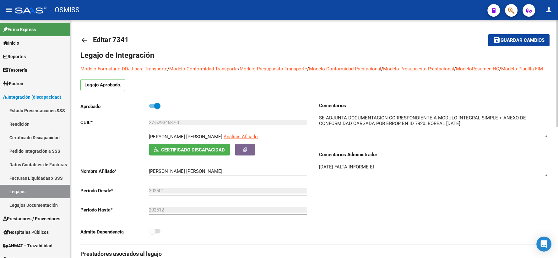
click at [496, 38] on mat-icon "save" at bounding box center [497, 40] width 8 height 8
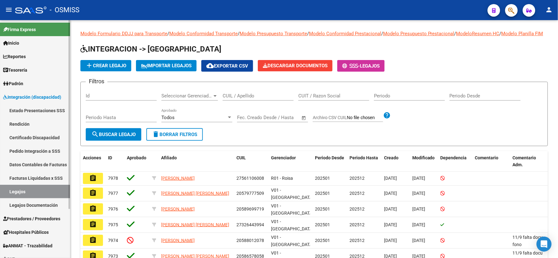
click at [56, 192] on link "Legajos" at bounding box center [35, 190] width 70 height 13
click at [261, 99] on input "CUIL / Apellido" at bounding box center [257, 96] width 71 height 6
type input "rob"
